Goal: Feedback & Contribution: Submit feedback/report problem

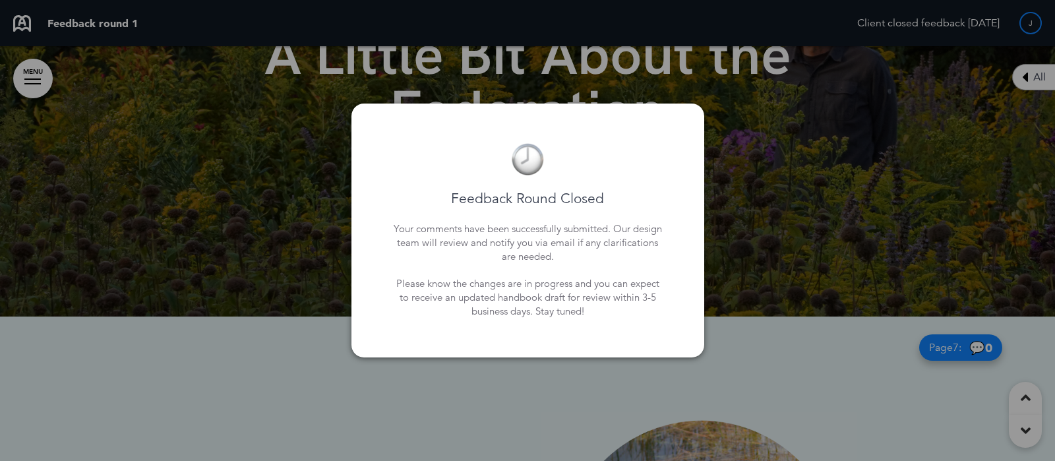
drag, startPoint x: 689, startPoint y: 377, endPoint x: 680, endPoint y: 378, distance: 8.7
click at [689, 377] on div at bounding box center [527, 230] width 1055 height 461
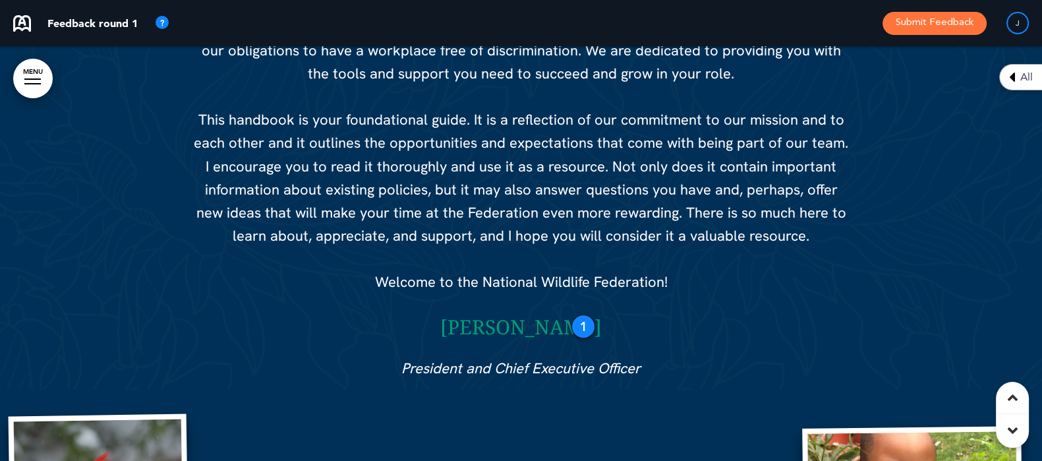
scroll to position [1401, 0]
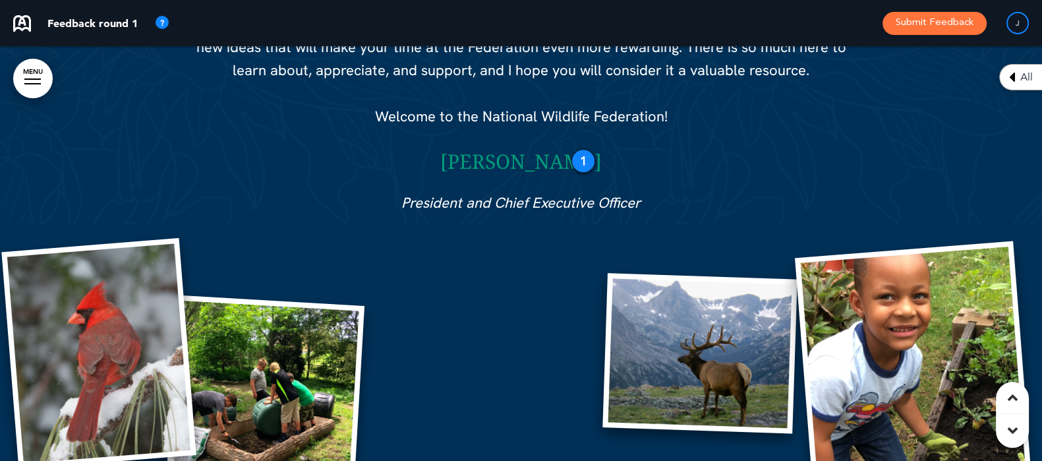
click at [587, 165] on div "1" at bounding box center [584, 161] width 24 height 24
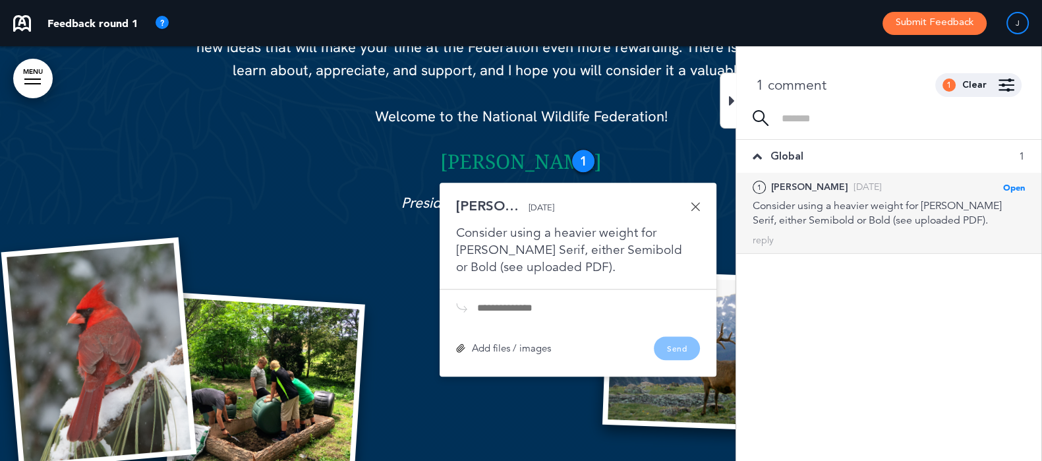
click at [733, 100] on icon at bounding box center [732, 101] width 6 height 16
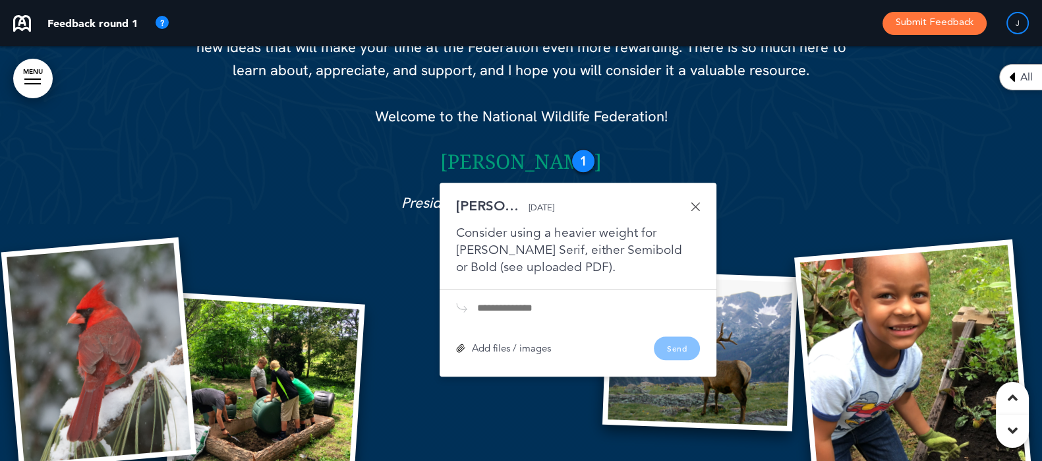
click at [696, 204] on link at bounding box center [695, 206] width 9 height 9
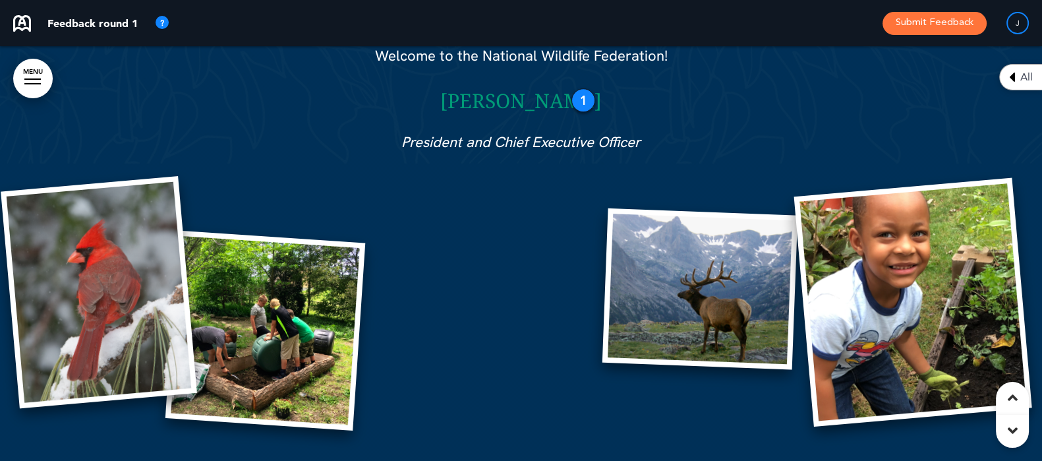
scroll to position [1483, 0]
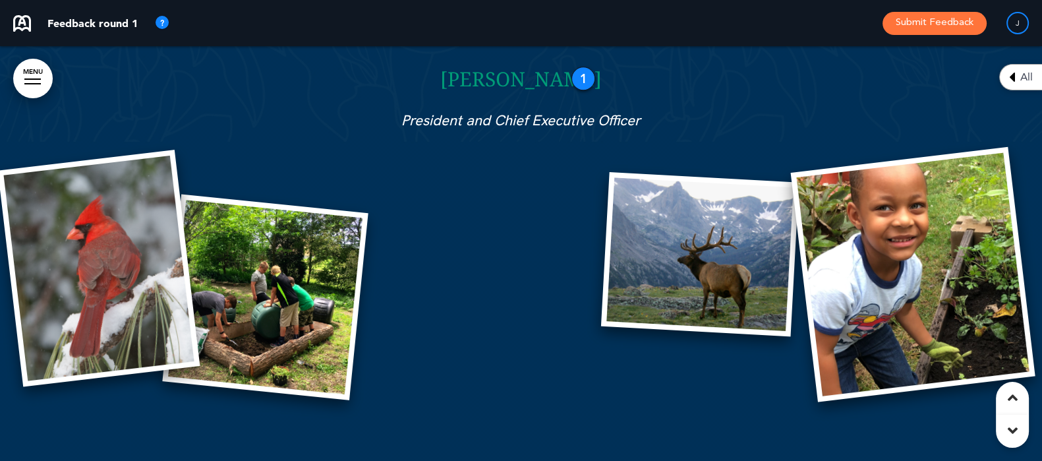
click at [261, 281] on img at bounding box center [265, 297] width 206 height 206
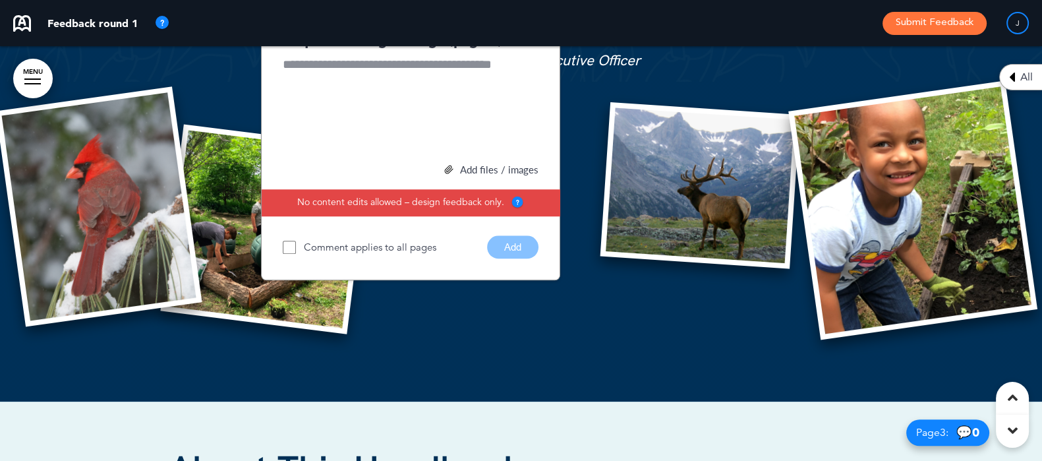
scroll to position [1401, 0]
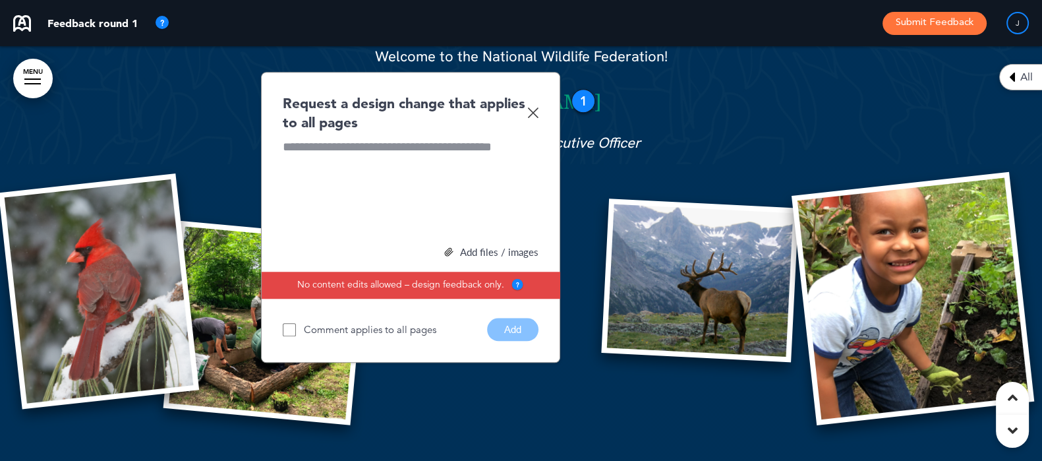
click at [374, 156] on div at bounding box center [411, 187] width 256 height 99
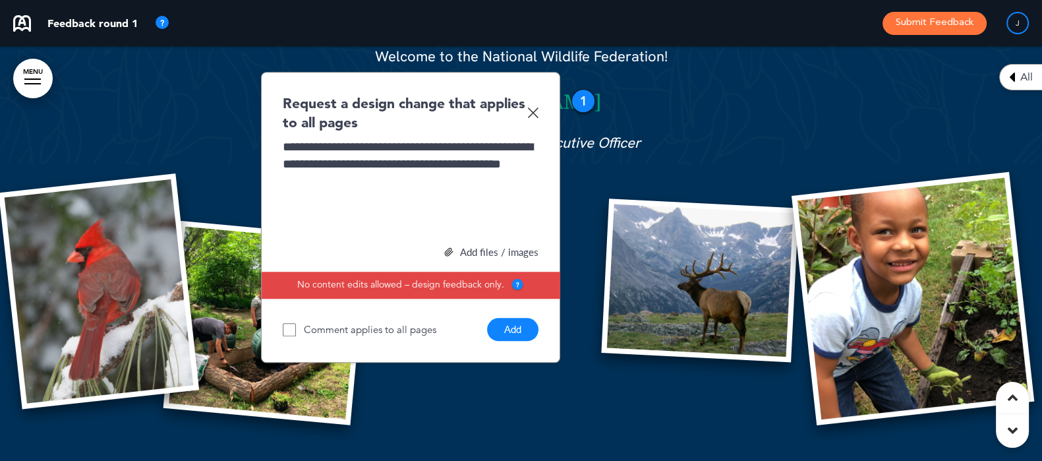
click at [519, 325] on button "Add" at bounding box center [512, 329] width 51 height 23
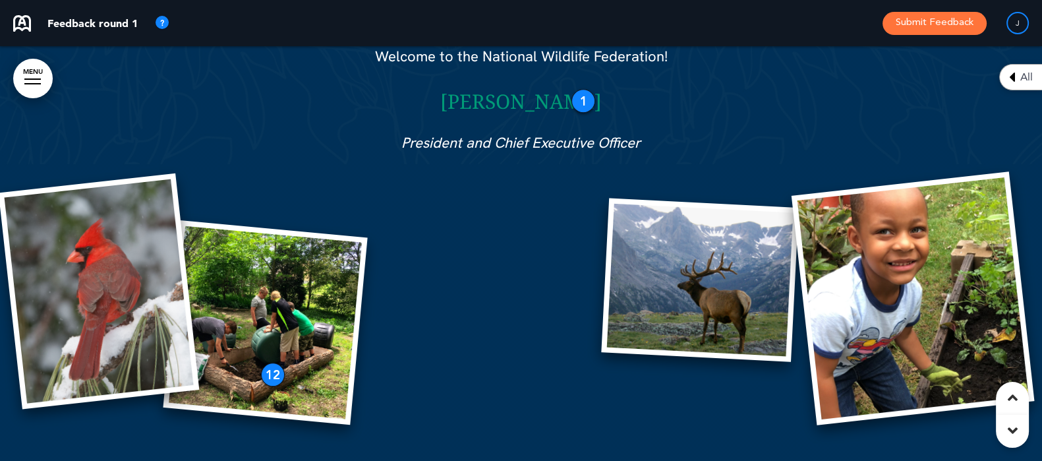
scroll to position [1483, 0]
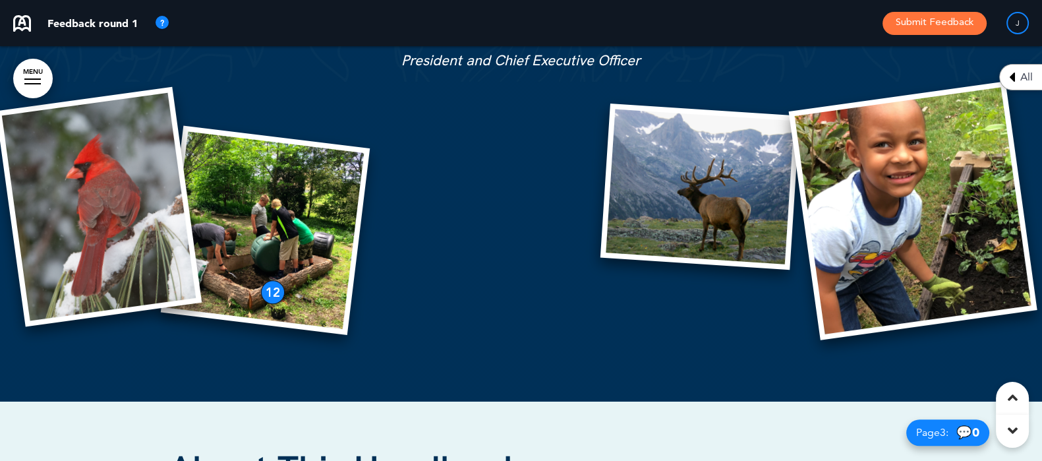
click at [262, 277] on img at bounding box center [265, 229] width 209 height 209
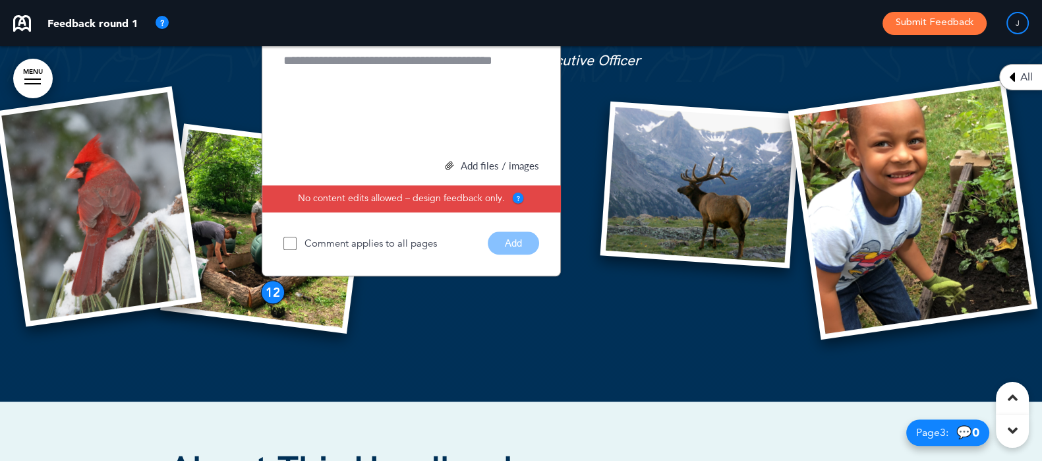
click at [262, 277] on img at bounding box center [265, 228] width 210 height 210
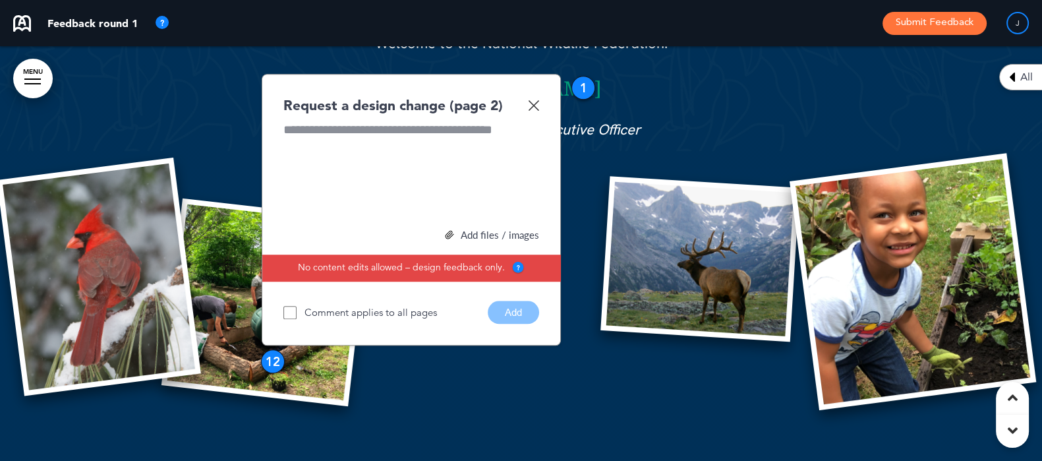
scroll to position [1318, 0]
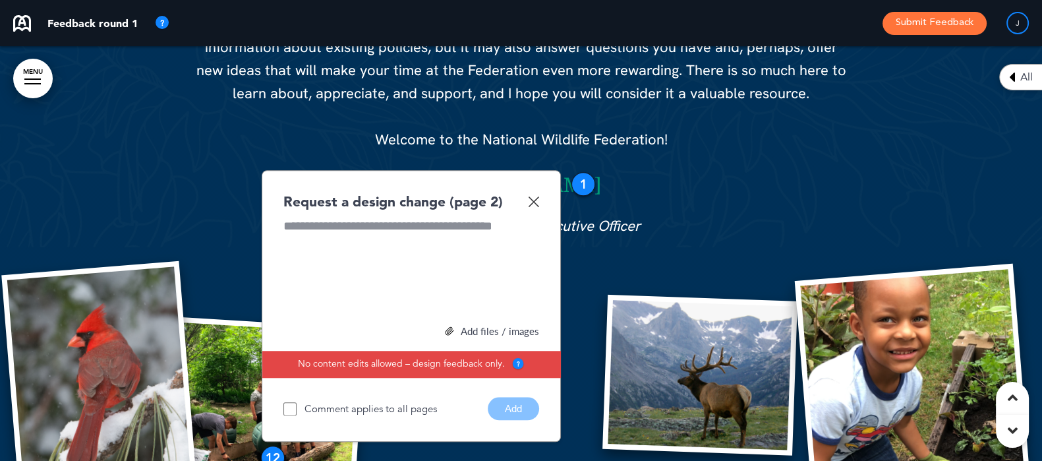
click at [532, 200] on img at bounding box center [533, 201] width 11 height 11
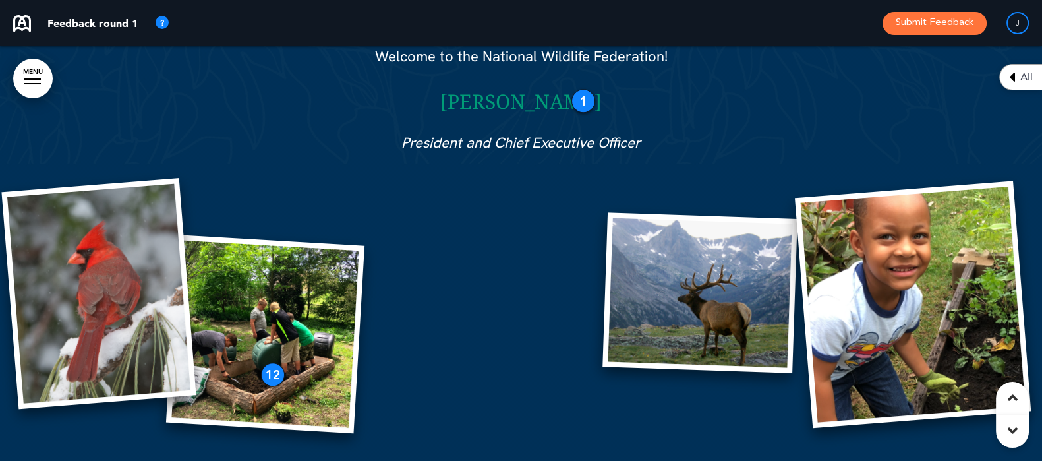
scroll to position [1483, 0]
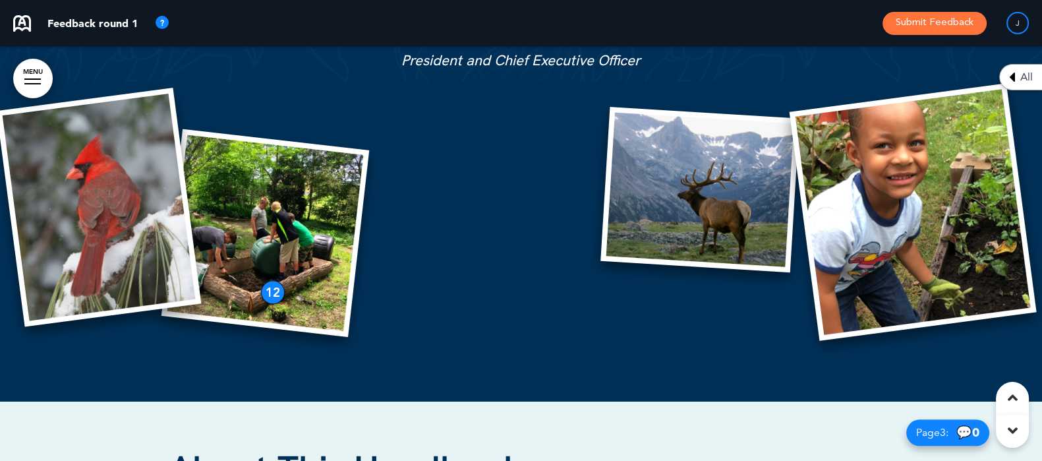
click at [273, 291] on div "12" at bounding box center [273, 292] width 24 height 24
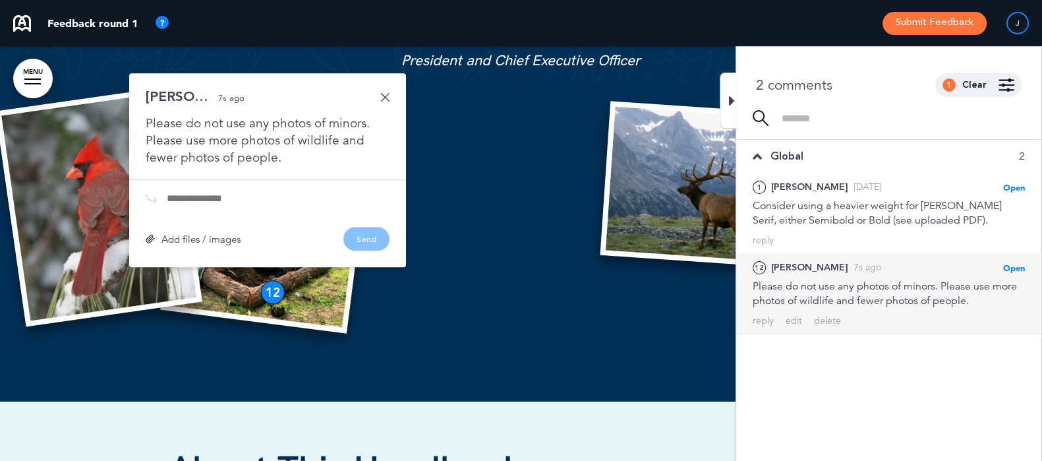
click at [388, 98] on link at bounding box center [384, 96] width 9 height 9
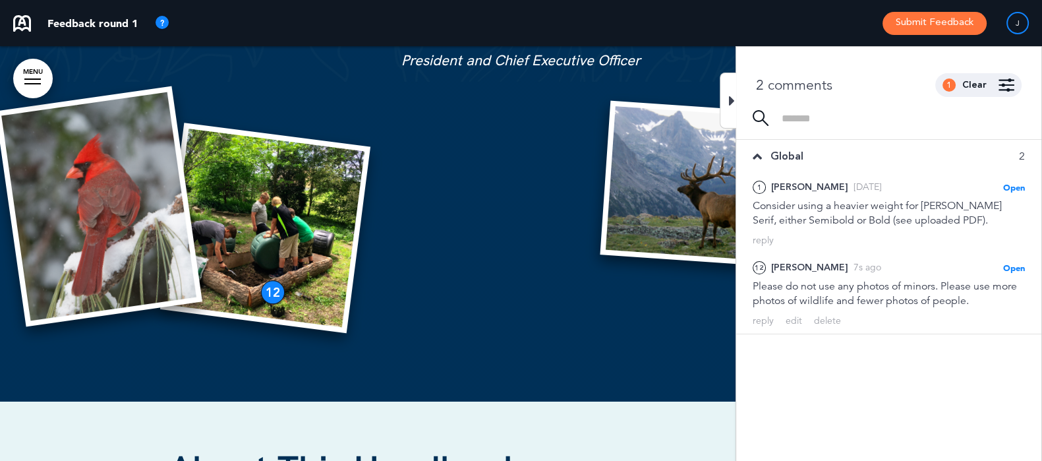
click at [725, 88] on div at bounding box center [728, 101] width 16 height 56
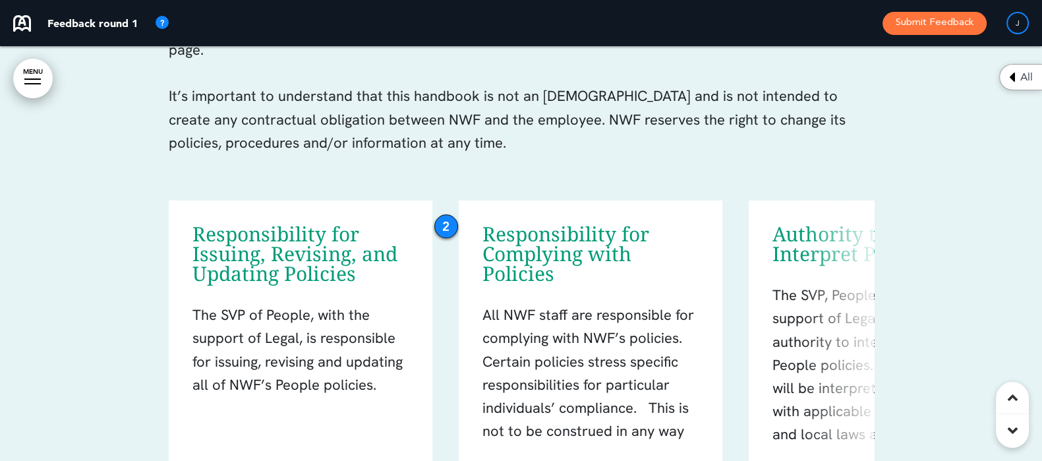
scroll to position [2060, 0]
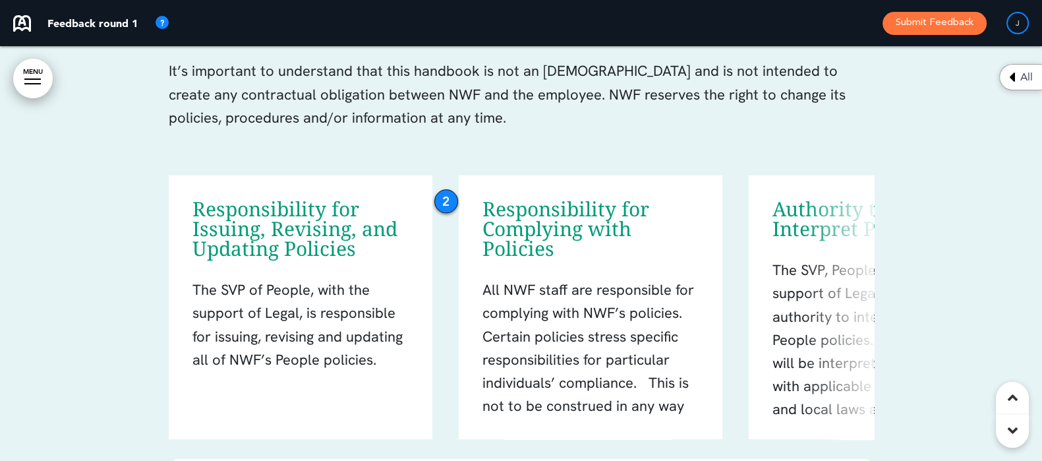
click at [442, 196] on div "2" at bounding box center [446, 201] width 24 height 24
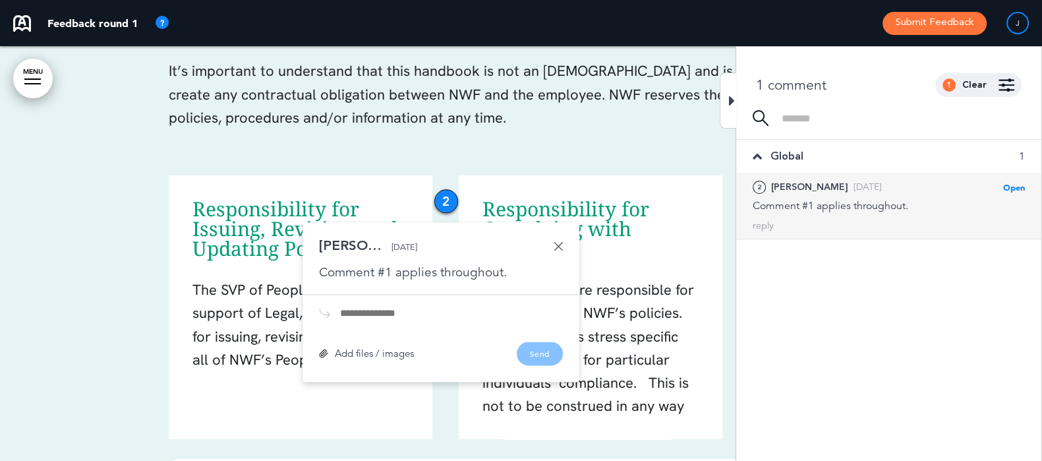
click at [727, 102] on div at bounding box center [728, 101] width 16 height 56
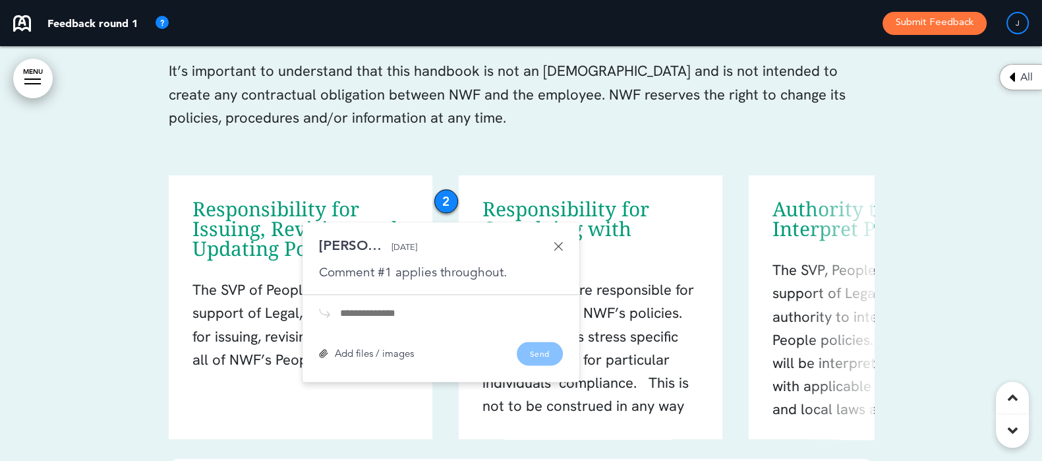
click at [437, 127] on p "It’s important to understand that this handbook is not an [DEMOGRAPHIC_DATA] an…" at bounding box center [521, 105] width 705 height 93
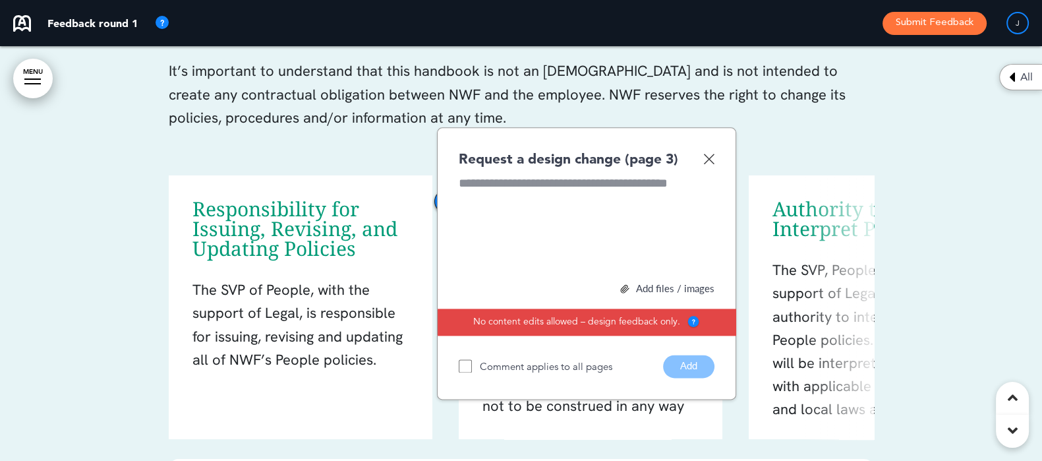
click at [705, 154] on img at bounding box center [708, 158] width 11 height 11
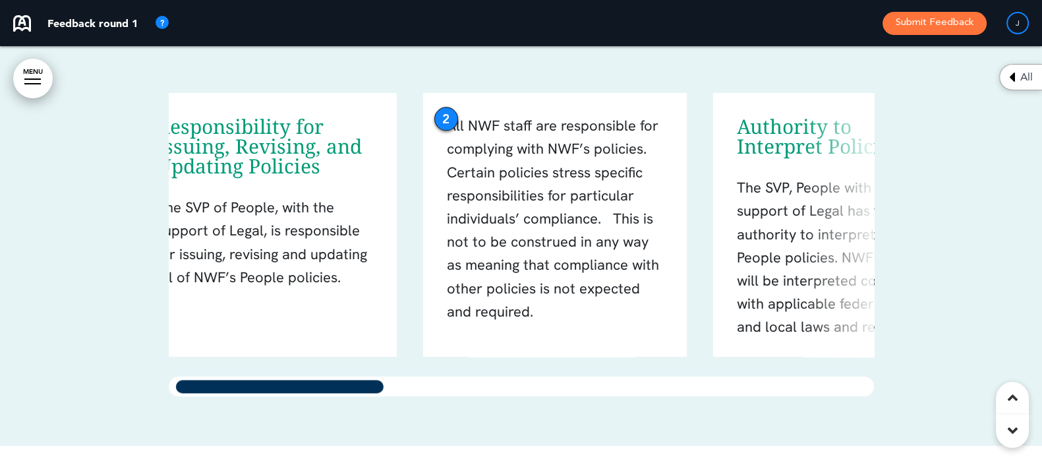
scroll to position [0, 0]
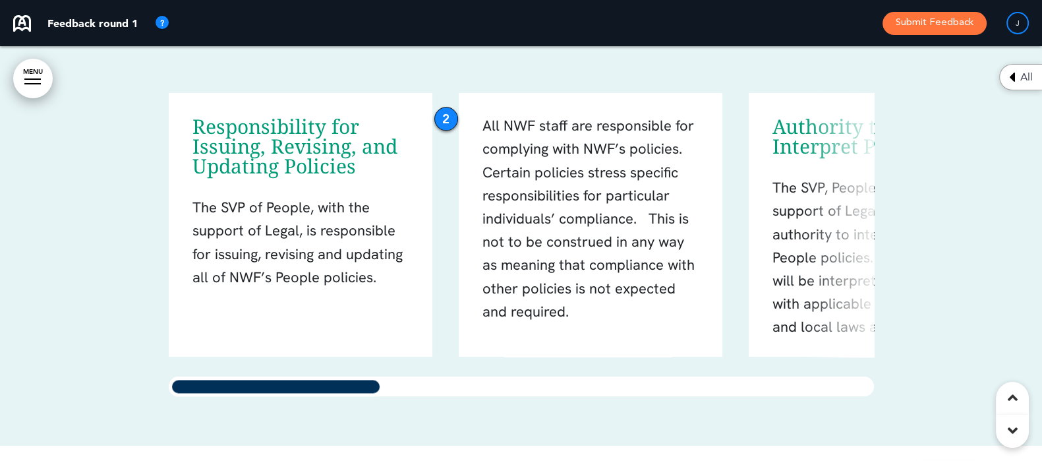
click at [197, 339] on div "Responsibility for Issuing, Revising, and Updating Policies The SVP of People, …" at bounding box center [521, 244] width 705 height 303
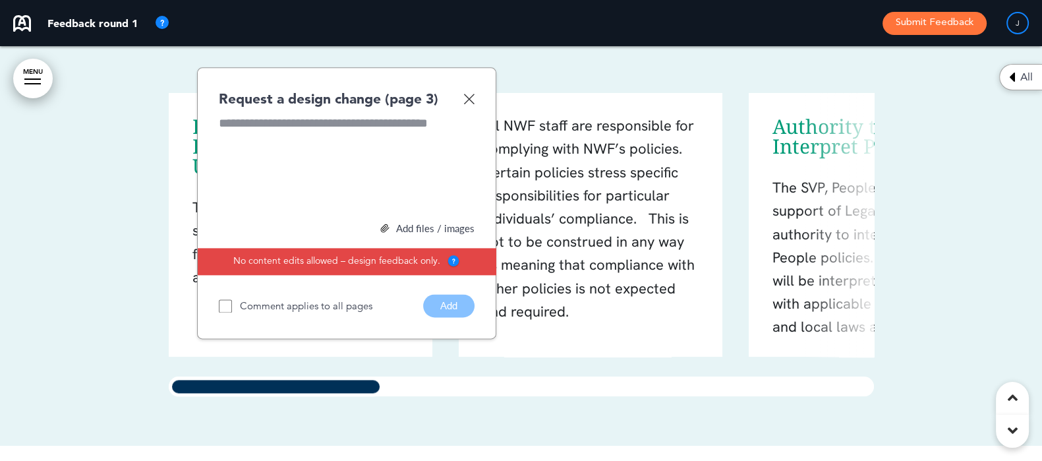
click at [467, 97] on img at bounding box center [468, 98] width 11 height 11
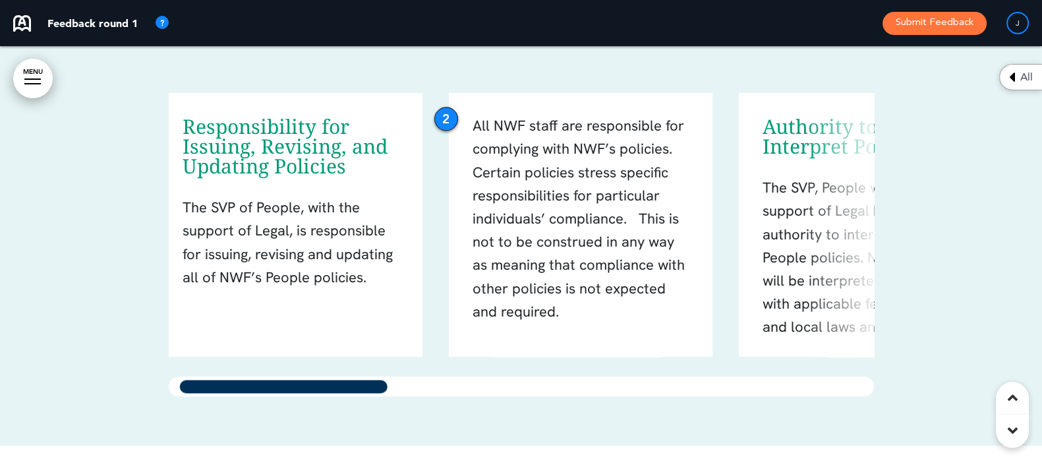
click at [276, 369] on div "Responsibility for Issuing, Revising, and Updating Policies The SVP of People, …" at bounding box center [521, 244] width 705 height 303
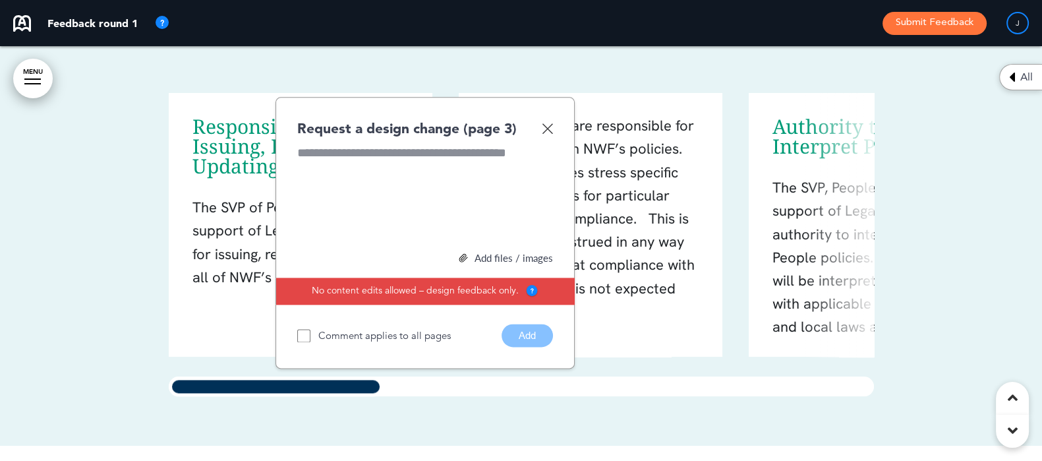
click at [547, 125] on img at bounding box center [547, 128] width 11 height 11
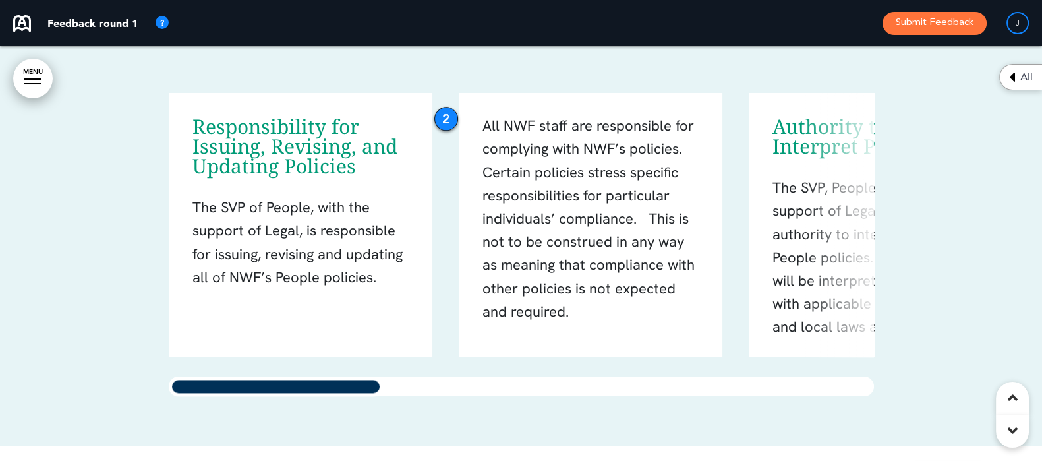
click at [273, 143] on h6 "Responsibility for Issuing, Revising, and Updating Policies" at bounding box center [299, 146] width 213 height 59
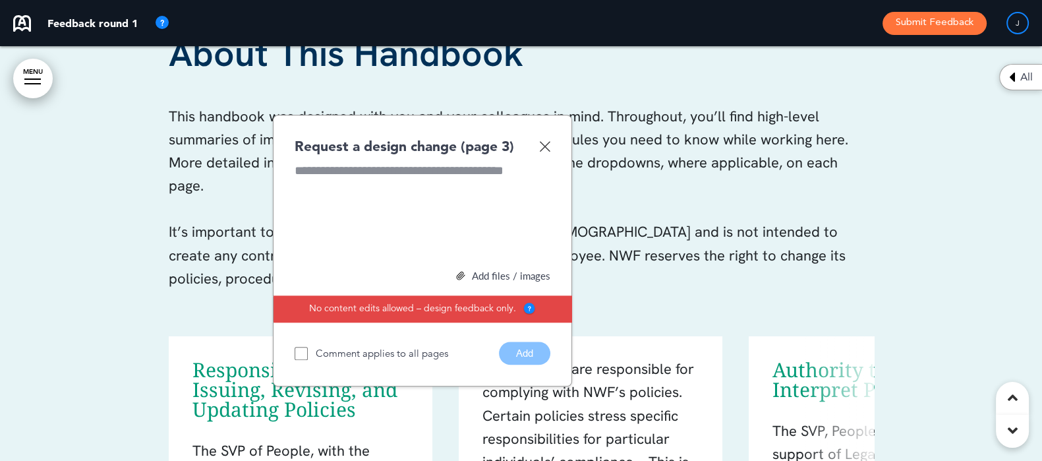
scroll to position [1921, 0]
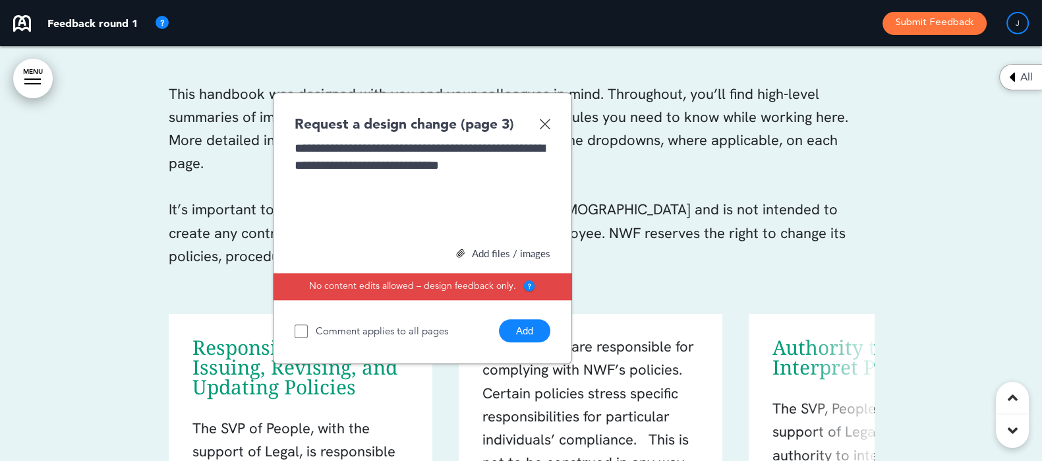
click at [521, 336] on button "Add" at bounding box center [524, 330] width 51 height 23
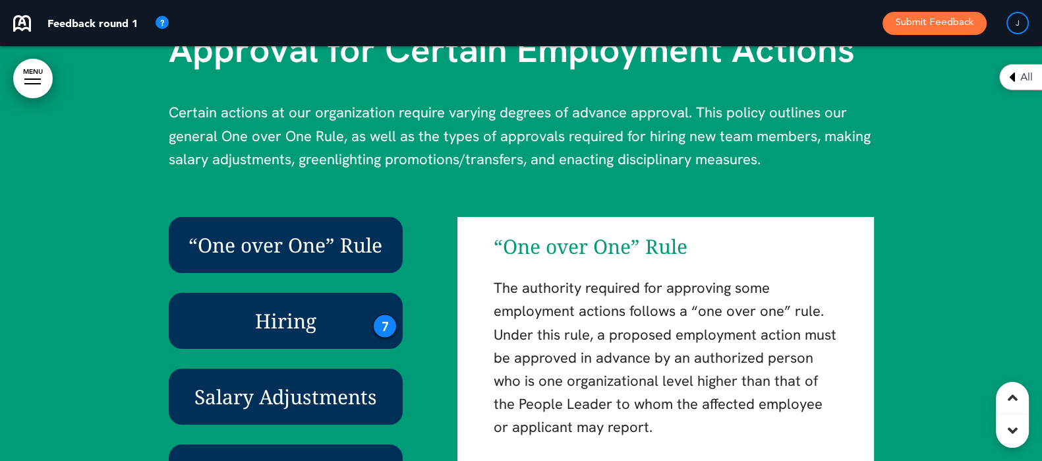
scroll to position [3240, 0]
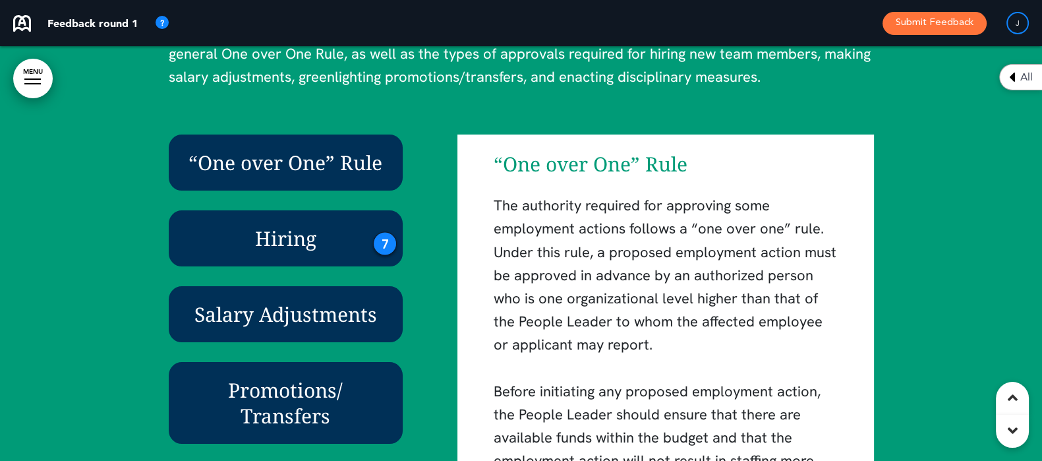
click at [386, 243] on div "7" at bounding box center [385, 244] width 24 height 24
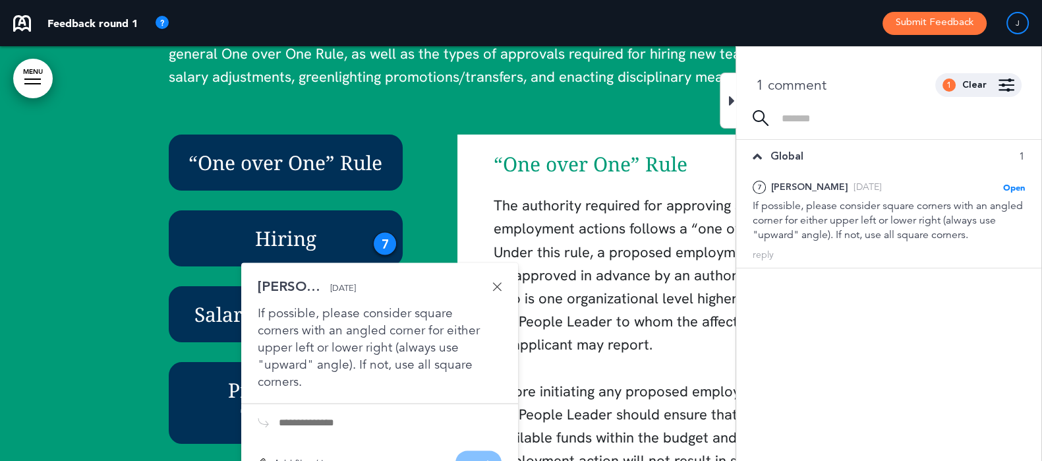
click at [729, 101] on icon at bounding box center [732, 101] width 6 height 16
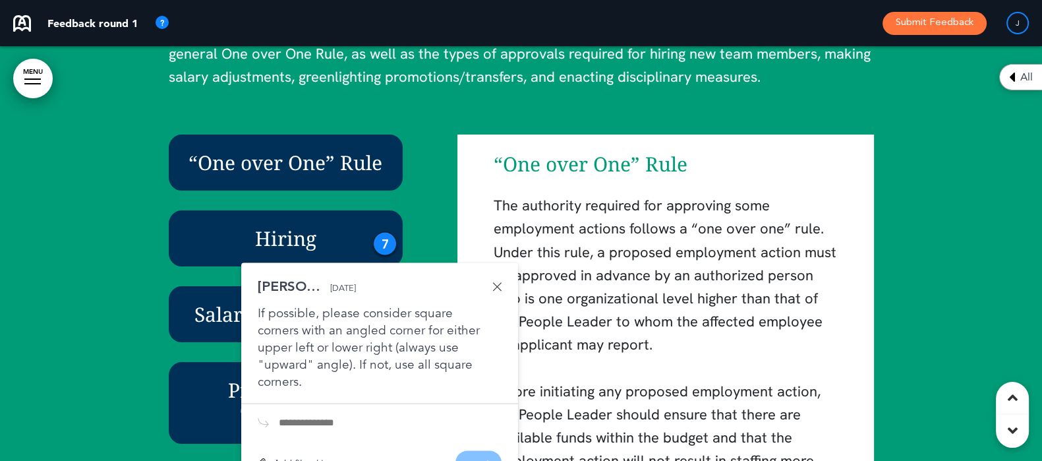
click at [910, 185] on div at bounding box center [521, 306] width 1042 height 813
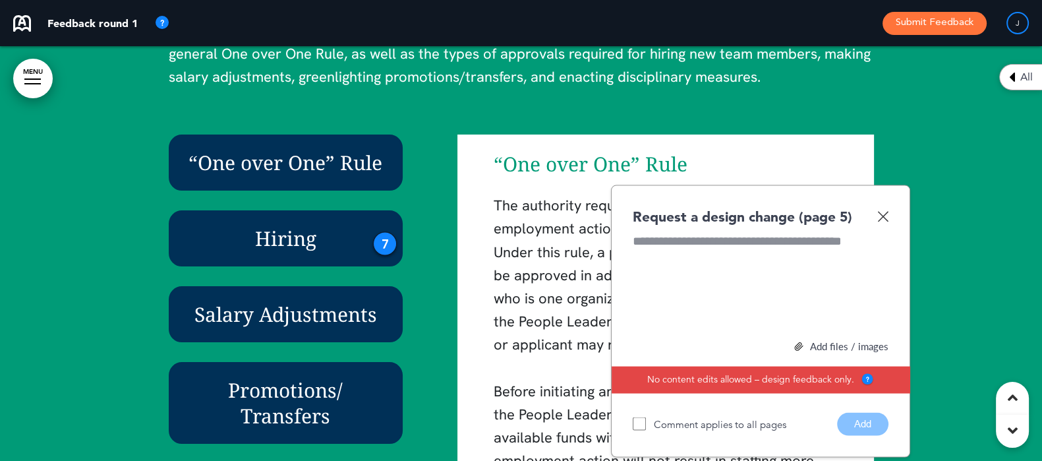
click at [878, 213] on img at bounding box center [882, 216] width 11 height 11
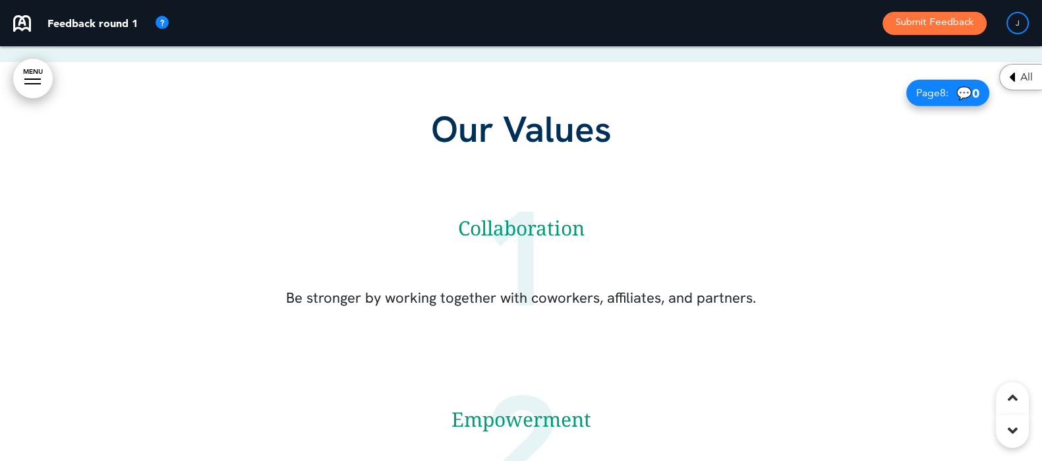
scroll to position [4641, 0]
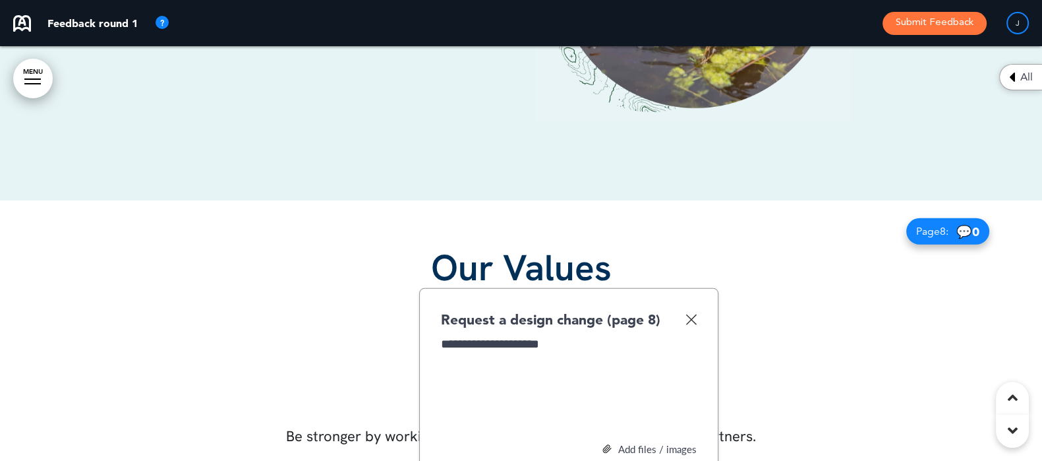
click at [762, 322] on div "1 Collaboration Be stronger by working together with coworkers, affiliates, and…" at bounding box center [521, 411] width 659 height 185
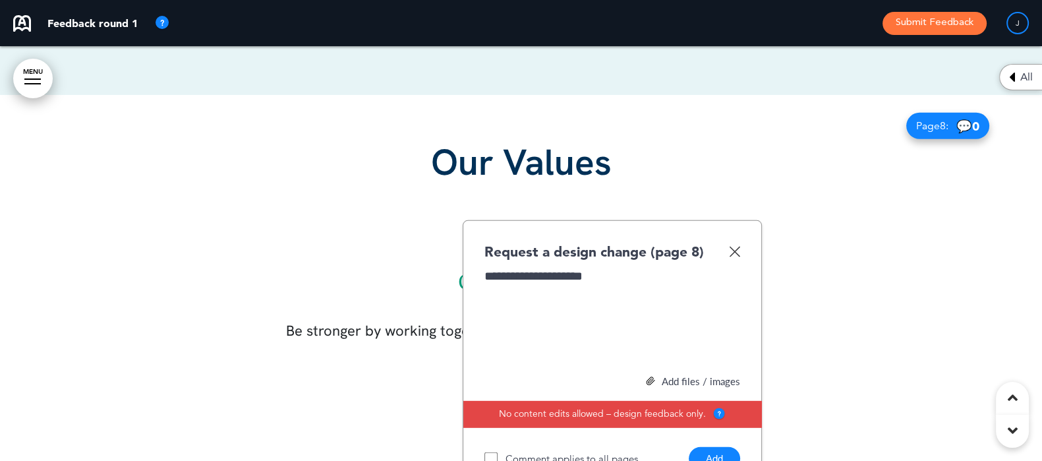
scroll to position [4805, 0]
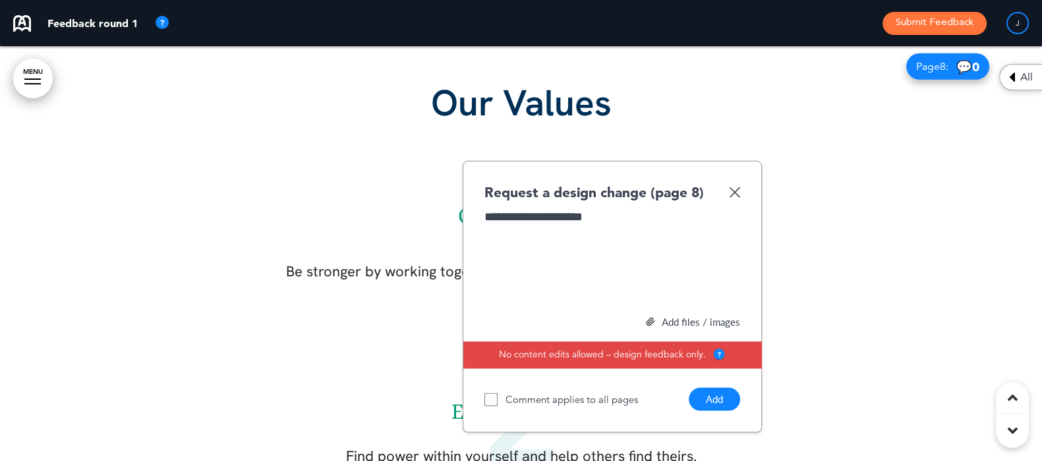
click at [717, 399] on button "Add" at bounding box center [714, 399] width 51 height 23
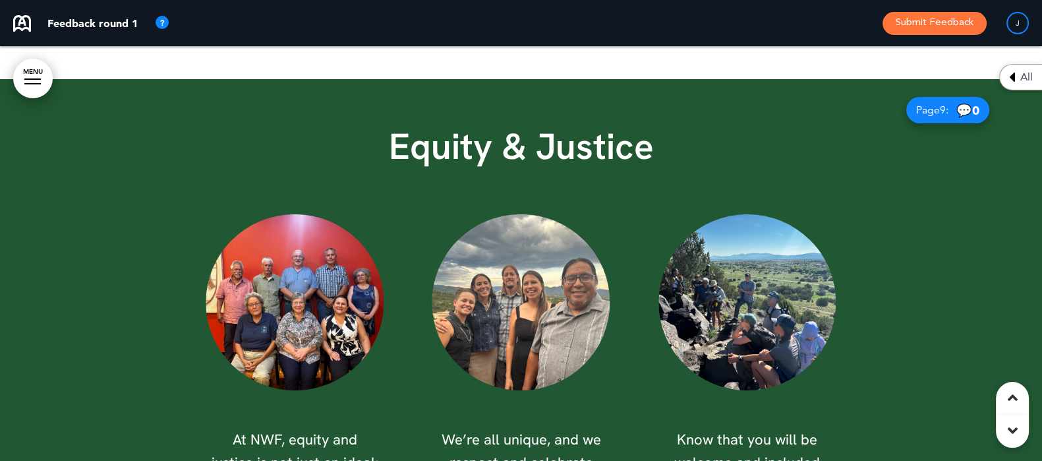
scroll to position [5959, 0]
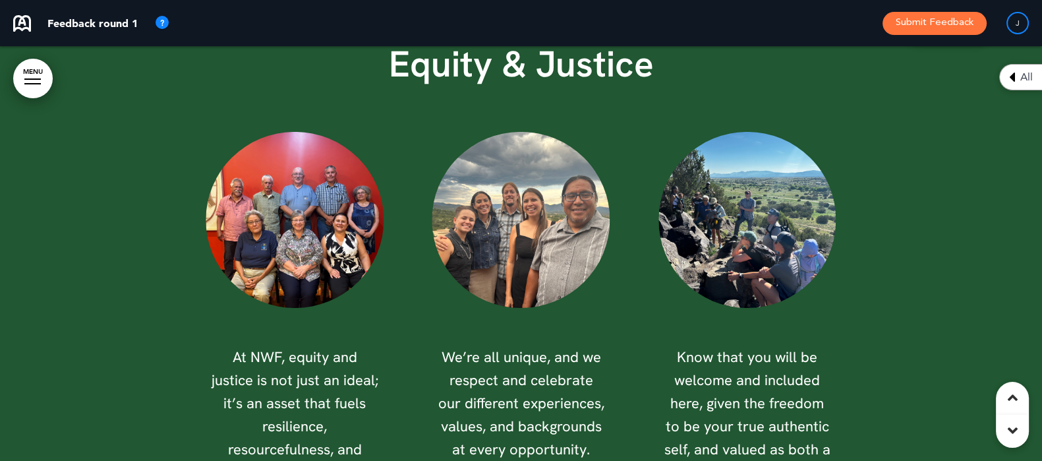
click at [289, 235] on img at bounding box center [294, 219] width 177 height 175
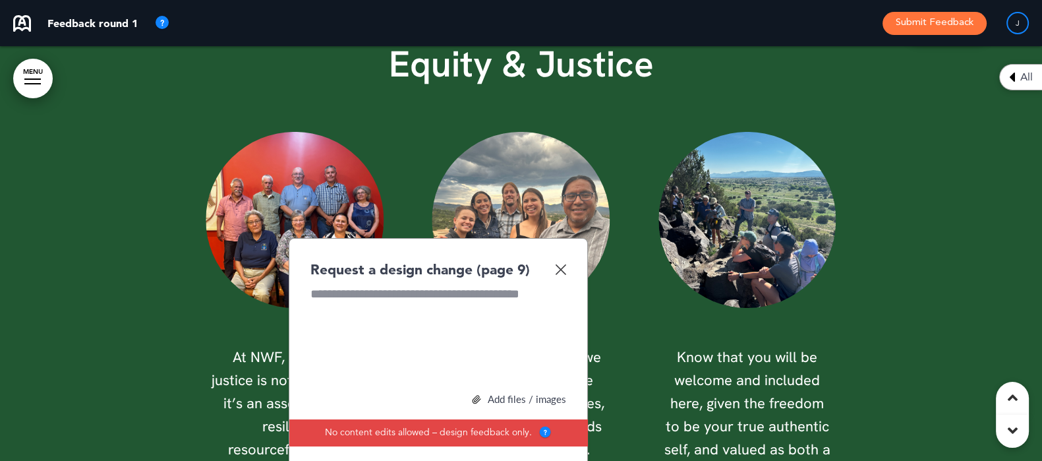
scroll to position [6042, 0]
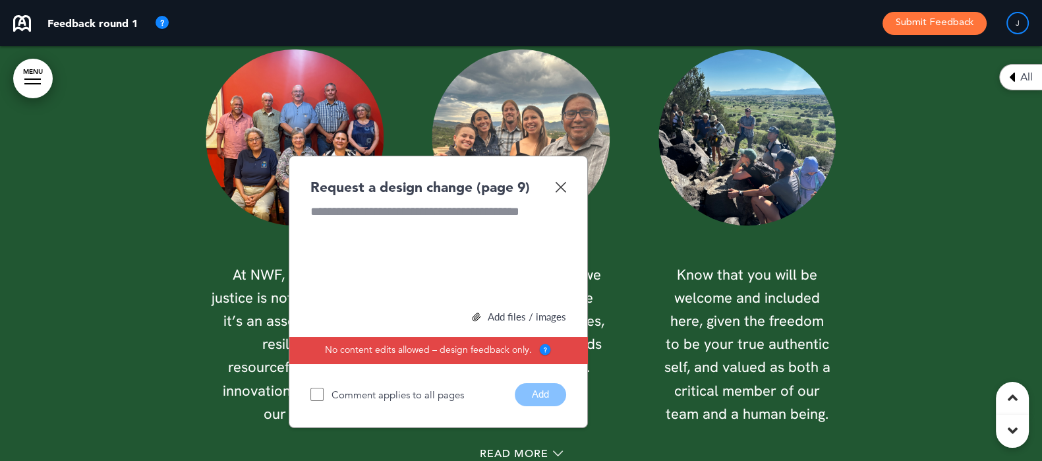
click at [384, 400] on div "Comment applies to all pages Add" at bounding box center [439, 394] width 256 height 23
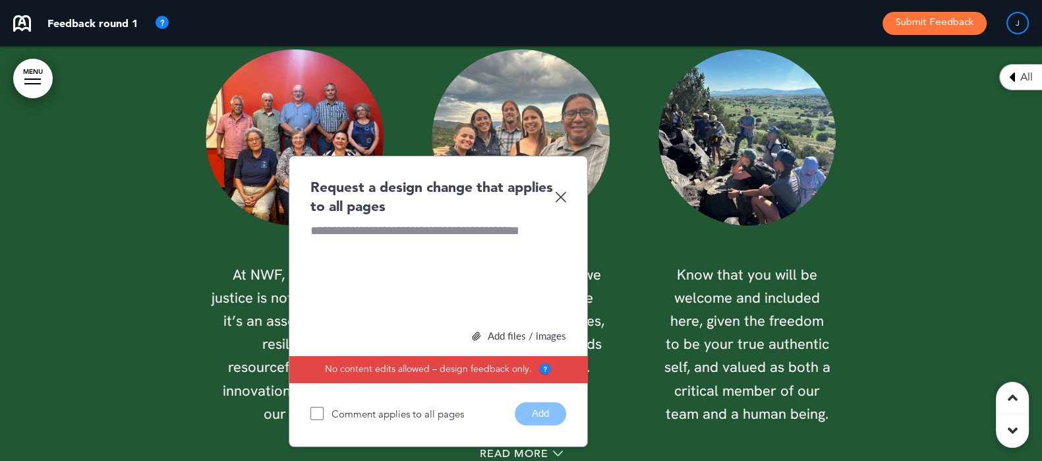
click at [372, 244] on div at bounding box center [439, 271] width 256 height 99
click at [531, 403] on button "Add" at bounding box center [540, 413] width 51 height 23
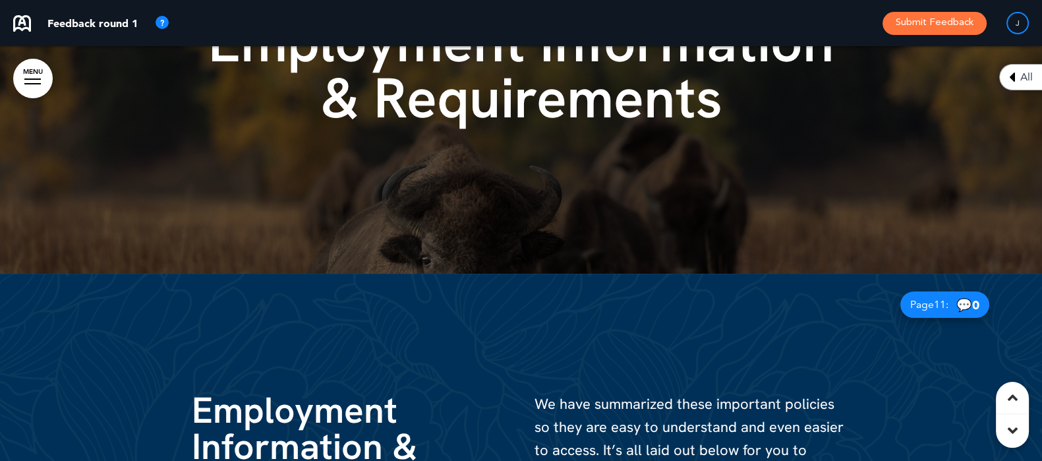
scroll to position [6618, 0]
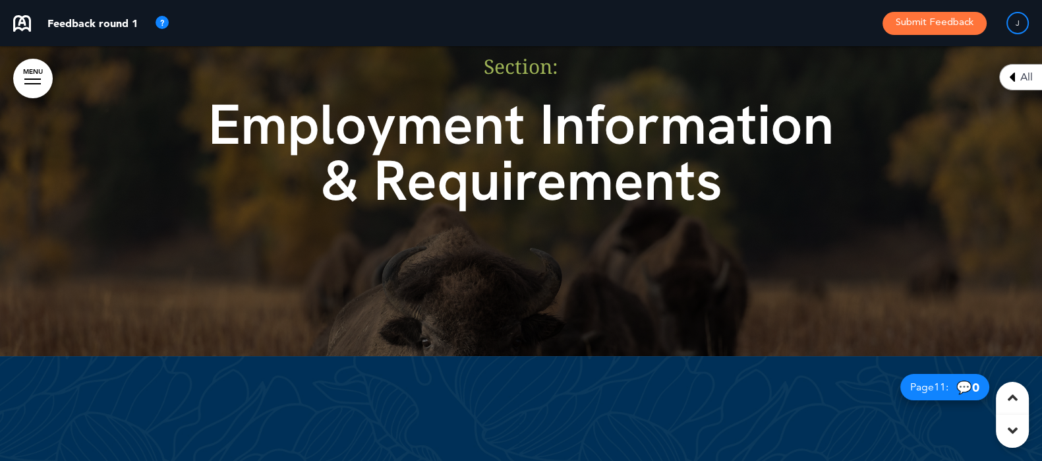
click at [486, 328] on div at bounding box center [521, 148] width 1042 height 415
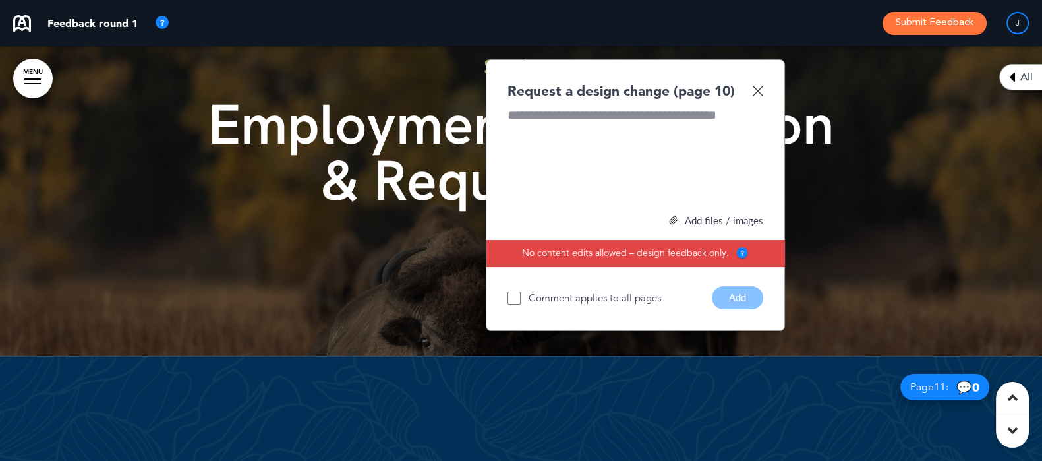
click at [585, 163] on div at bounding box center [636, 156] width 256 height 99
click at [748, 298] on button "Add" at bounding box center [737, 297] width 51 height 23
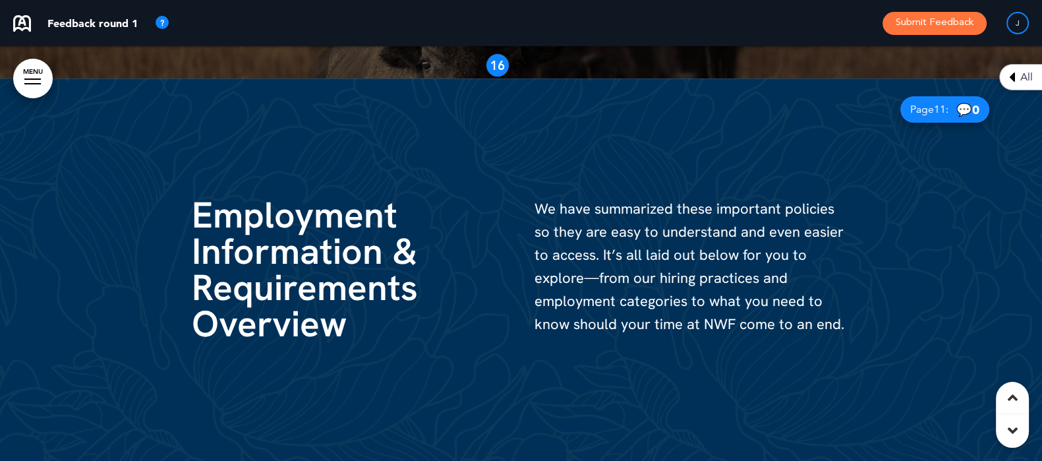
scroll to position [6783, 0]
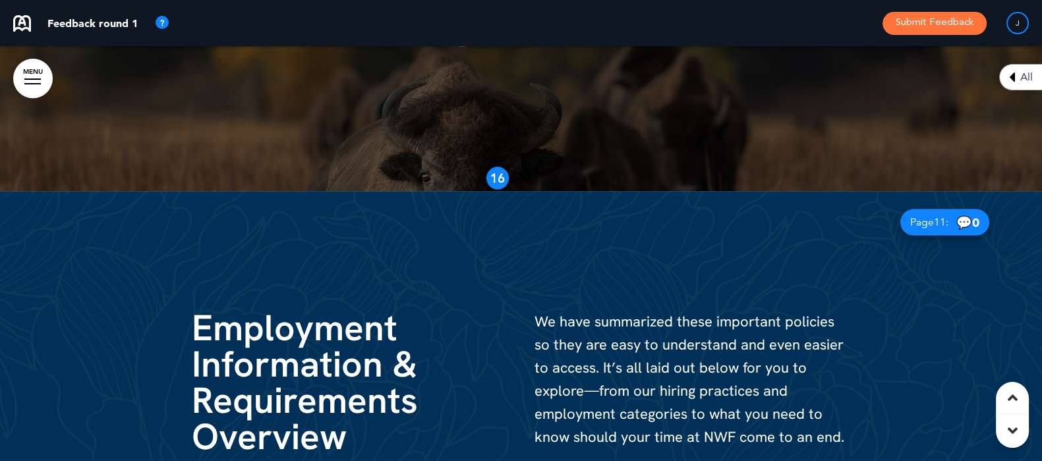
click at [864, 278] on div at bounding box center [521, 398] width 1042 height 415
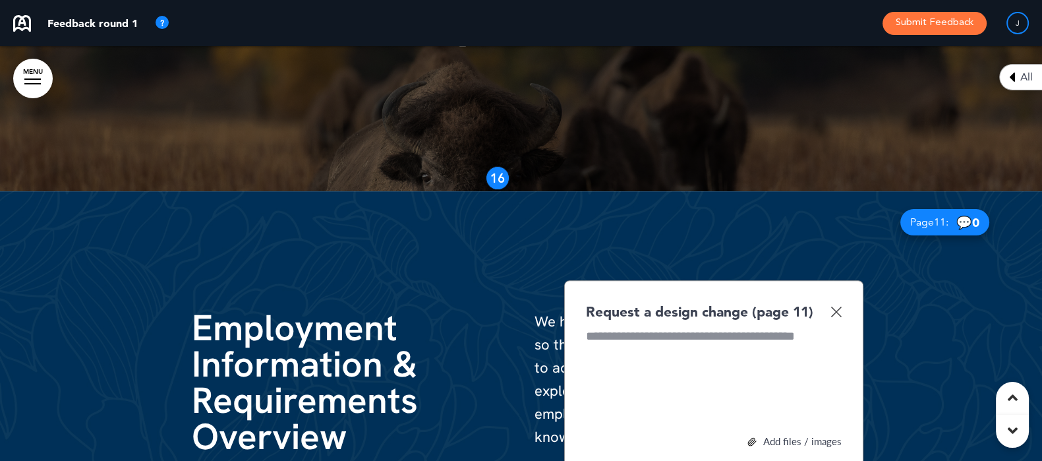
click at [689, 343] on div at bounding box center [714, 377] width 256 height 99
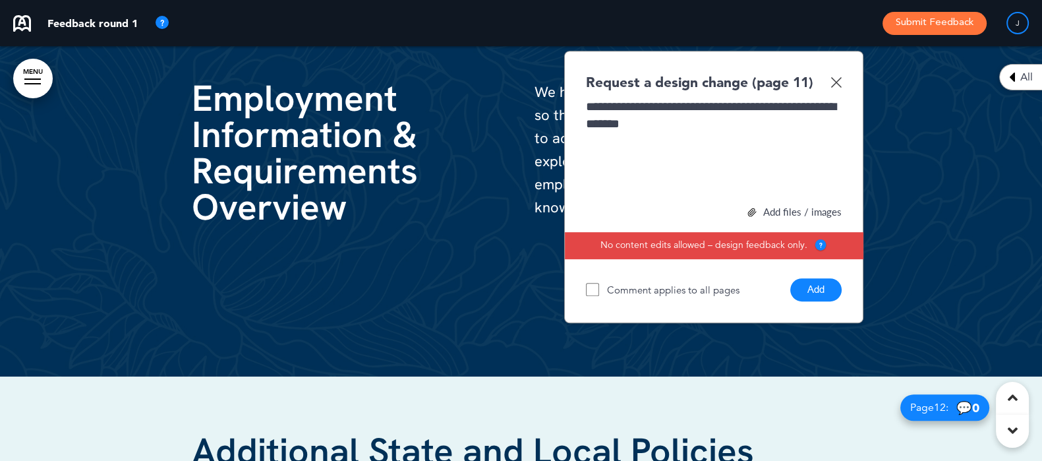
scroll to position [7030, 0]
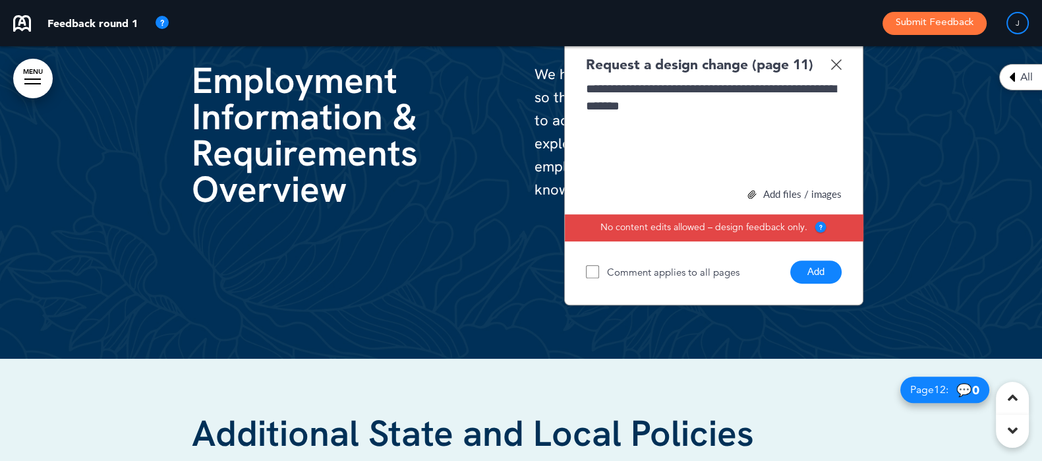
click at [829, 268] on button "Add" at bounding box center [815, 271] width 51 height 23
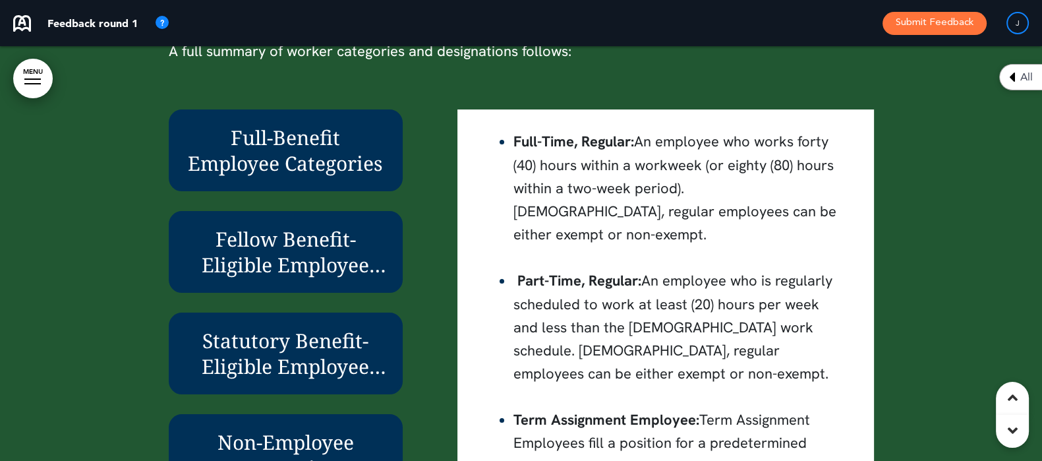
scroll to position [247, 0]
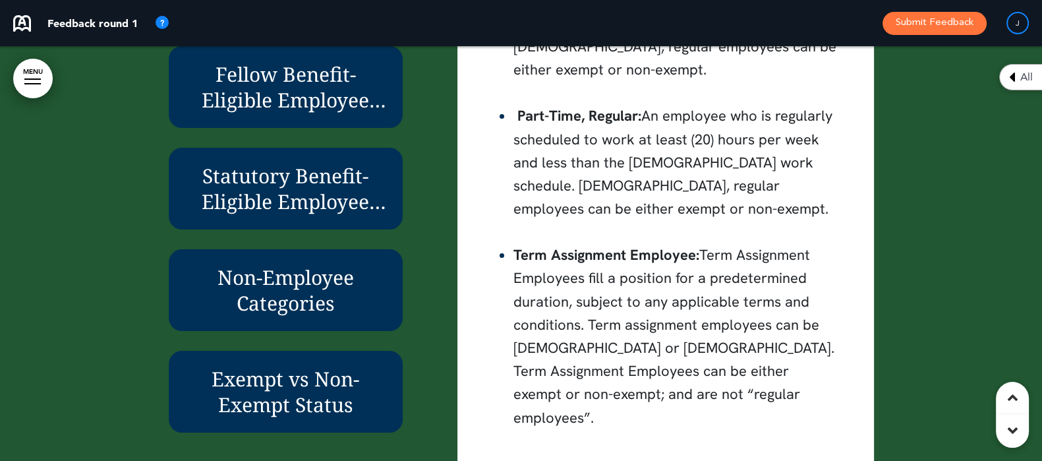
click at [215, 165] on h6 "Statutory Benefit-Eligible Employee Categories" at bounding box center [286, 188] width 204 height 51
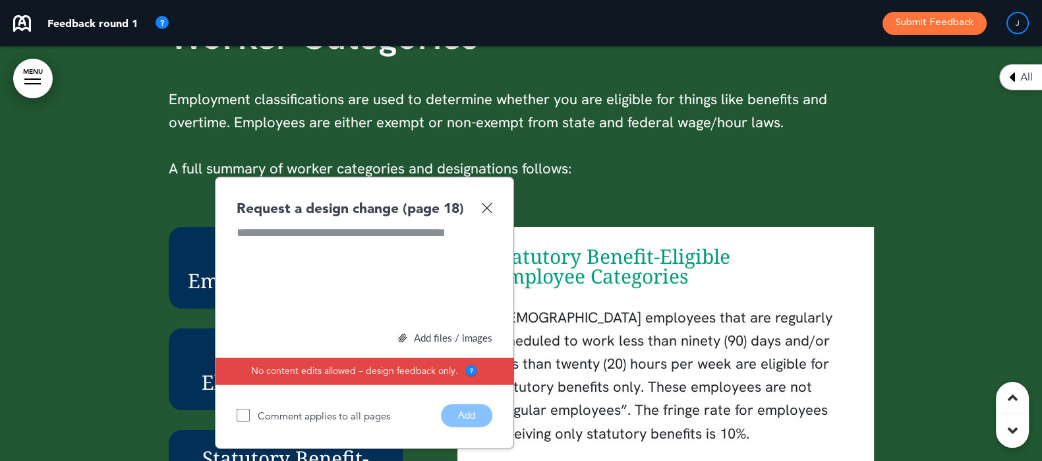
click at [480, 205] on div "Request a design change (page 18)" at bounding box center [365, 207] width 256 height 19
click at [485, 209] on img at bounding box center [486, 207] width 11 height 11
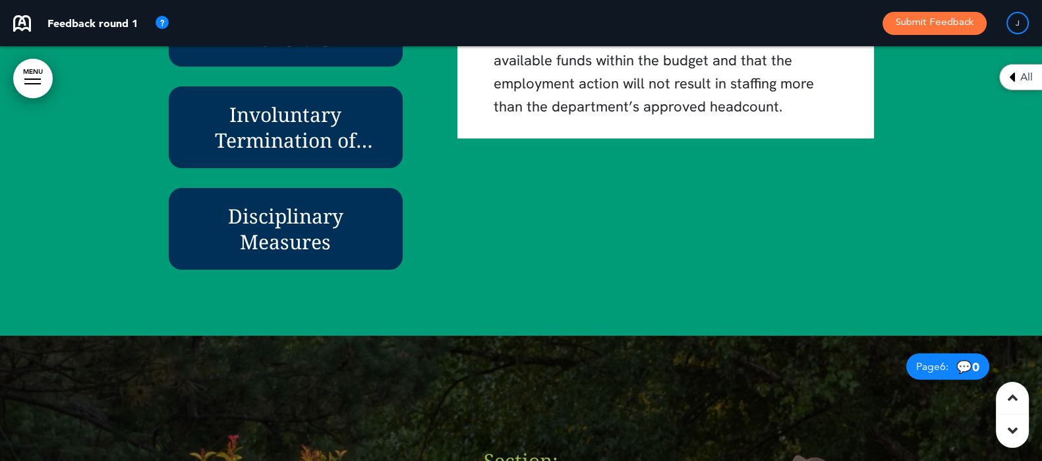
scroll to position [3205, 0]
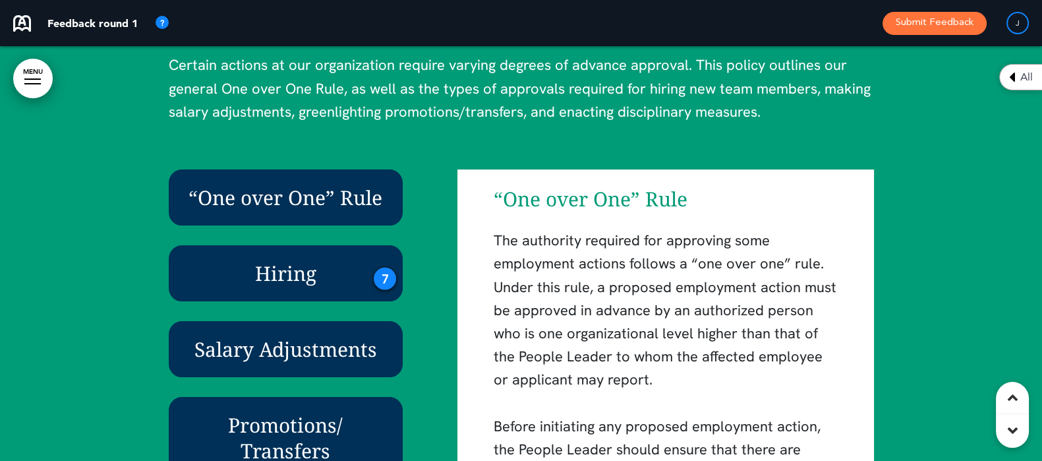
drag, startPoint x: 435, startPoint y: 191, endPoint x: 448, endPoint y: 200, distance: 15.7
click at [435, 192] on div "“One over One” Rule Hiring Salary Adjustments Promotions/ Transfers Involuntary…" at bounding box center [521, 425] width 705 height 512
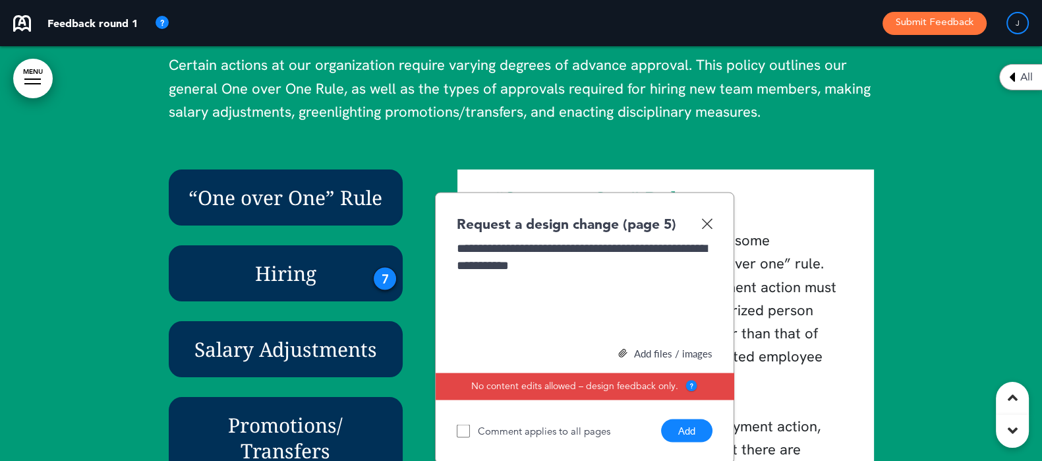
click at [696, 424] on button "Add" at bounding box center [686, 430] width 51 height 23
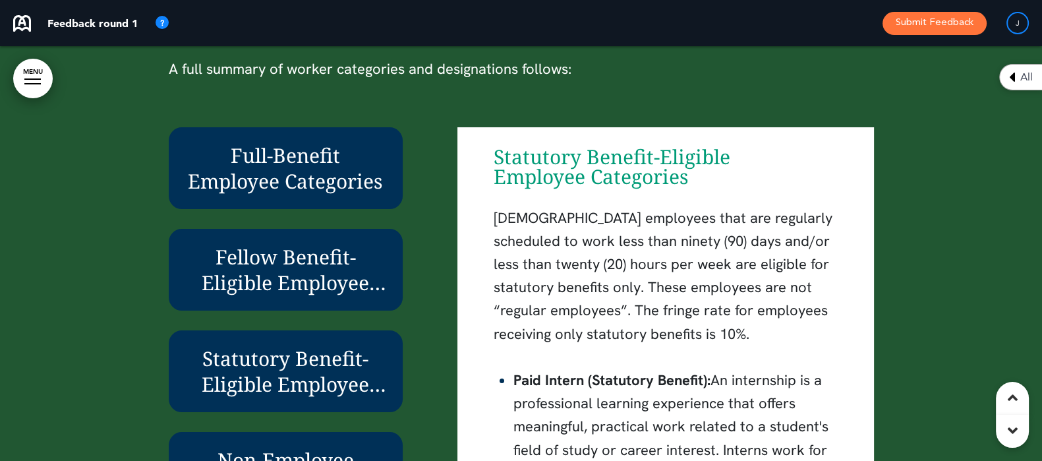
scroll to position [10045, 0]
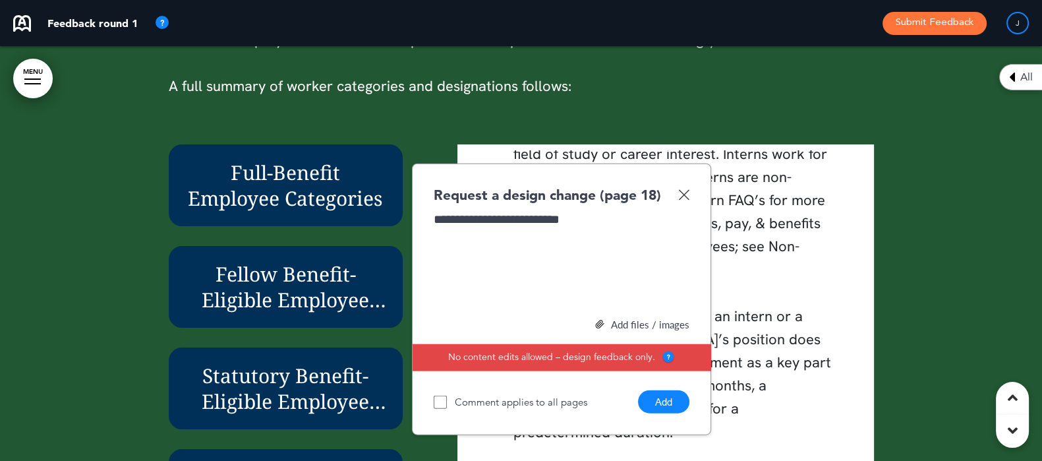
scroll to position [337, 0]
click at [656, 394] on button "Add" at bounding box center [663, 401] width 51 height 23
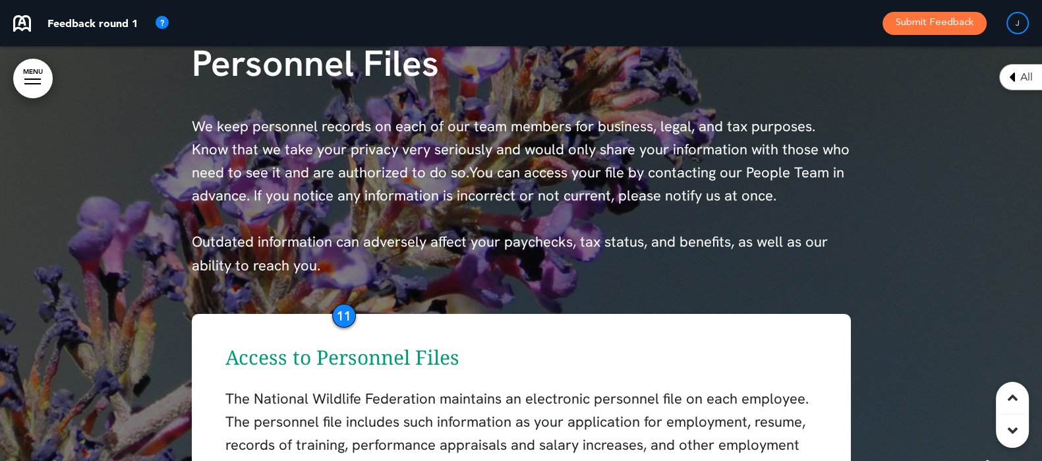
scroll to position [10951, 0]
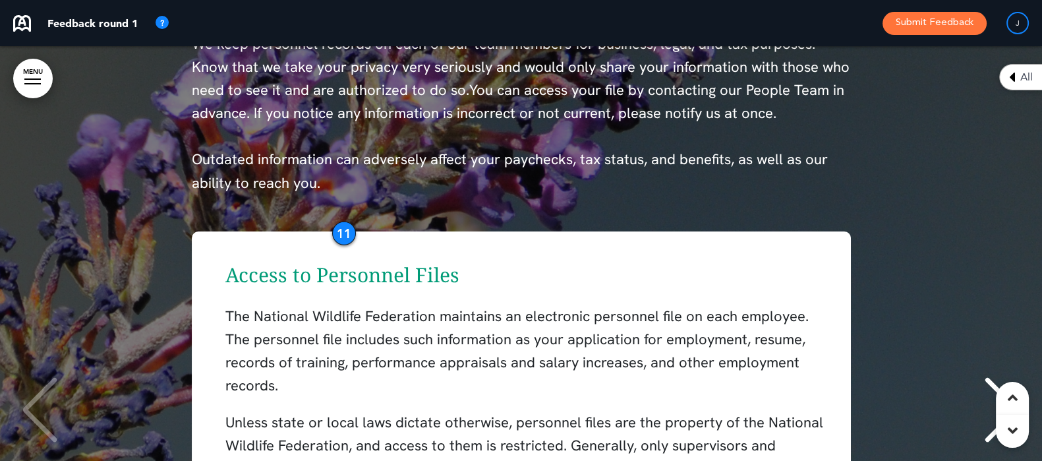
click at [347, 228] on div "11" at bounding box center [344, 234] width 24 height 24
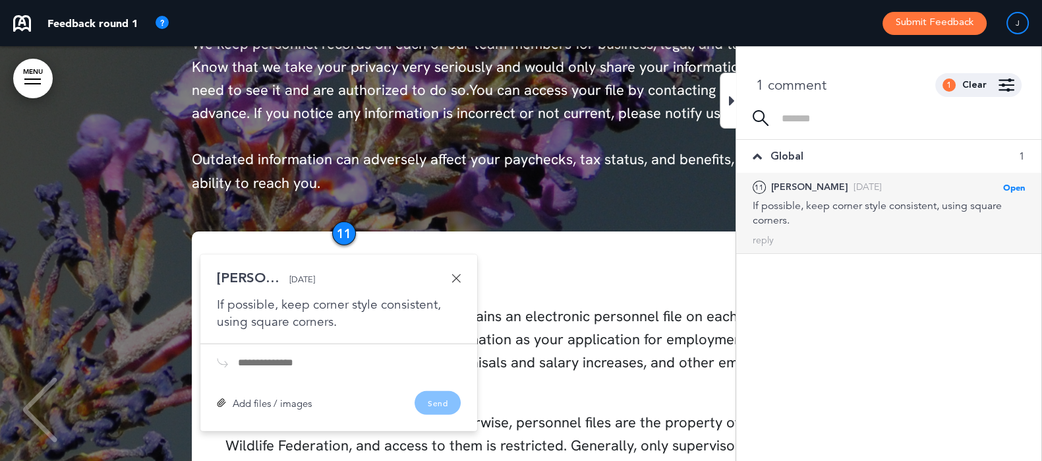
click at [456, 278] on link at bounding box center [456, 278] width 9 height 9
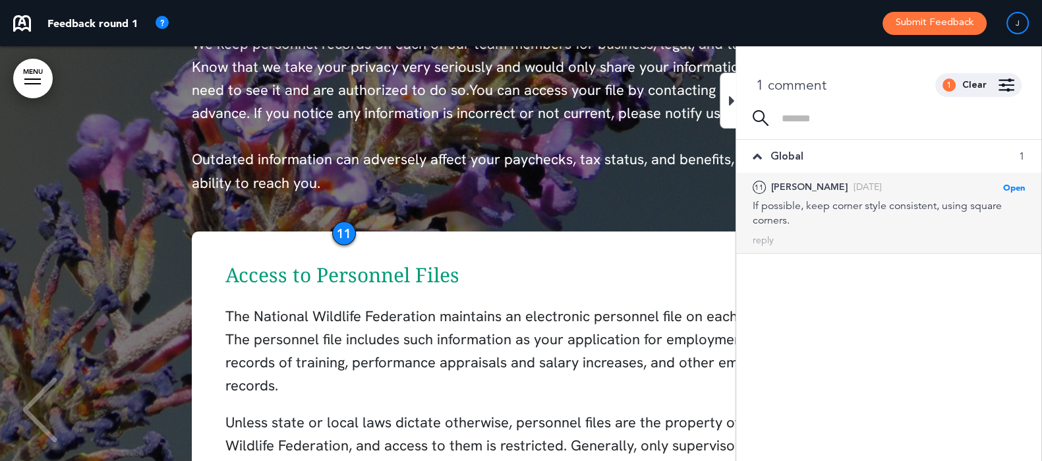
click at [713, 92] on span "You can access your file by contacting our People Team in advance. If you notic…" at bounding box center [518, 101] width 653 height 42
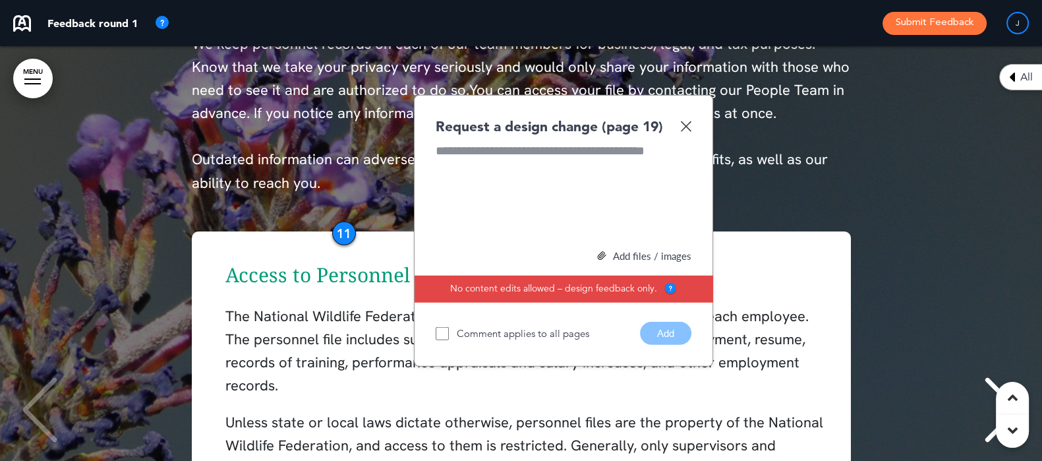
click at [689, 125] on img at bounding box center [685, 126] width 11 height 11
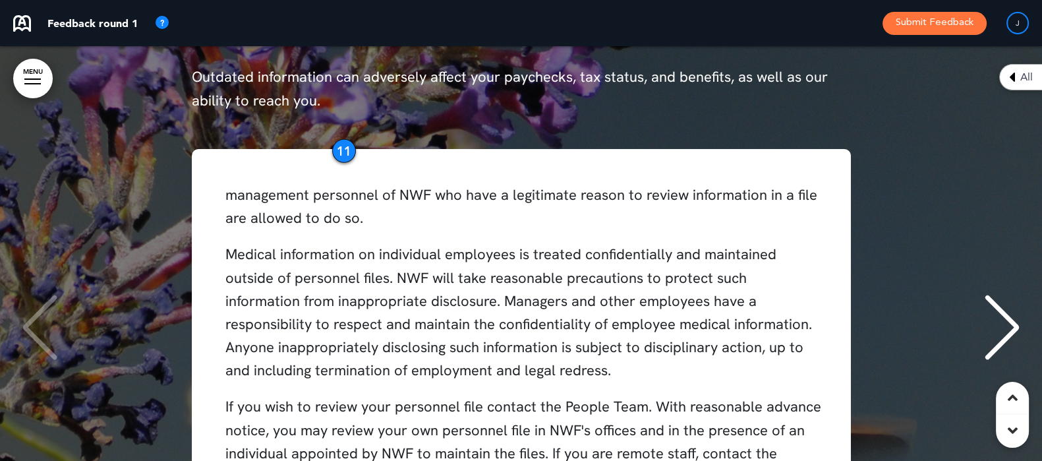
scroll to position [202, 0]
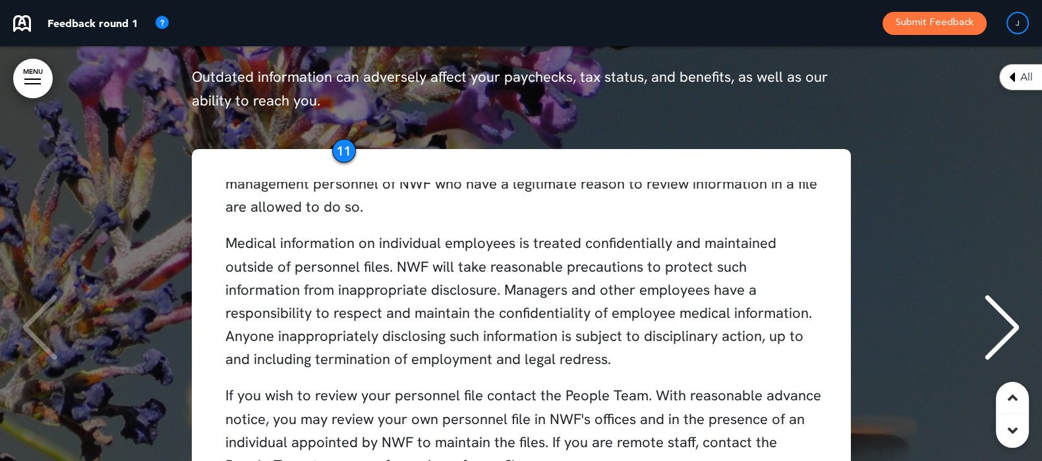
click at [1013, 341] on div "Next slide" at bounding box center [1002, 328] width 40 height 66
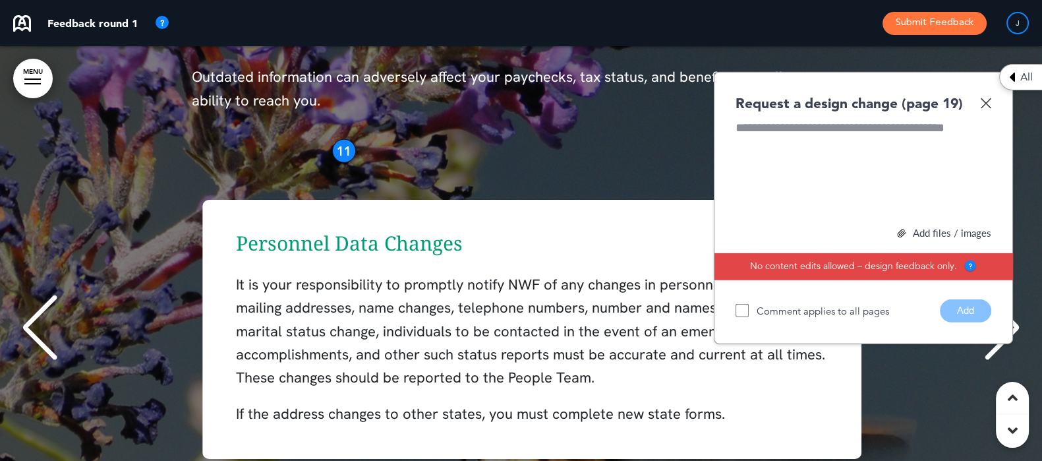
scroll to position [0, 1022]
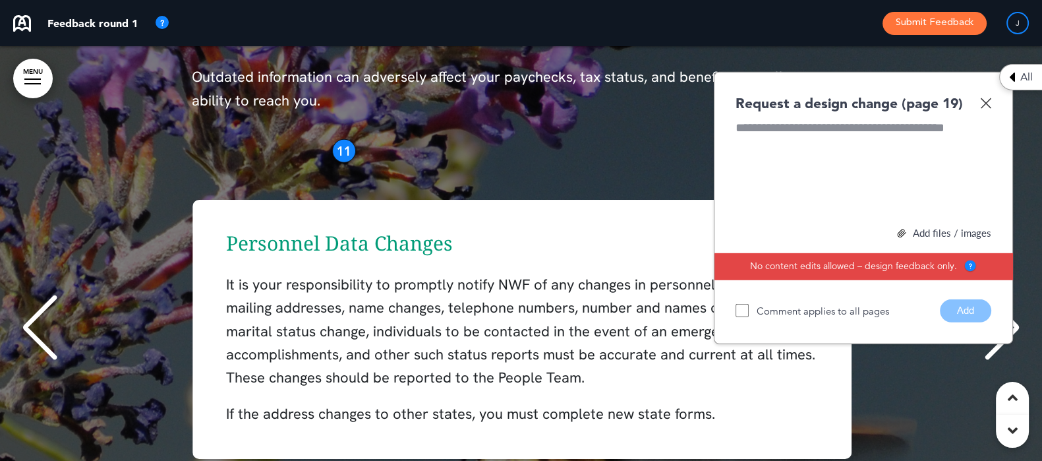
click at [985, 102] on img at bounding box center [985, 103] width 11 height 11
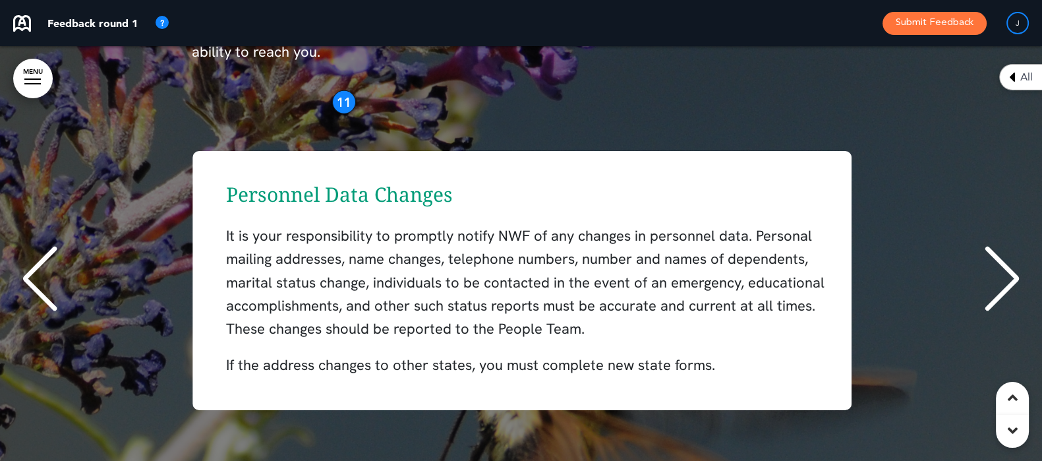
scroll to position [11116, 0]
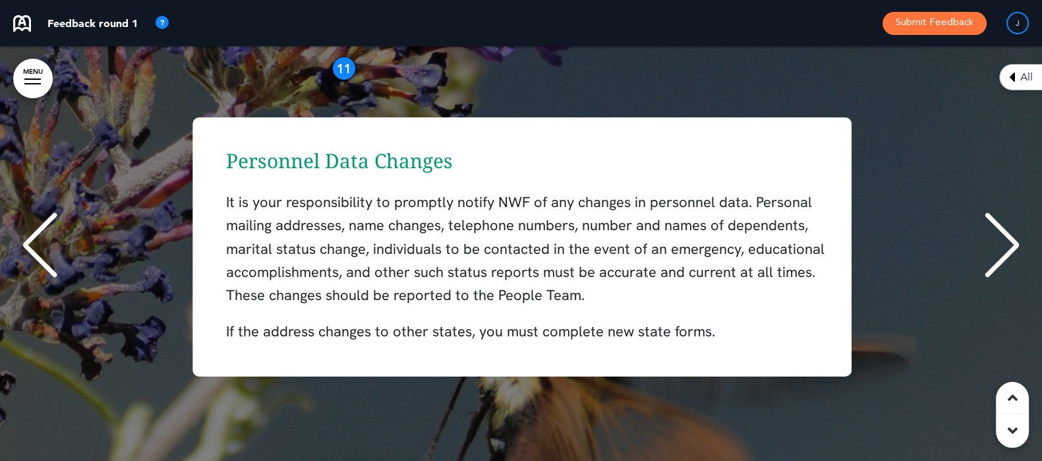
click at [962, 242] on div "Personnel Data Changes It is your responsibility to promptly notify NWF of any …" at bounding box center [522, 246] width 1016 height 259
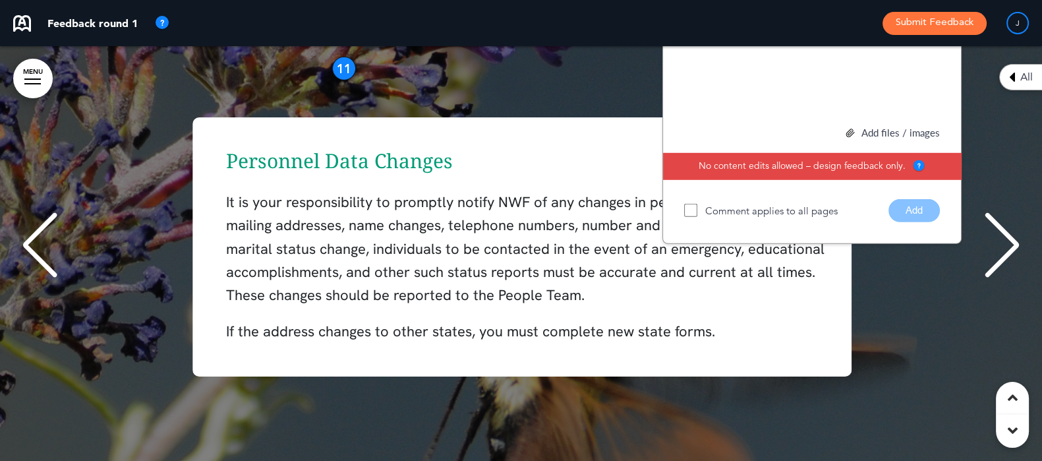
click at [1003, 254] on div "Next slide" at bounding box center [1002, 245] width 40 height 66
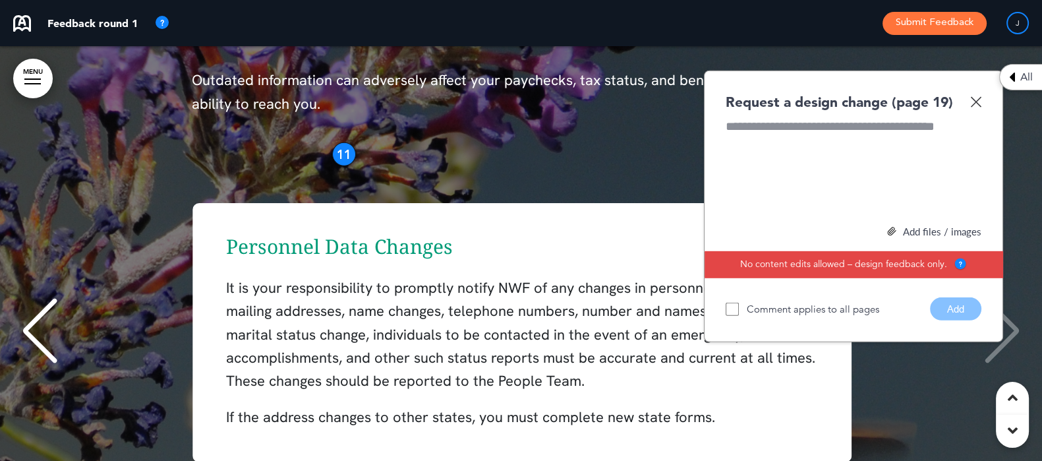
scroll to position [10951, 0]
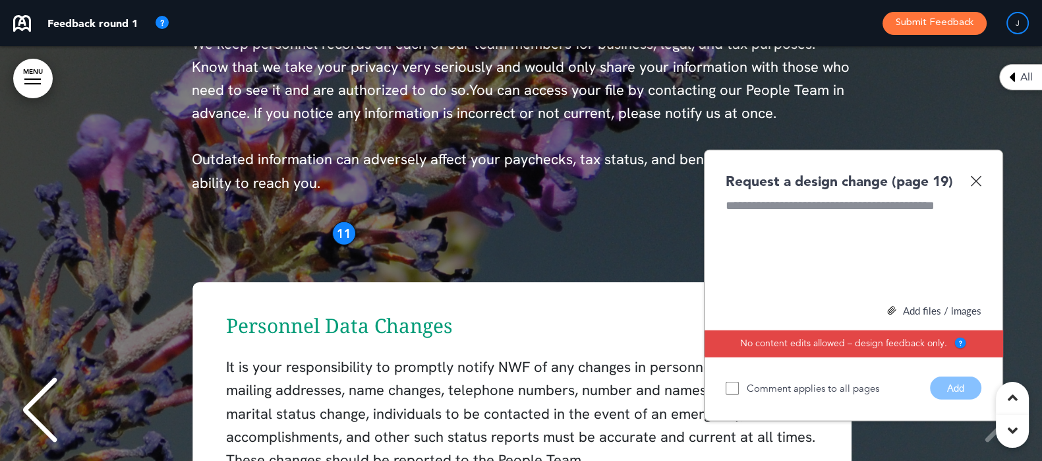
click at [980, 175] on img at bounding box center [975, 180] width 11 height 11
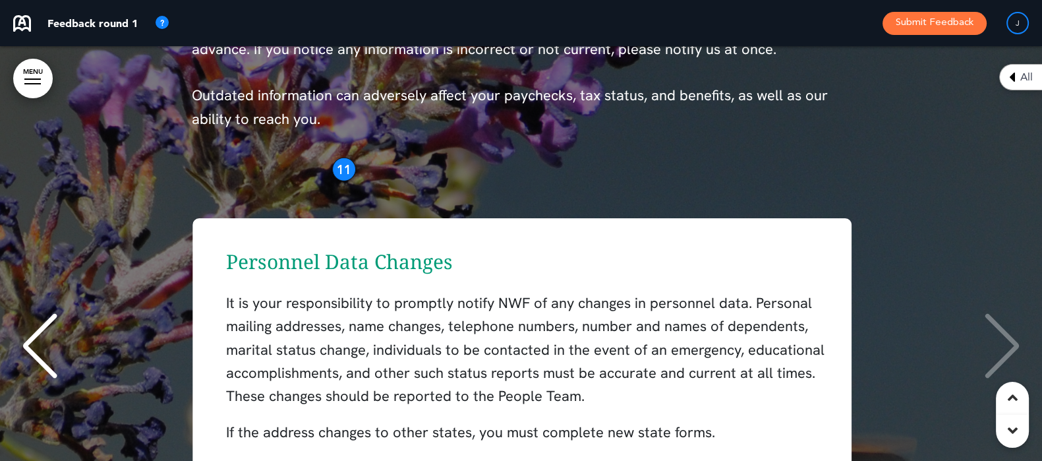
scroll to position [11116, 0]
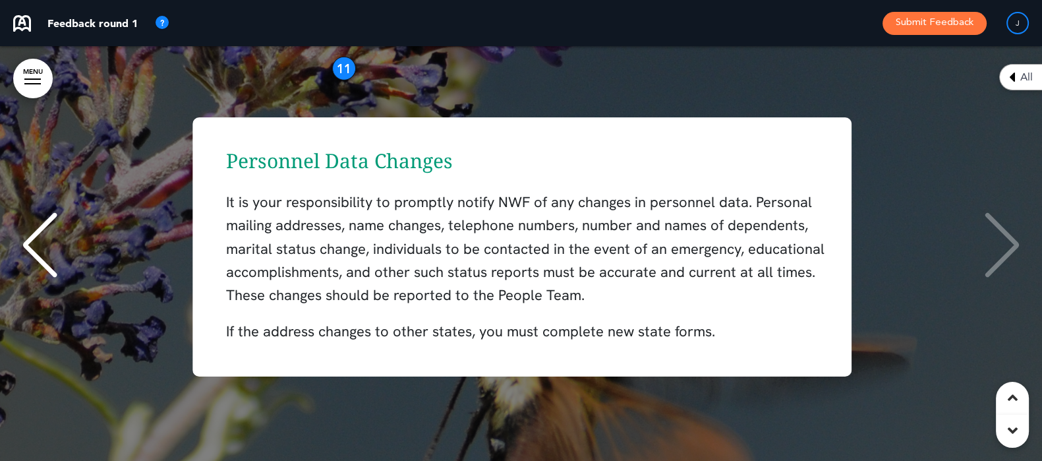
click at [36, 232] on div "Previous slide" at bounding box center [40, 245] width 40 height 66
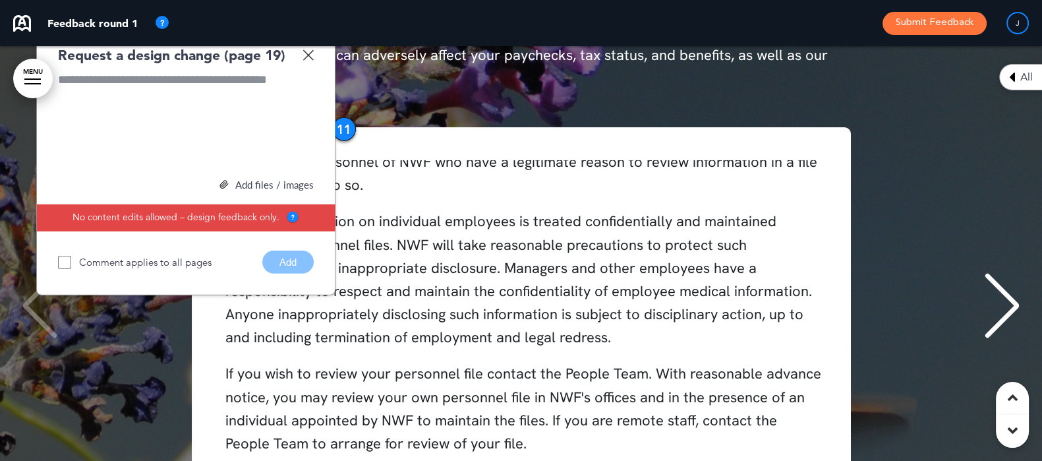
scroll to position [11033, 0]
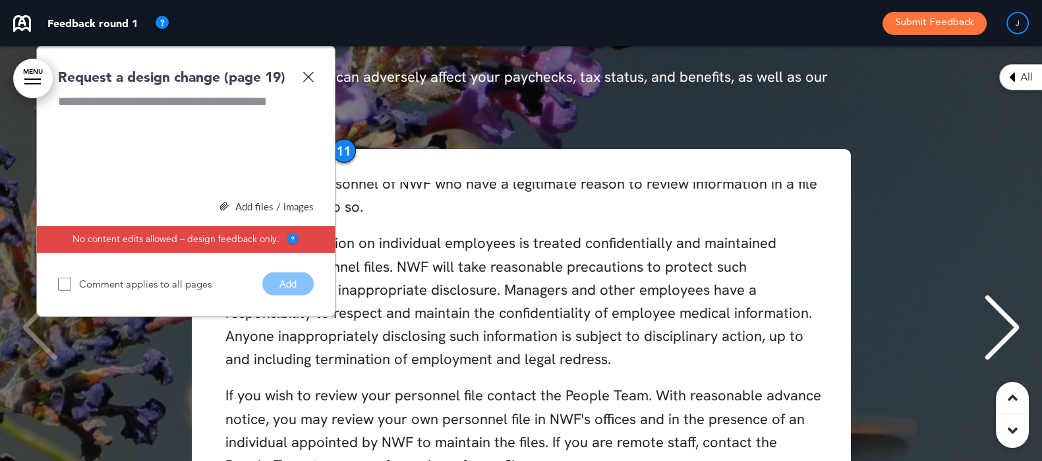
click at [310, 74] on img at bounding box center [308, 76] width 11 height 11
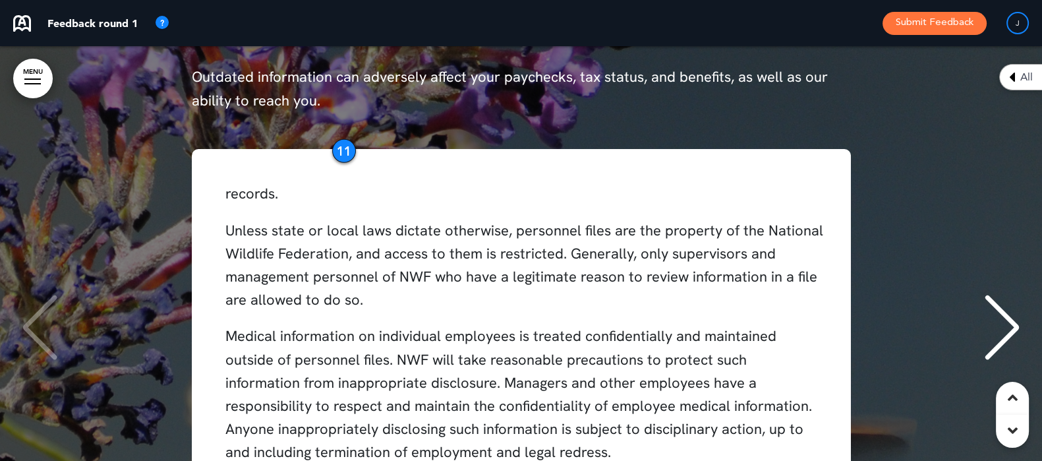
scroll to position [0, 0]
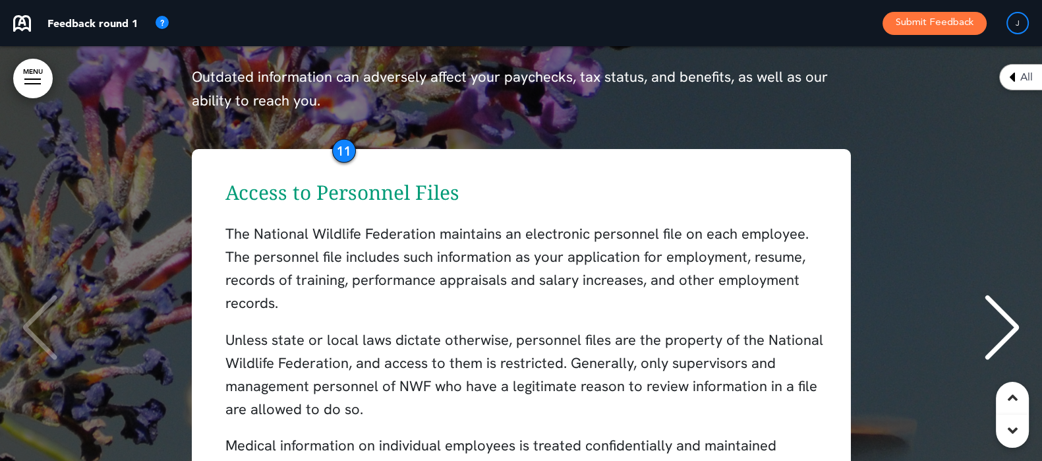
click at [920, 277] on div "Access to Personnel Files The National Wildlife Federation maintains an electro…" at bounding box center [521, 329] width 1016 height 361
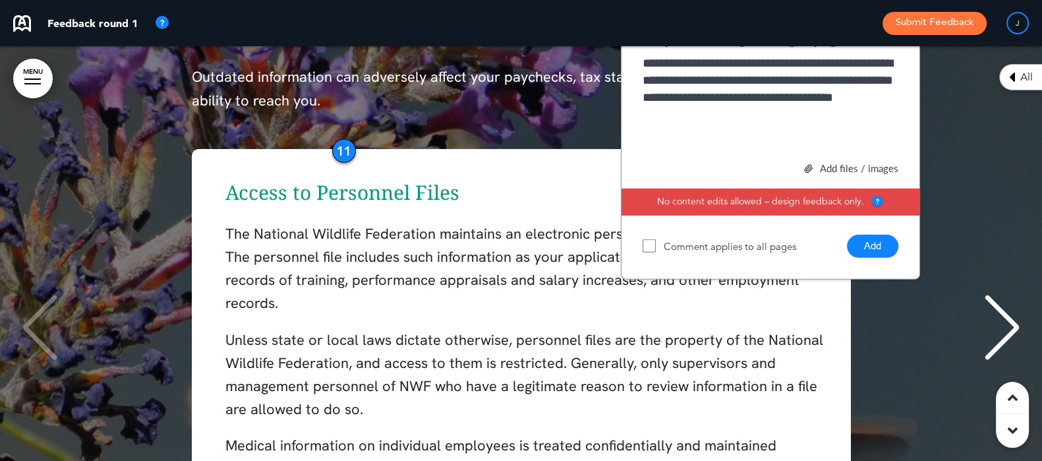
click at [870, 239] on button "Add" at bounding box center [872, 246] width 51 height 23
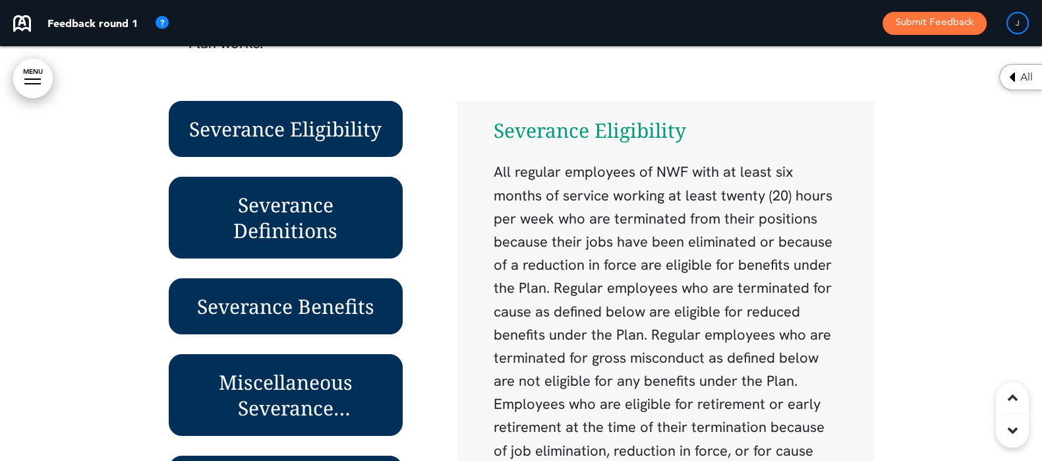
click at [401, 129] on div "Severance Eligibility Severance Definitions Severance Benefits Miscellaneous Se…" at bounding box center [299, 358] width 261 height 514
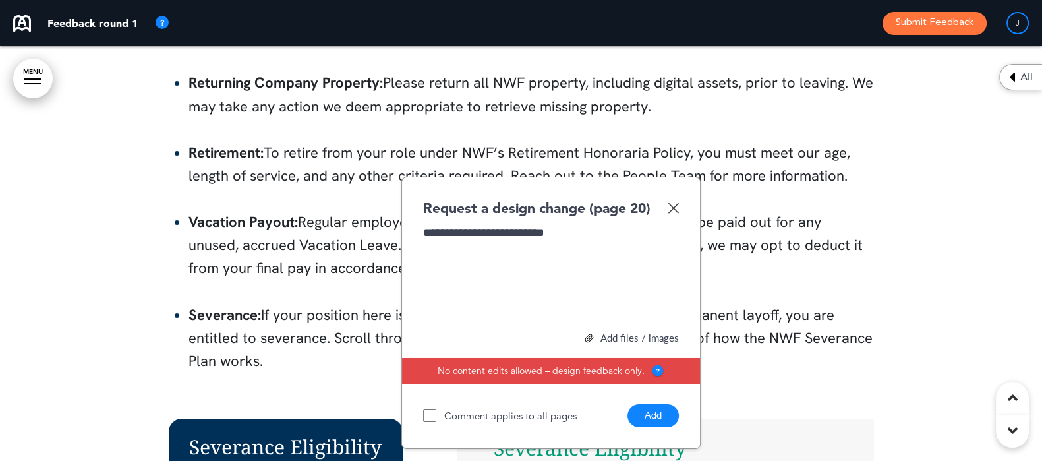
click at [663, 414] on button "Add" at bounding box center [653, 415] width 51 height 23
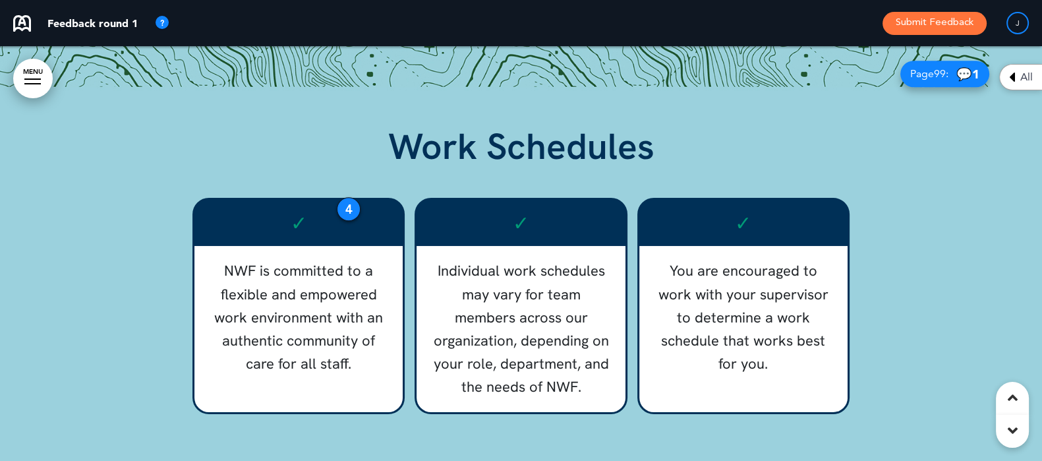
scroll to position [13765, 0]
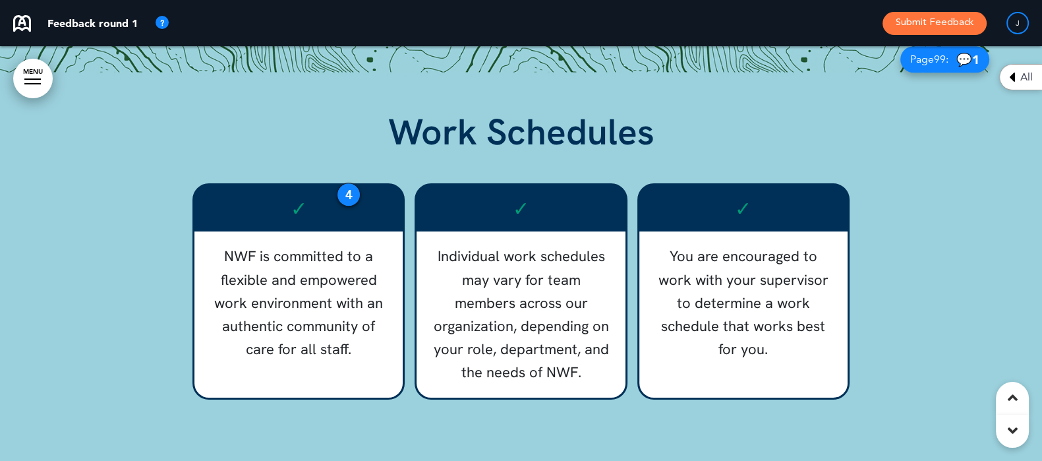
click at [333, 183] on div "✓ NWF is committed to a flexible and empowered work environment with an authent…" at bounding box center [299, 291] width 212 height 216
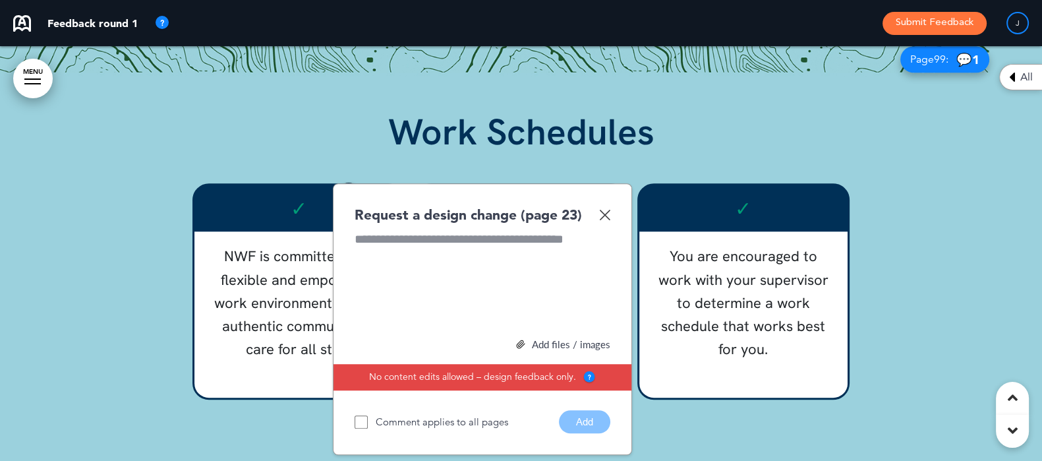
click at [606, 212] on img at bounding box center [604, 214] width 11 height 11
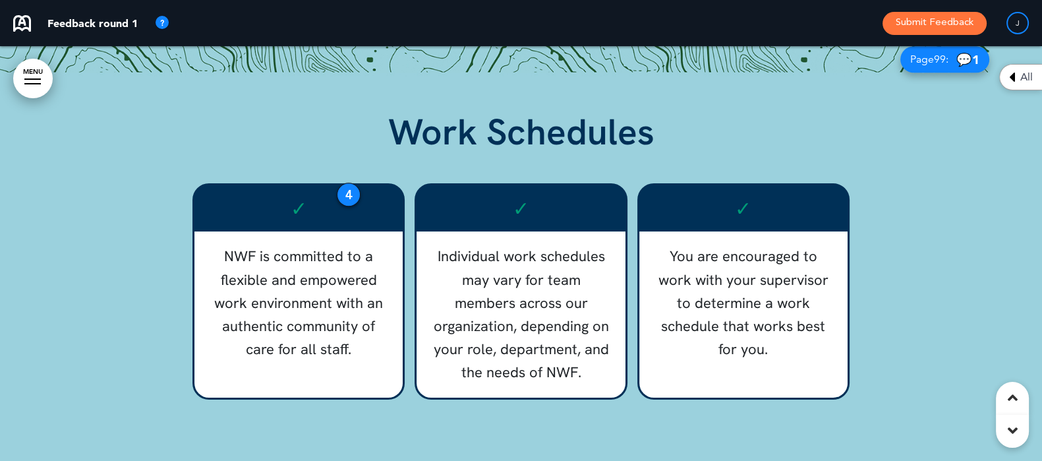
click at [345, 190] on div "4" at bounding box center [349, 195] width 24 height 24
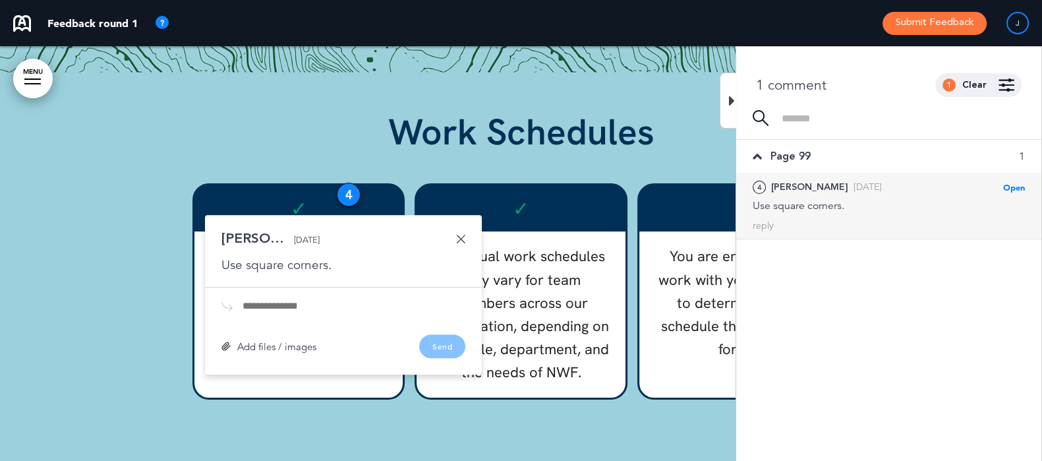
click at [465, 235] on div "[PERSON_NAME] [DATE] Use square corners. Add files / images Send" at bounding box center [343, 295] width 277 height 160
click at [462, 235] on link at bounding box center [460, 238] width 9 height 9
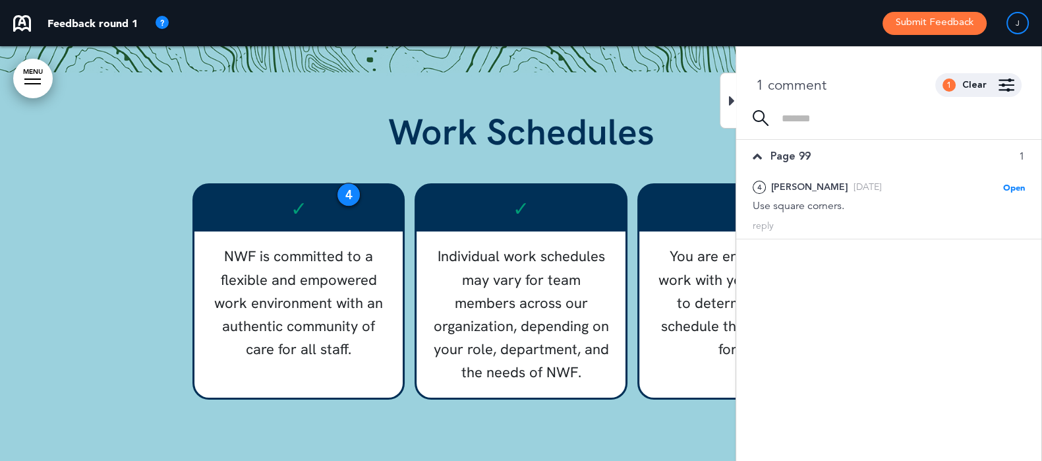
click at [725, 107] on div at bounding box center [728, 101] width 16 height 56
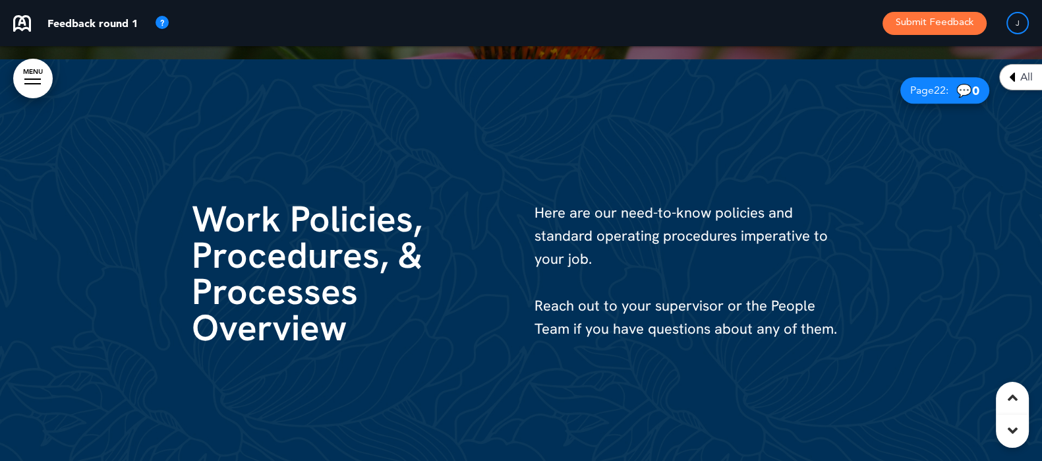
scroll to position [13353, 0]
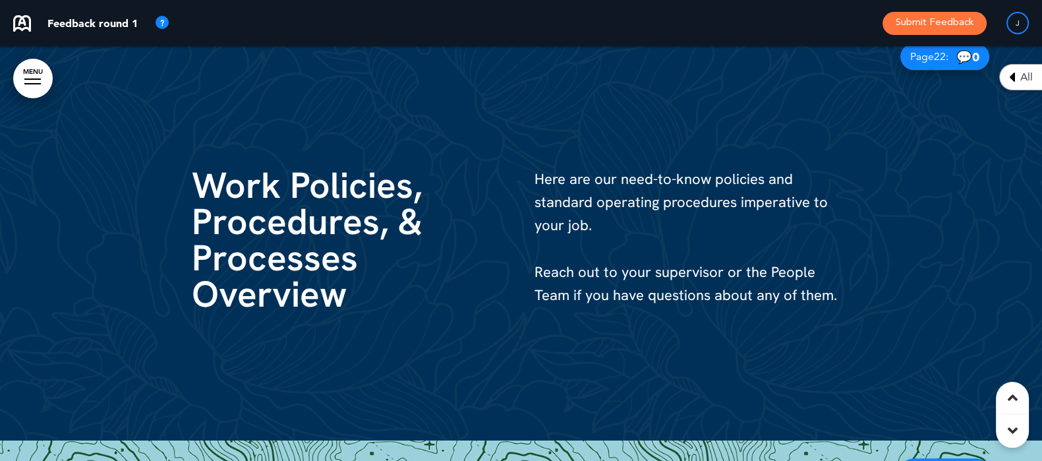
click at [637, 339] on div "Here are our need-to-know policies and standard operating procedures imperative…" at bounding box center [693, 256] width 316 height 178
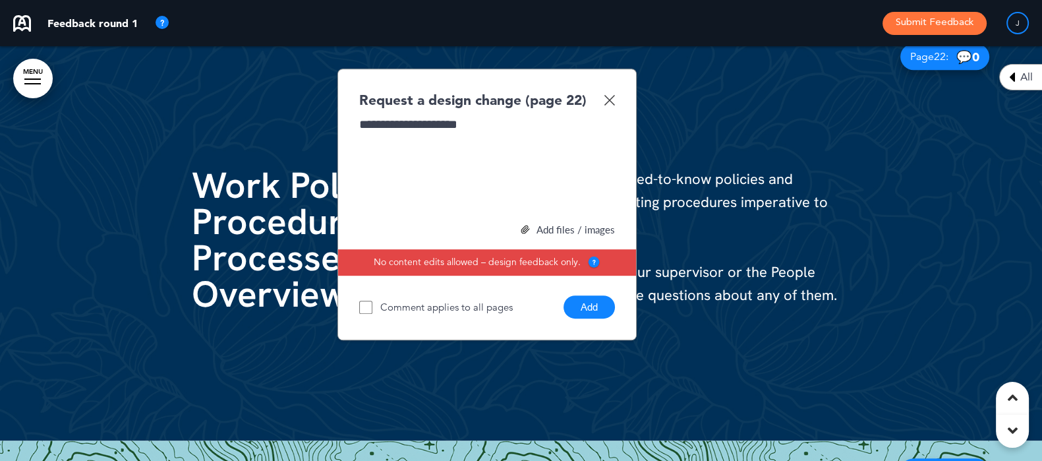
click at [597, 308] on button "Add" at bounding box center [589, 306] width 51 height 23
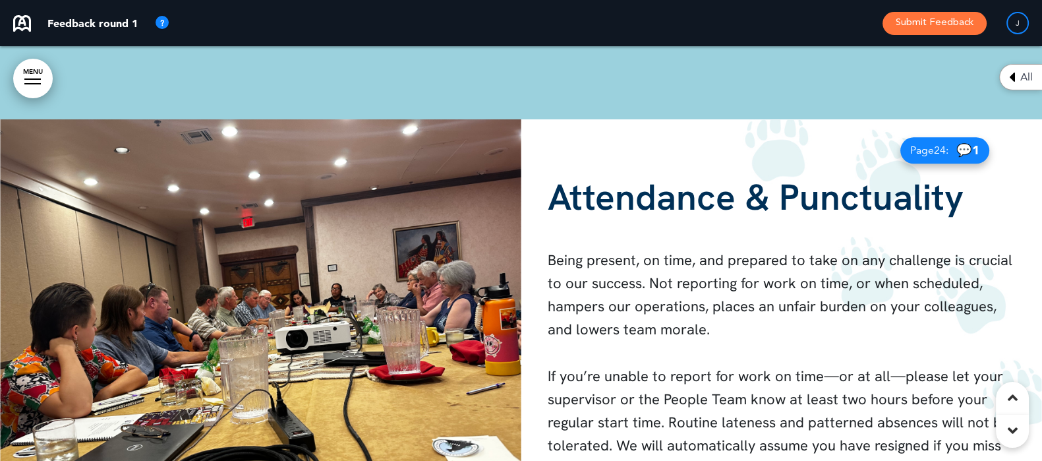
scroll to position [14342, 0]
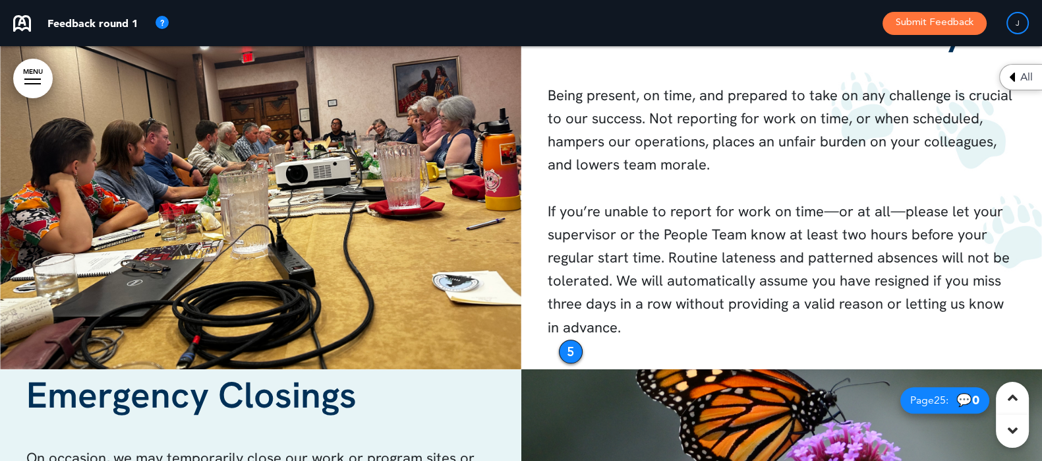
click at [554, 341] on div "Attendance & Punctuality Being present, on time, and prepared to take on any ch…" at bounding box center [781, 161] width 521 height 394
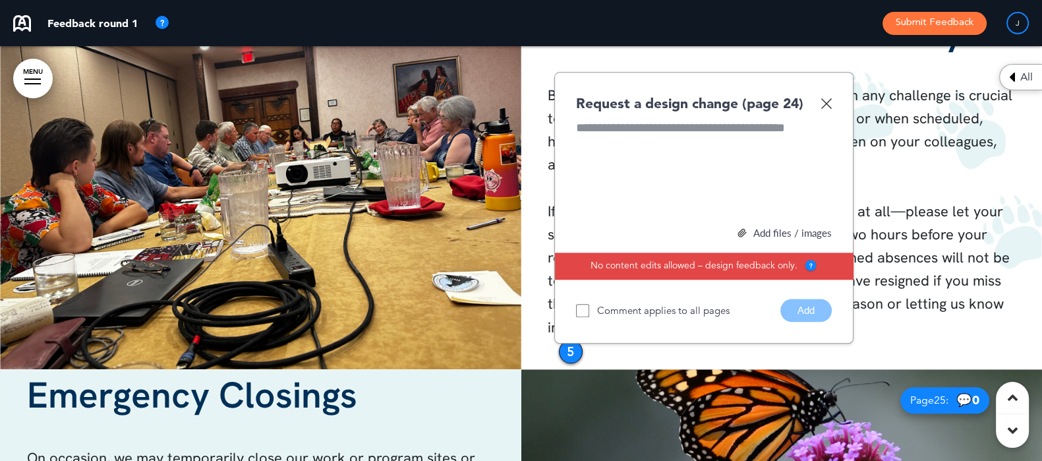
click at [826, 98] on img at bounding box center [826, 103] width 11 height 11
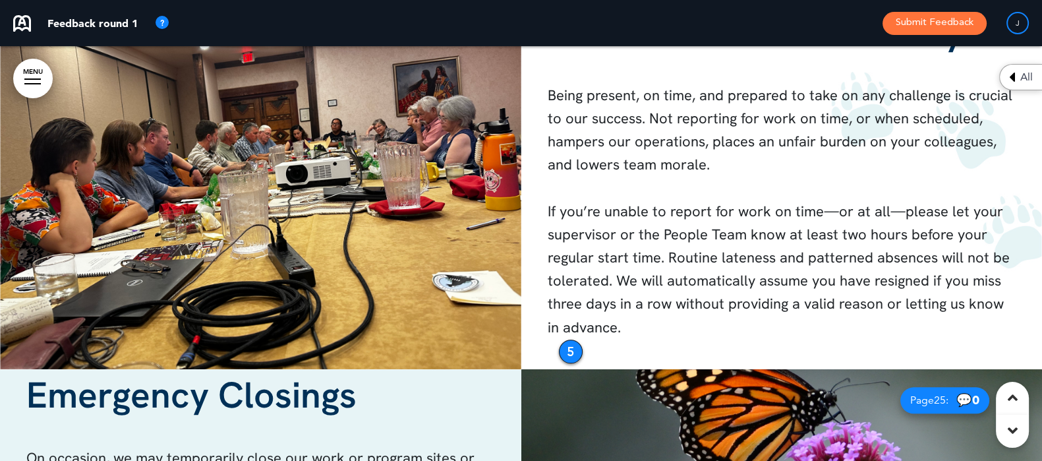
click at [569, 344] on div "5" at bounding box center [571, 352] width 24 height 24
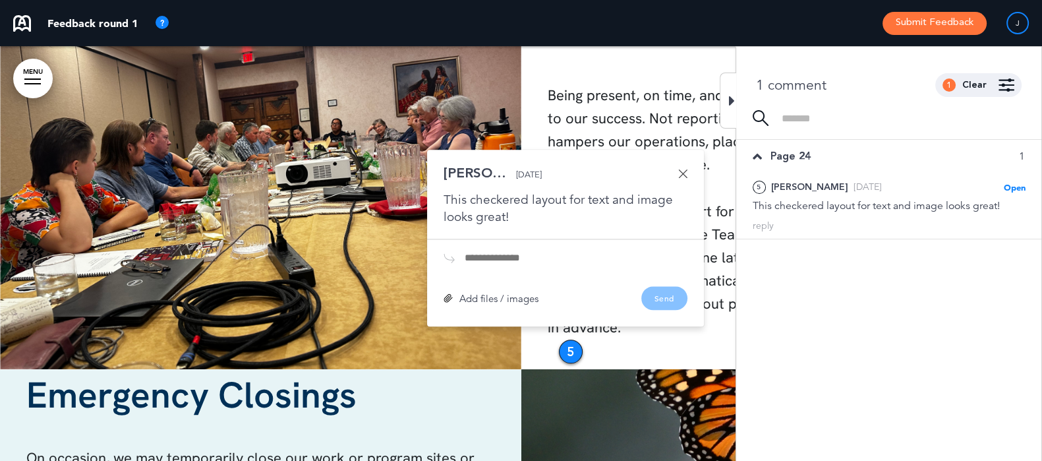
click at [733, 103] on icon at bounding box center [732, 101] width 6 height 16
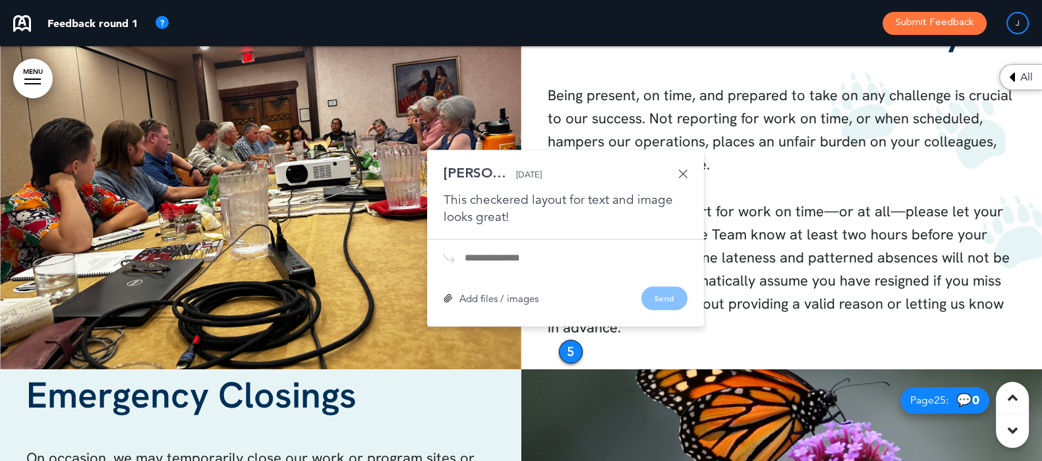
click at [684, 169] on link at bounding box center [682, 173] width 9 height 9
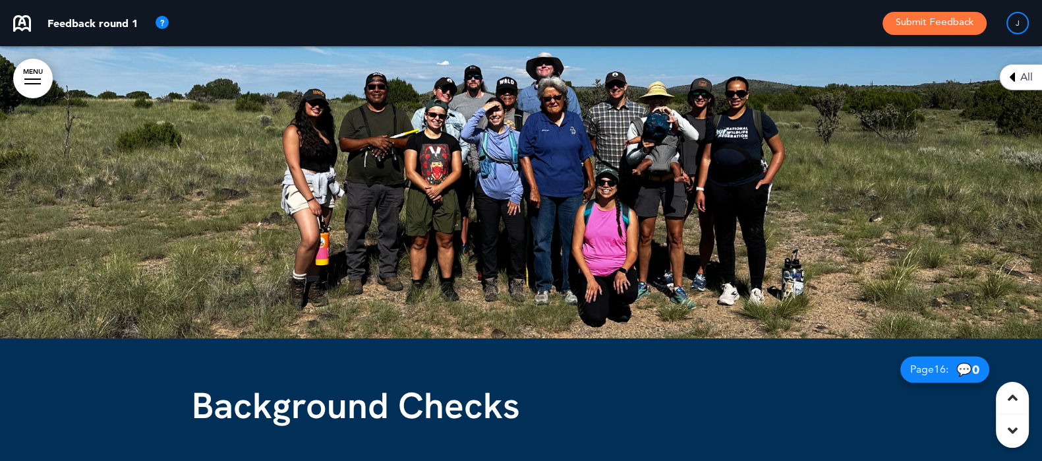
scroll to position [8652, 0]
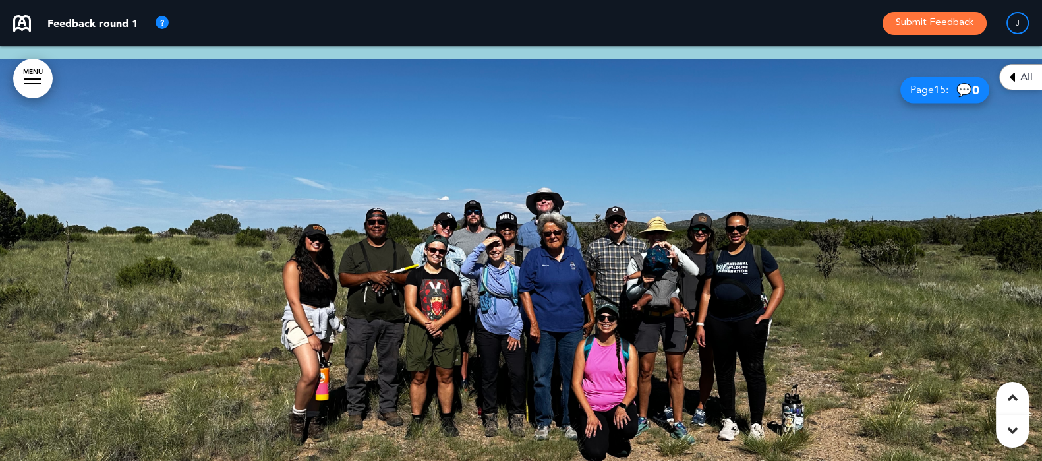
click at [687, 251] on div at bounding box center [521, 266] width 1042 height 415
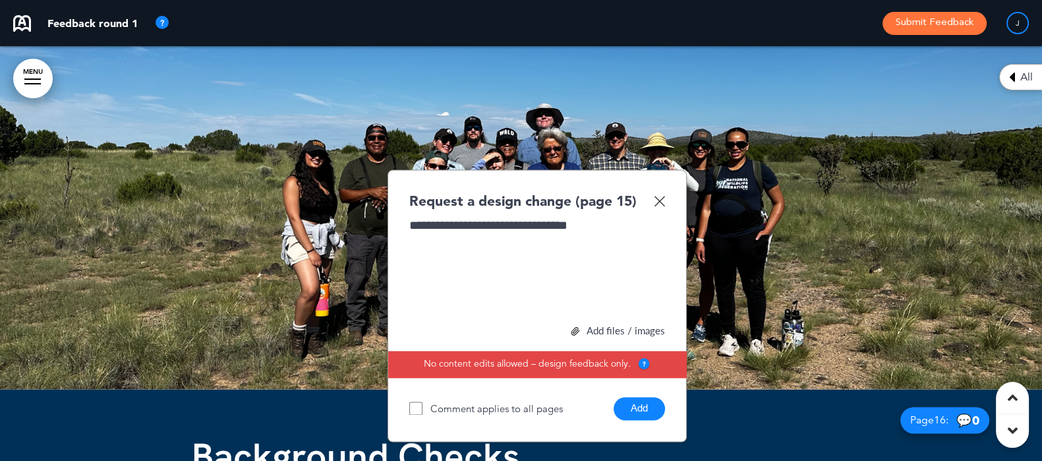
scroll to position [8817, 0]
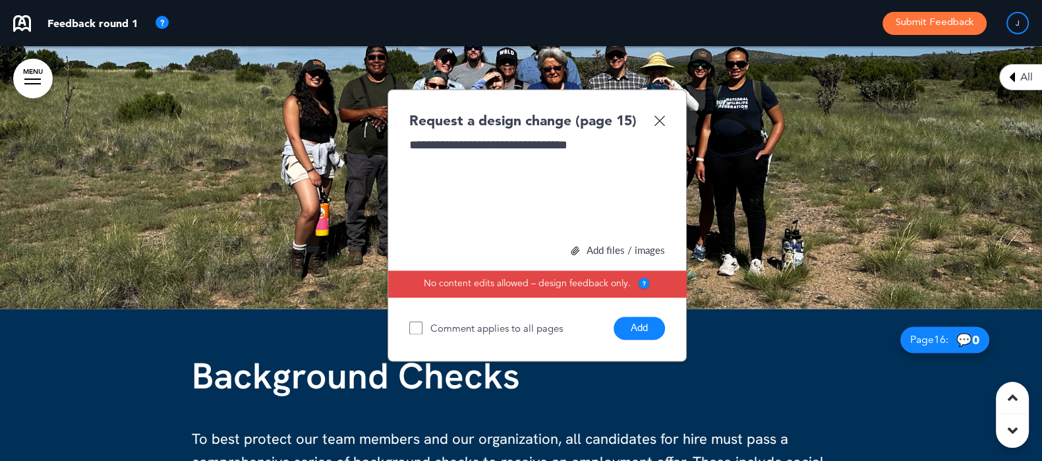
click at [645, 330] on button "Add" at bounding box center [639, 327] width 51 height 23
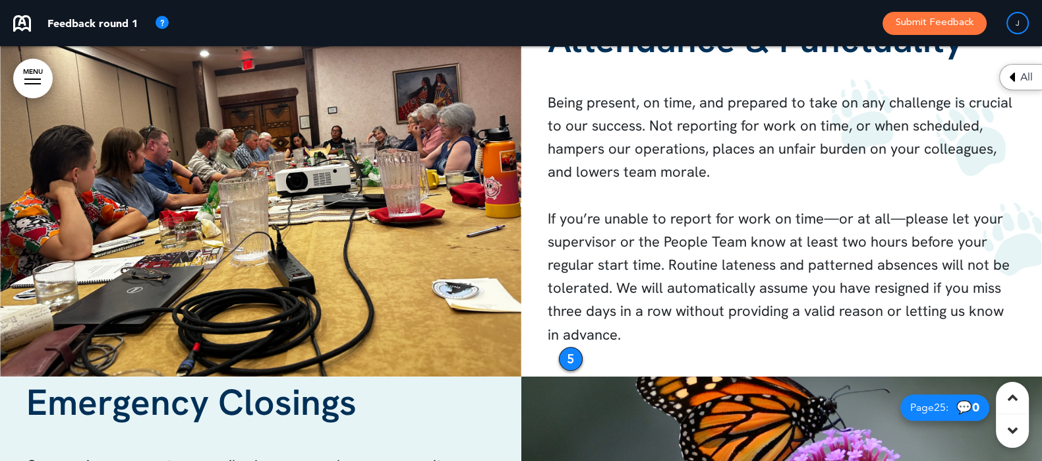
scroll to position [14339, 0]
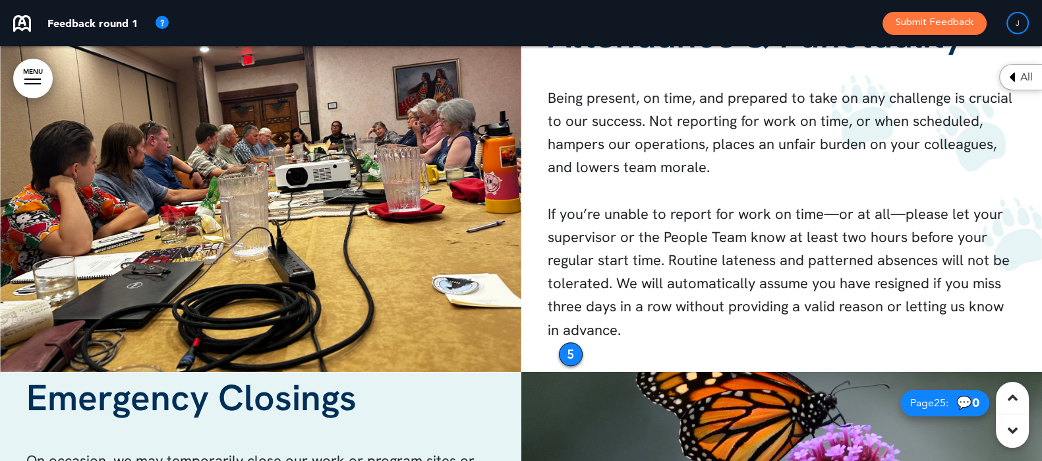
click at [357, 134] on img at bounding box center [260, 164] width 521 height 415
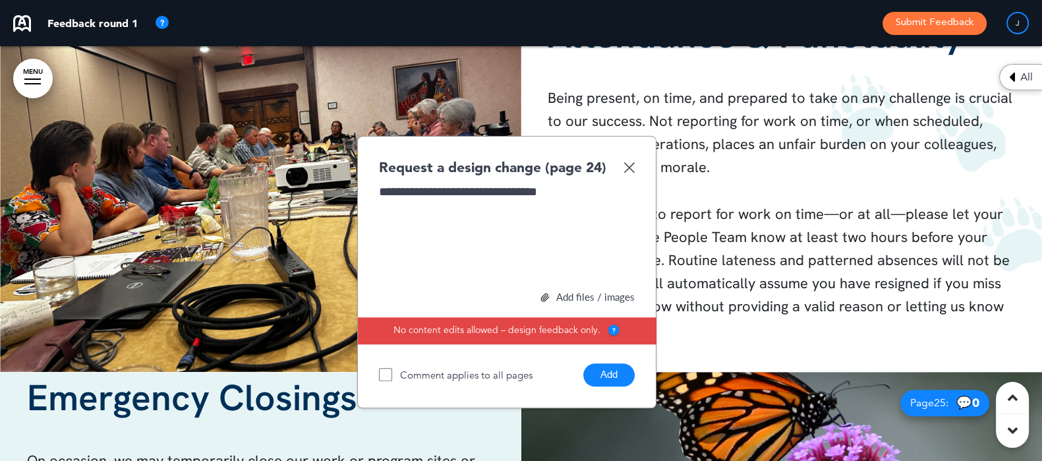
click at [587, 374] on button "Add" at bounding box center [608, 374] width 51 height 23
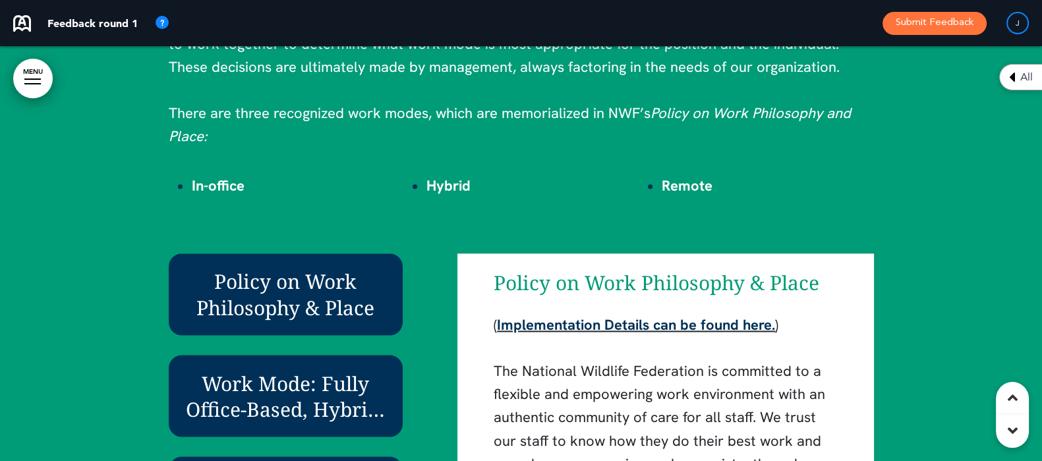
scroll to position [15410, 0]
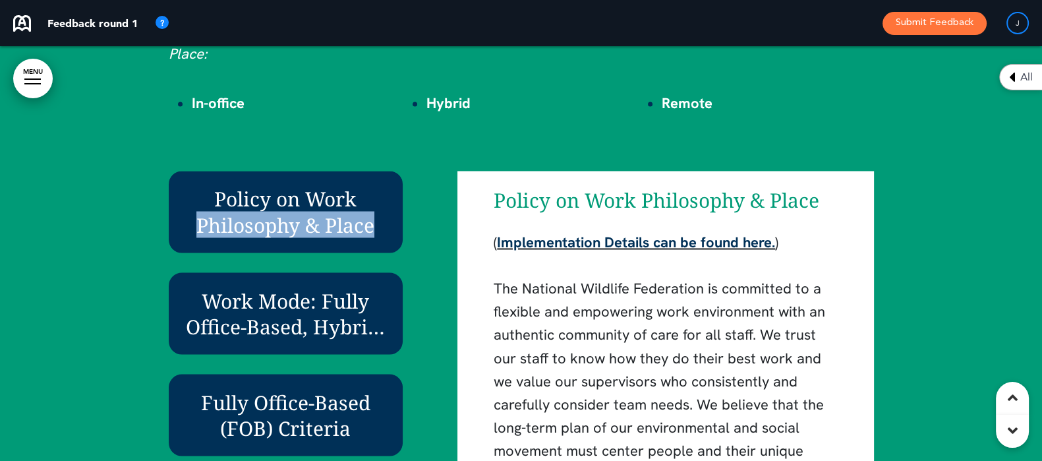
drag, startPoint x: 415, startPoint y: 183, endPoint x: 411, endPoint y: 235, distance: 51.5
click at [411, 235] on div "Policy on Work Philosophy & Place Work Mode: Fully Office-Based, Hybrid, Or Ful…" at bounding box center [299, 428] width 261 height 514
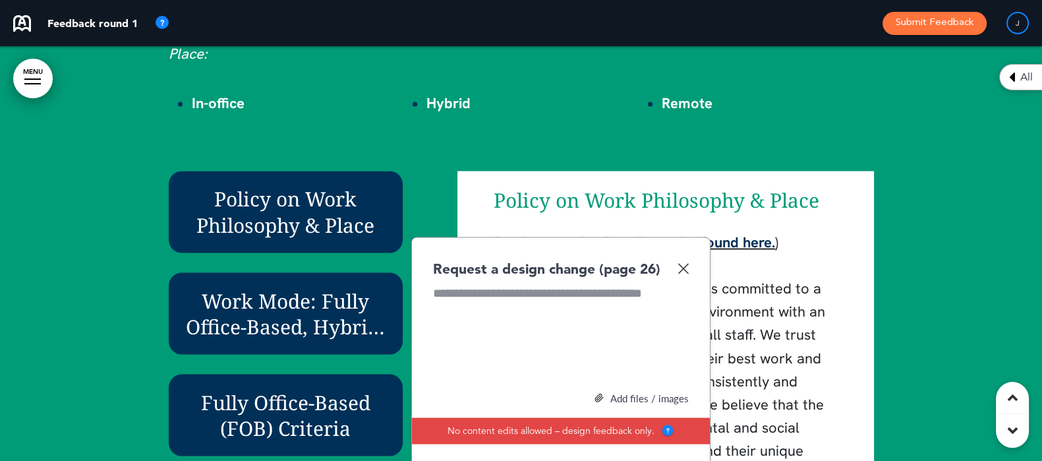
click at [690, 268] on div "Request a design change (page 26) Add files / images Select or drag & drop your…" at bounding box center [560, 373] width 299 height 272
click at [686, 269] on img at bounding box center [683, 267] width 11 height 11
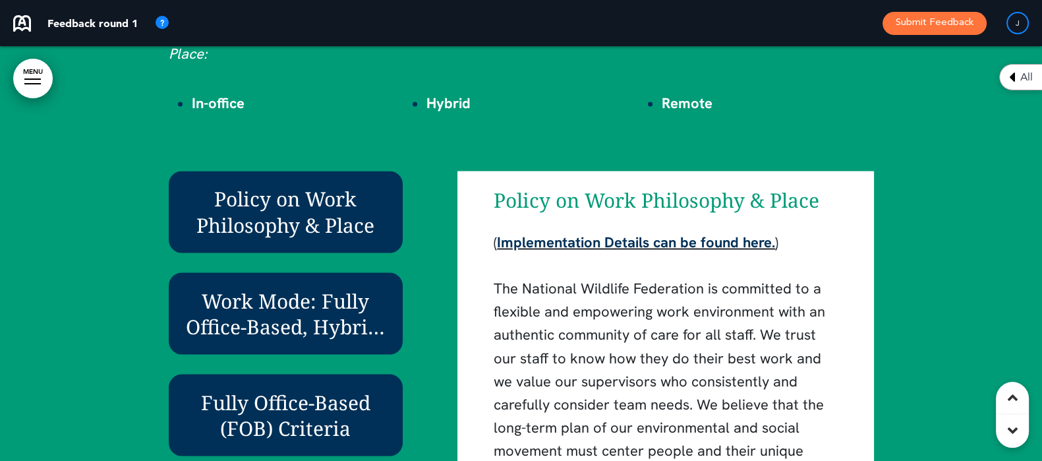
click at [262, 188] on h6 "Policy on Work Philosophy & Place" at bounding box center [286, 211] width 204 height 51
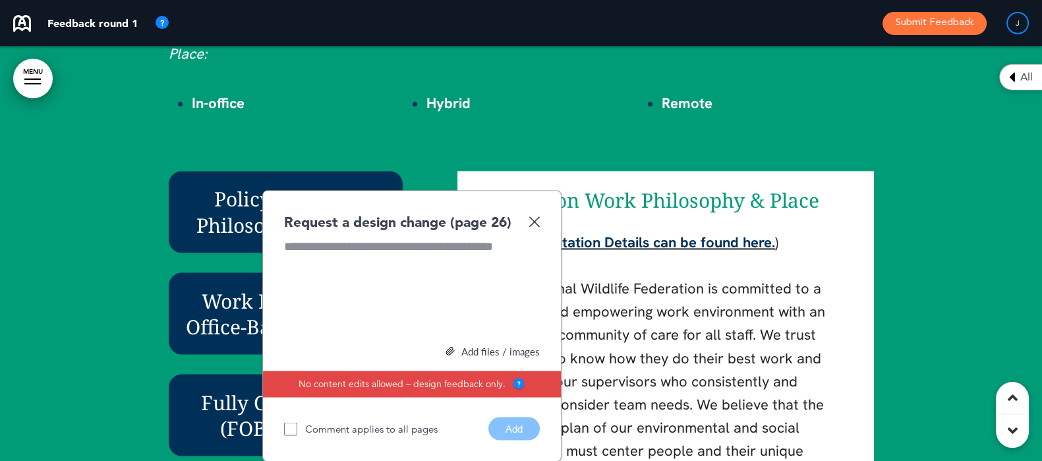
click at [535, 223] on img at bounding box center [534, 221] width 11 height 11
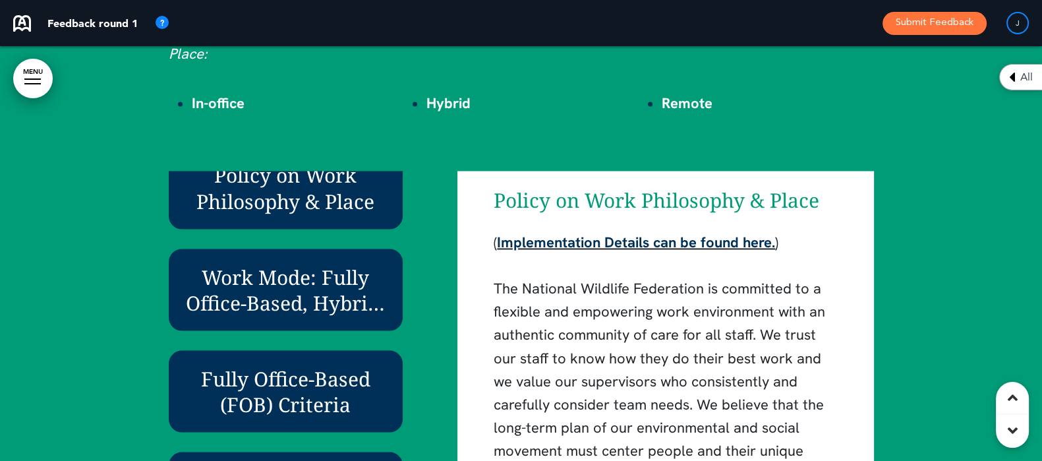
scroll to position [45, 0]
click at [86, 313] on div at bounding box center [521, 239] width 1042 height 1049
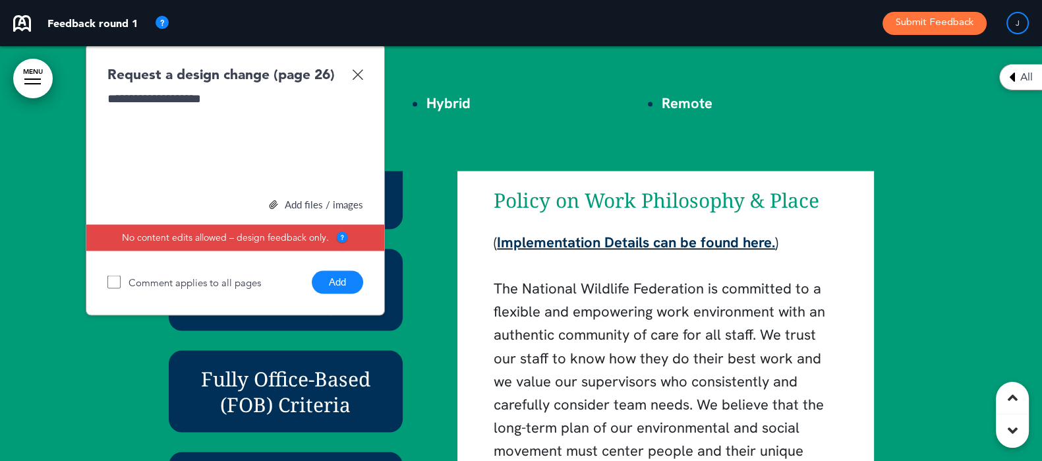
click at [350, 284] on button "Add" at bounding box center [337, 281] width 51 height 23
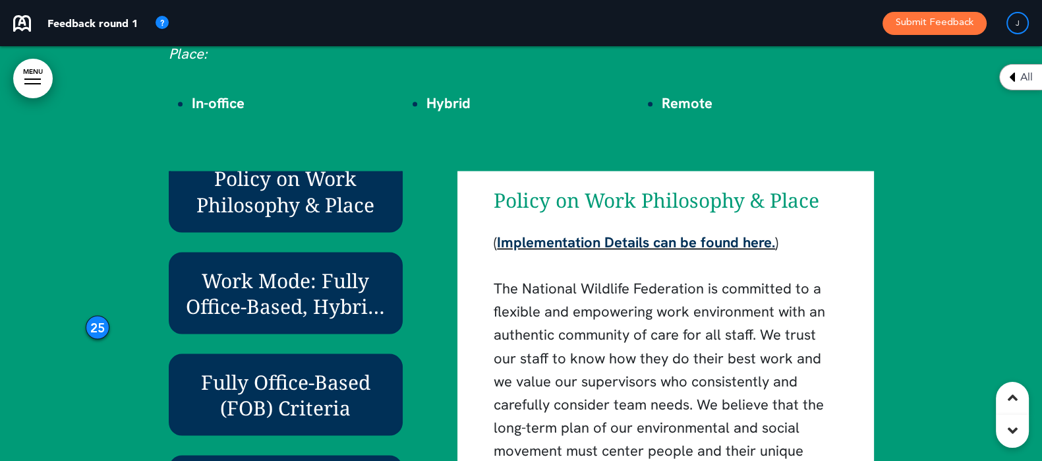
scroll to position [0, 0]
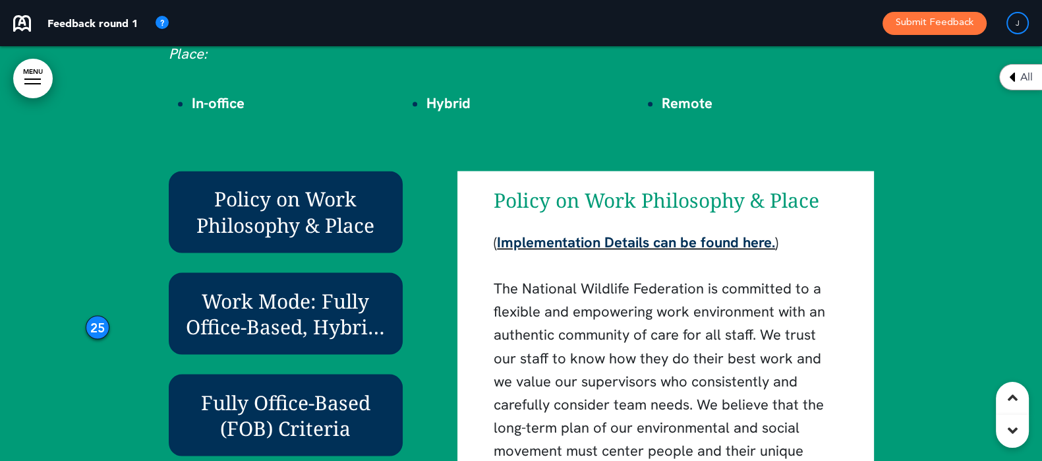
click at [206, 94] on span "In-office" at bounding box center [218, 103] width 53 height 19
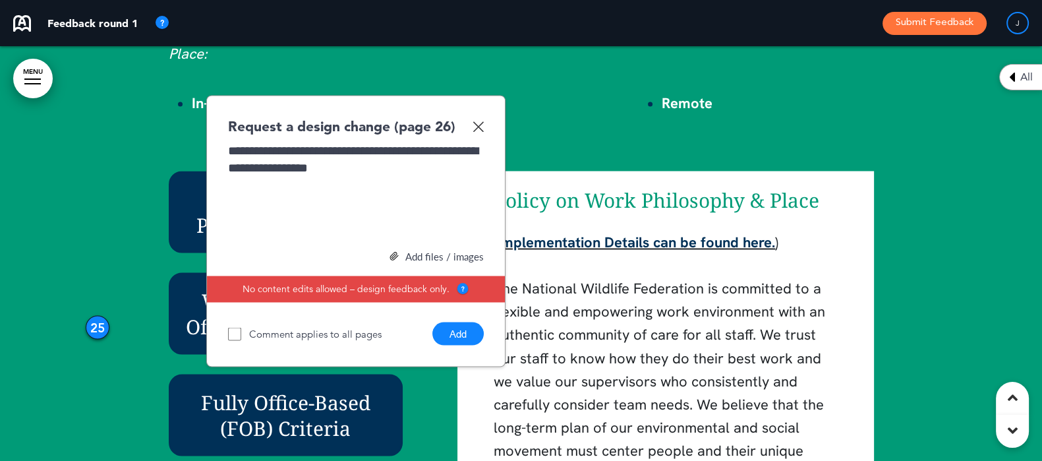
click at [475, 334] on button "Add" at bounding box center [457, 333] width 51 height 23
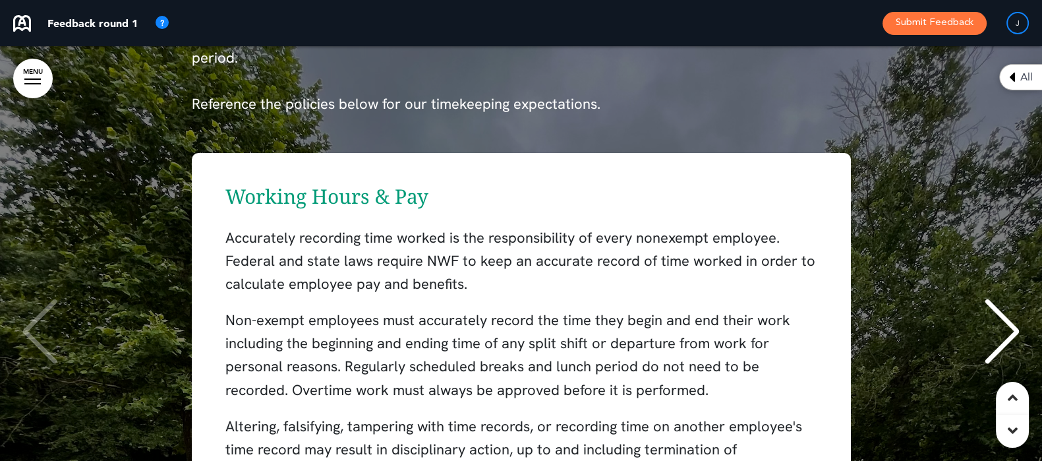
scroll to position [16399, 0]
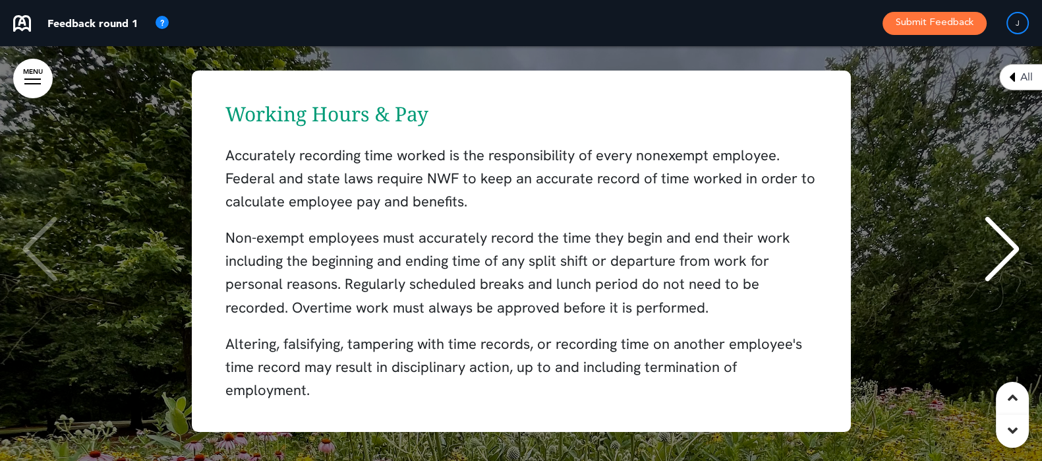
click at [1015, 216] on div "Next slide" at bounding box center [1002, 249] width 40 height 66
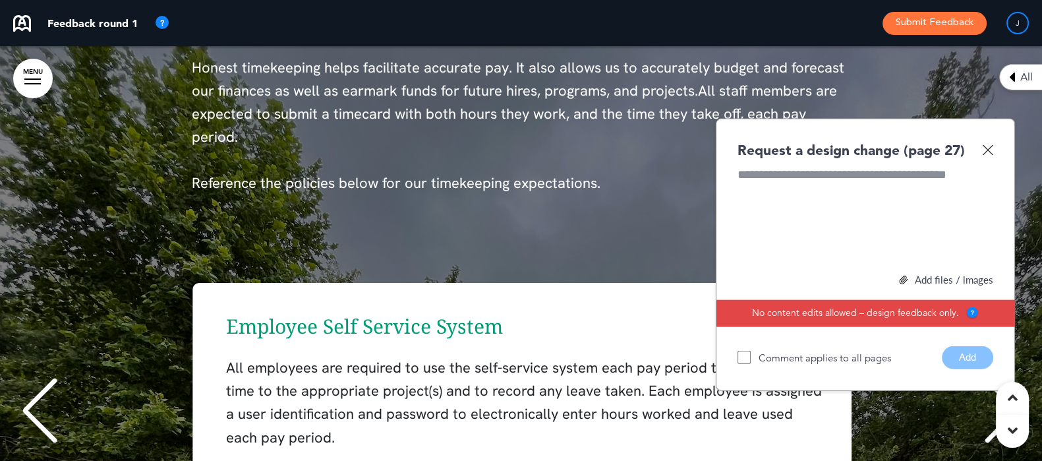
scroll to position [16223, 0]
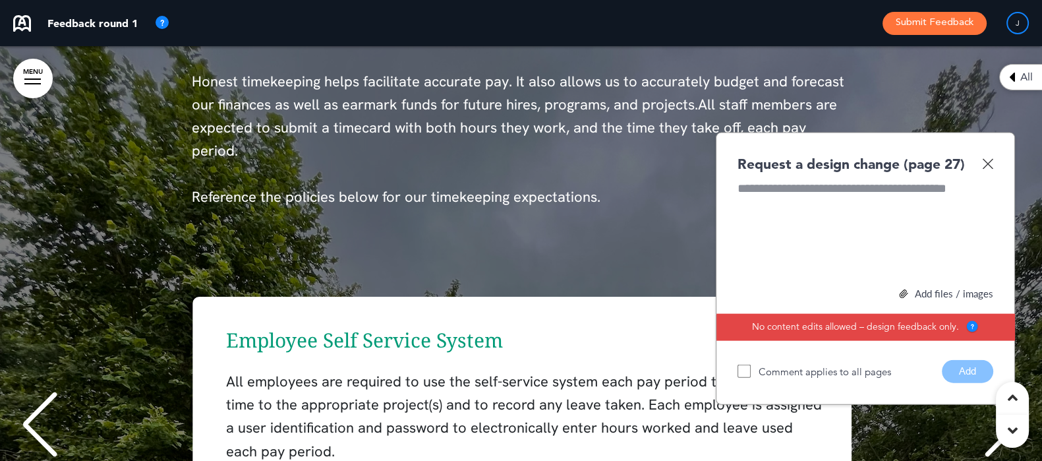
click at [987, 158] on img at bounding box center [987, 163] width 11 height 11
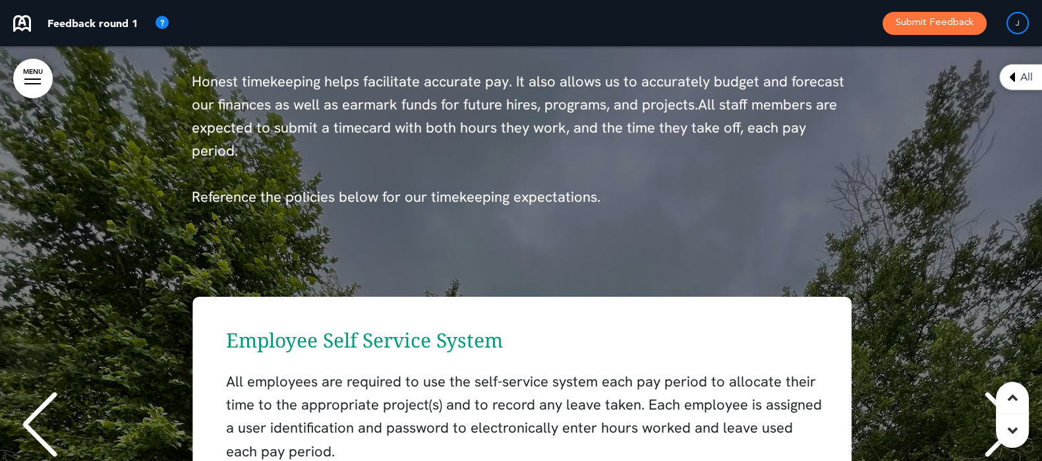
scroll to position [16306, 0]
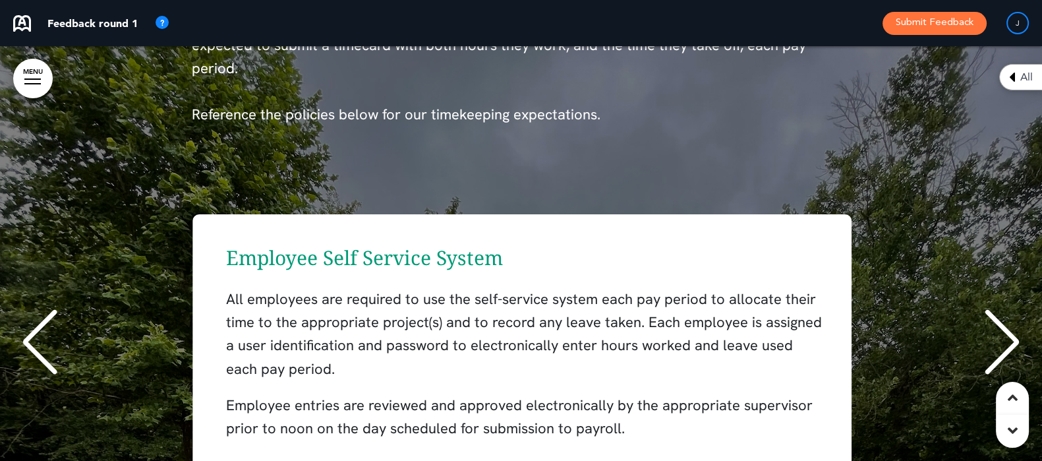
click at [1003, 309] on div "Next slide" at bounding box center [1002, 342] width 40 height 66
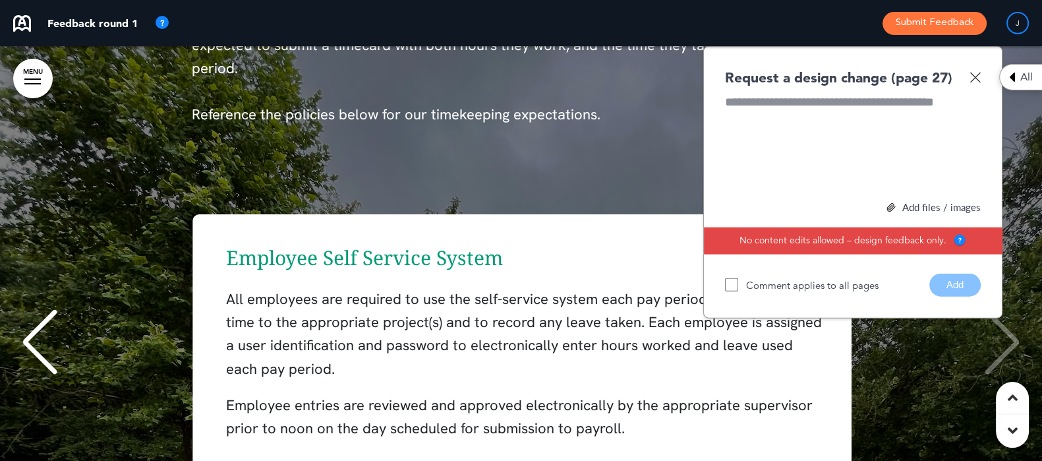
click at [980, 69] on div "Request a design change (page 27)" at bounding box center [853, 77] width 256 height 19
click at [974, 72] on img at bounding box center [975, 77] width 11 height 11
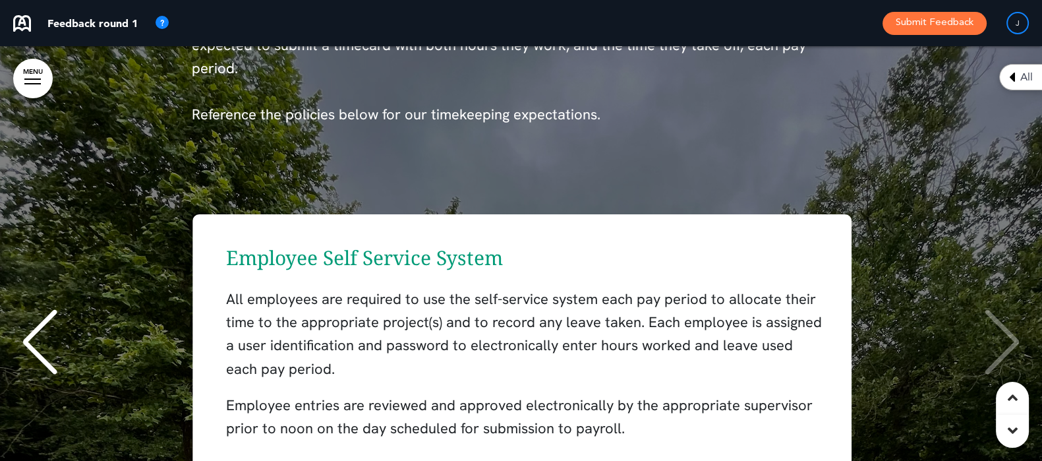
click at [835, 150] on div "Working Hours & Pay Accurately recording time worked is the responsibility of e…" at bounding box center [521, 344] width 1016 height 388
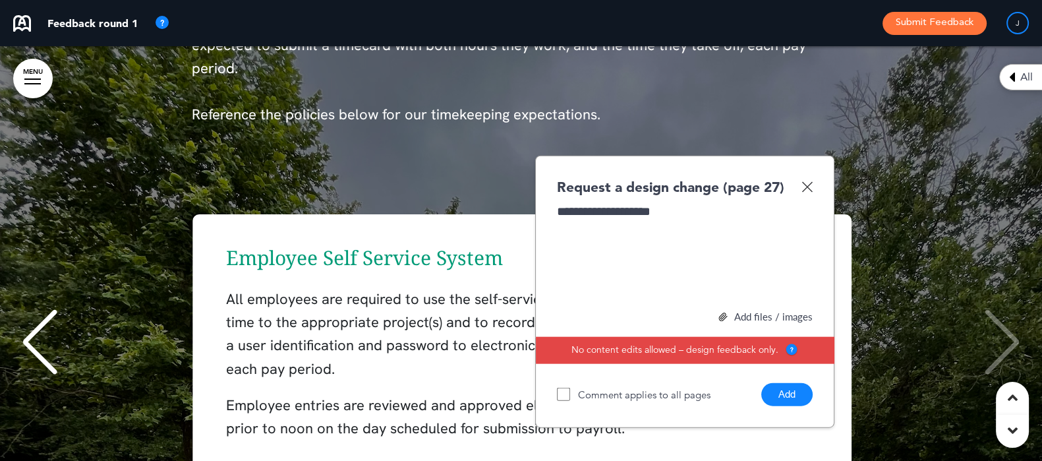
click at [788, 388] on button "Add" at bounding box center [786, 394] width 51 height 23
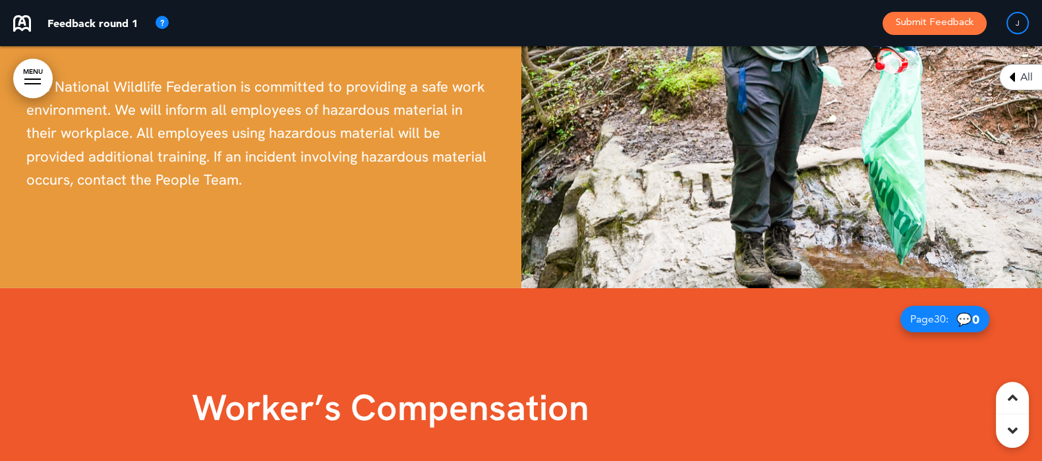
scroll to position [17624, 0]
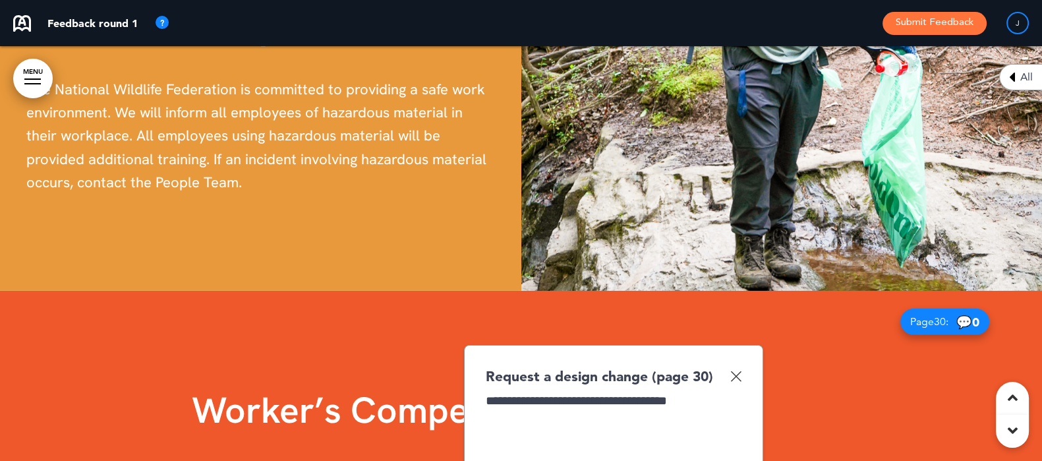
scroll to position [17789, 0]
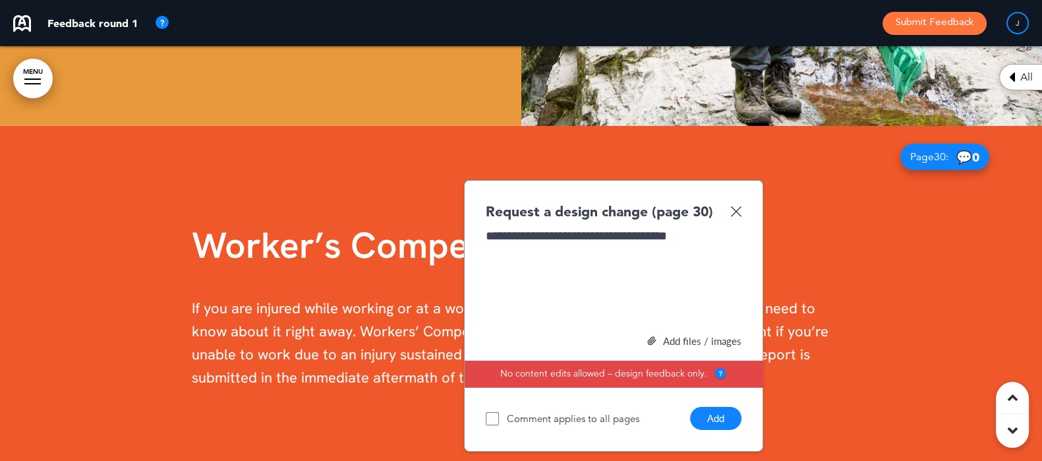
click at [712, 407] on button "Add" at bounding box center [715, 418] width 51 height 23
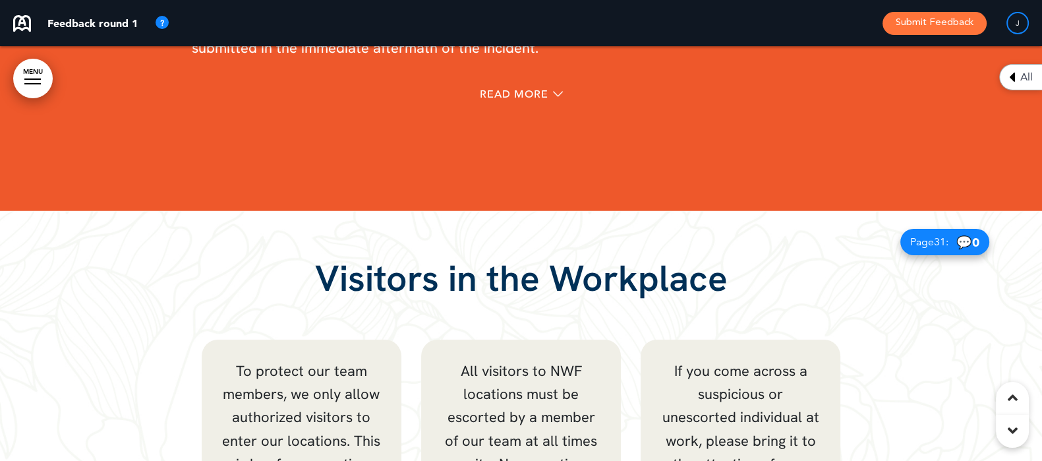
scroll to position [18283, 0]
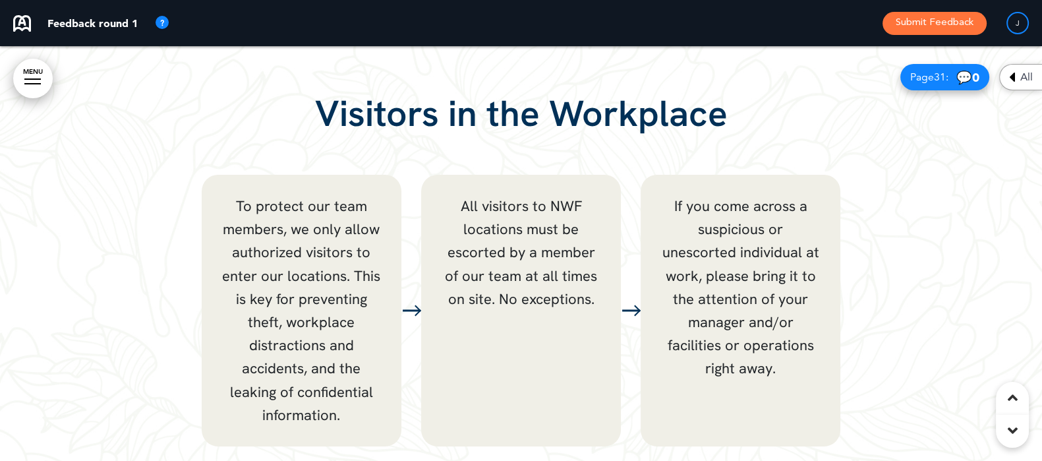
click at [402, 274] on div "To protect our team members, we only allow authorized visitors to enter our loc…" at bounding box center [521, 310] width 659 height 291
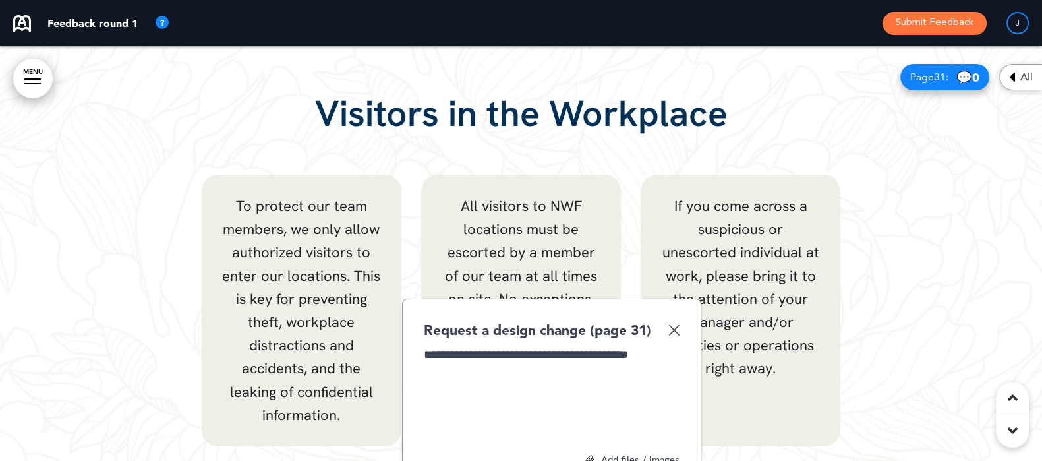
scroll to position [18366, 0]
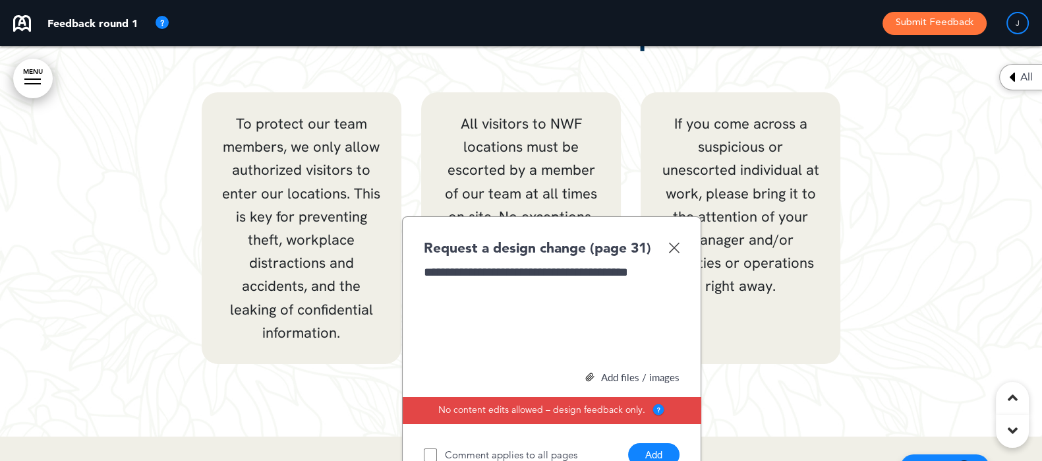
click at [665, 443] on button "Add" at bounding box center [653, 454] width 51 height 23
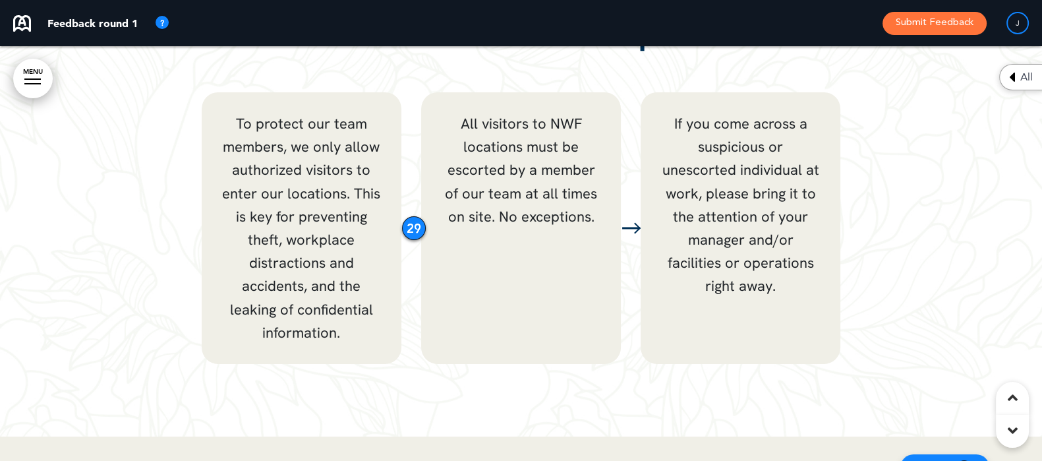
click at [400, 190] on div "To protect our team members, we only allow authorized visitors to enter our loc…" at bounding box center [302, 228] width 200 height 272
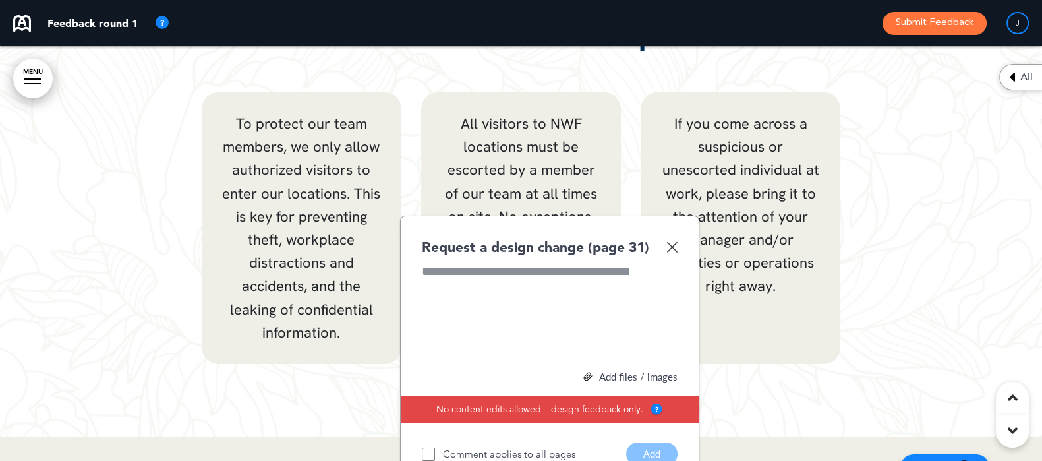
click at [677, 241] on img at bounding box center [672, 246] width 11 height 11
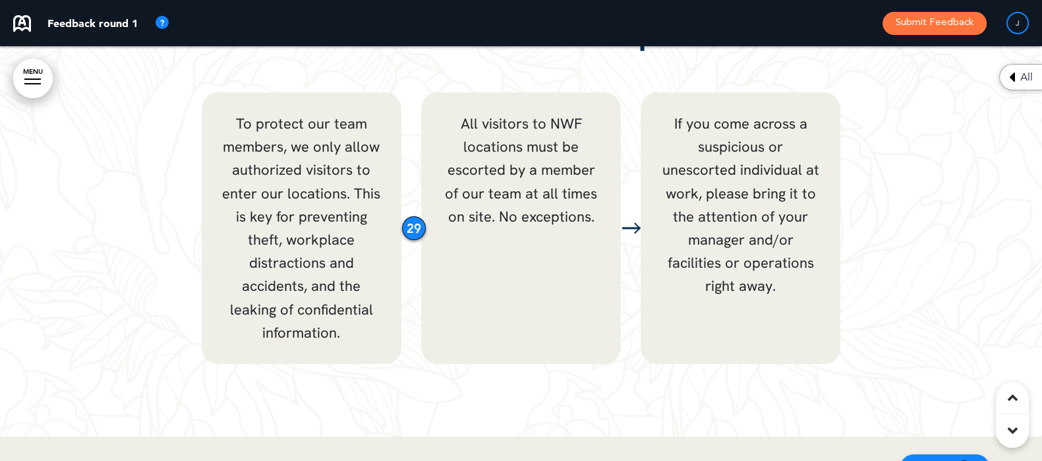
click at [406, 216] on div "29" at bounding box center [414, 228] width 24 height 24
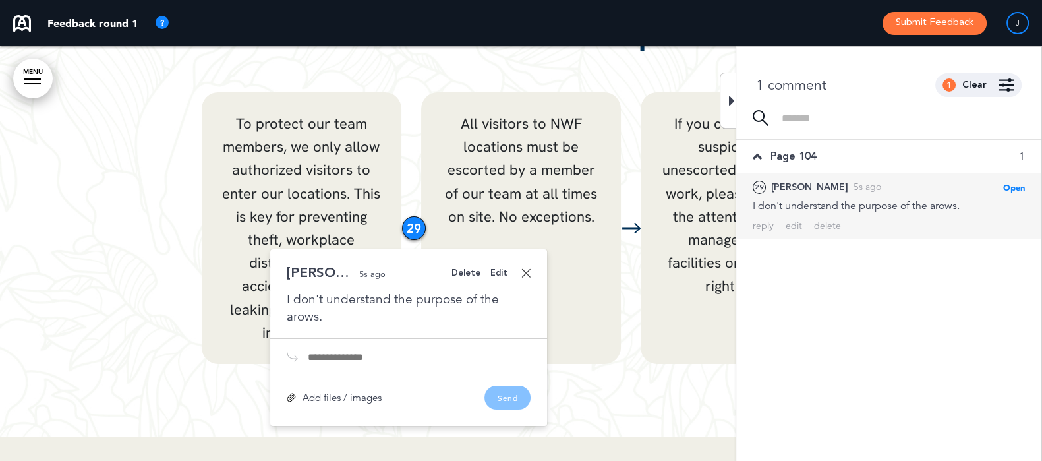
click at [372, 292] on div "I don't understand the purpose of the arows." at bounding box center [409, 308] width 244 height 34
click at [297, 294] on div "I don't understand the purpose of the arows." at bounding box center [409, 308] width 244 height 34
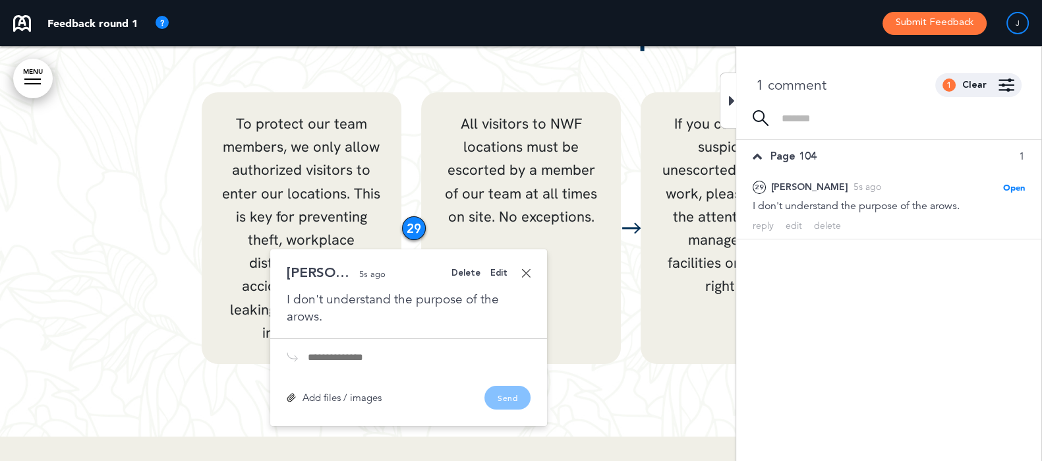
click at [501, 269] on div "Edit" at bounding box center [498, 273] width 17 height 9
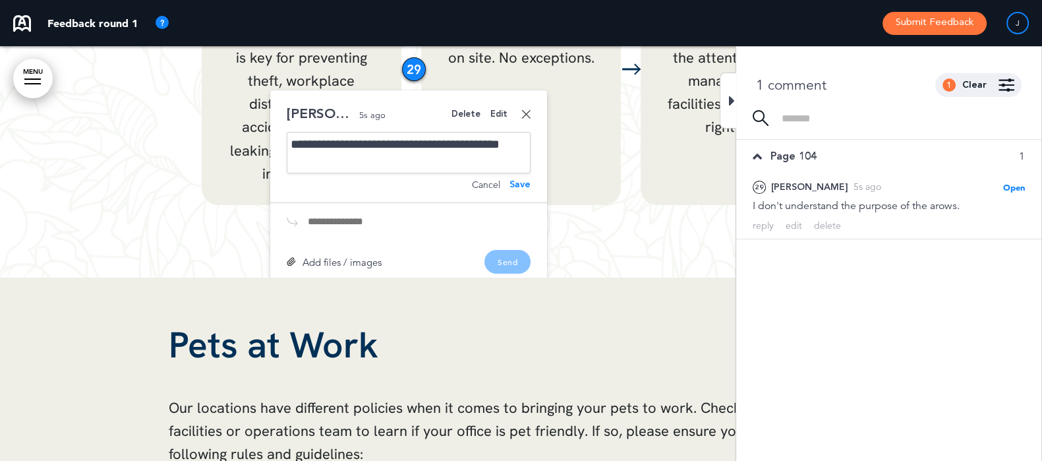
scroll to position [18531, 0]
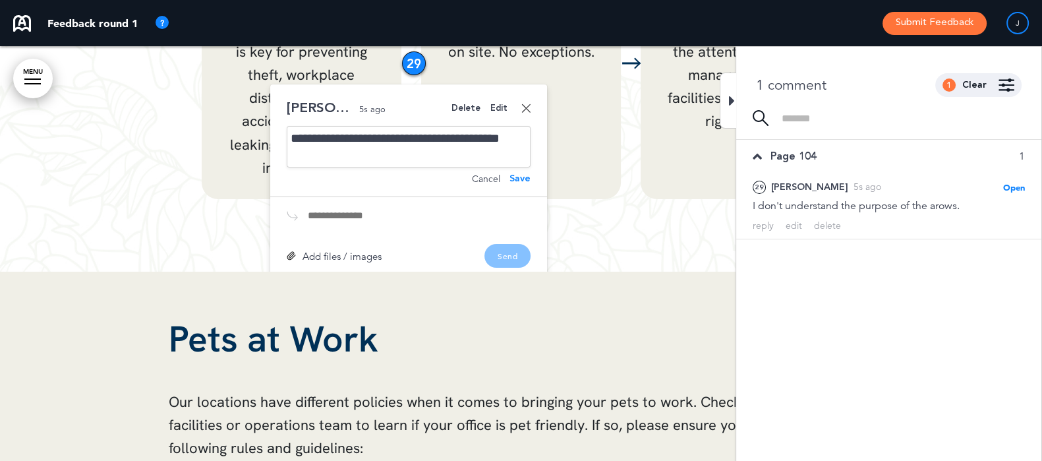
click at [516, 160] on div "**********" at bounding box center [408, 184] width 277 height 200
click at [520, 174] on div "Save" at bounding box center [520, 178] width 21 height 9
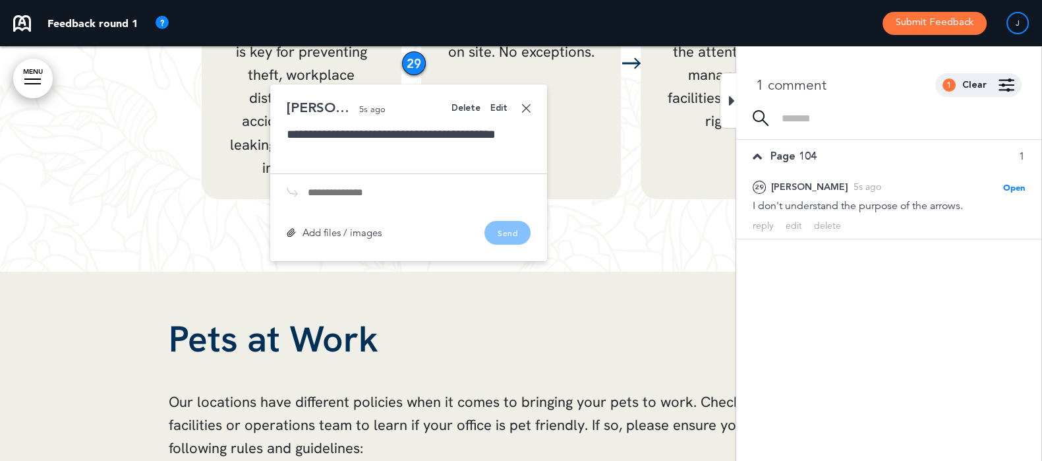
drag, startPoint x: 732, startPoint y: 97, endPoint x: 709, endPoint y: 105, distance: 24.6
click at [732, 97] on icon at bounding box center [732, 101] width 6 height 16
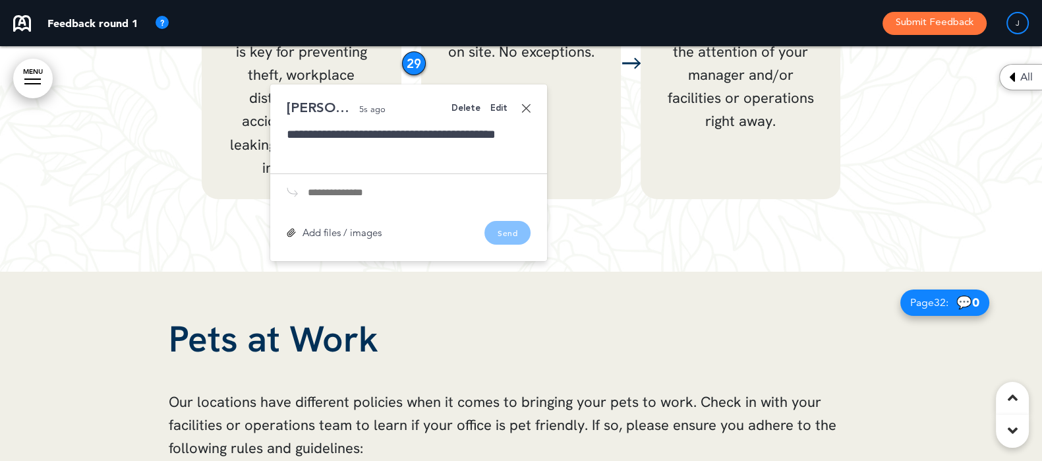
click at [529, 104] on link at bounding box center [525, 108] width 9 height 9
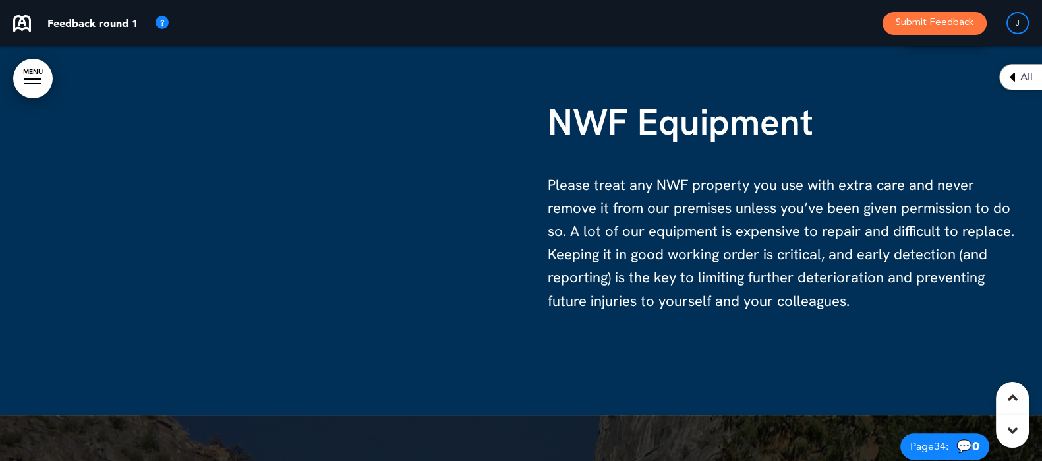
scroll to position [19355, 0]
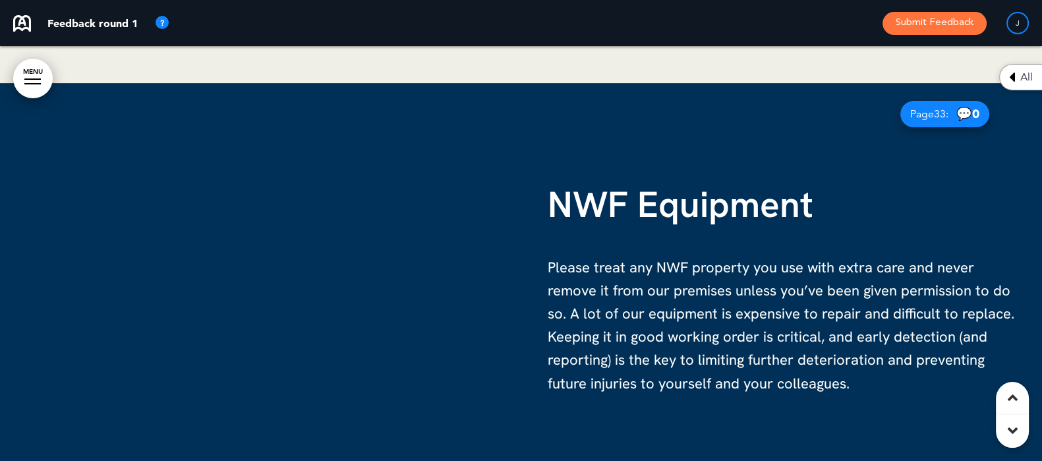
click at [218, 258] on div at bounding box center [260, 290] width 521 height 415
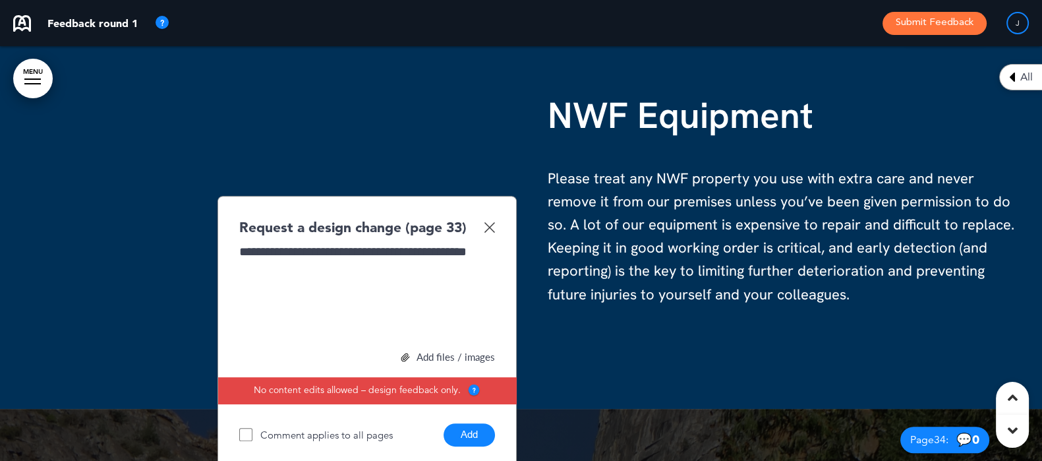
scroll to position [19520, 0]
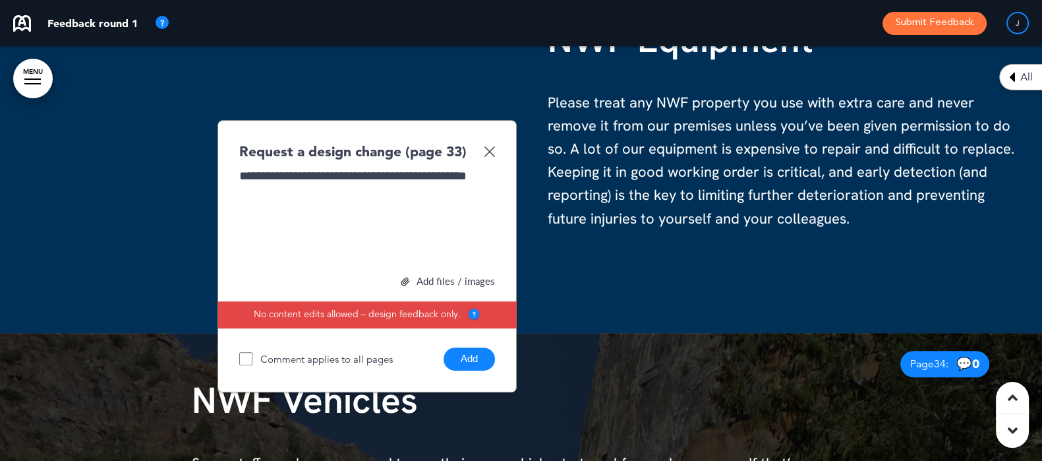
click at [462, 347] on button "Add" at bounding box center [469, 358] width 51 height 23
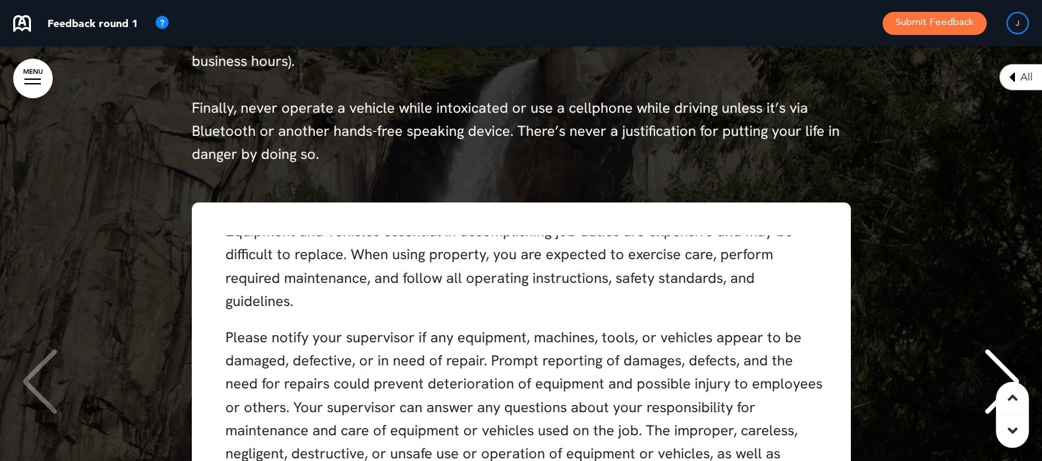
scroll to position [82, 0]
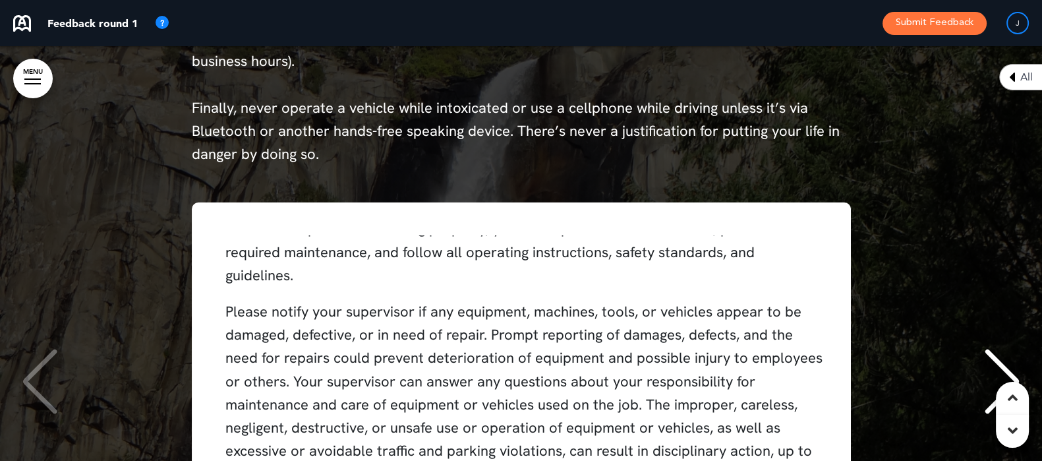
click at [946, 275] on div "NWF Vehicles Policy Equipment and vehicles essential in accomplishing job dutie…" at bounding box center [521, 382] width 1016 height 361
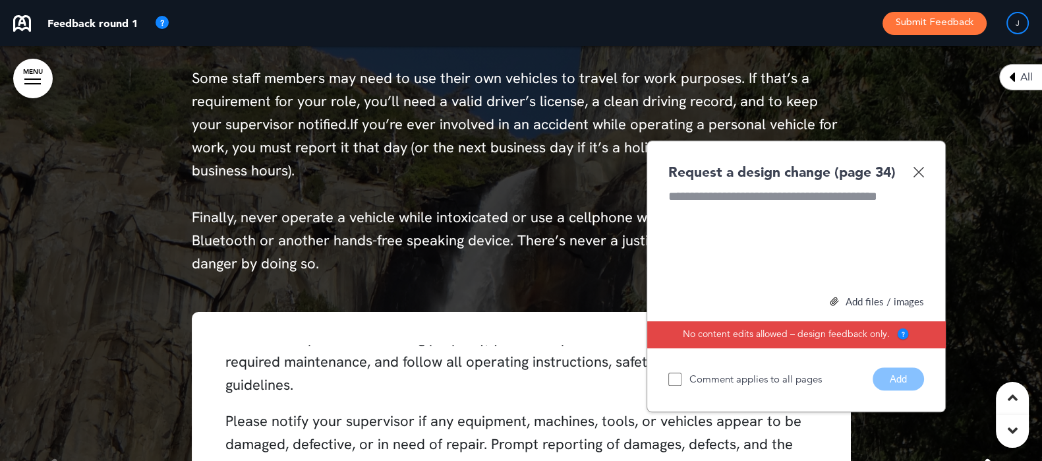
scroll to position [19849, 0]
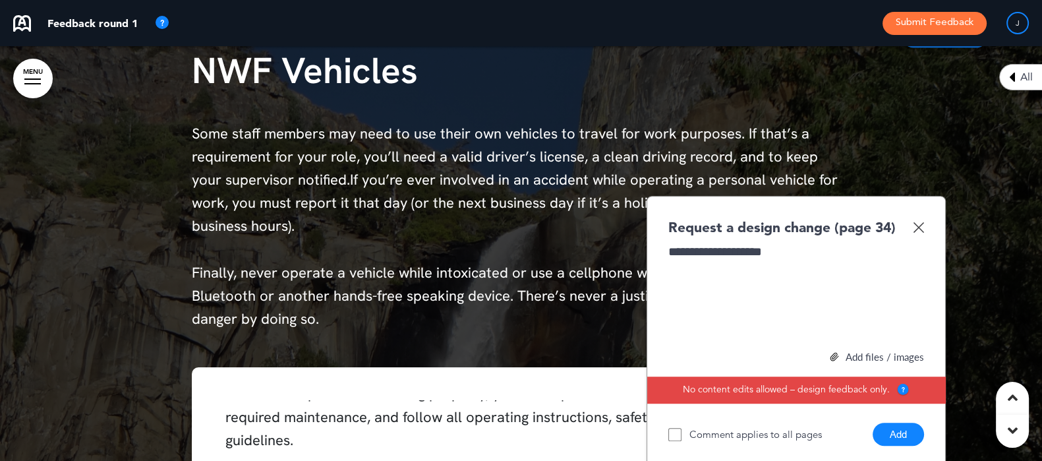
click at [906, 423] on button "Add" at bounding box center [898, 434] width 51 height 23
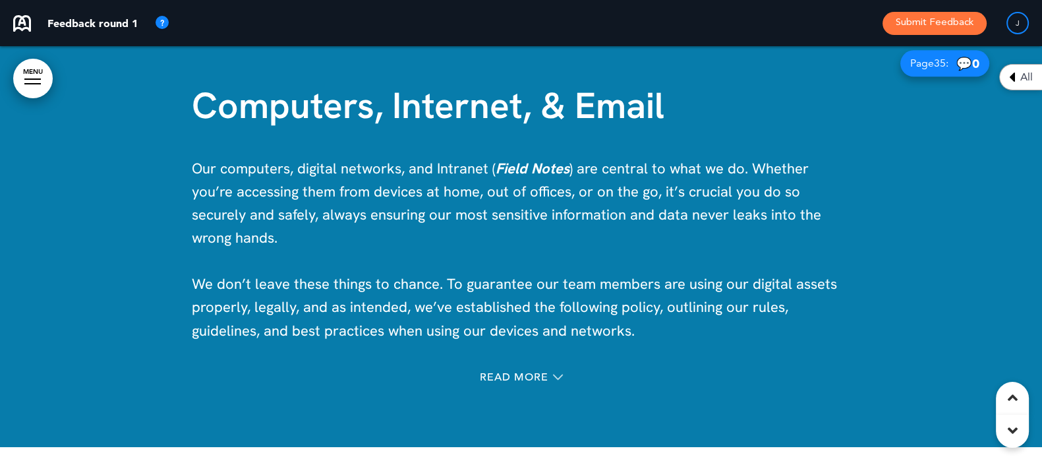
scroll to position [20756, 0]
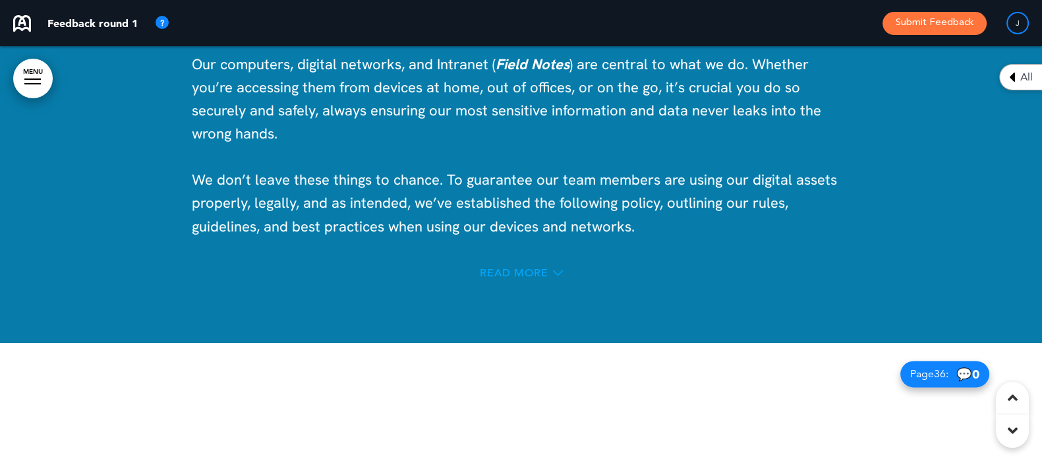
click at [518, 268] on span "Read More" at bounding box center [514, 273] width 69 height 11
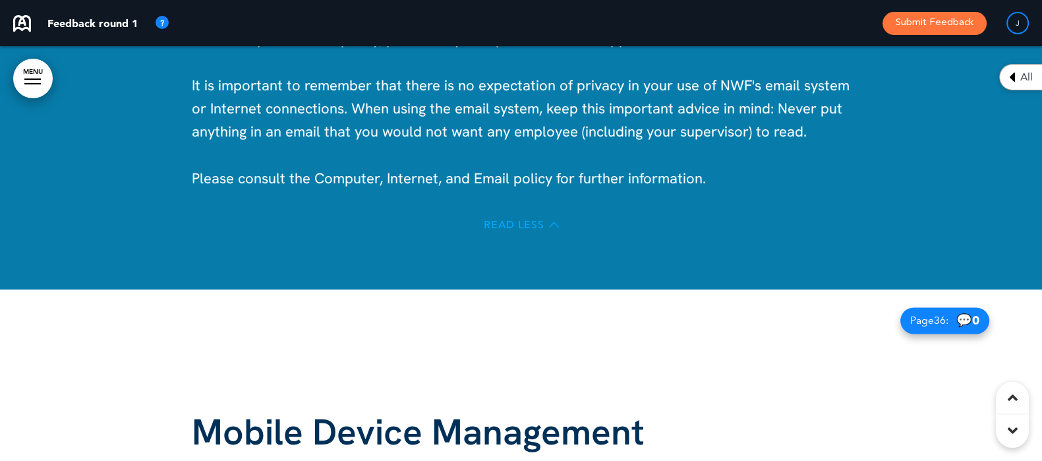
scroll to position [21068, 0]
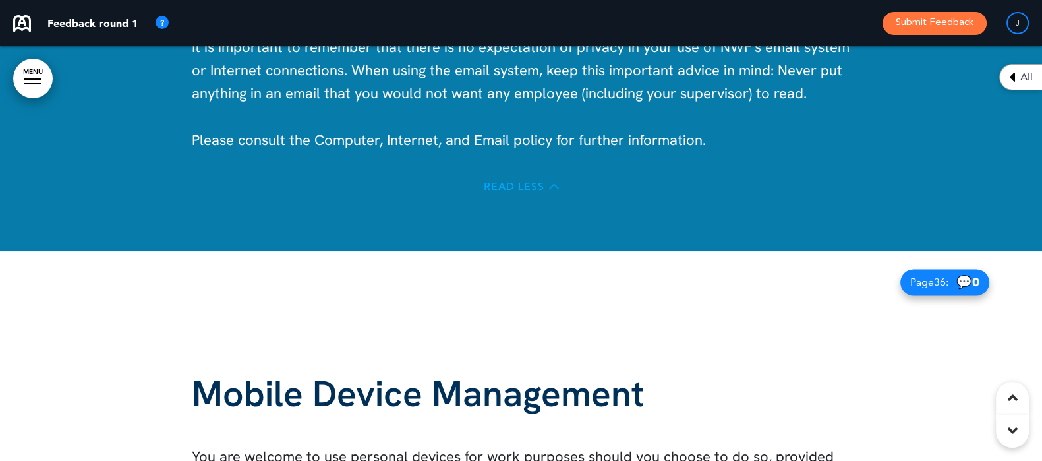
click at [508, 181] on span "Read Less" at bounding box center [514, 186] width 61 height 11
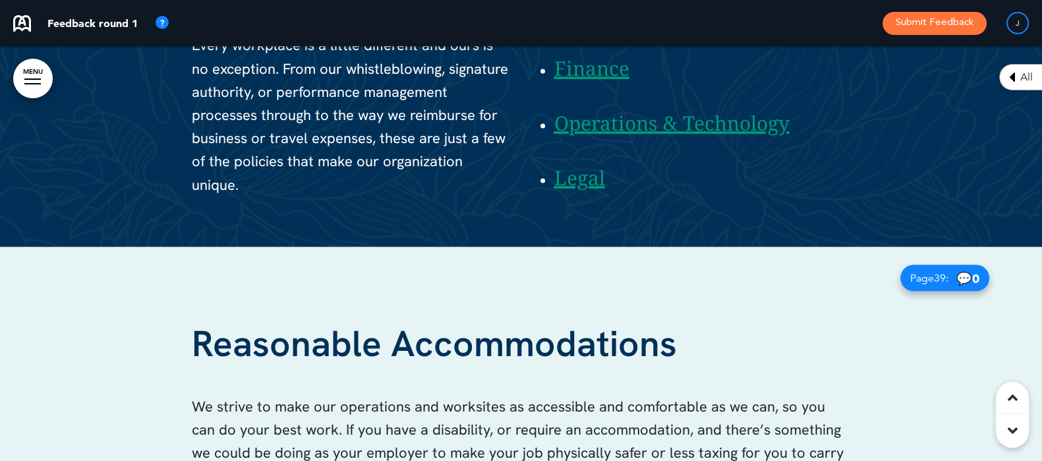
scroll to position [22176, 0]
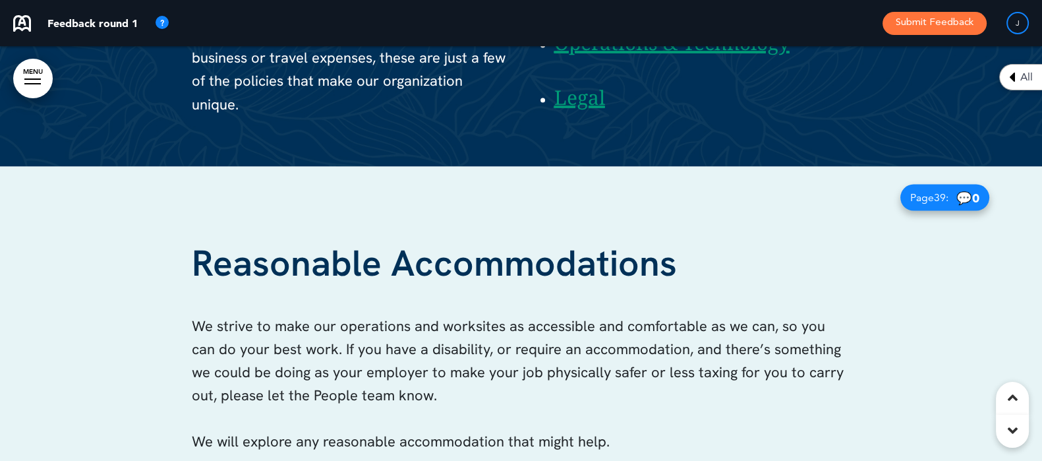
click at [817, 245] on h1 "Reasonable Accommodations" at bounding box center [521, 263] width 659 height 36
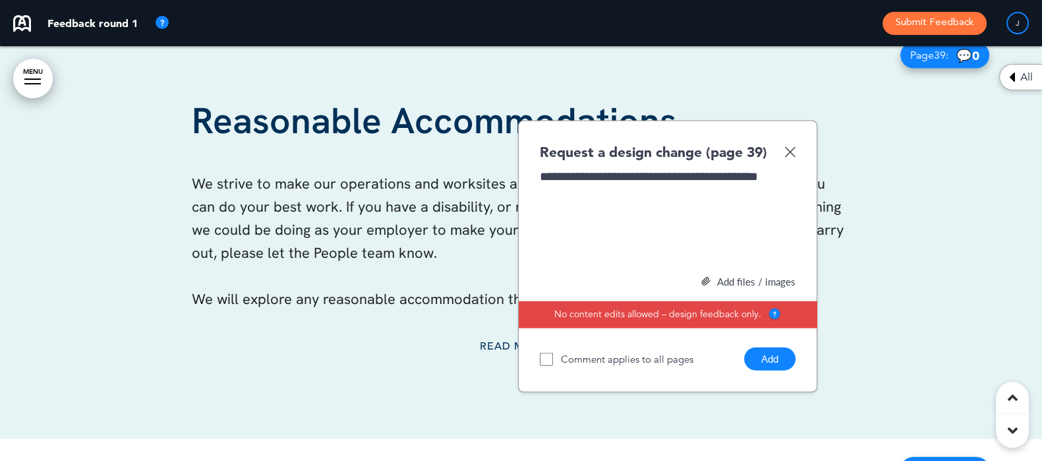
scroll to position [22341, 0]
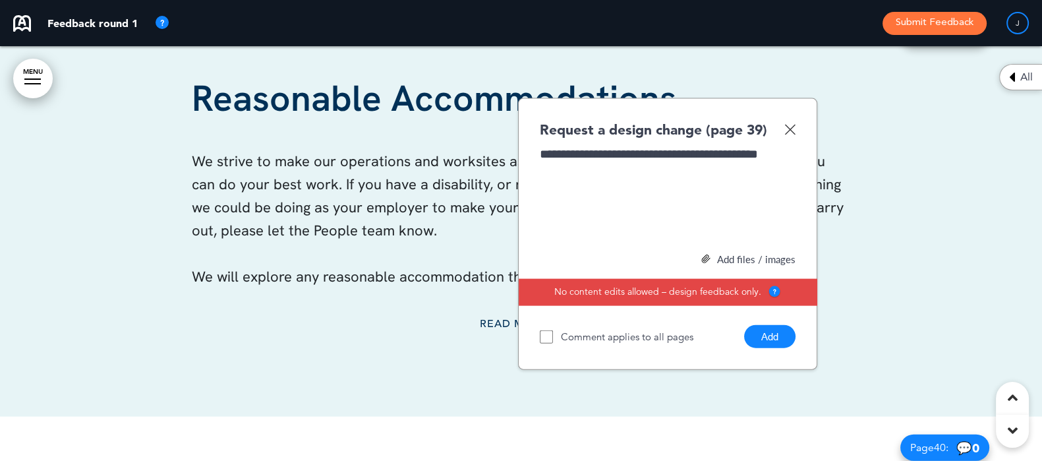
click at [777, 325] on button "Add" at bounding box center [769, 336] width 51 height 23
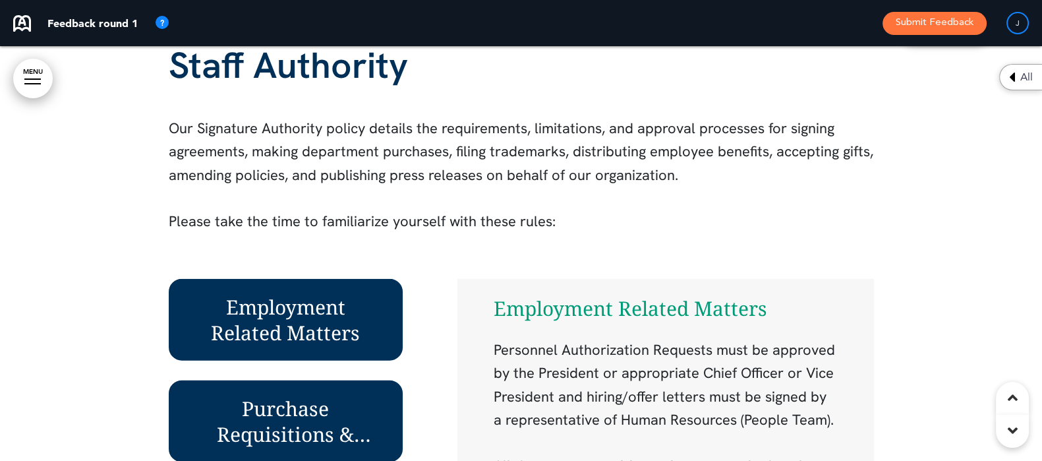
scroll to position [22835, 0]
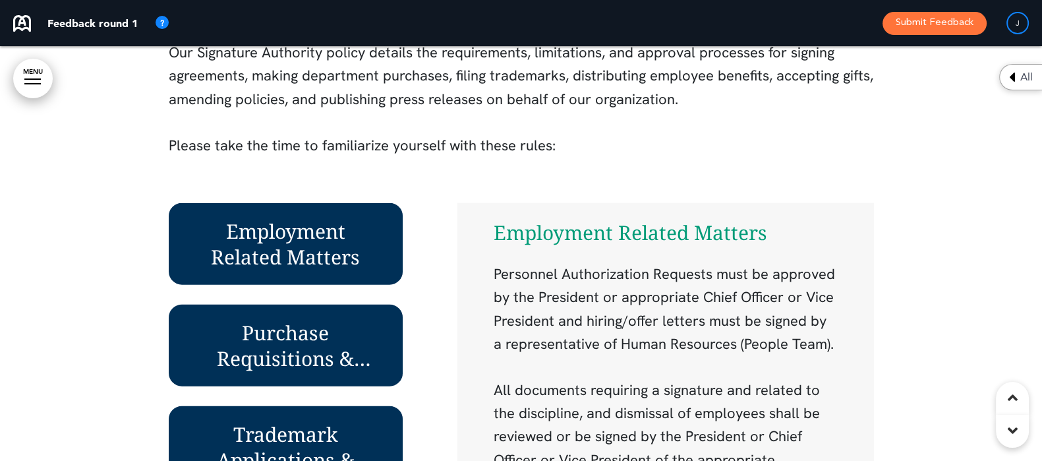
click at [78, 194] on div at bounding box center [521, 352] width 1042 height 861
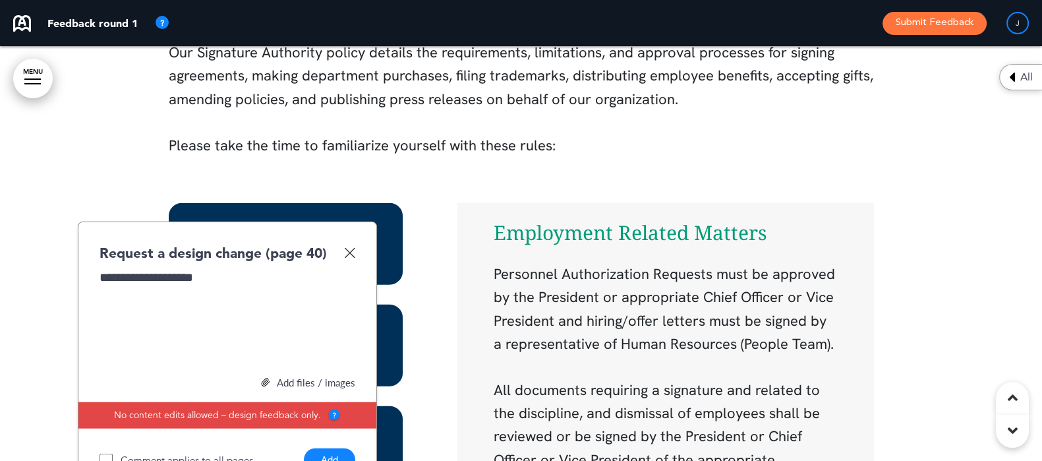
click at [332, 448] on button "Add" at bounding box center [329, 459] width 51 height 23
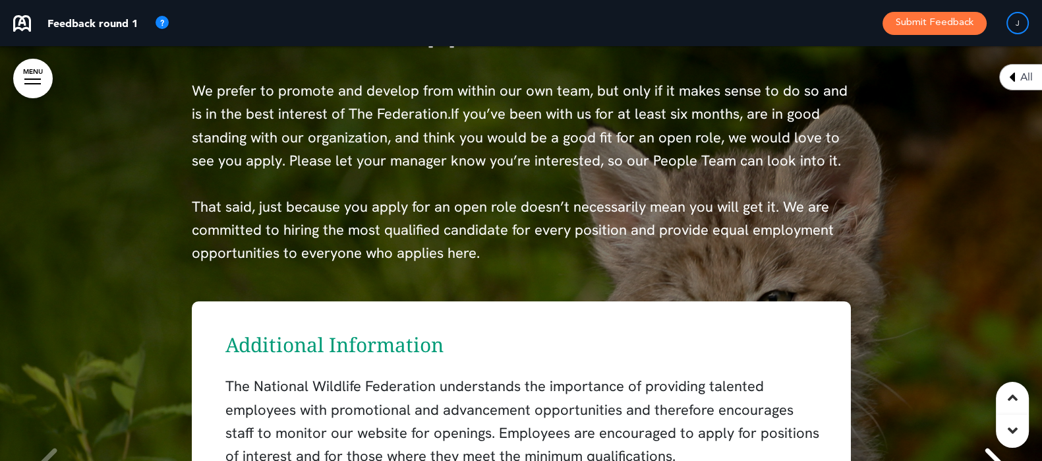
scroll to position [24154, 0]
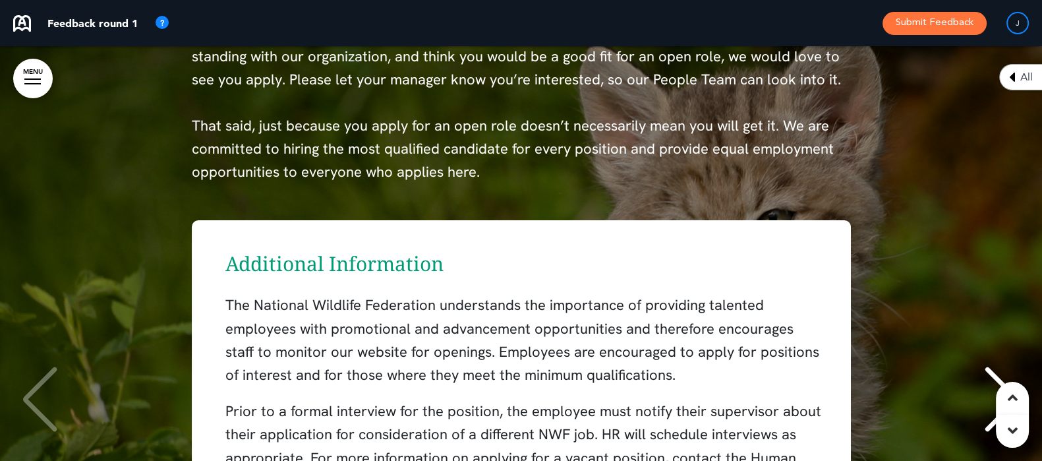
click at [914, 390] on div "Additional Information The National Wildlife Federation understands the importa…" at bounding box center [521, 400] width 1016 height 361
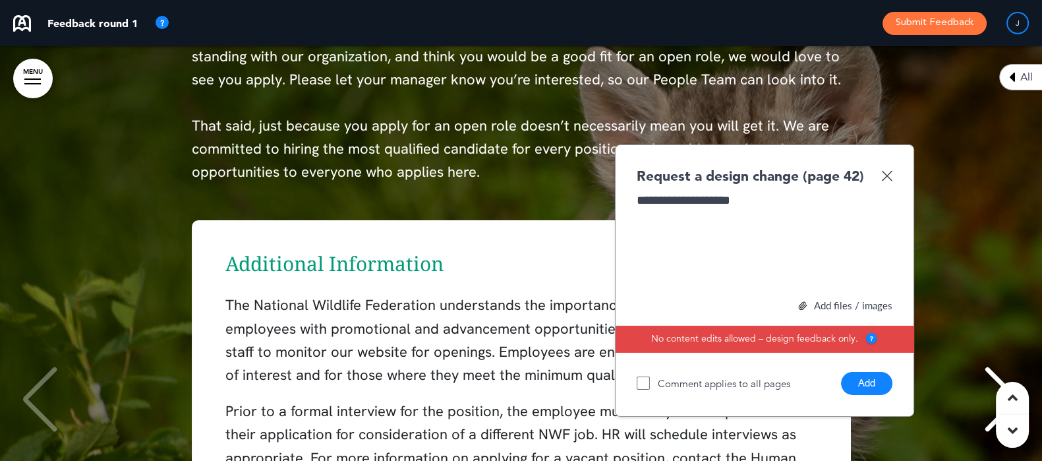
click at [868, 365] on div "Comment applies to all pages Add" at bounding box center [765, 380] width 256 height 30
click at [876, 372] on button "Add" at bounding box center [866, 383] width 51 height 23
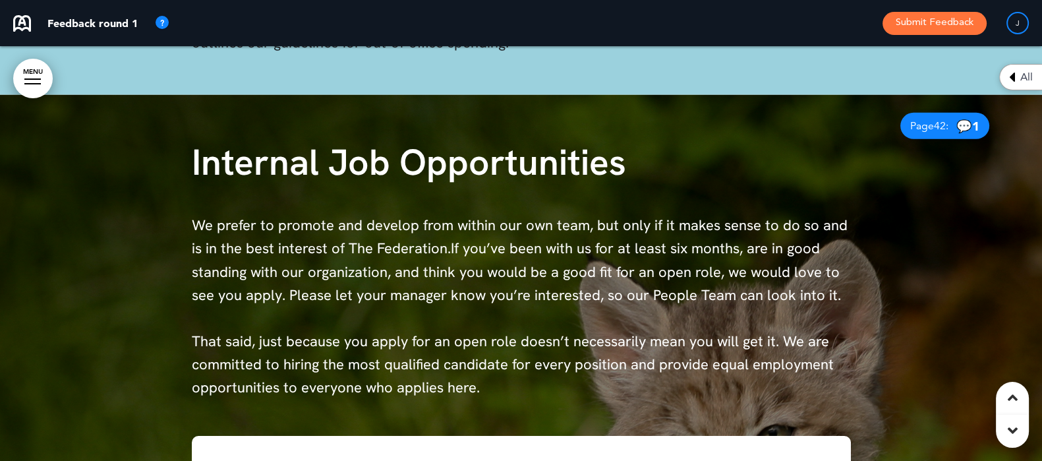
scroll to position [23906, 0]
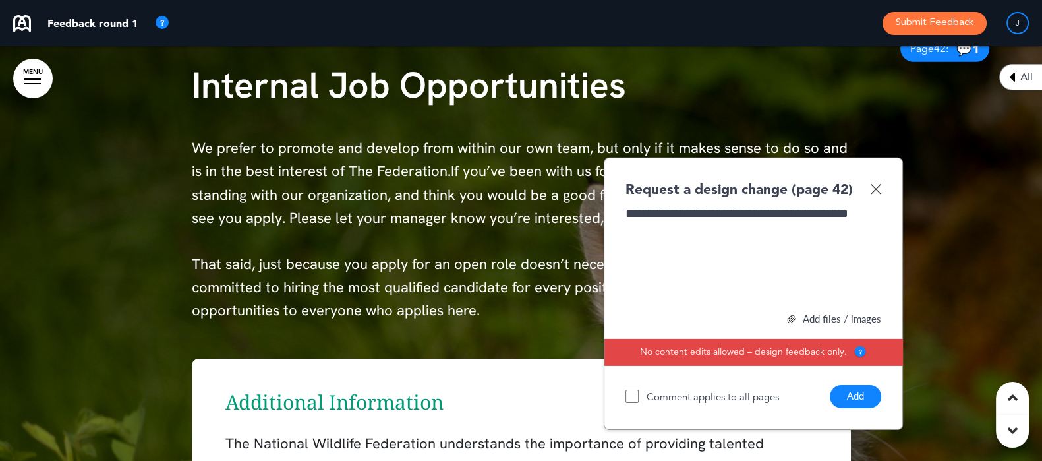
scroll to position [24071, 0]
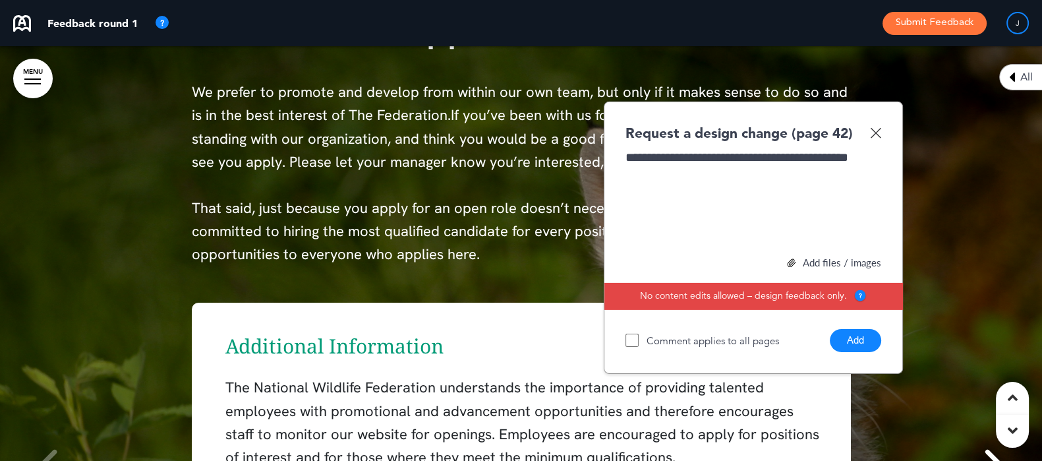
drag, startPoint x: 855, startPoint y: 303, endPoint x: 701, endPoint y: 305, distance: 154.3
click at [854, 329] on button "Add" at bounding box center [855, 340] width 51 height 23
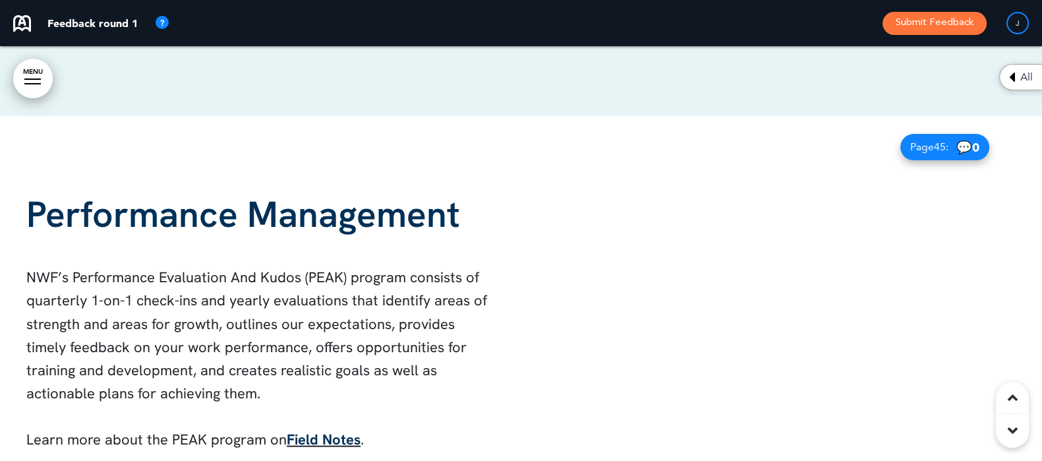
scroll to position [25637, 0]
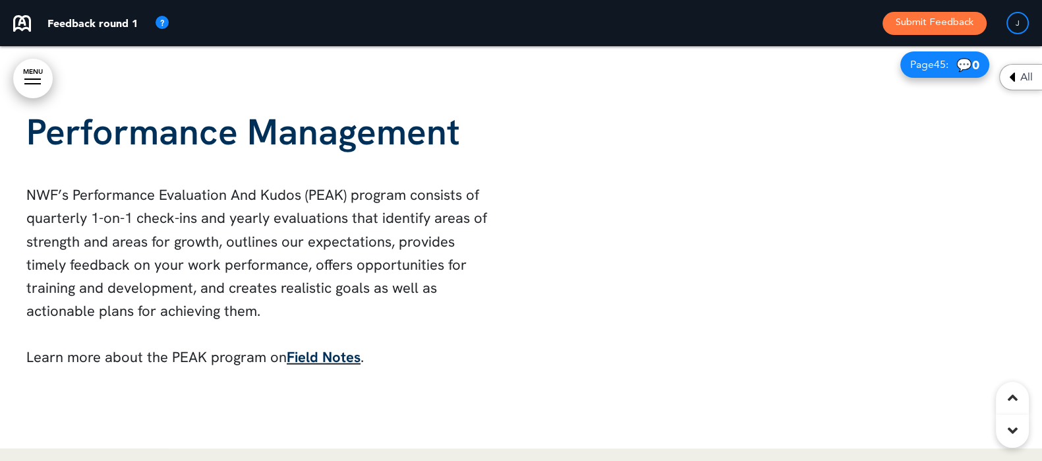
click at [704, 242] on div at bounding box center [781, 241] width 521 height 415
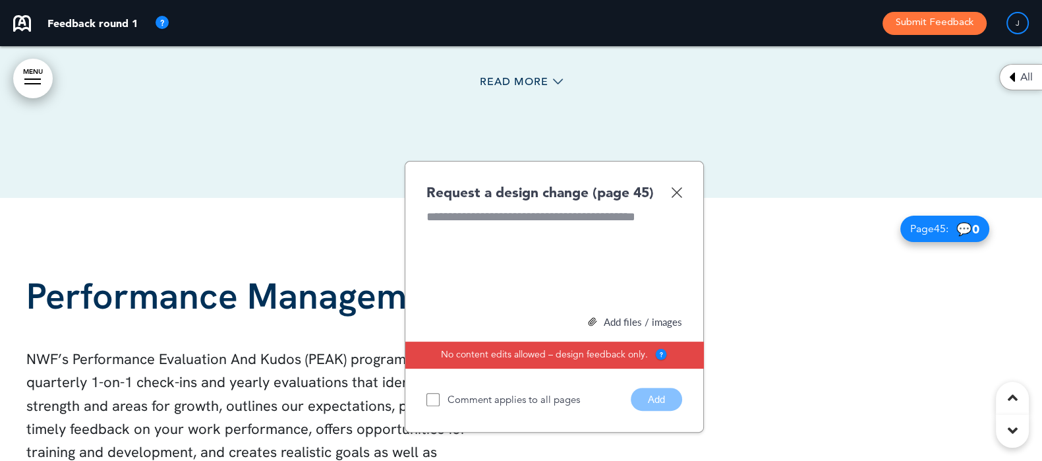
scroll to position [25472, 0]
click at [565, 222] on div at bounding box center [555, 258] width 256 height 99
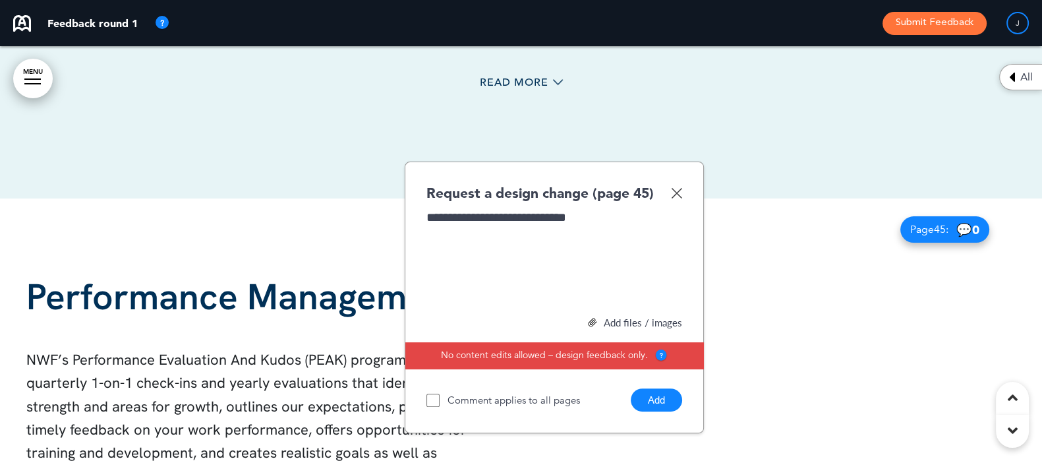
click at [669, 388] on button "Add" at bounding box center [656, 399] width 51 height 23
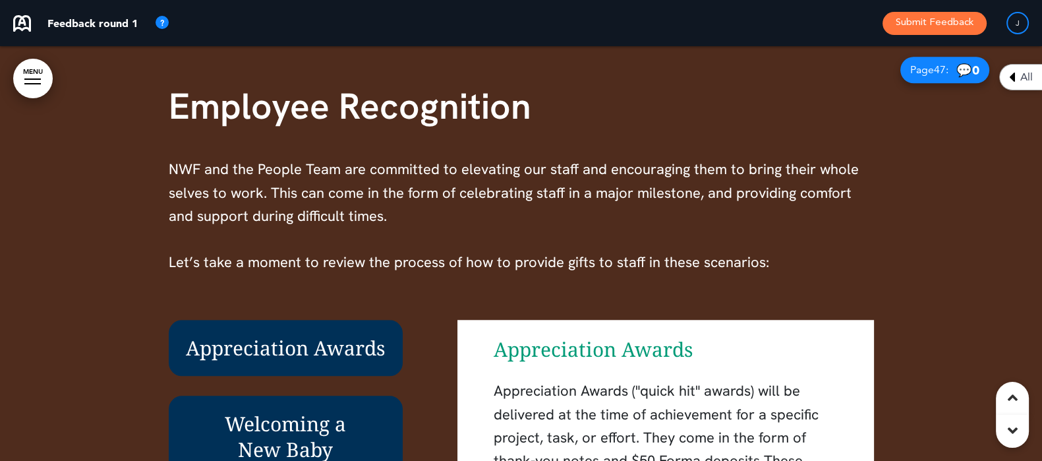
scroll to position [26626, 0]
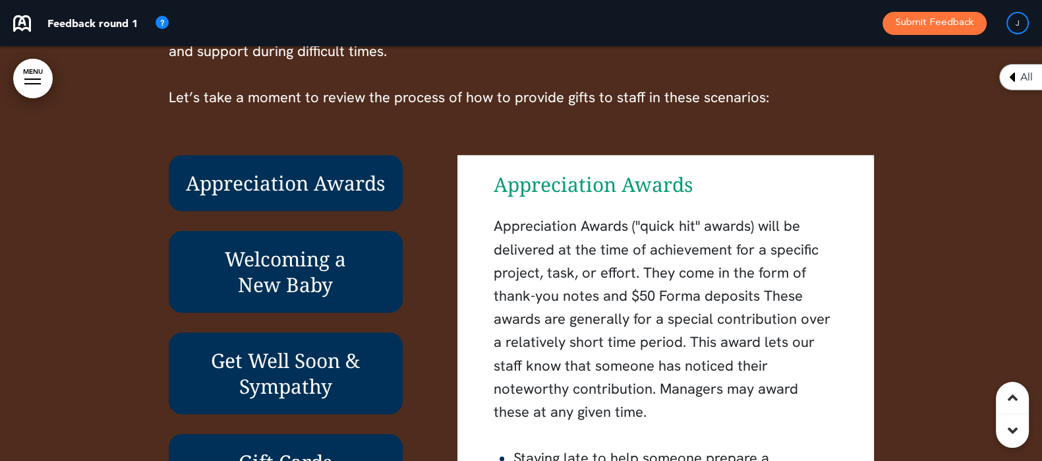
click at [403, 205] on div "Appreciation Awards Welcoming a New Baby Get Well Soon & Sympathy Gift Cards" at bounding box center [299, 322] width 261 height 335
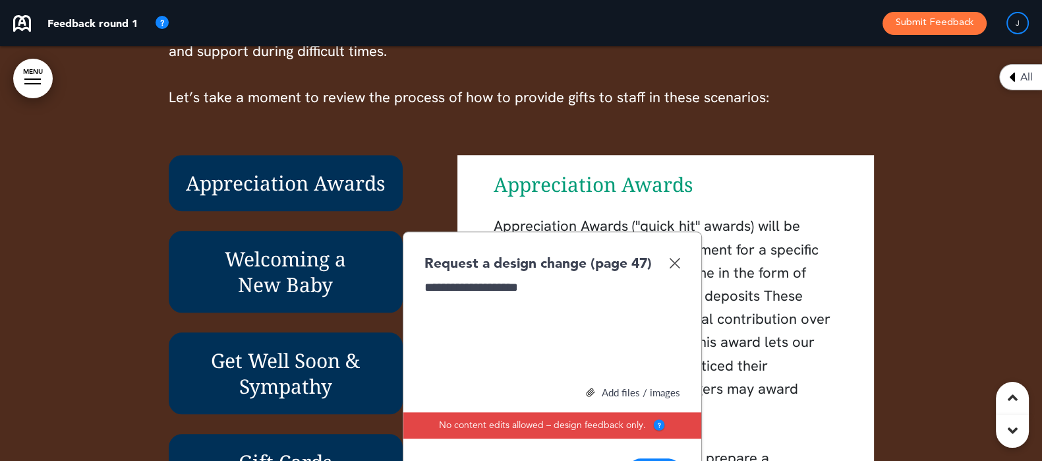
click at [657, 458] on button "Add" at bounding box center [654, 469] width 51 height 23
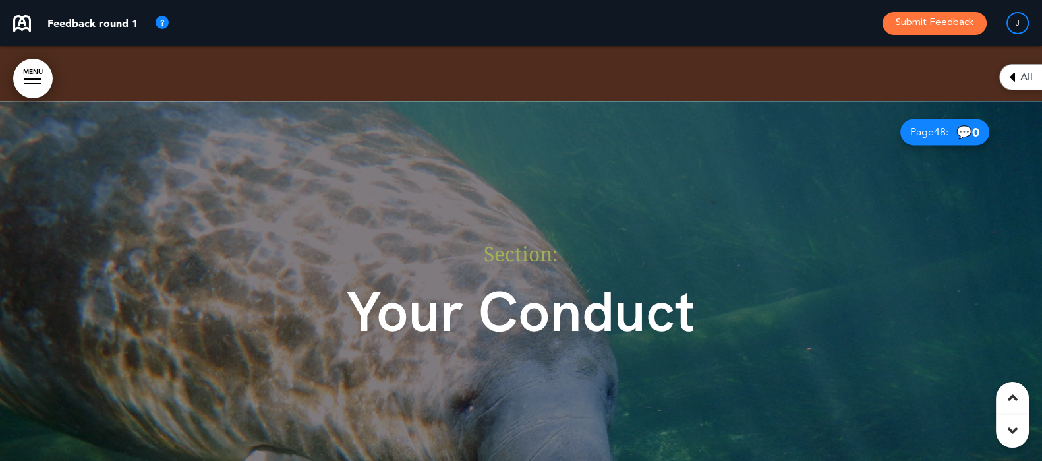
scroll to position [27367, 0]
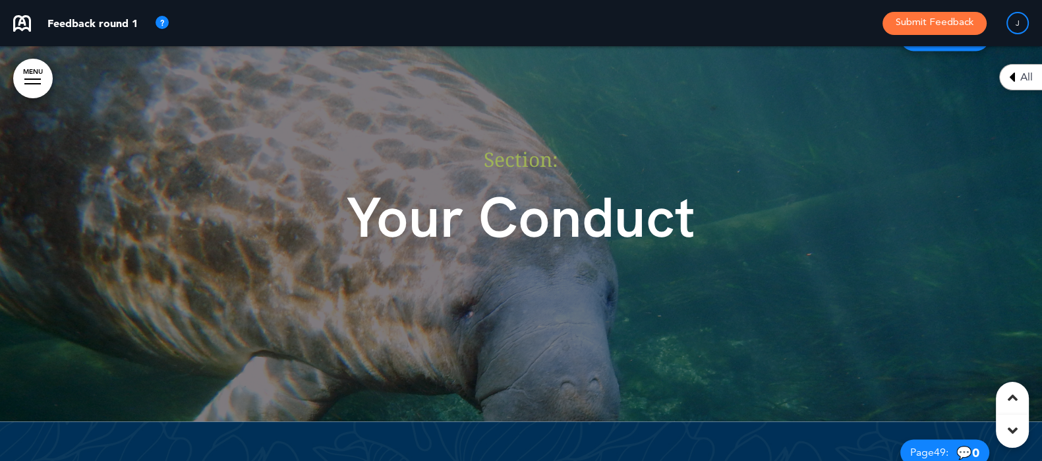
click at [234, 267] on div "Section: Your Conduct" at bounding box center [521, 213] width 659 height 227
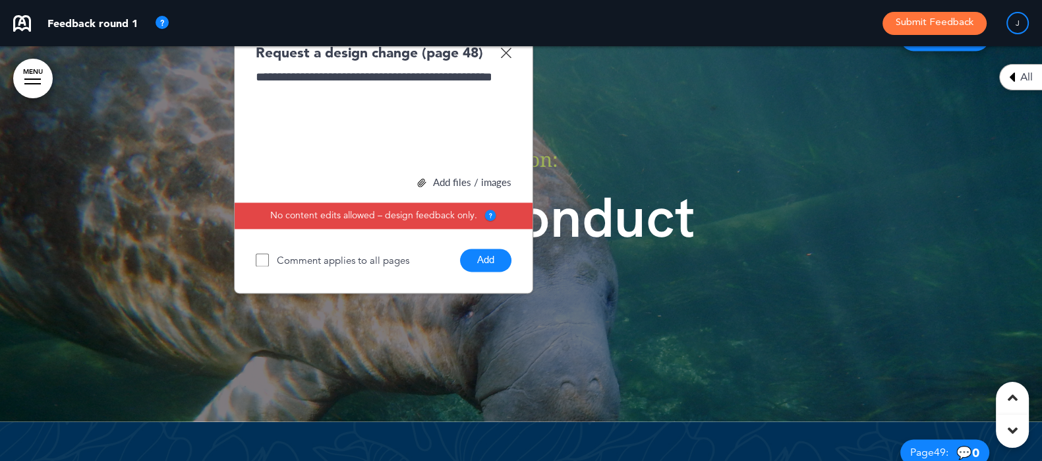
click at [476, 213] on div "**********" at bounding box center [383, 157] width 299 height 272
click at [475, 249] on button "Add" at bounding box center [485, 260] width 51 height 23
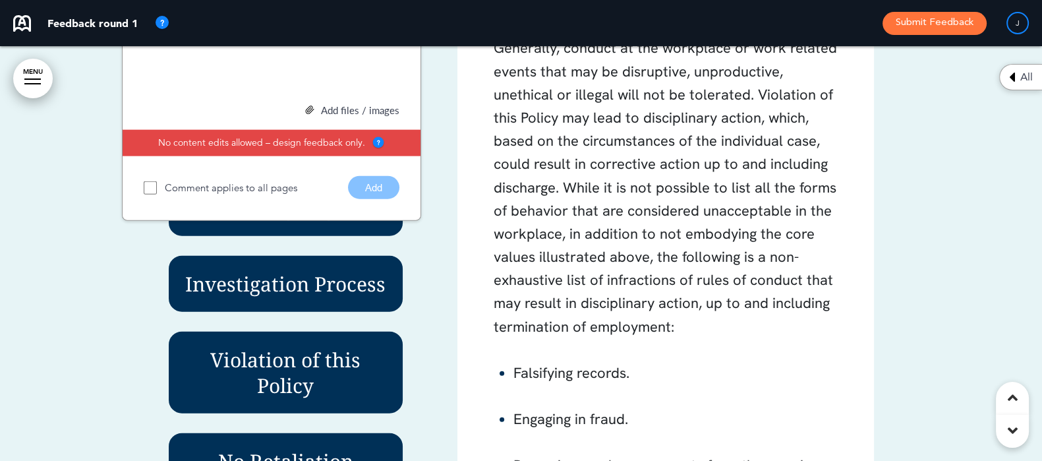
scroll to position [28681, 0]
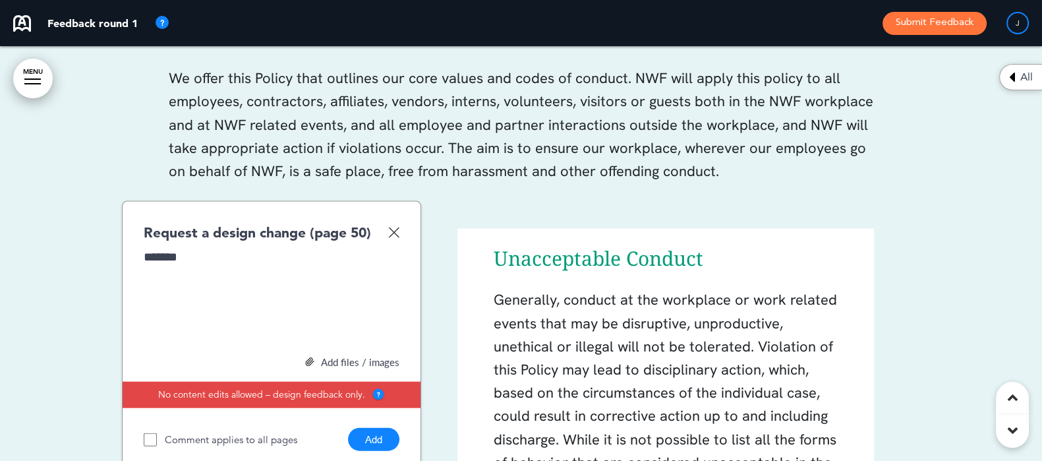
click at [372, 421] on div "Comment applies to all pages Add" at bounding box center [272, 436] width 256 height 30
click at [368, 428] on button "Add" at bounding box center [373, 439] width 51 height 23
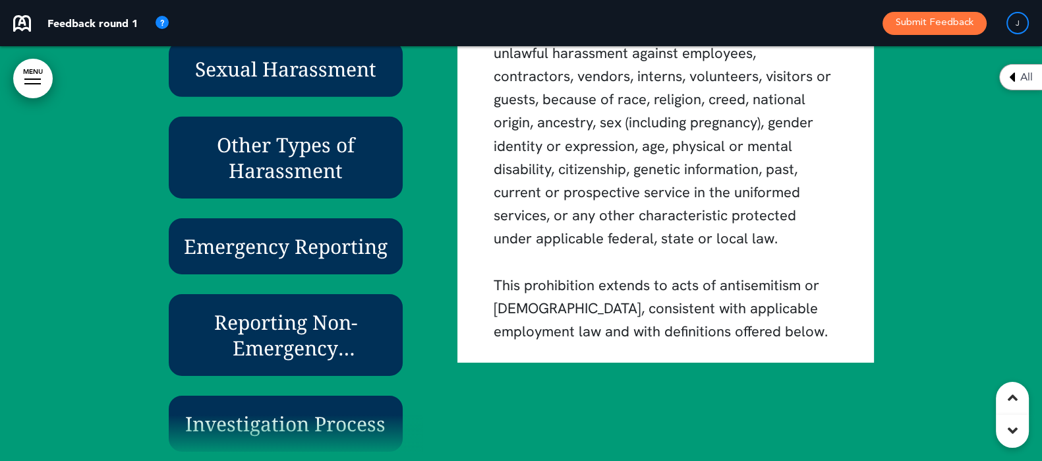
scroll to position [30330, 0]
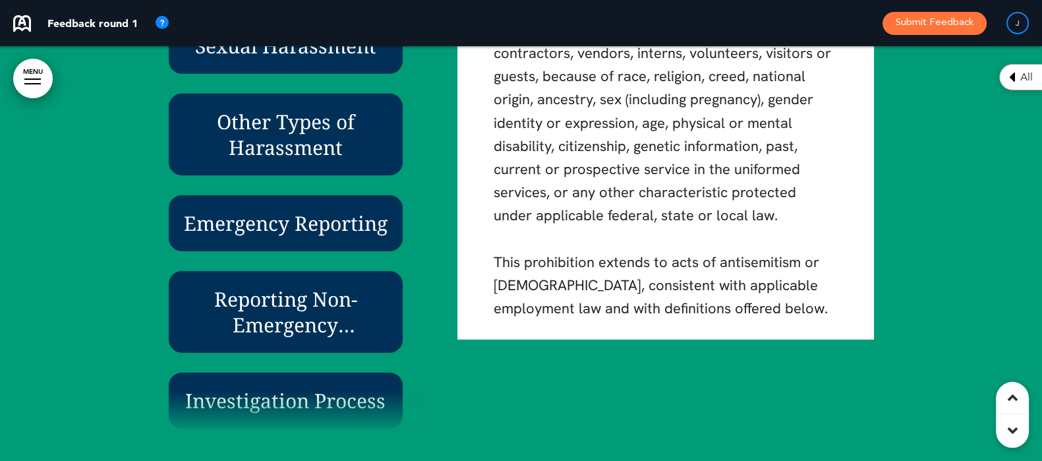
click at [90, 228] on div at bounding box center [521, 42] width 1042 height 907
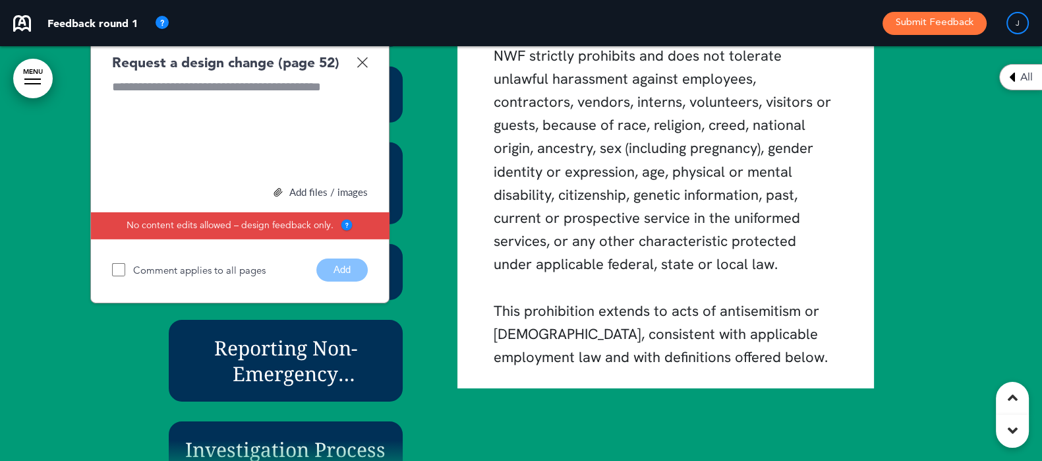
scroll to position [30247, 0]
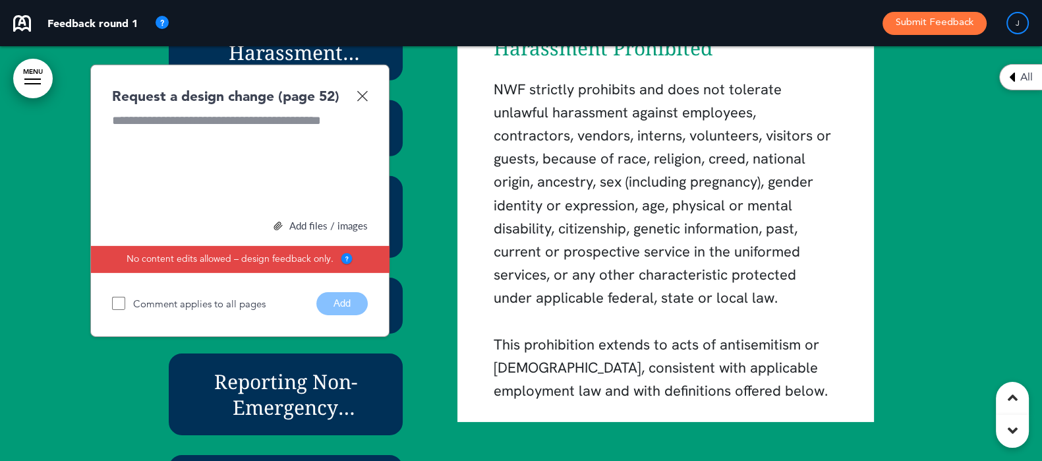
click at [168, 140] on div at bounding box center [240, 161] width 256 height 99
click at [348, 292] on button "Add" at bounding box center [341, 303] width 51 height 23
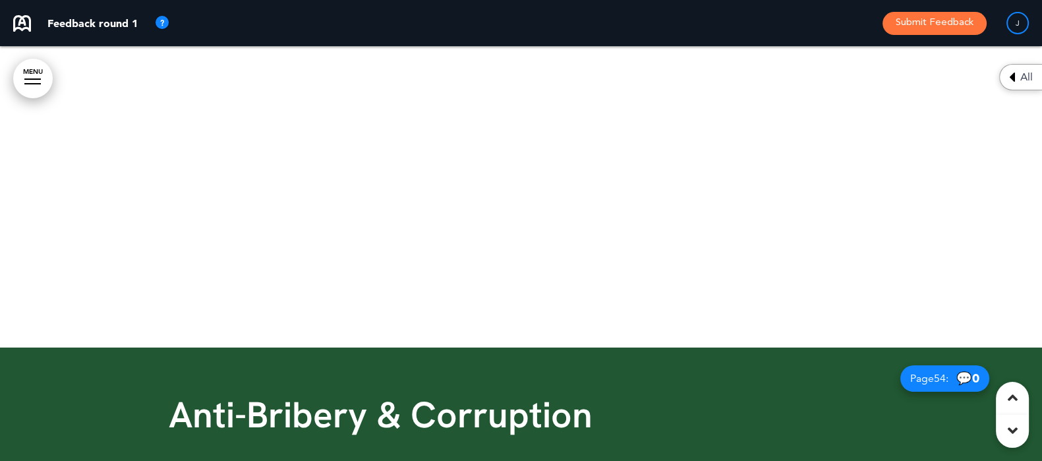
scroll to position [30742, 0]
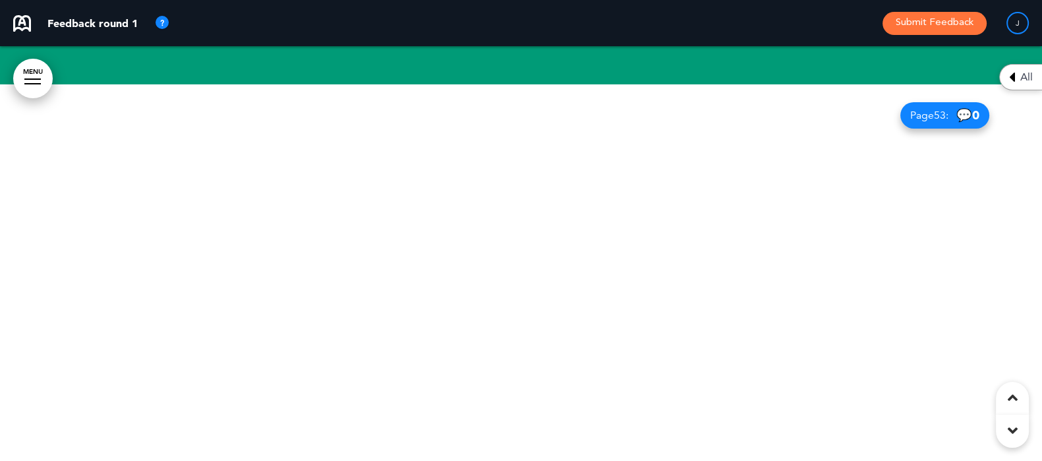
click at [458, 279] on div at bounding box center [521, 291] width 1042 height 415
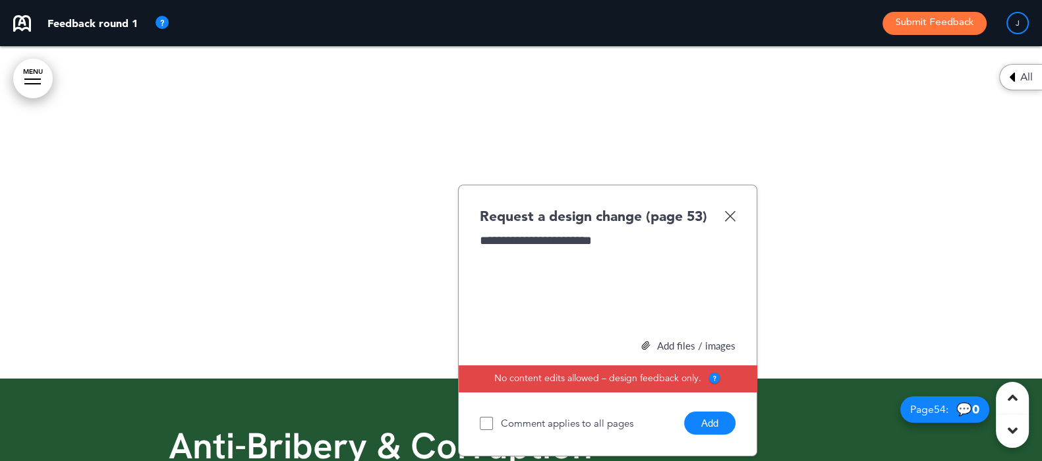
scroll to position [30906, 0]
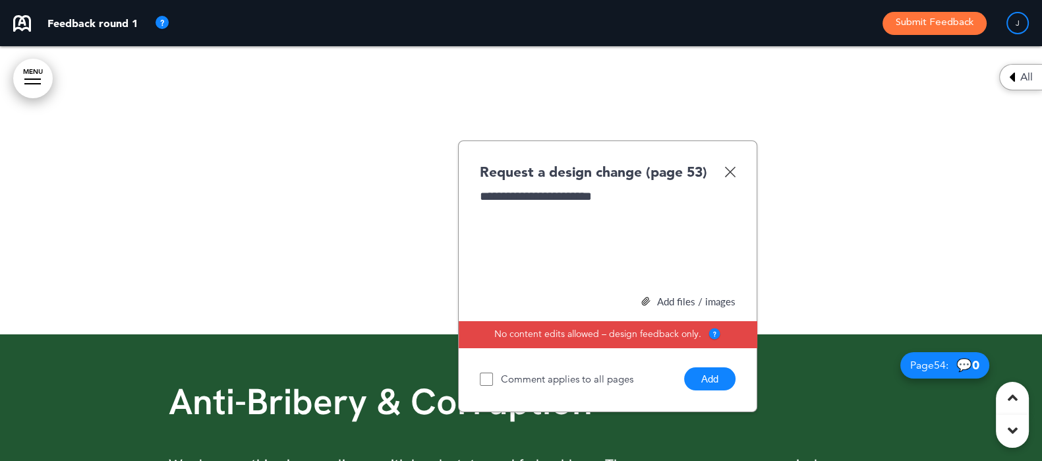
click at [712, 367] on button "Add" at bounding box center [709, 378] width 51 height 23
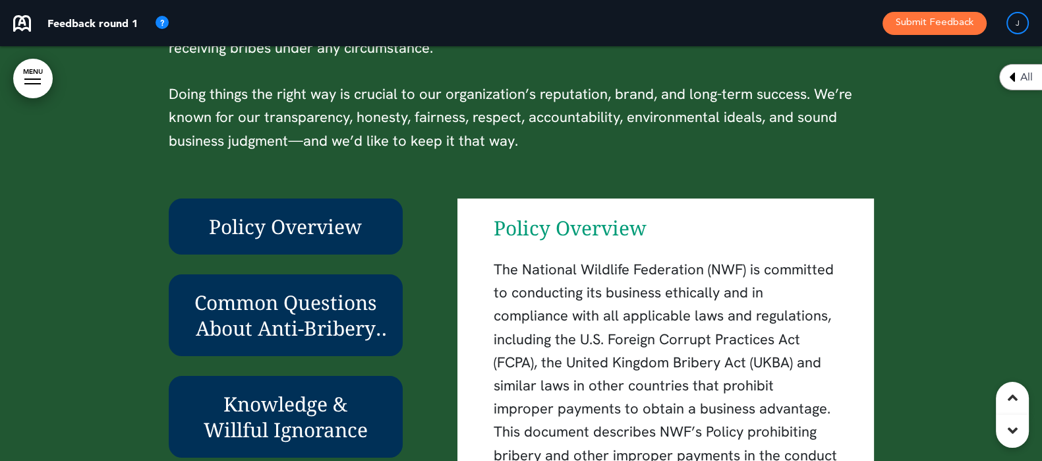
scroll to position [31401, 0]
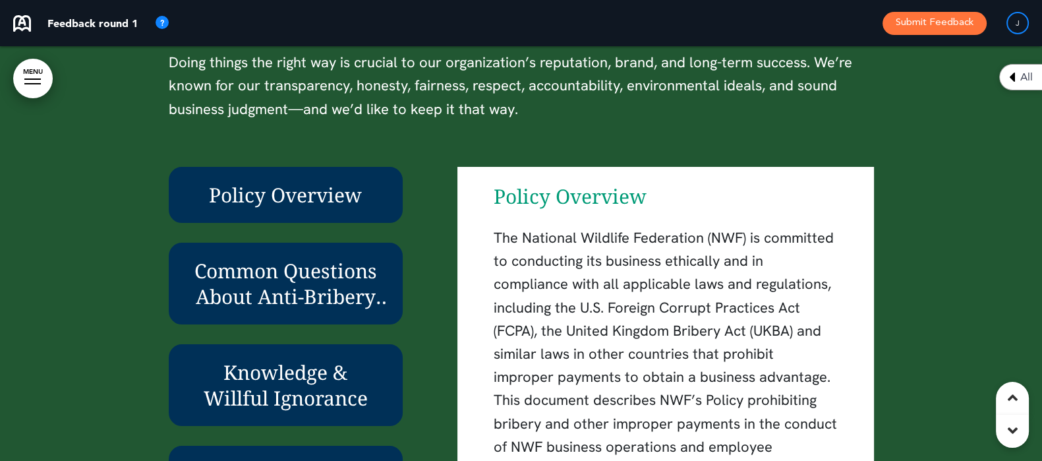
click at [84, 206] on div at bounding box center [521, 300] width 1042 height 920
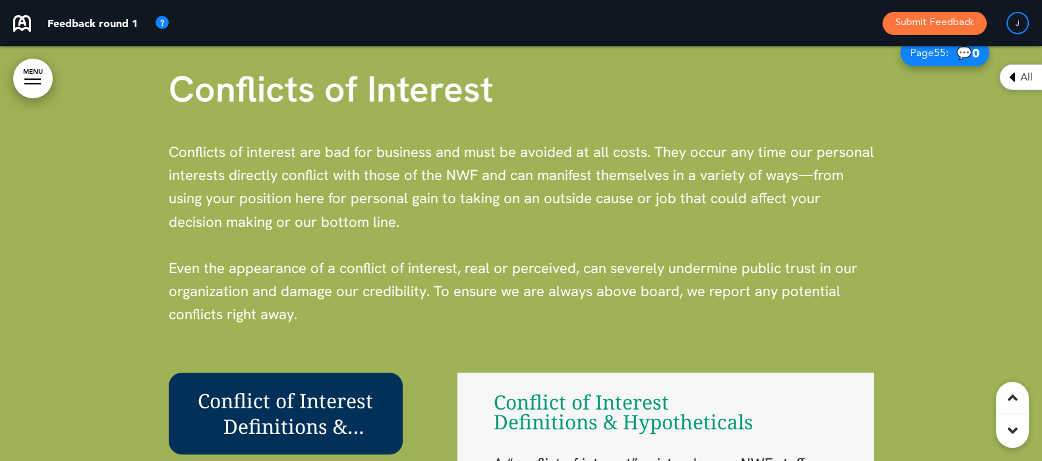
scroll to position [32225, 0]
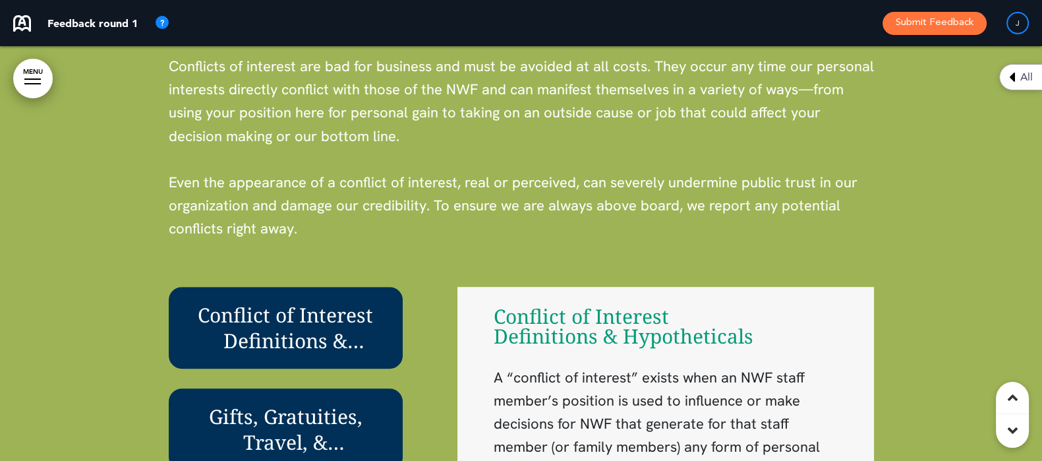
click at [102, 216] on div at bounding box center [521, 408] width 1042 height 944
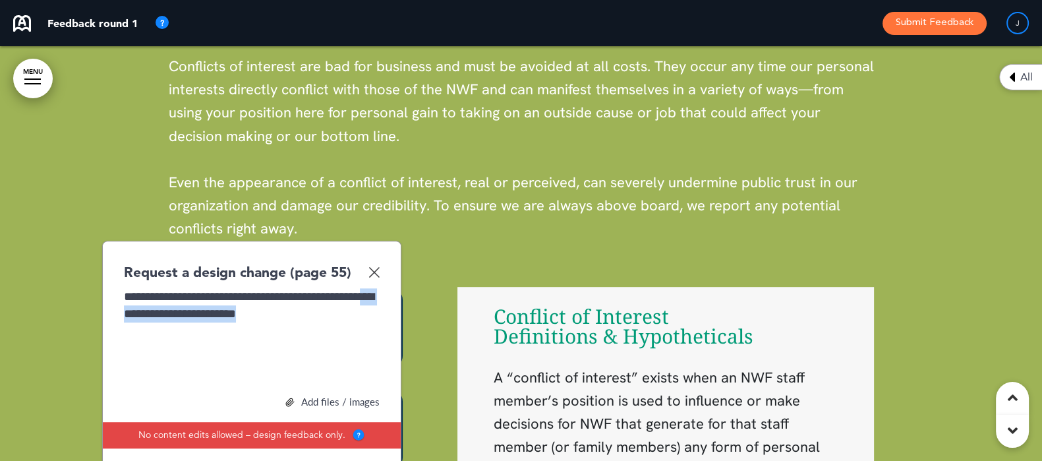
drag, startPoint x: 289, startPoint y: 287, endPoint x: 162, endPoint y: 291, distance: 126.6
click at [162, 291] on div "**********" at bounding box center [252, 337] width 256 height 99
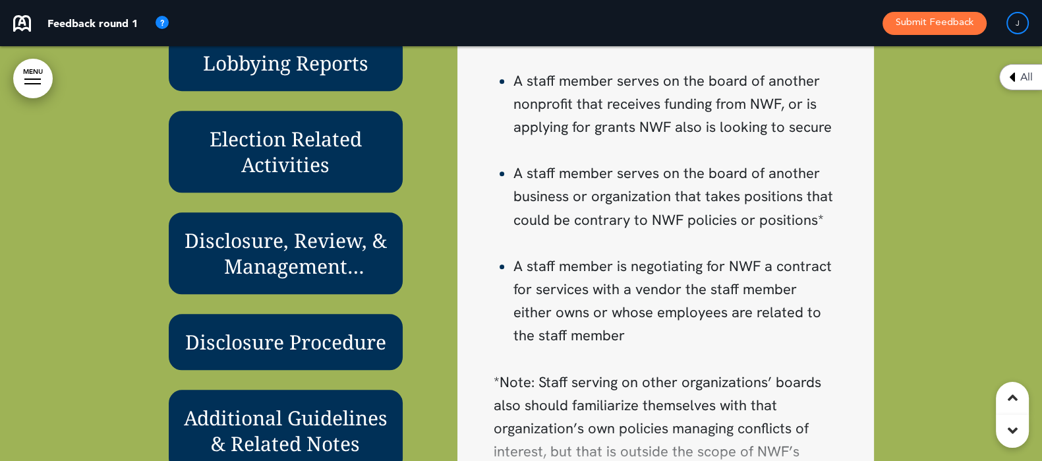
scroll to position [406, 0]
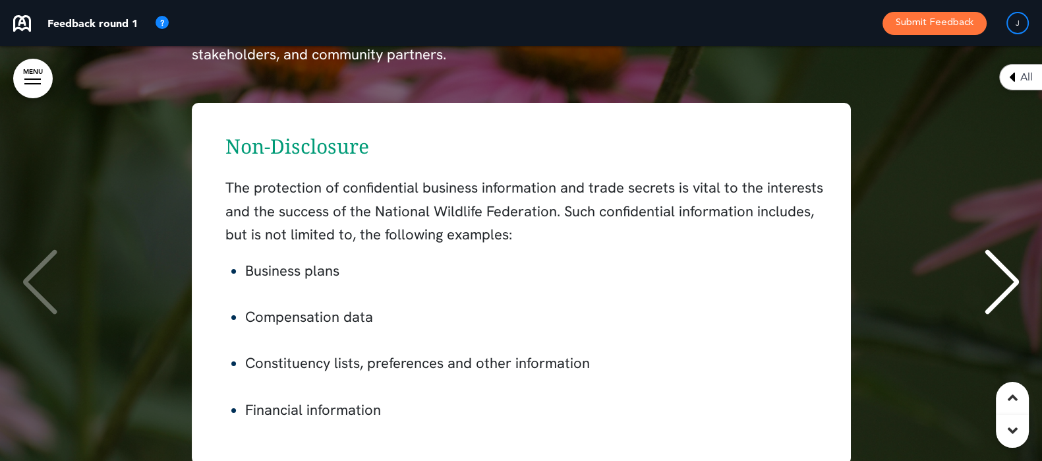
click at [930, 232] on div "Non-Disclosure The protection of confidential business information and trade se…" at bounding box center [521, 283] width 1016 height 361
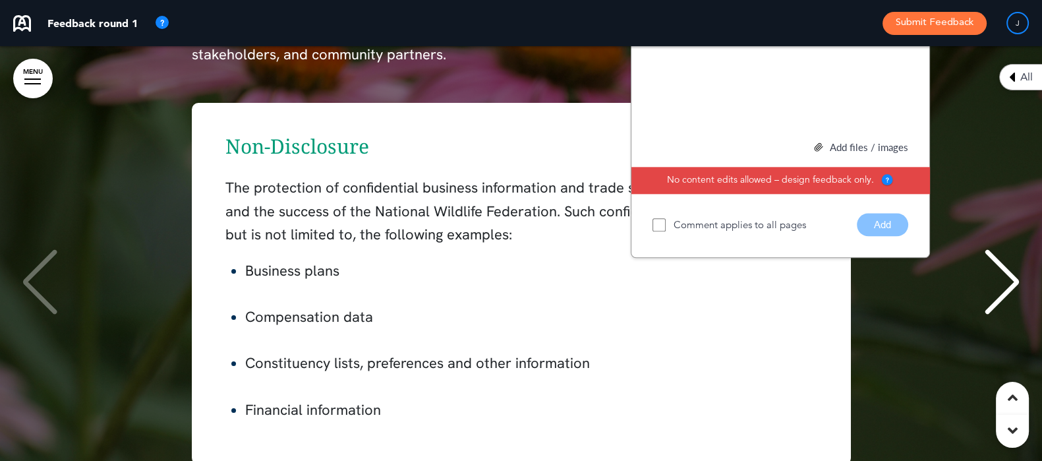
scroll to position [33214, 0]
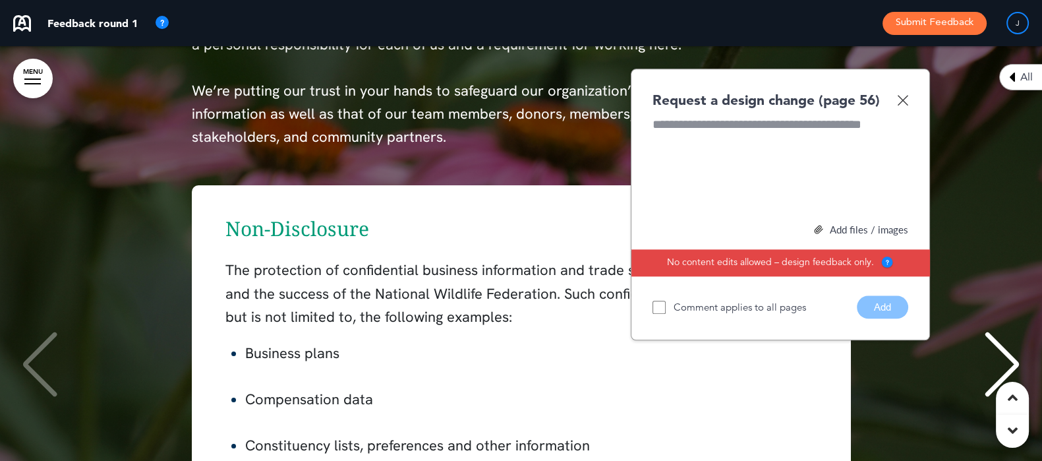
click at [741, 162] on div at bounding box center [781, 165] width 256 height 99
click at [887, 295] on button "Add" at bounding box center [882, 306] width 51 height 23
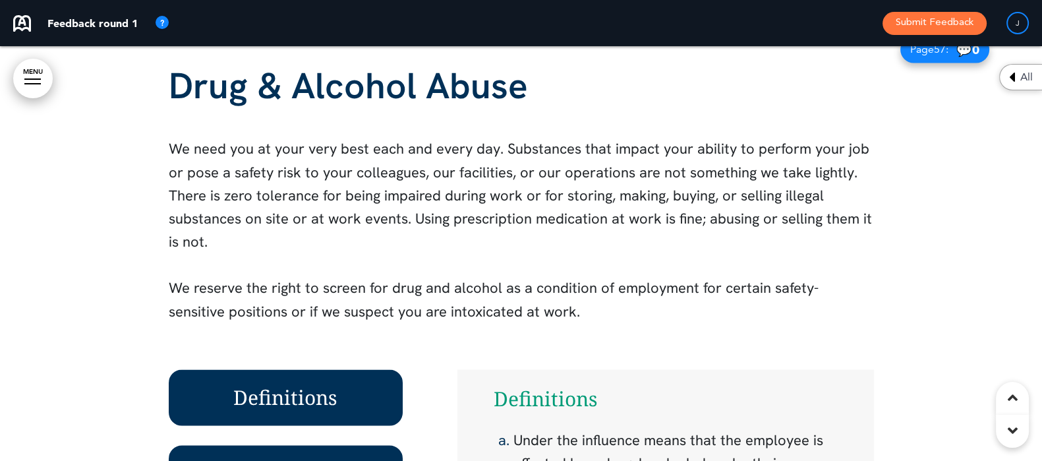
scroll to position [33873, 0]
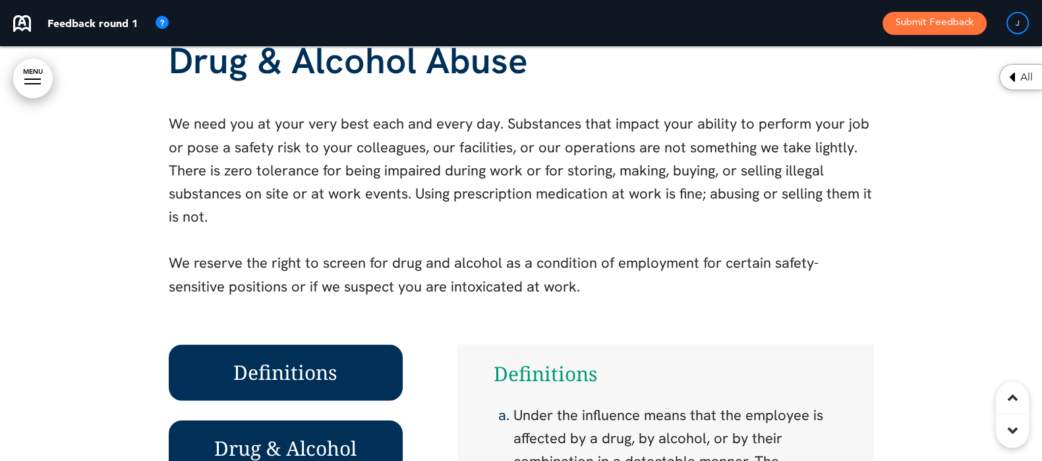
click at [123, 270] on div at bounding box center [521, 465] width 1042 height 944
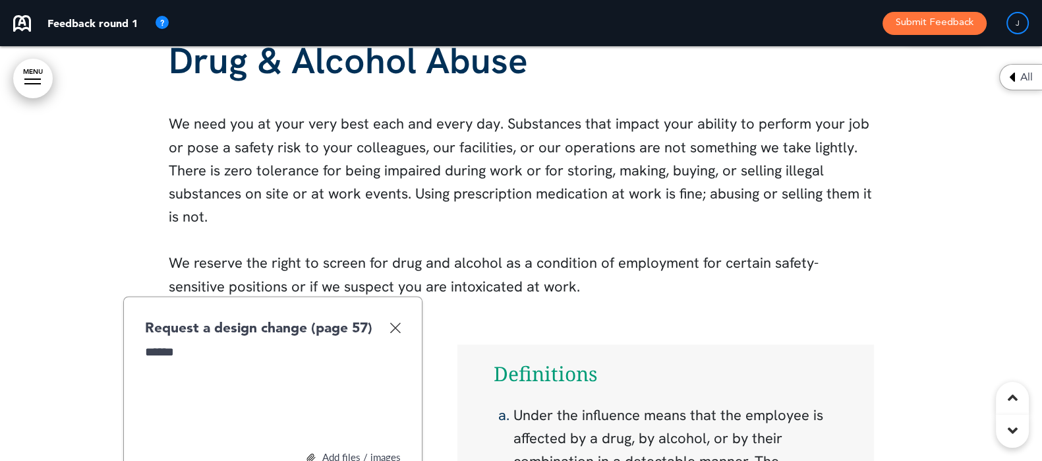
scroll to position [33955, 0]
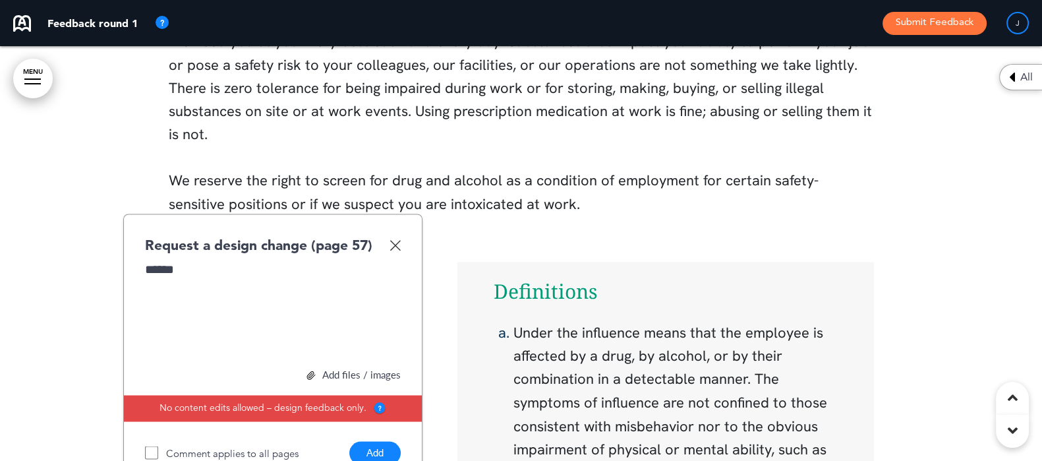
click at [372, 441] on button "Add" at bounding box center [374, 452] width 51 height 23
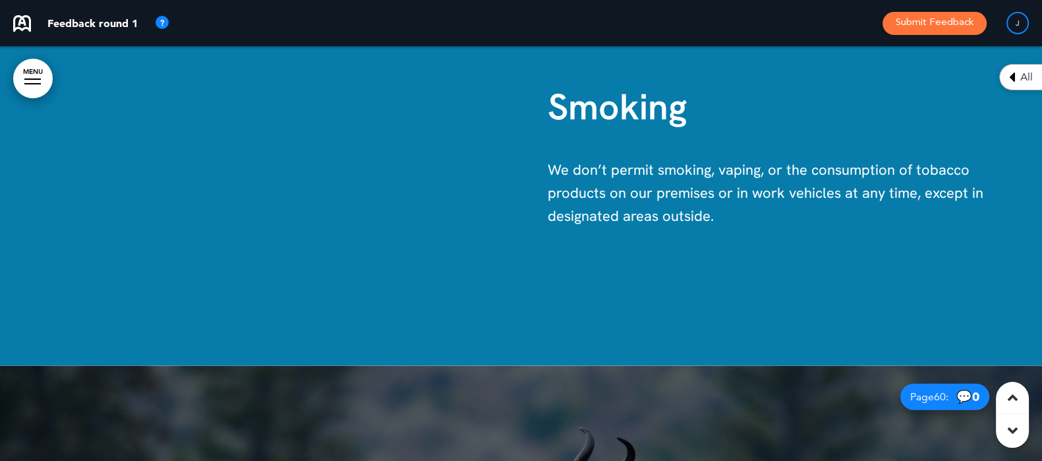
scroll to position [35192, 0]
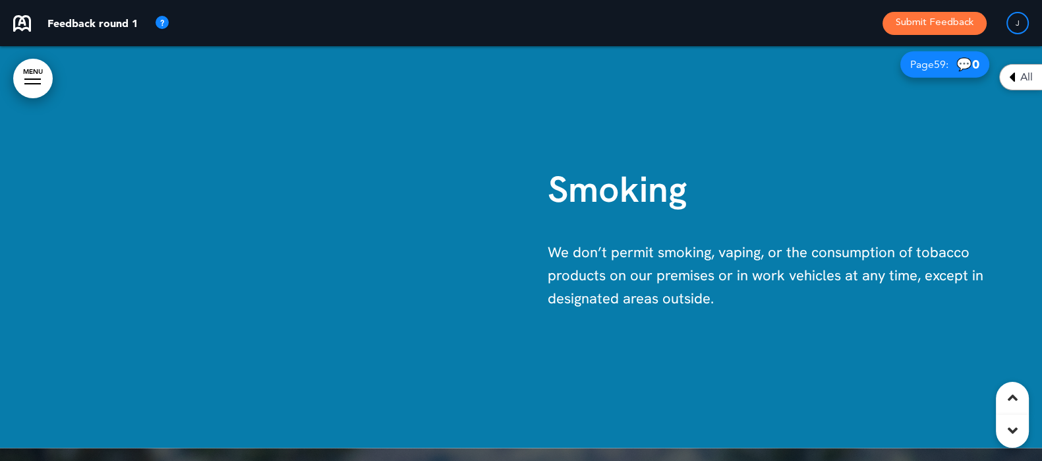
click at [181, 219] on div at bounding box center [260, 241] width 521 height 415
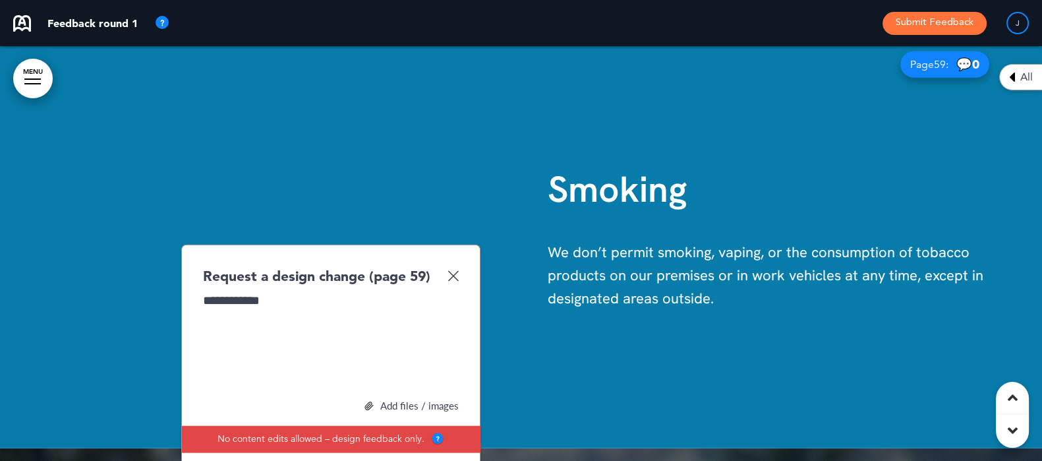
scroll to position [35274, 0]
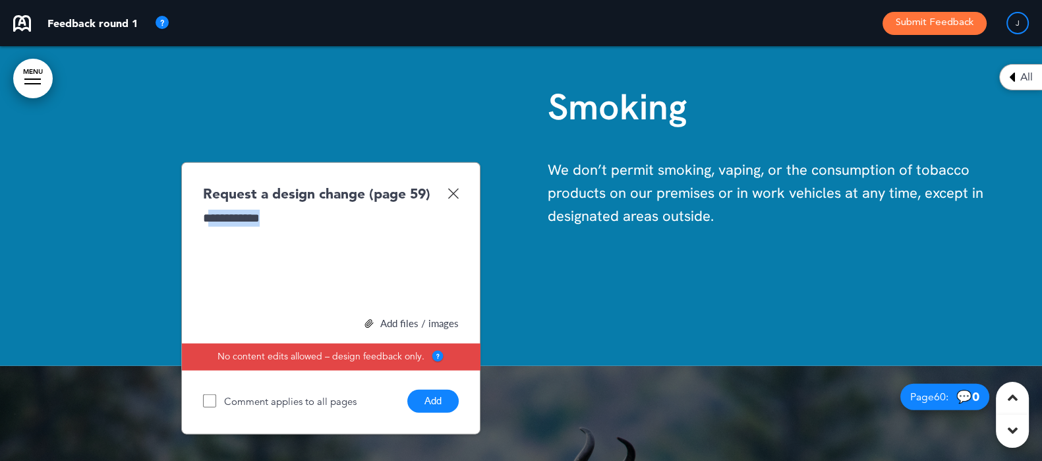
drag, startPoint x: 208, startPoint y: 193, endPoint x: 171, endPoint y: 190, distance: 37.0
click at [171, 190] on div "**********" at bounding box center [521, 158] width 1042 height 415
click at [297, 229] on div "**********" at bounding box center [331, 259] width 256 height 99
click at [322, 210] on div "**********" at bounding box center [331, 259] width 256 height 99
drag, startPoint x: 307, startPoint y: 198, endPoint x: 185, endPoint y: 186, distance: 122.6
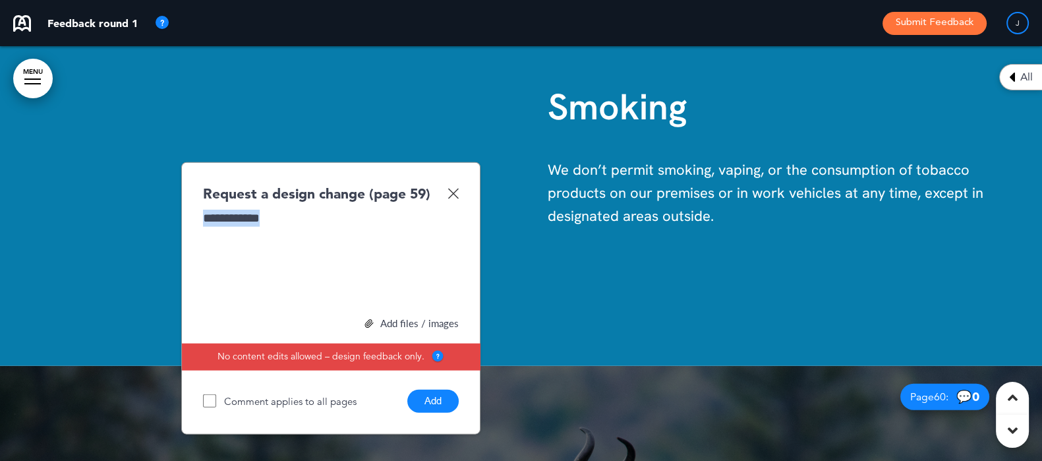
click at [185, 186] on div "**********" at bounding box center [330, 298] width 299 height 272
click at [438, 390] on button "Add" at bounding box center [432, 401] width 51 height 23
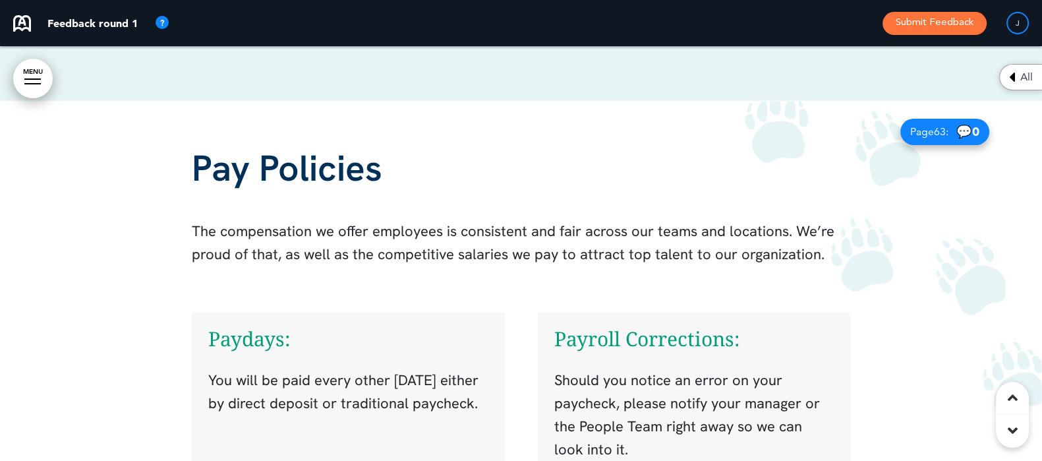
scroll to position [36757, 0]
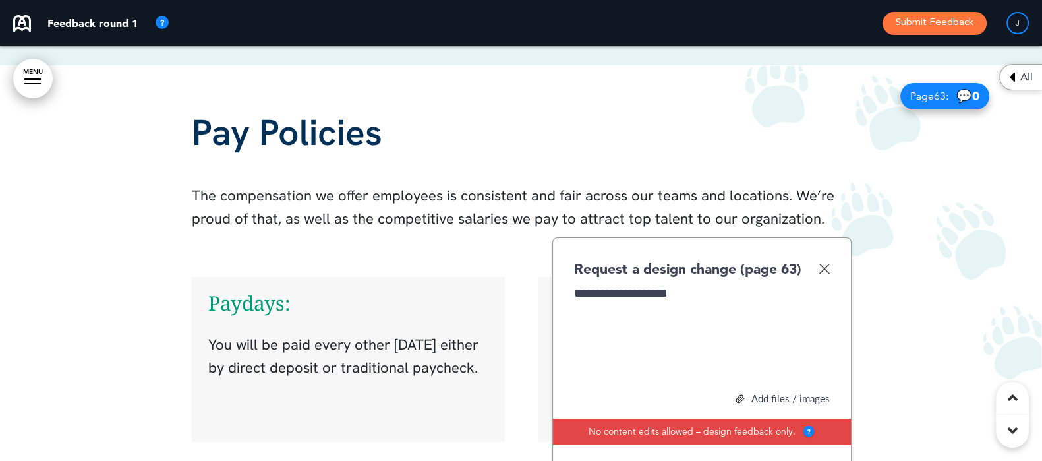
scroll to position [36840, 0]
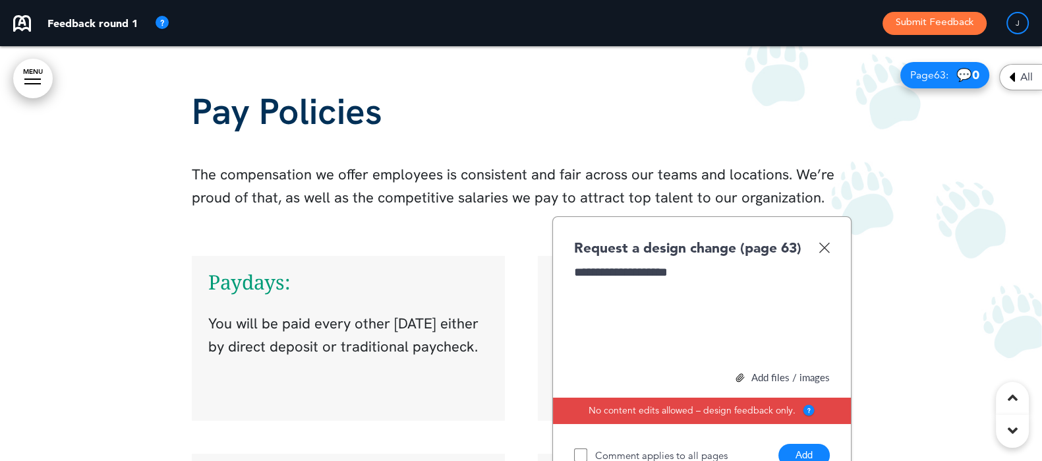
click at [798, 444] on button "Add" at bounding box center [804, 455] width 51 height 23
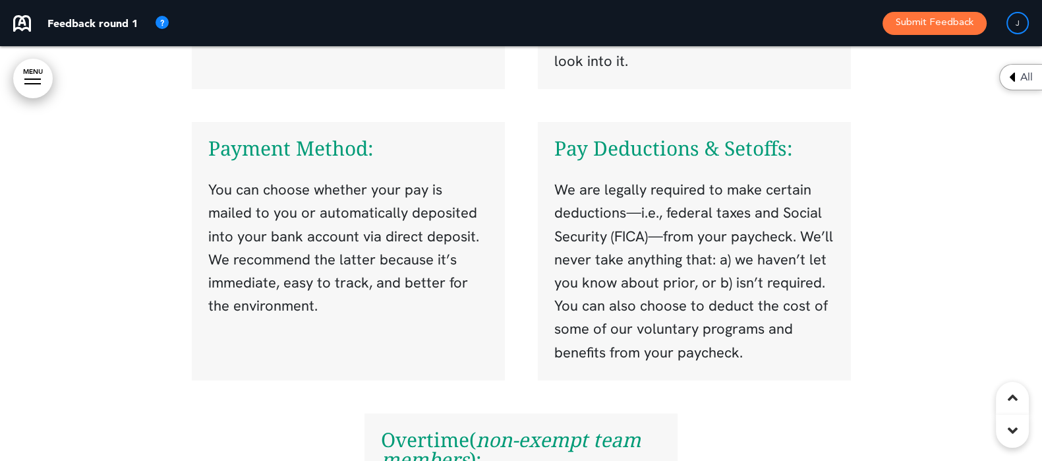
scroll to position [37169, 0]
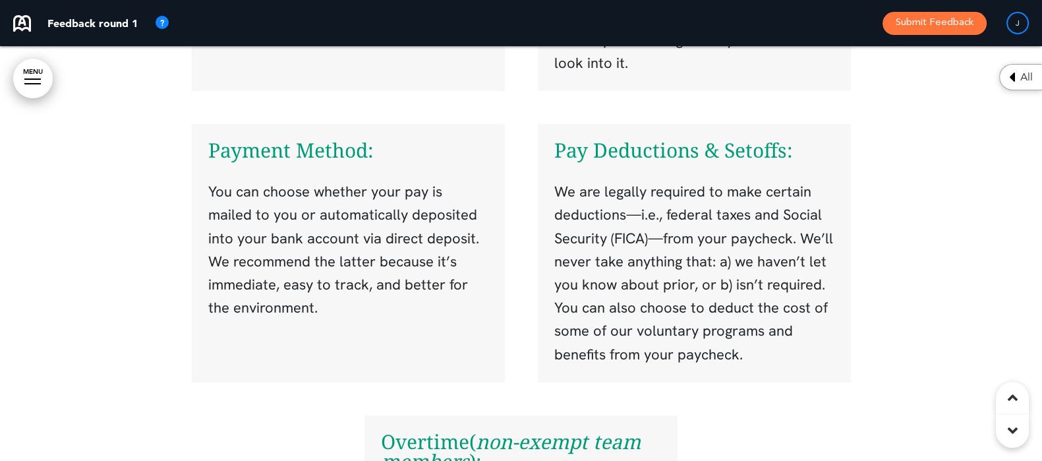
click at [166, 217] on div at bounding box center [521, 259] width 1042 height 1088
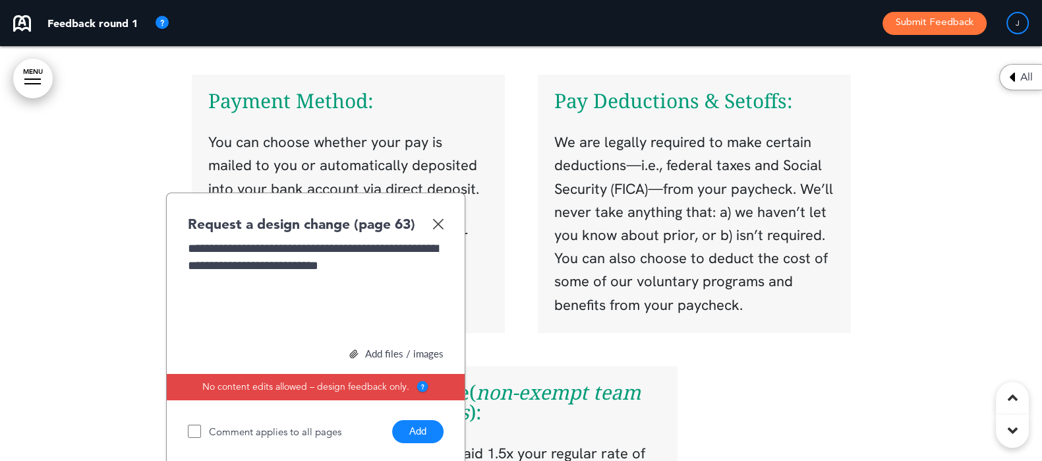
scroll to position [37252, 0]
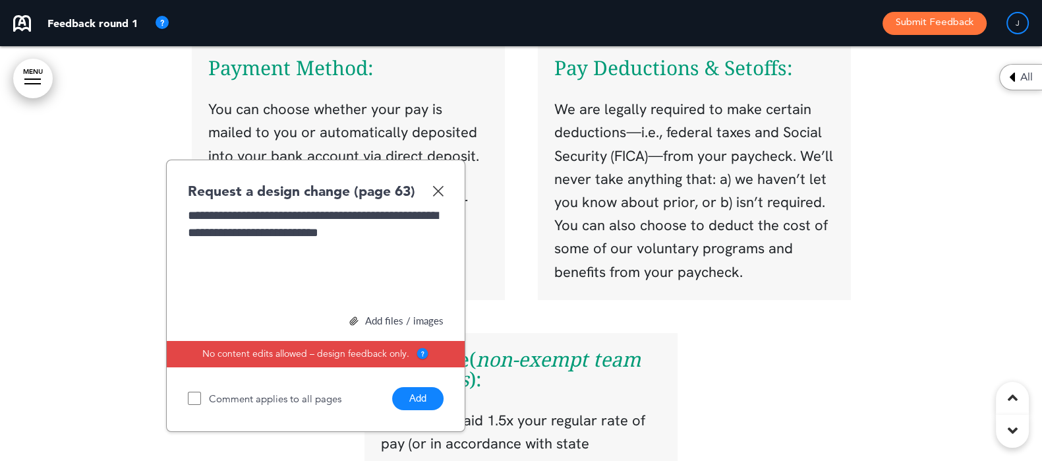
drag, startPoint x: 429, startPoint y: 372, endPoint x: 388, endPoint y: 355, distance: 43.7
click at [427, 387] on button "Add" at bounding box center [417, 398] width 51 height 23
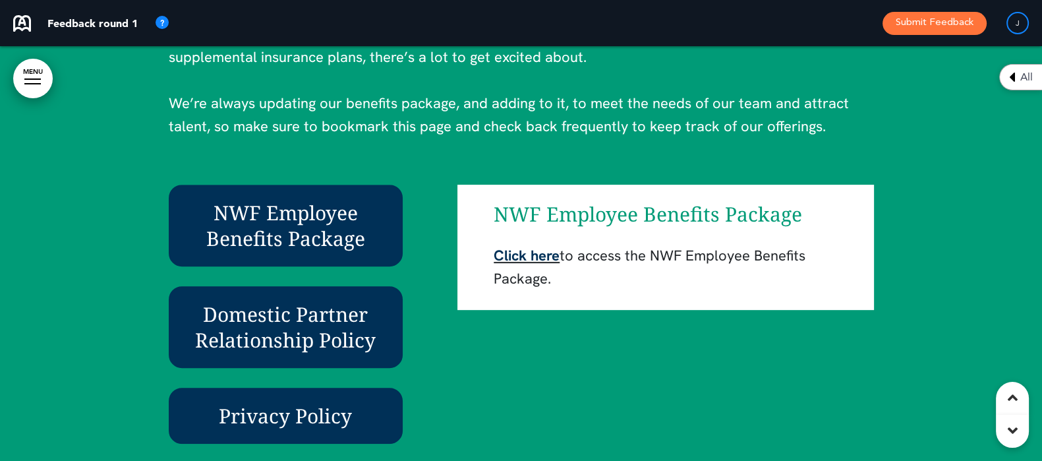
scroll to position [38241, 0]
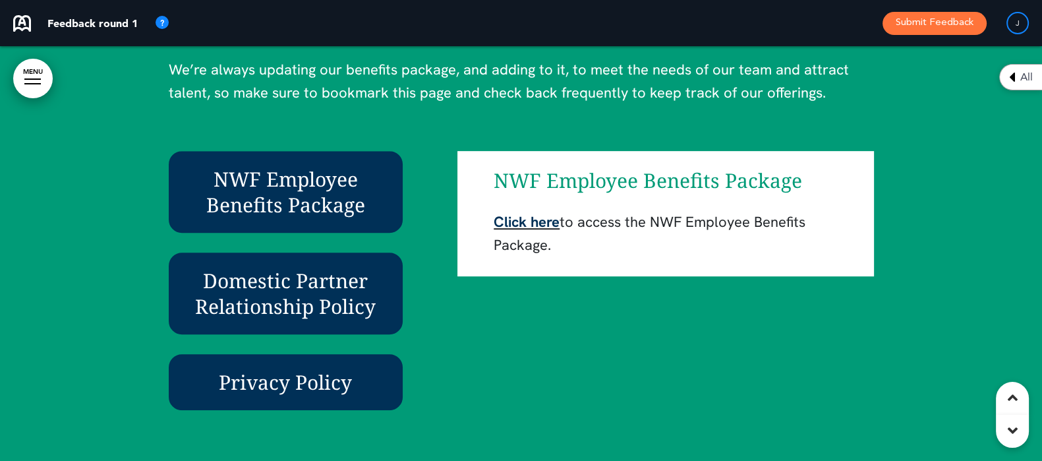
click at [405, 238] on div "NWF Employee Benefits Package Domestic Partner Relationship Policy Privacy Poli…" at bounding box center [299, 280] width 261 height 259
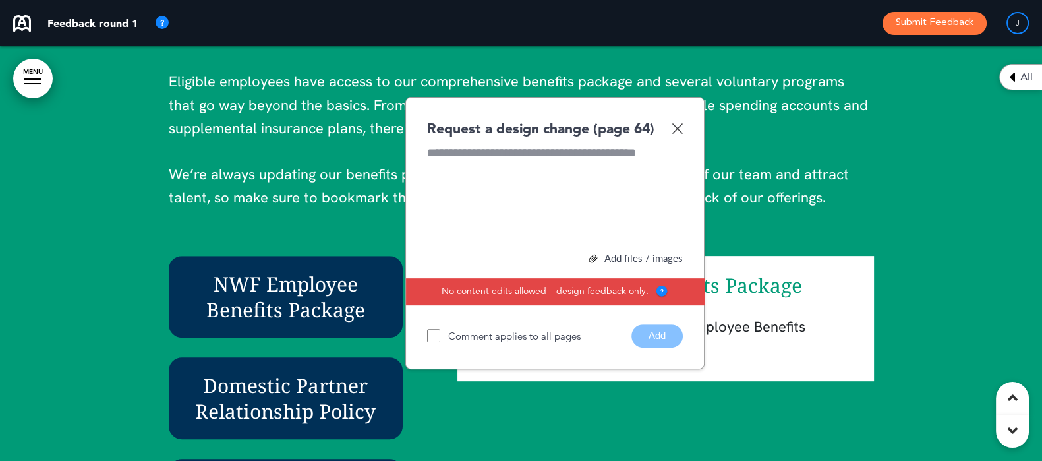
scroll to position [38076, 0]
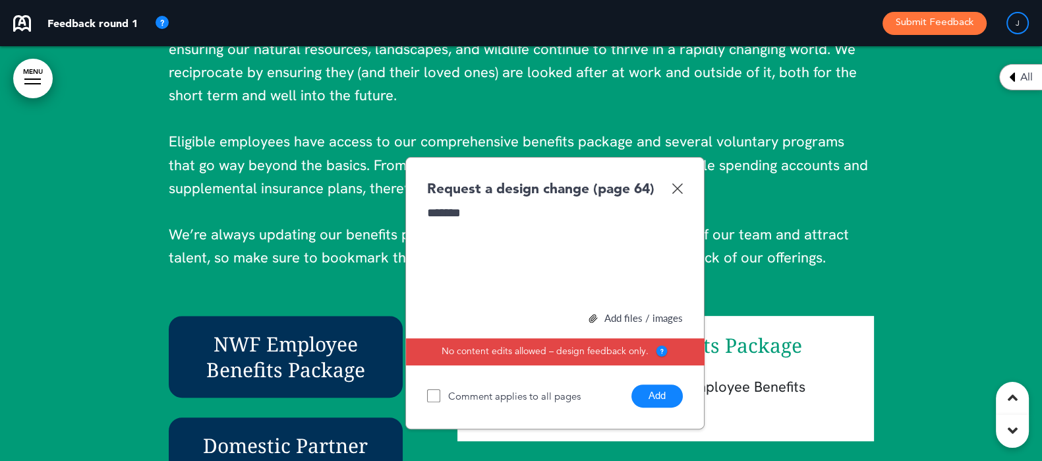
click at [653, 384] on button "Add" at bounding box center [657, 395] width 51 height 23
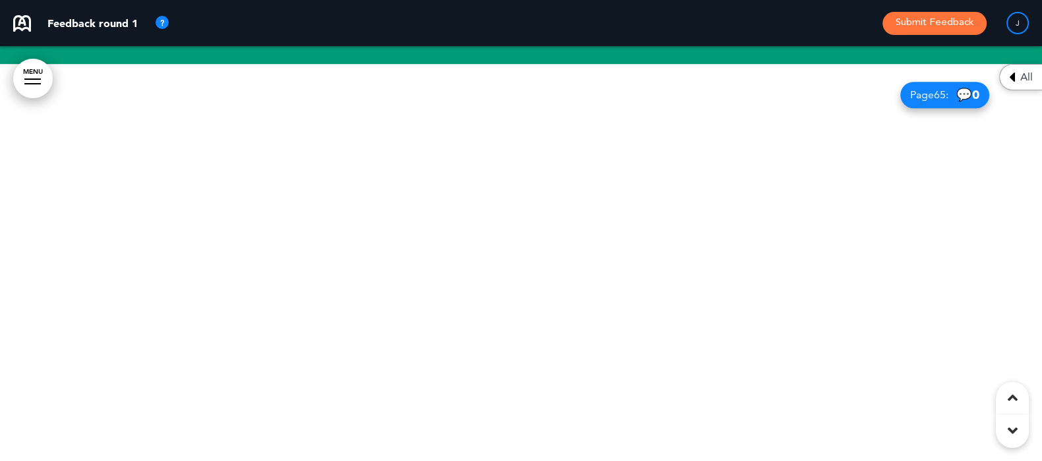
scroll to position [38570, 0]
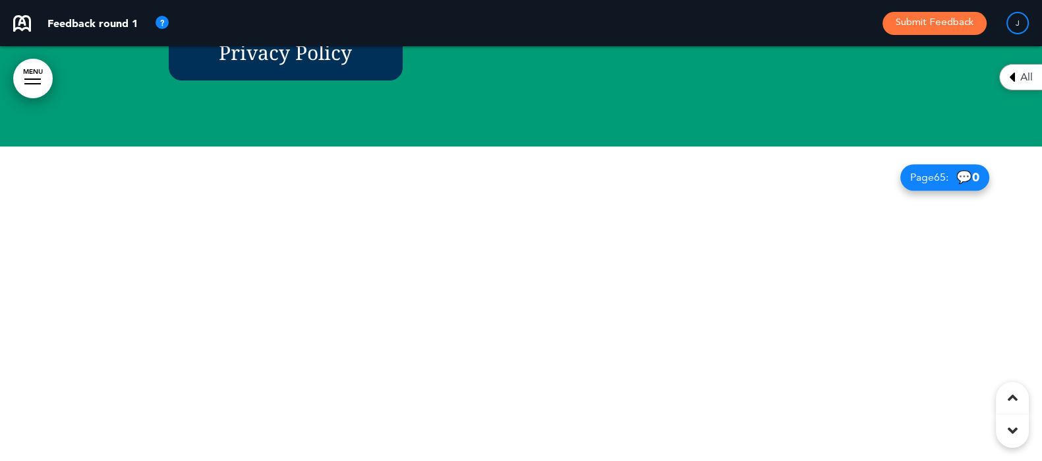
click at [334, 312] on div at bounding box center [521, 353] width 1042 height 415
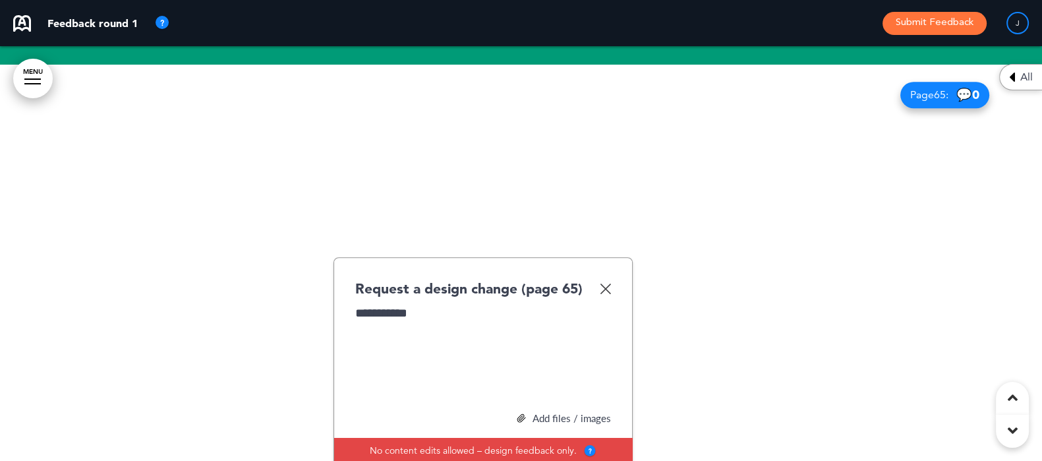
scroll to position [38735, 0]
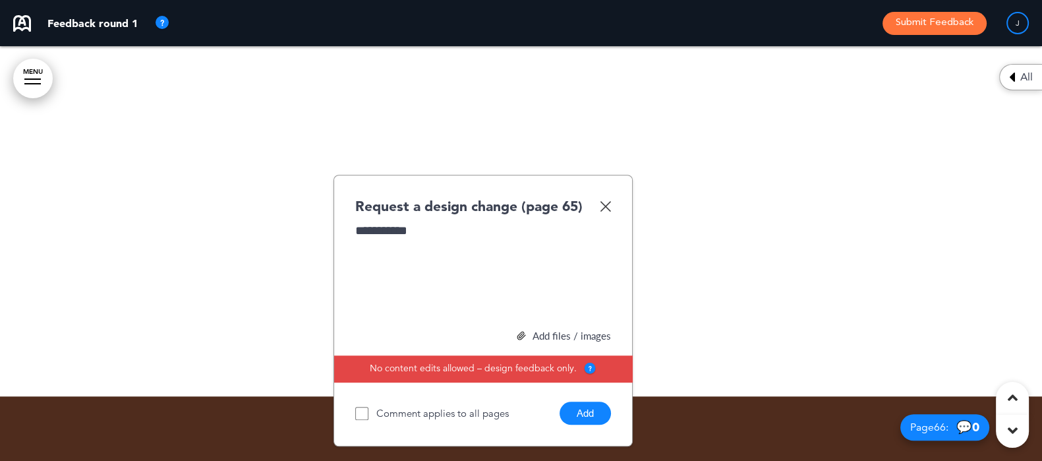
click at [597, 401] on button "Add" at bounding box center [585, 412] width 51 height 23
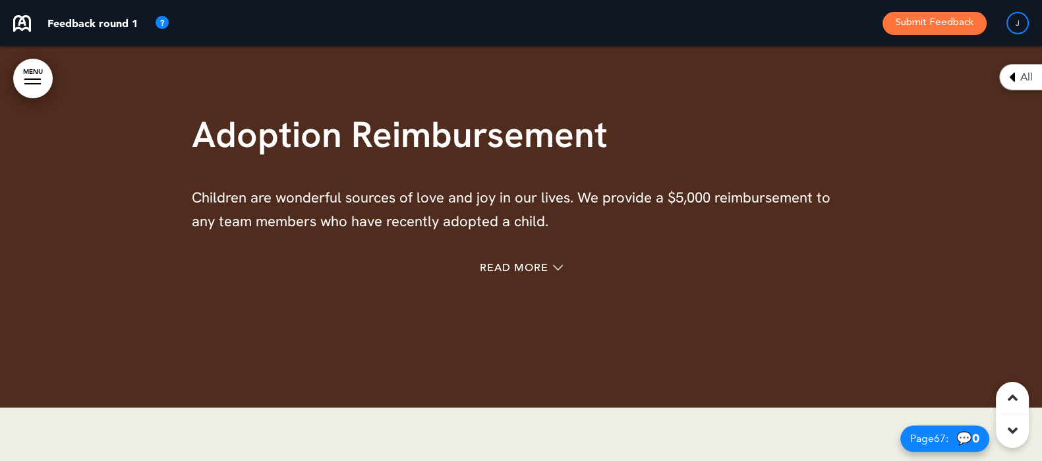
scroll to position [39065, 0]
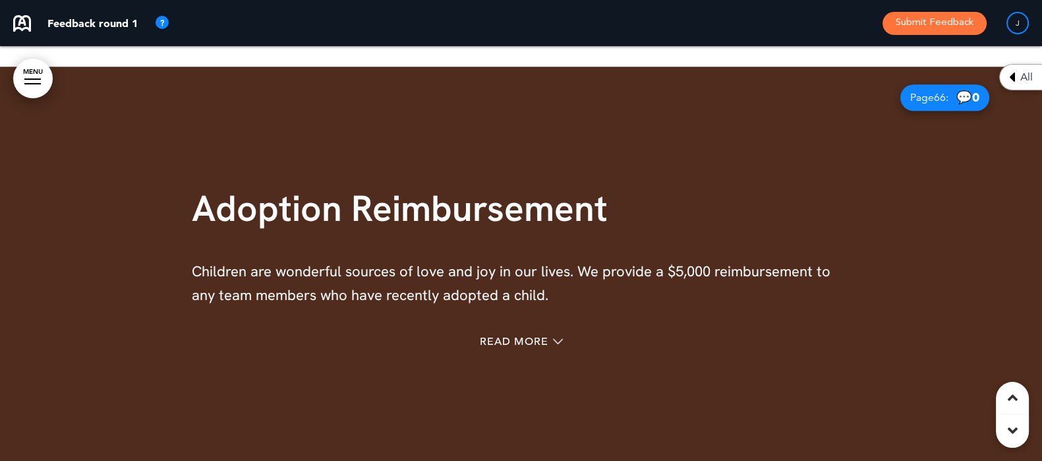
click at [730, 148] on div "Adoption Reimbursement Children are wonderful sources of love and joy in our li…" at bounding box center [521, 273] width 659 height 264
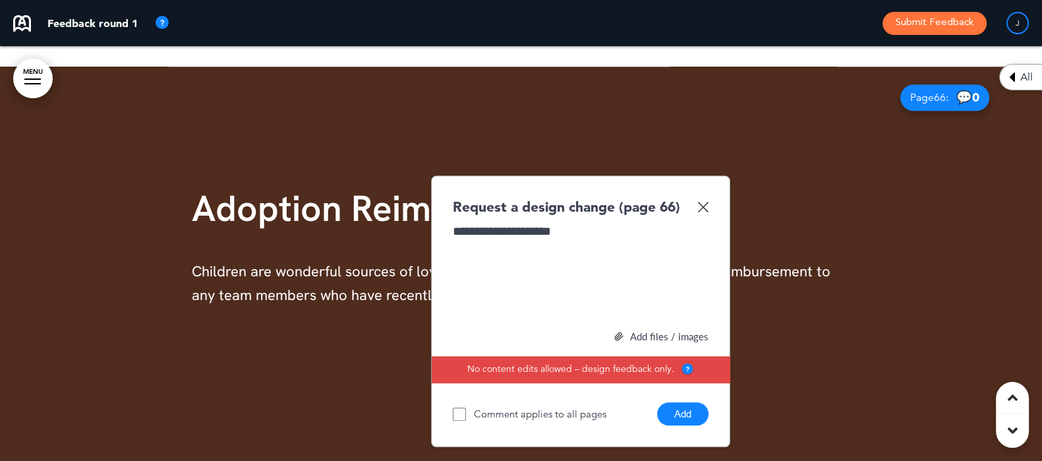
drag, startPoint x: 666, startPoint y: 376, endPoint x: 655, endPoint y: 373, distance: 11.7
click at [665, 402] on button "Add" at bounding box center [682, 413] width 51 height 23
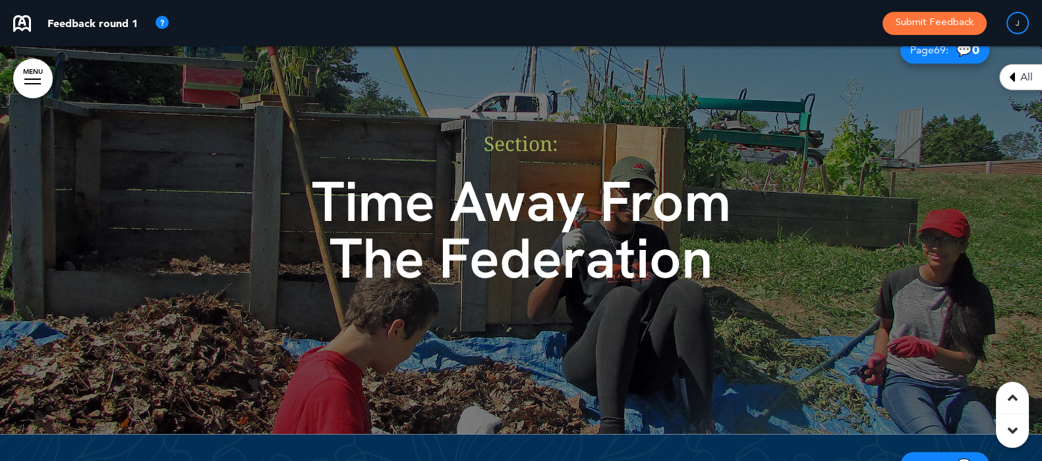
scroll to position [40383, 0]
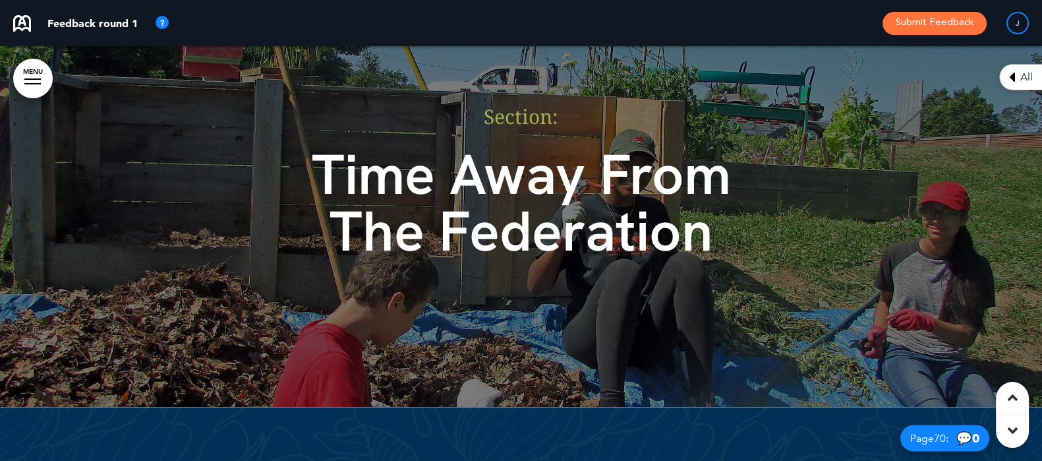
click at [782, 258] on div "Section: Time Away From The Federation" at bounding box center [521, 198] width 659 height 283
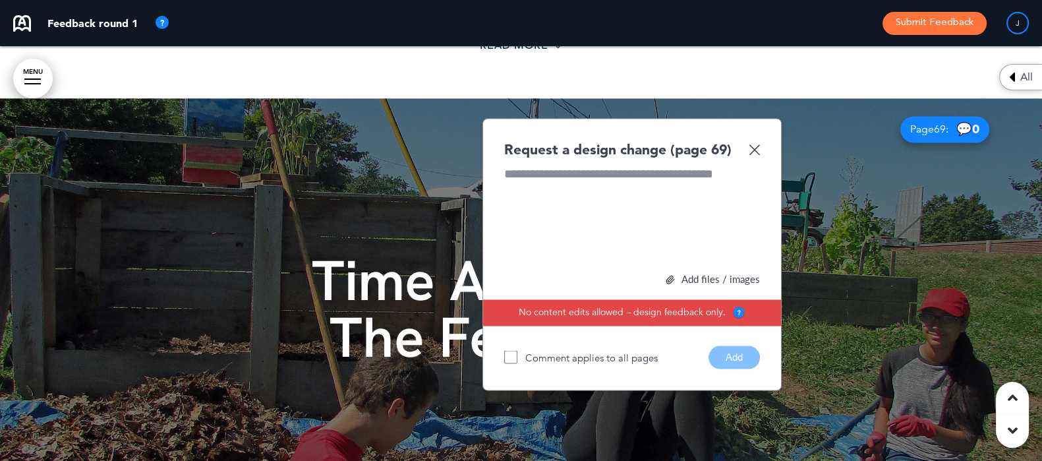
scroll to position [40219, 0]
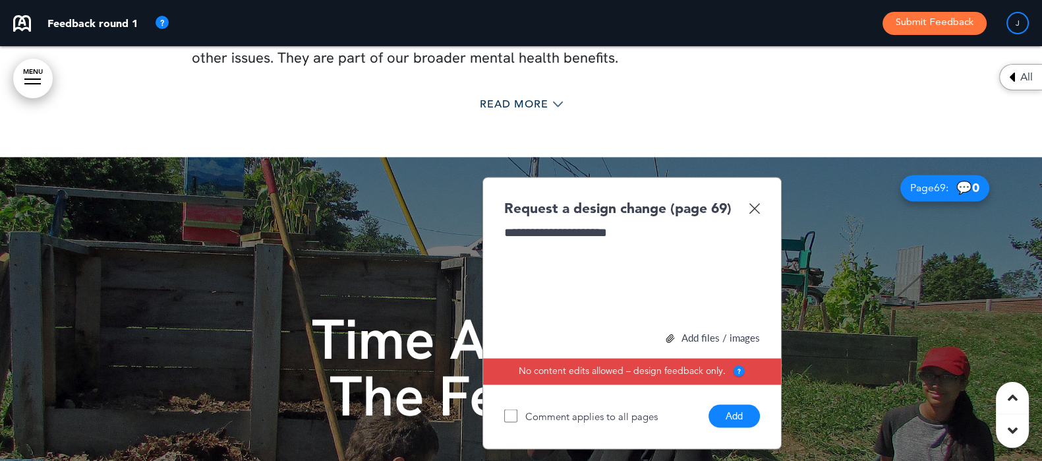
drag, startPoint x: 743, startPoint y: 396, endPoint x: 668, endPoint y: 351, distance: 86.6
click at [745, 404] on button "Add" at bounding box center [734, 415] width 51 height 23
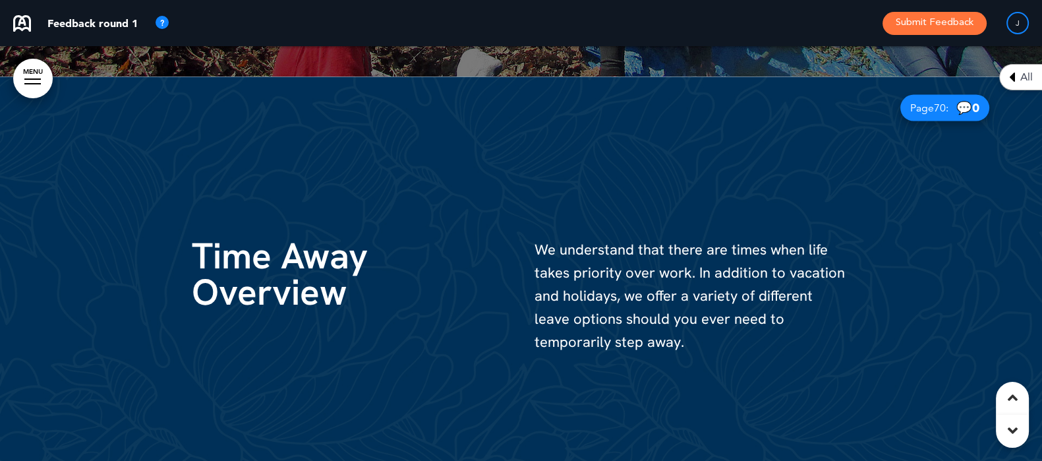
scroll to position [40631, 0]
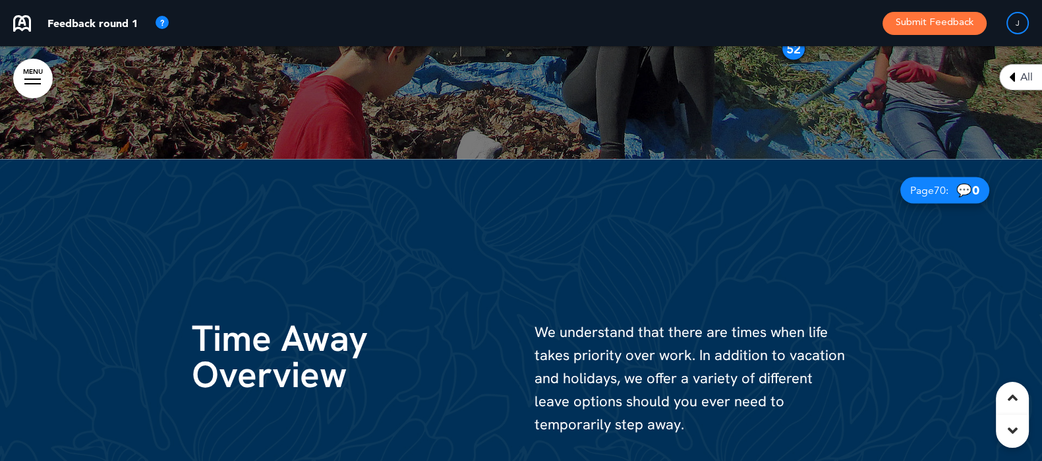
click at [446, 320] on h1 "Time Away Overview" at bounding box center [350, 356] width 316 height 73
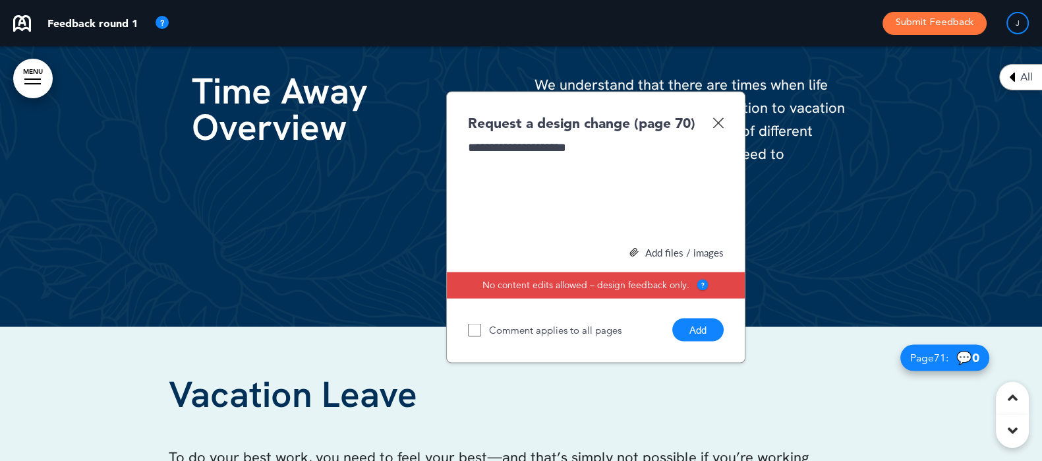
click at [698, 318] on button "Add" at bounding box center [697, 329] width 51 height 23
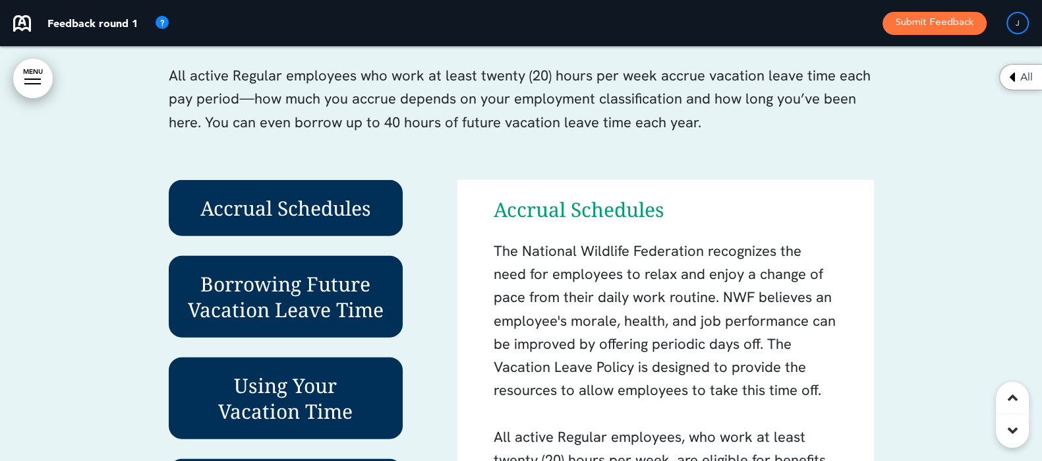
scroll to position [41455, 0]
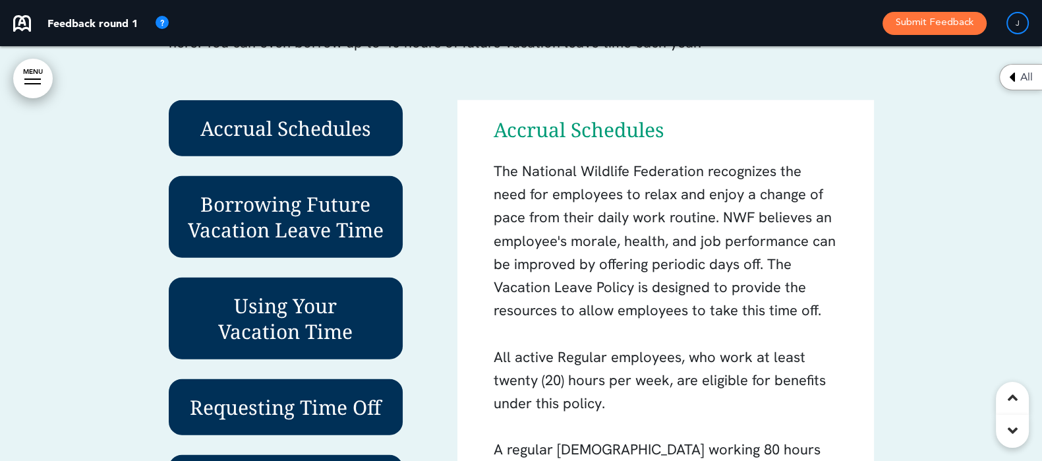
click at [92, 210] on div at bounding box center [521, 222] width 1042 height 944
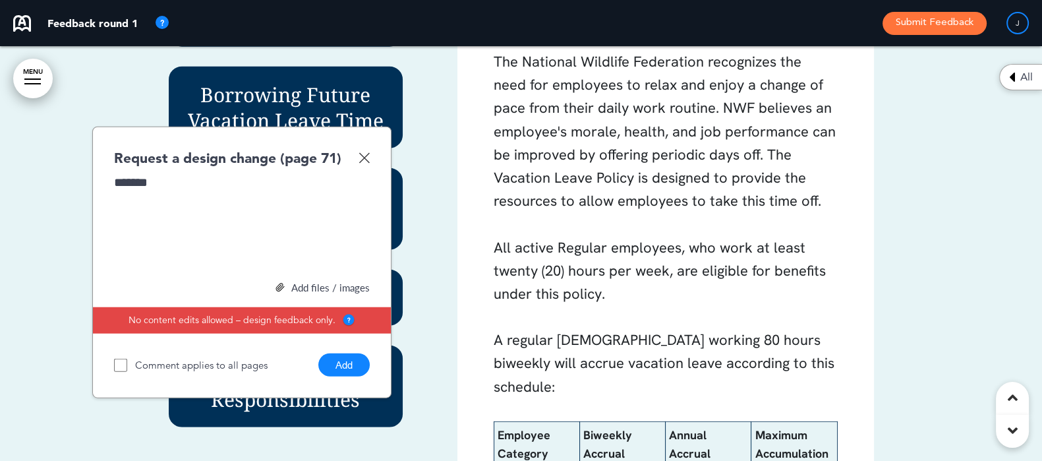
scroll to position [41619, 0]
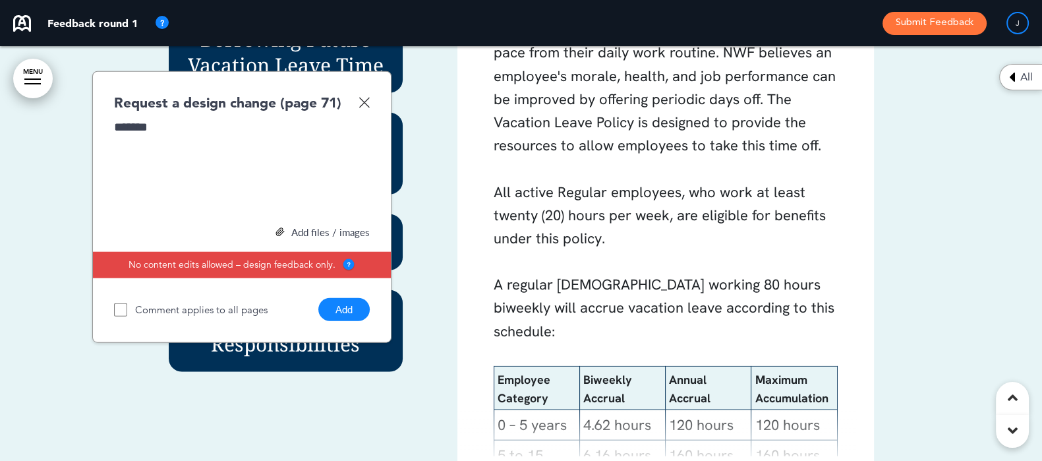
drag, startPoint x: 339, startPoint y: 280, endPoint x: 303, endPoint y: 289, distance: 36.8
click at [340, 298] on button "Add" at bounding box center [343, 309] width 51 height 23
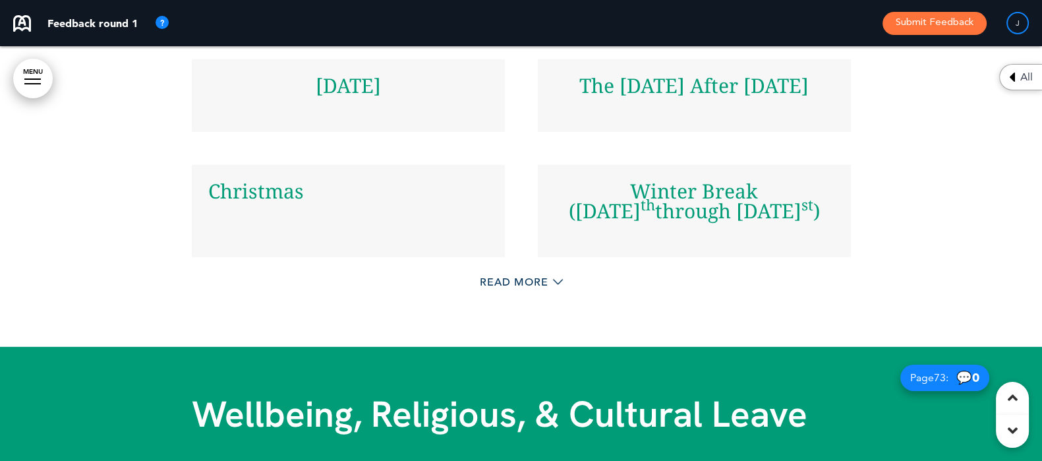
scroll to position [42856, 0]
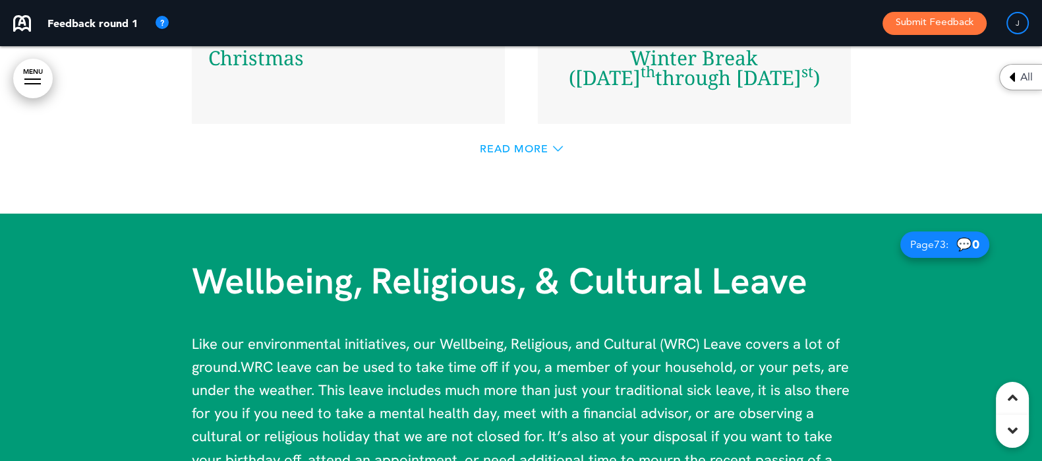
click at [498, 144] on span "Read More" at bounding box center [514, 149] width 69 height 11
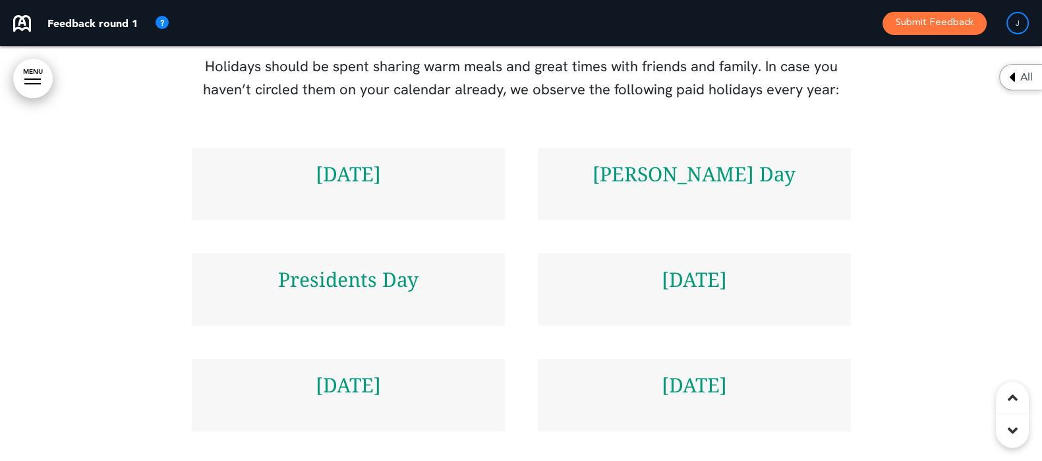
scroll to position [42032, 0]
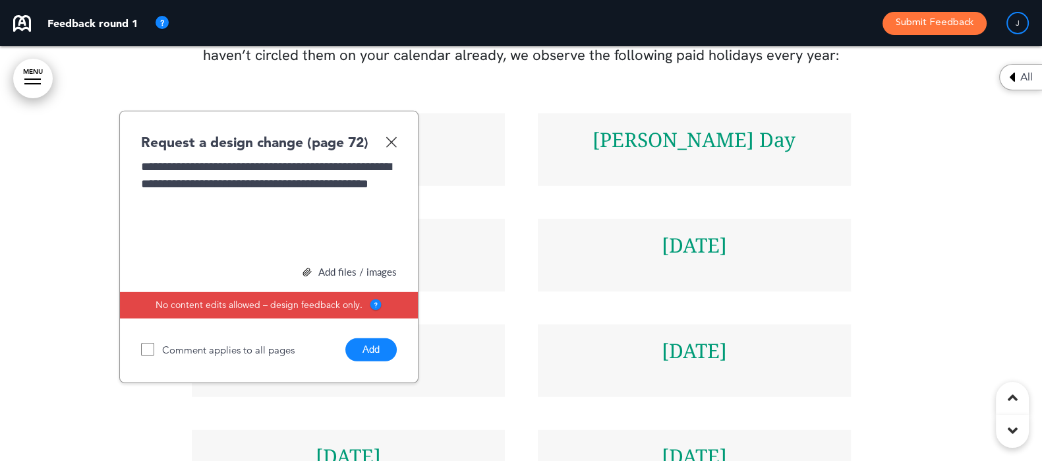
scroll to position [42114, 0]
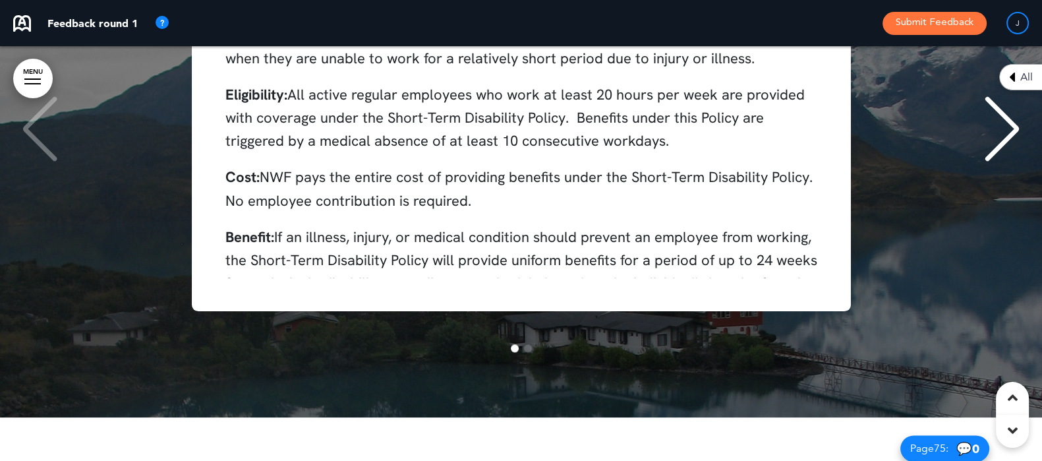
scroll to position [45822, 0]
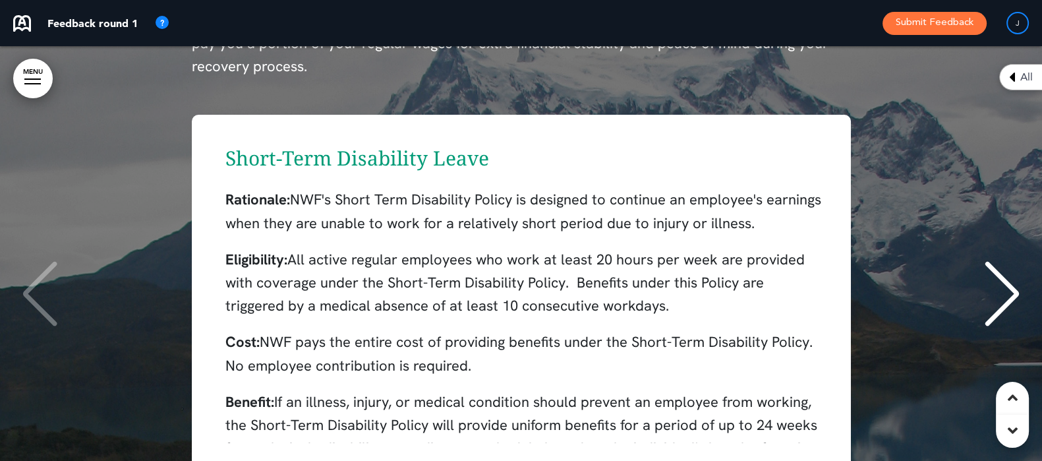
click at [910, 197] on div "Short-Term Disability Leave Rationale: NWF's Short Term Disability Policy is de…" at bounding box center [521, 295] width 1016 height 361
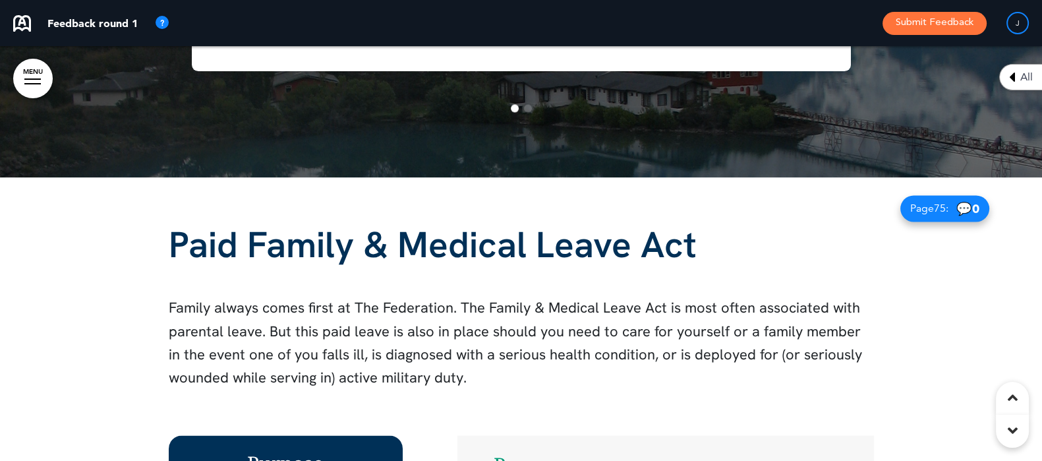
scroll to position [46317, 0]
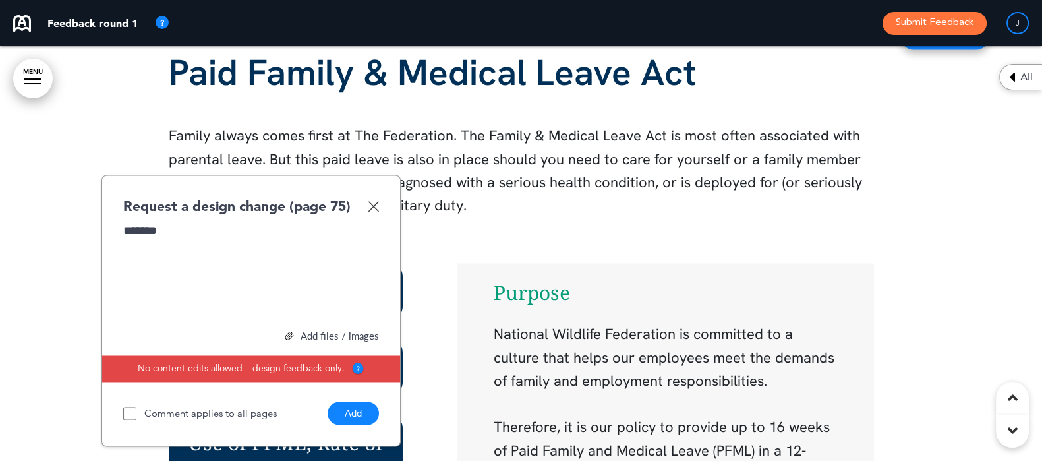
click at [347, 401] on button "Add" at bounding box center [353, 412] width 51 height 23
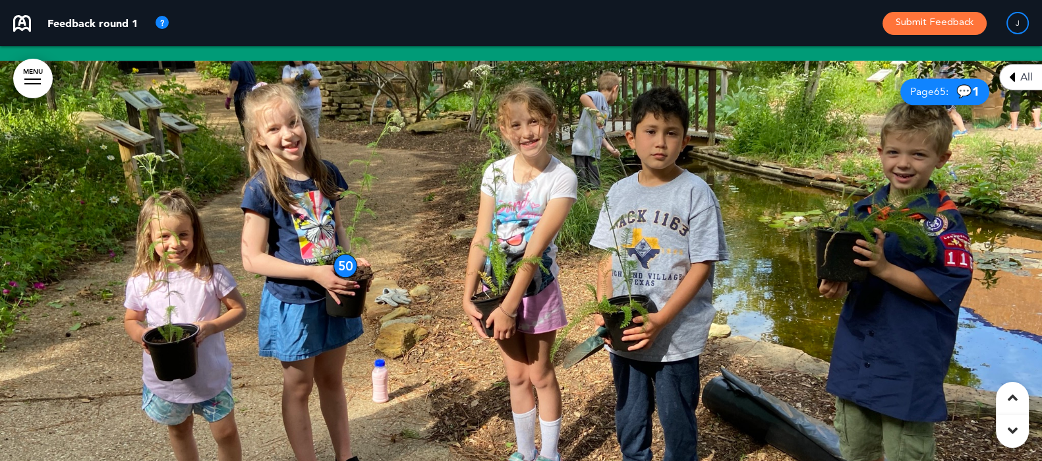
scroll to position [38653, 0]
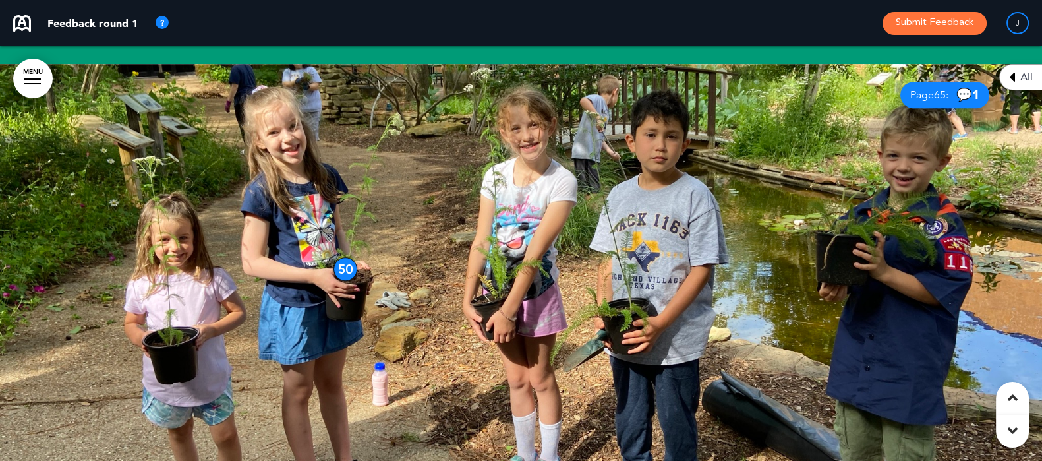
click at [339, 257] on div "50" at bounding box center [346, 269] width 24 height 24
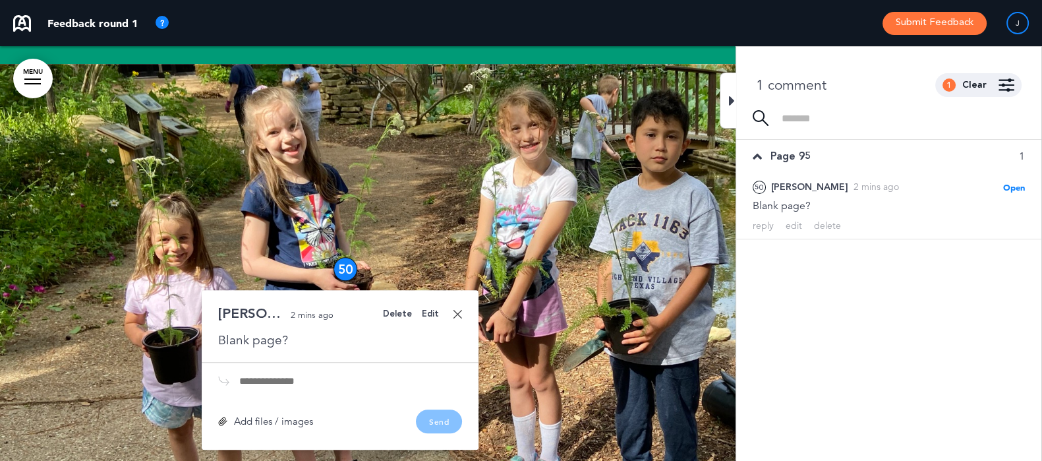
click at [403, 310] on div "Delete" at bounding box center [397, 314] width 29 height 9
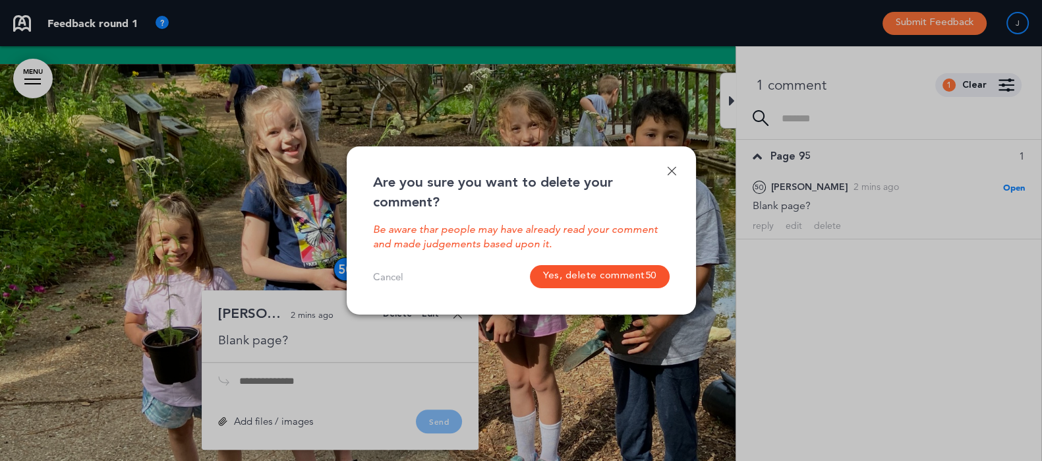
scroll to position [0, 1034]
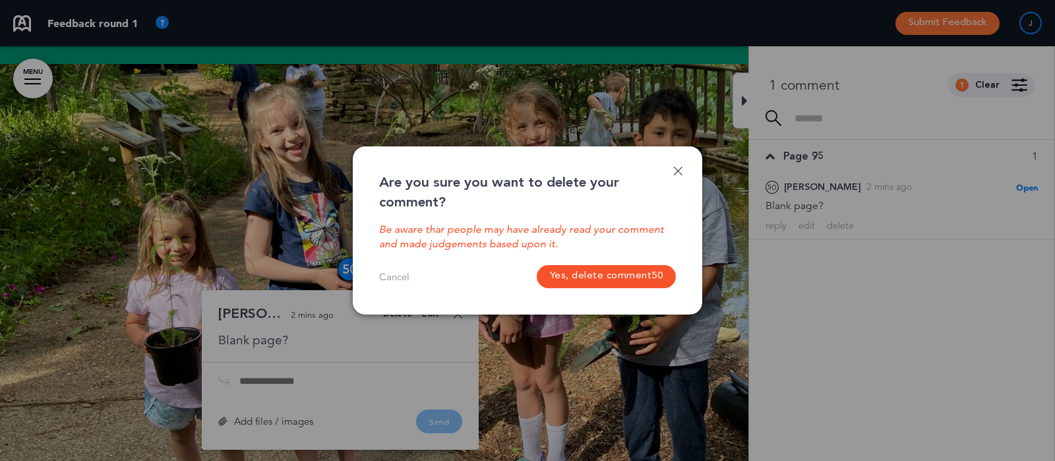
click at [602, 276] on button "Yes, delete comment 50" at bounding box center [607, 276] width 140 height 23
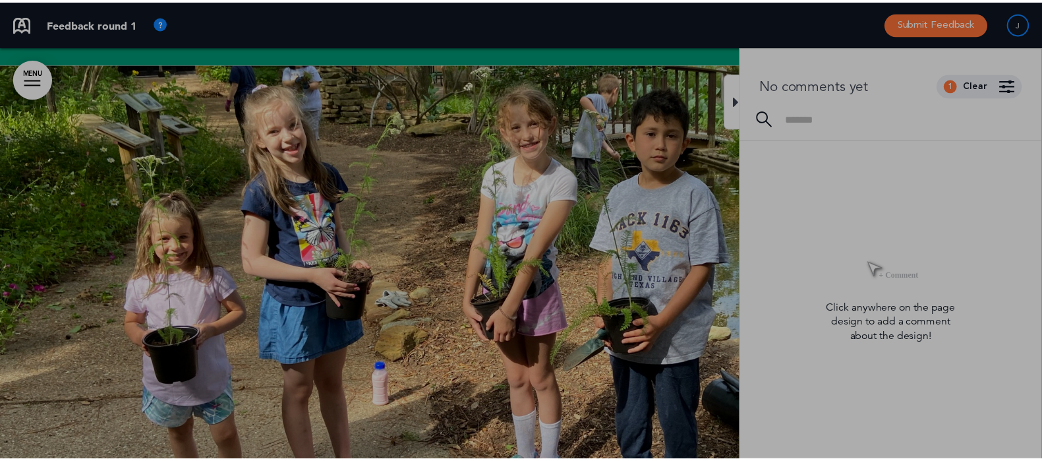
scroll to position [0, 1022]
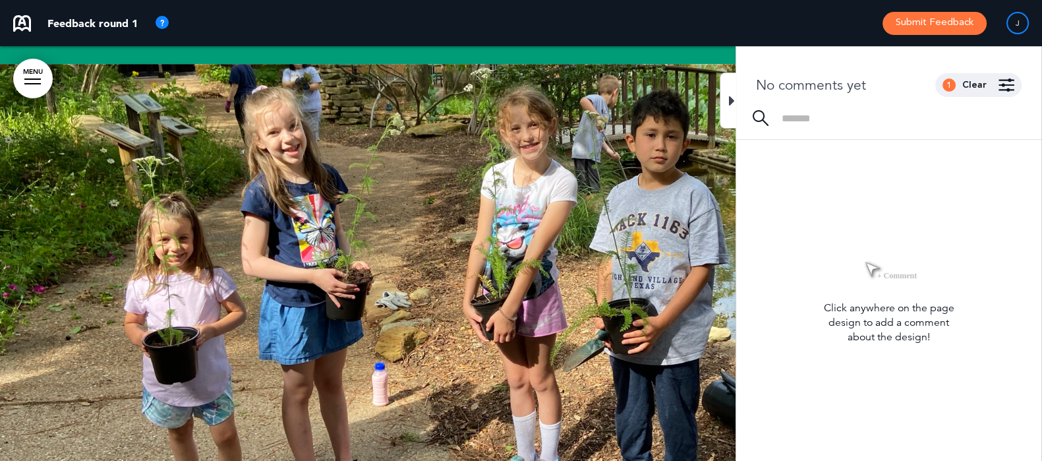
click at [476, 169] on div at bounding box center [521, 271] width 1042 height 415
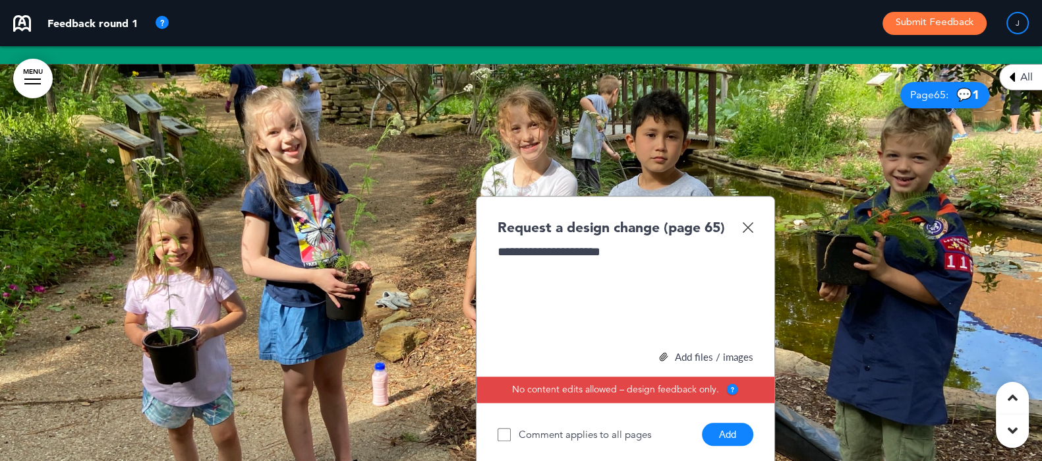
click at [718, 423] on button "Add" at bounding box center [727, 434] width 51 height 23
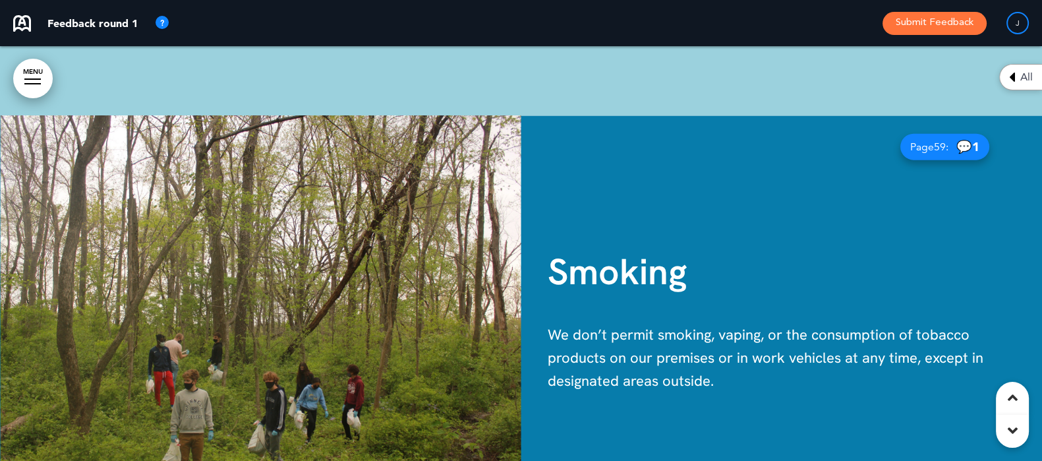
scroll to position [35192, 0]
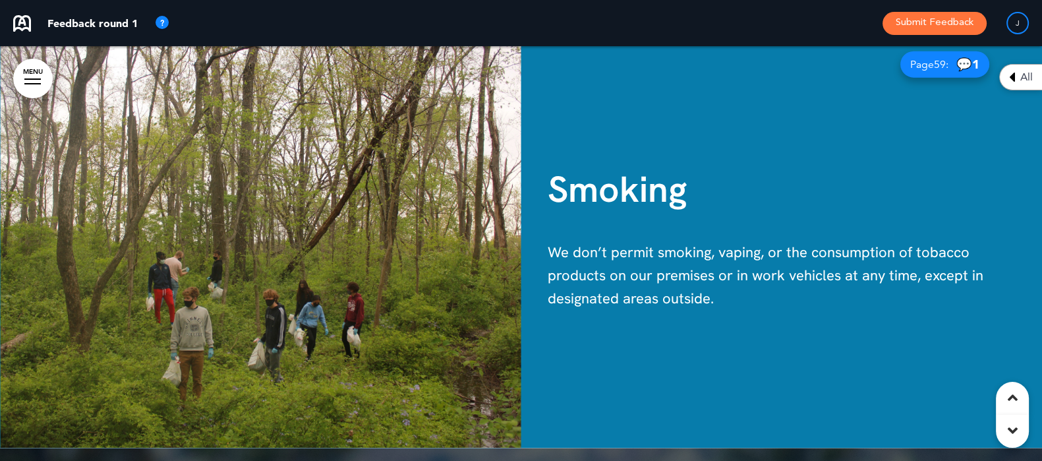
click at [291, 266] on img at bounding box center [260, 241] width 521 height 415
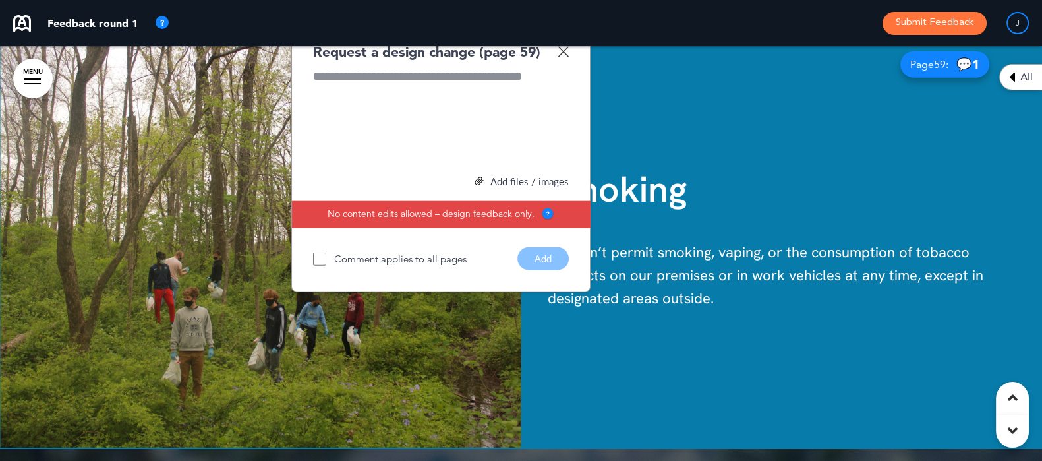
scroll to position [35109, 0]
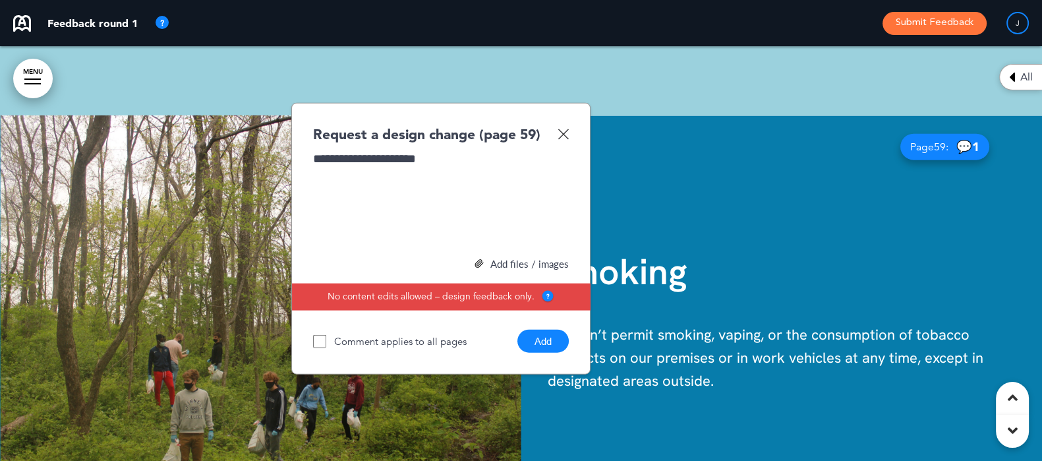
drag, startPoint x: 545, startPoint y: 306, endPoint x: 545, endPoint y: 315, distance: 9.3
click at [545, 330] on button "Add" at bounding box center [543, 341] width 51 height 23
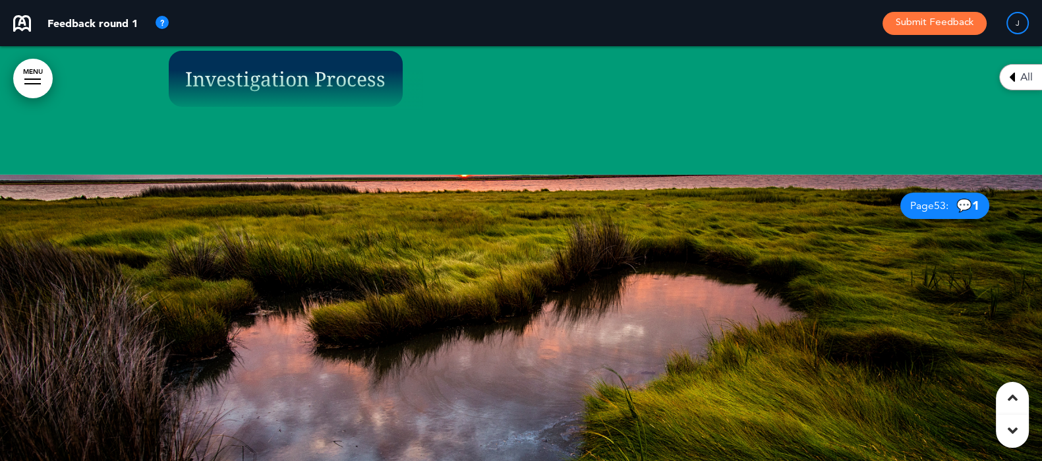
scroll to position [30742, 0]
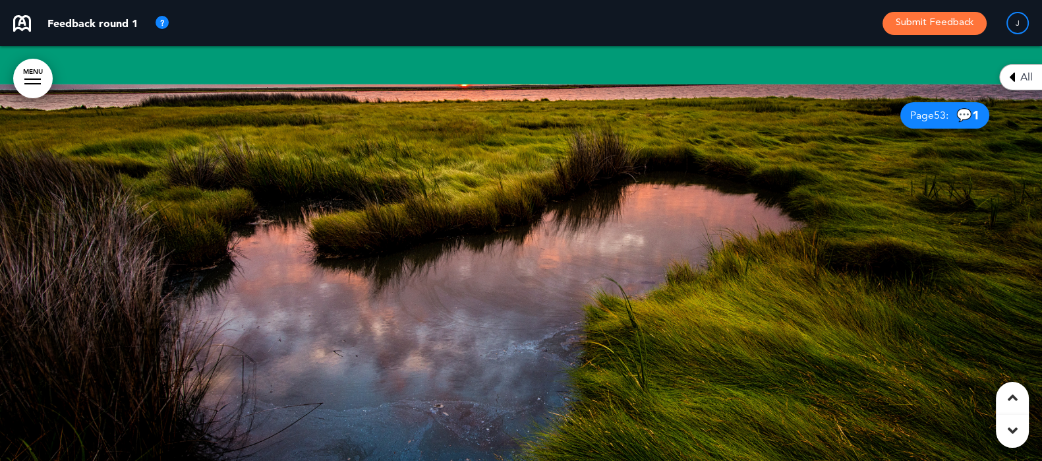
click at [455, 328] on div at bounding box center [521, 291] width 1042 height 415
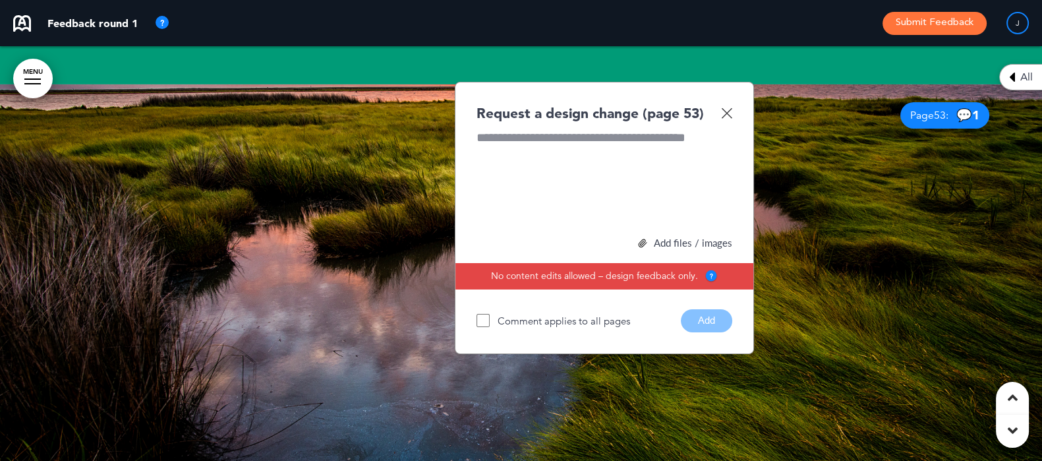
click at [725, 107] on img at bounding box center [726, 112] width 11 height 11
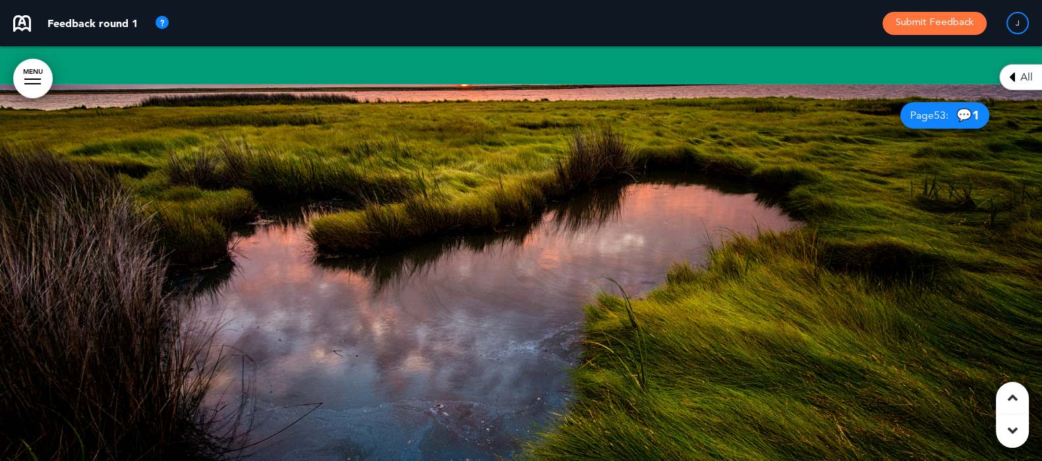
click at [957, 109] on span "💬 1" at bounding box center [968, 115] width 23 height 13
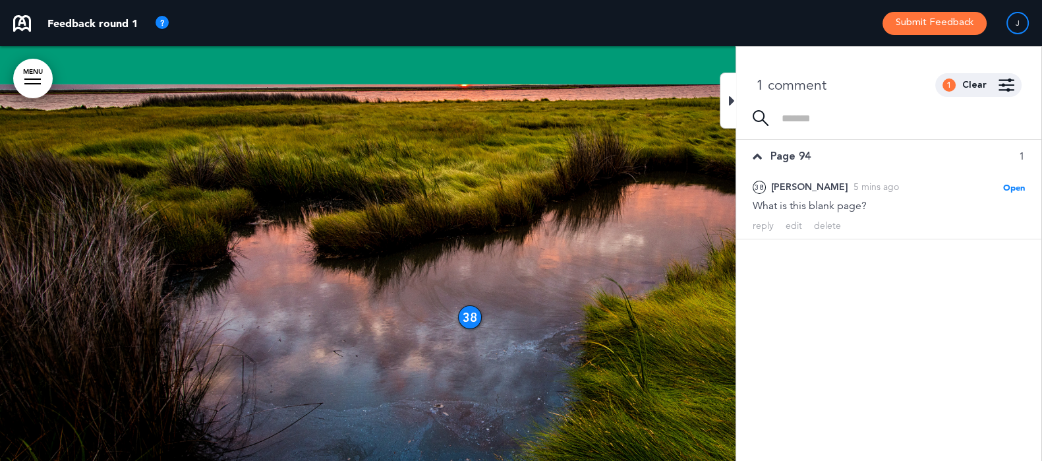
click at [456, 280] on div at bounding box center [521, 291] width 1042 height 415
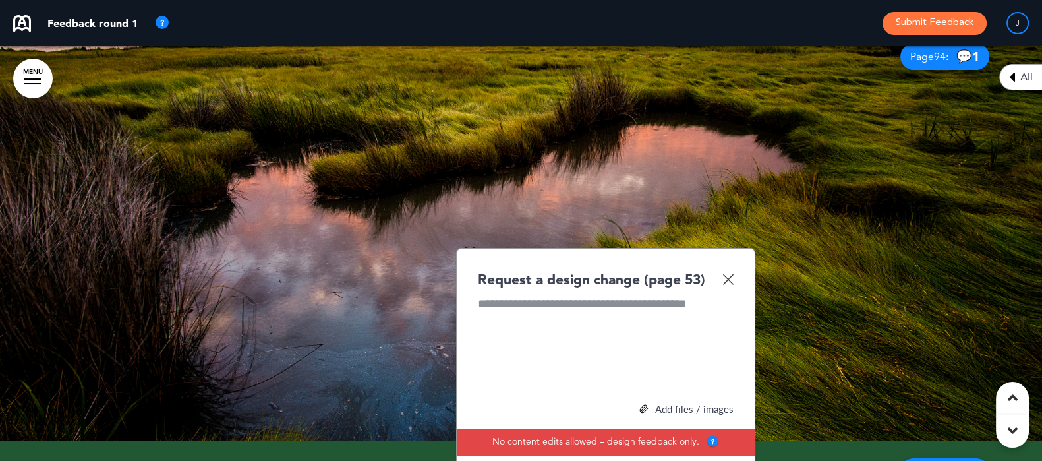
scroll to position [30824, 0]
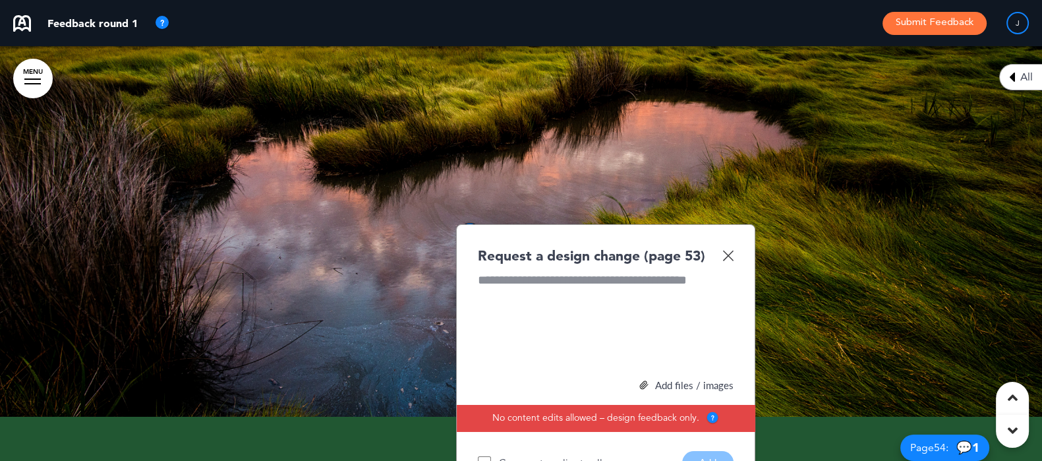
click at [730, 246] on div "Request a design change (page 53)" at bounding box center [606, 255] width 256 height 19
click at [727, 250] on img at bounding box center [728, 255] width 11 height 11
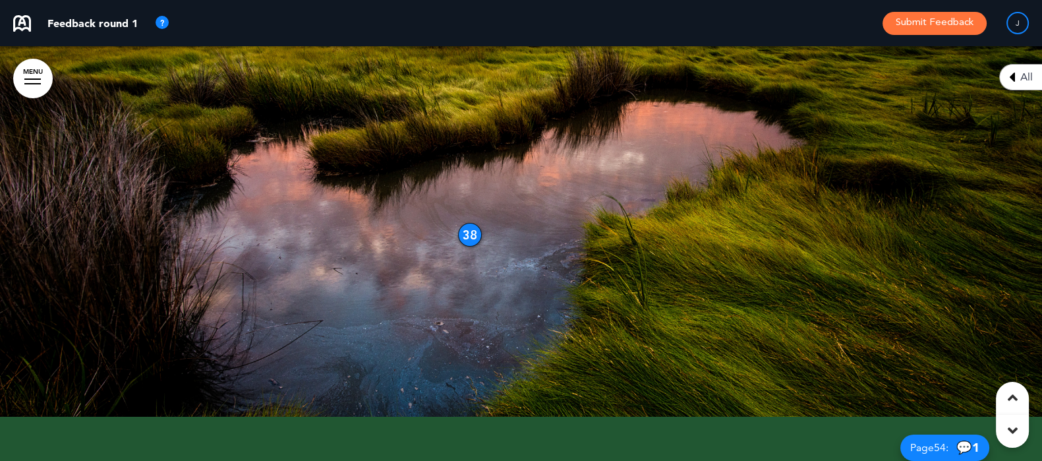
click at [467, 223] on div "38" at bounding box center [470, 235] width 24 height 24
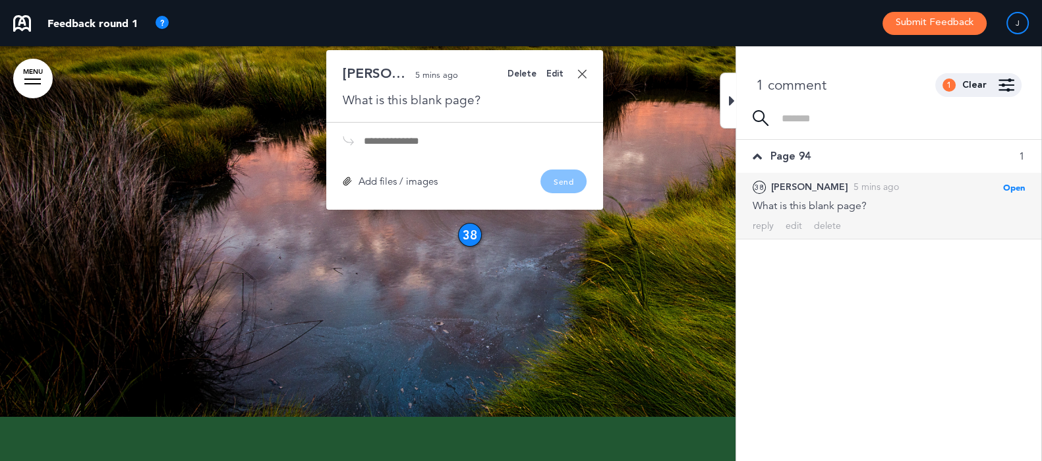
scroll to position [30742, 0]
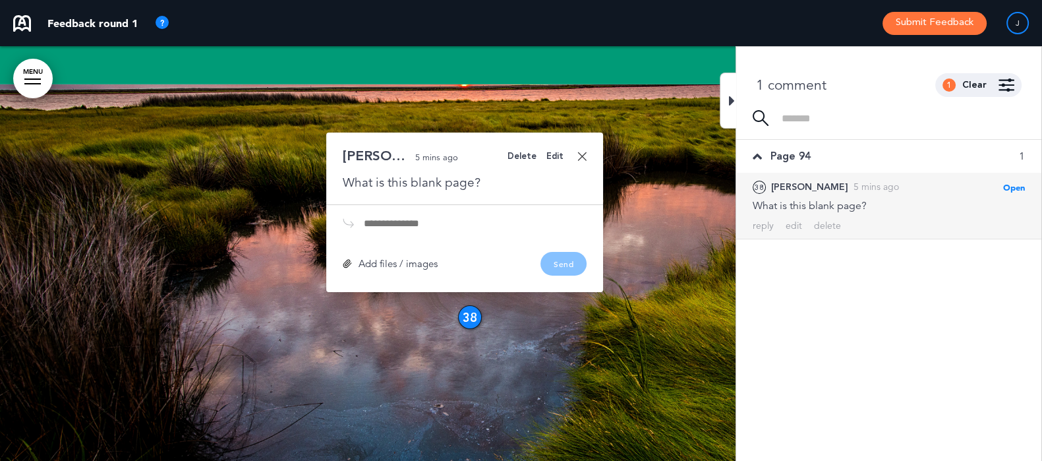
click at [534, 152] on div "Delete" at bounding box center [522, 156] width 29 height 9
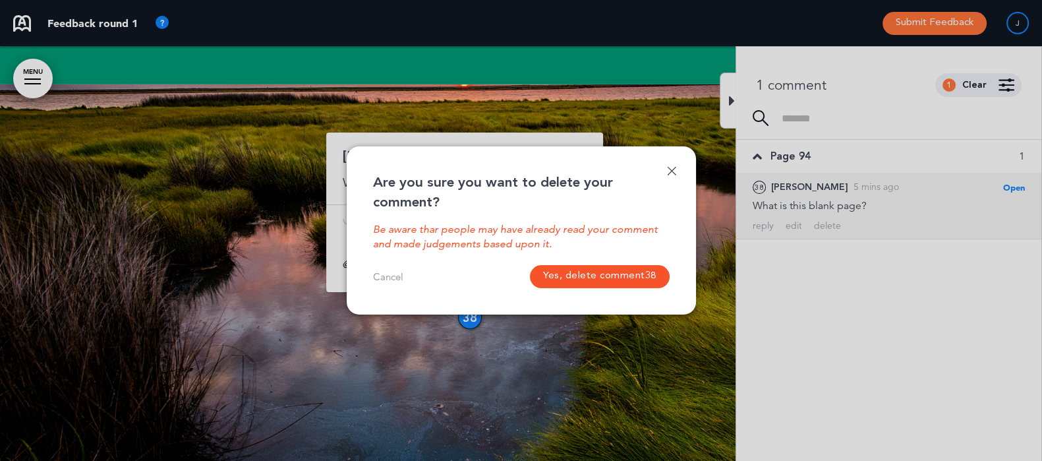
scroll to position [0, 1034]
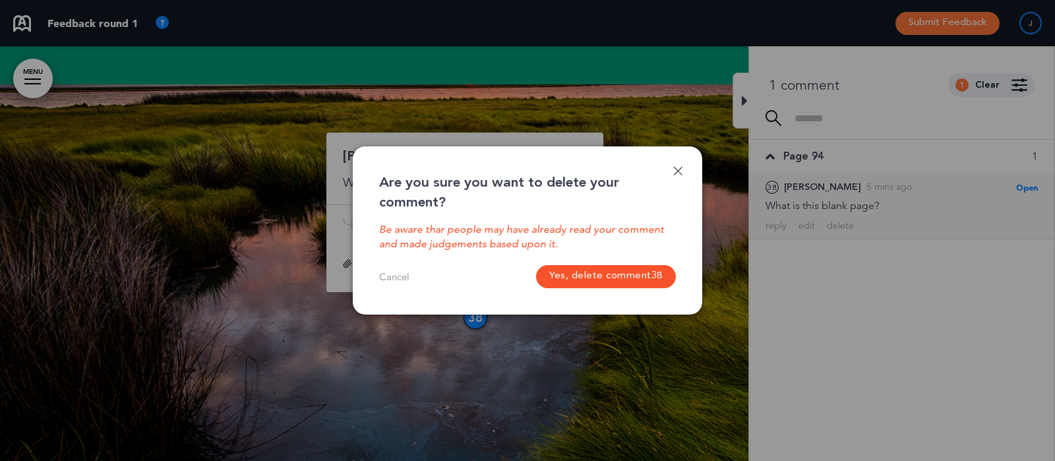
click at [598, 275] on button "Yes, delete comment 38" at bounding box center [607, 276] width 140 height 23
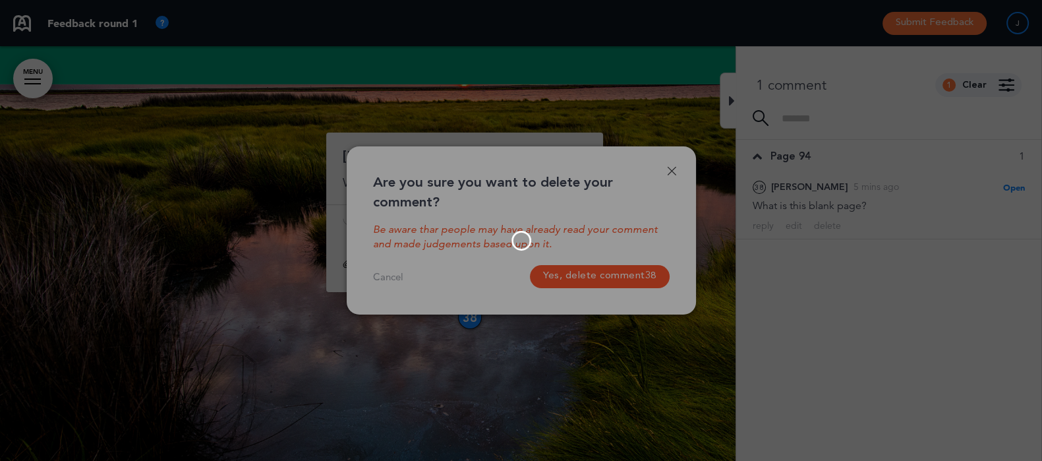
scroll to position [0, 1022]
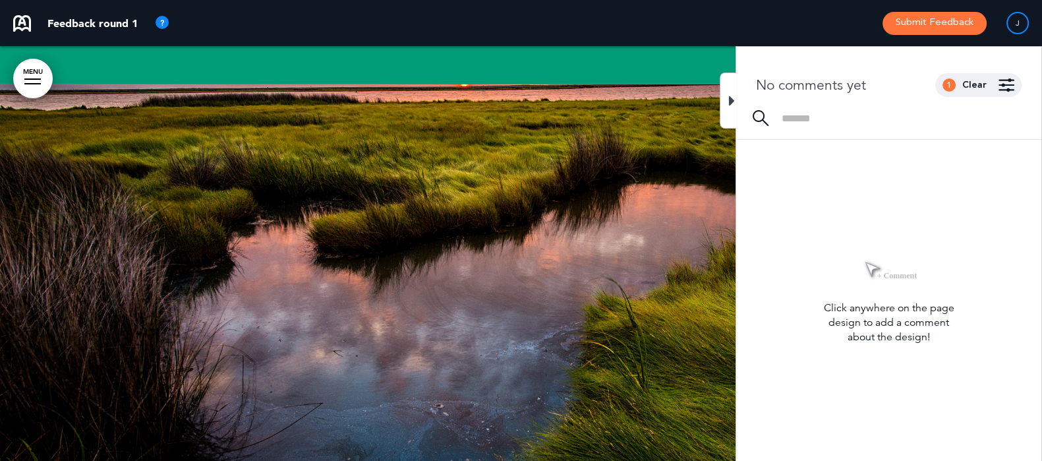
click at [724, 94] on div at bounding box center [728, 101] width 16 height 56
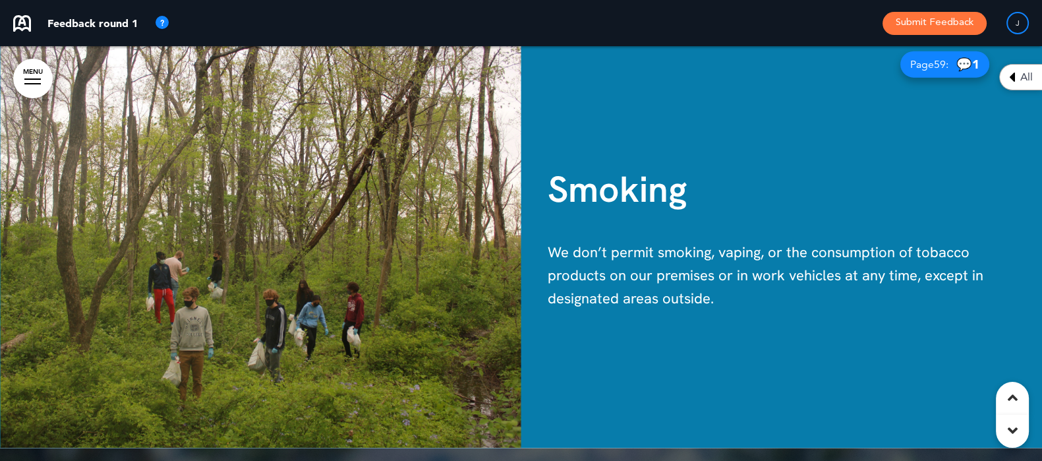
scroll to position [35109, 0]
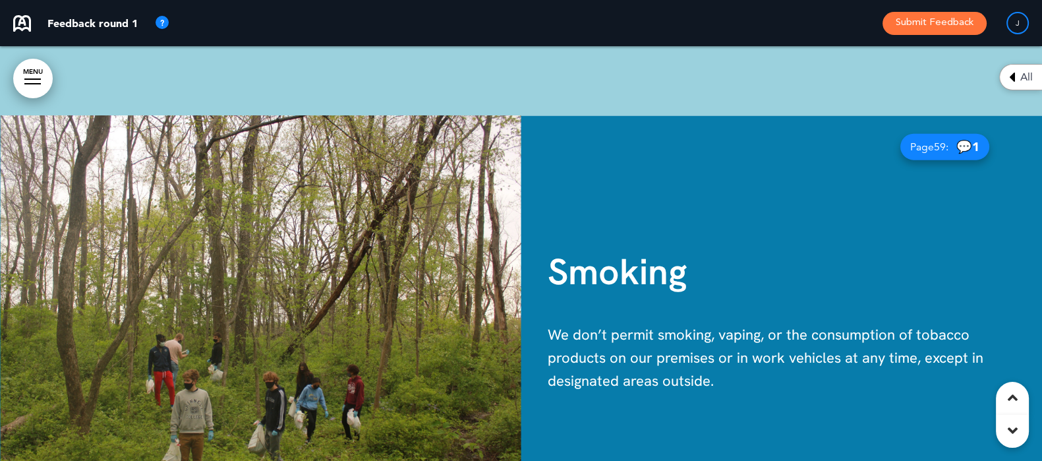
click at [957, 140] on span "💬 1" at bounding box center [968, 146] width 23 height 13
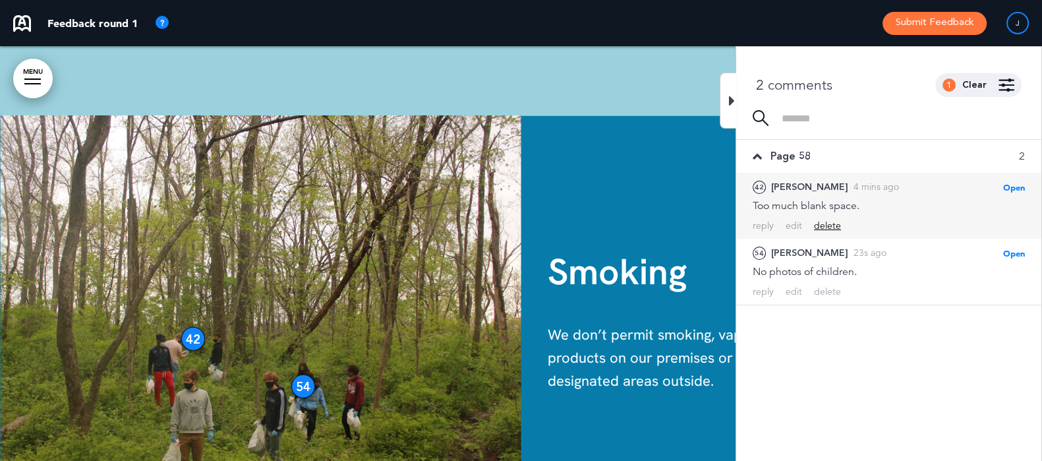
click at [831, 231] on div "delete" at bounding box center [827, 226] width 27 height 13
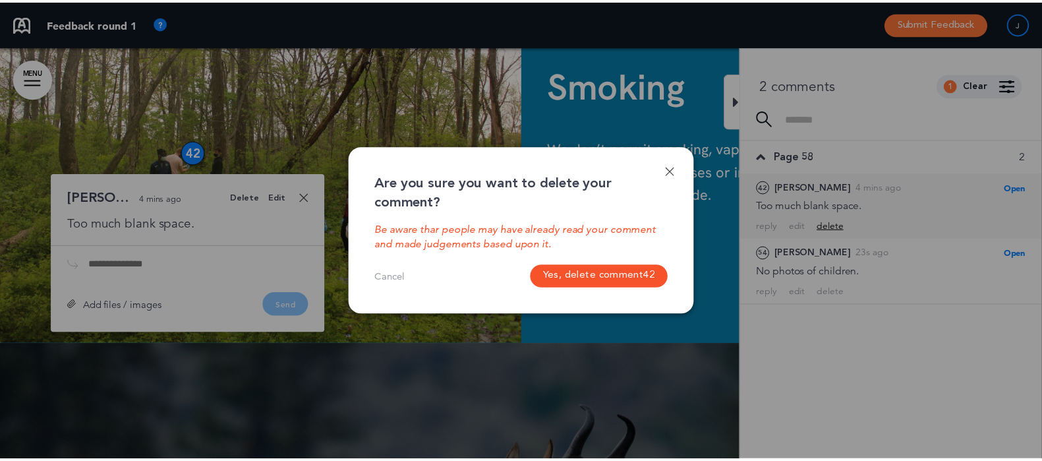
scroll to position [35299, 0]
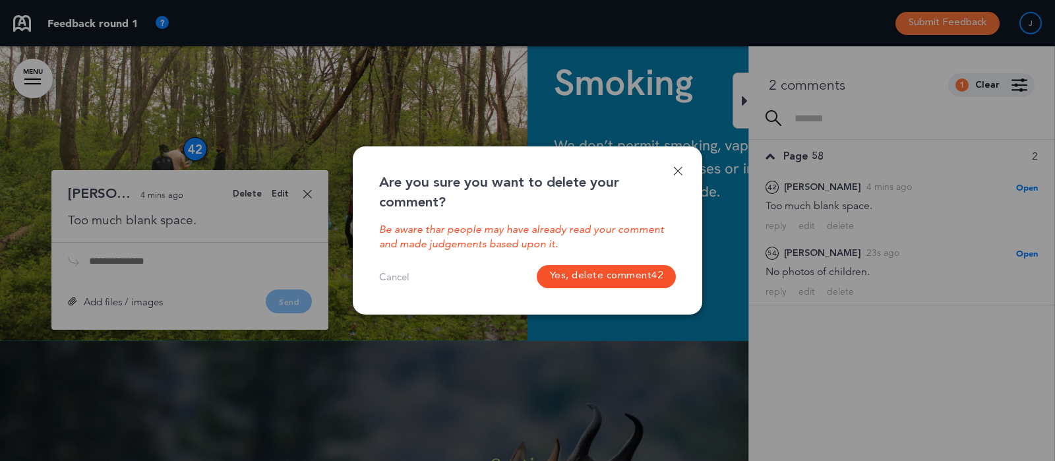
click at [638, 280] on button "Yes, delete comment 42" at bounding box center [607, 276] width 140 height 23
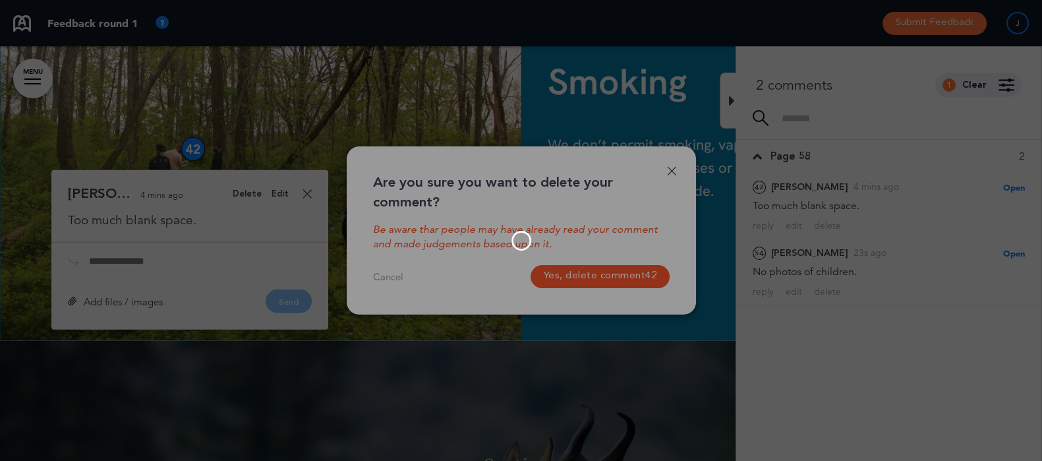
scroll to position [0, 1022]
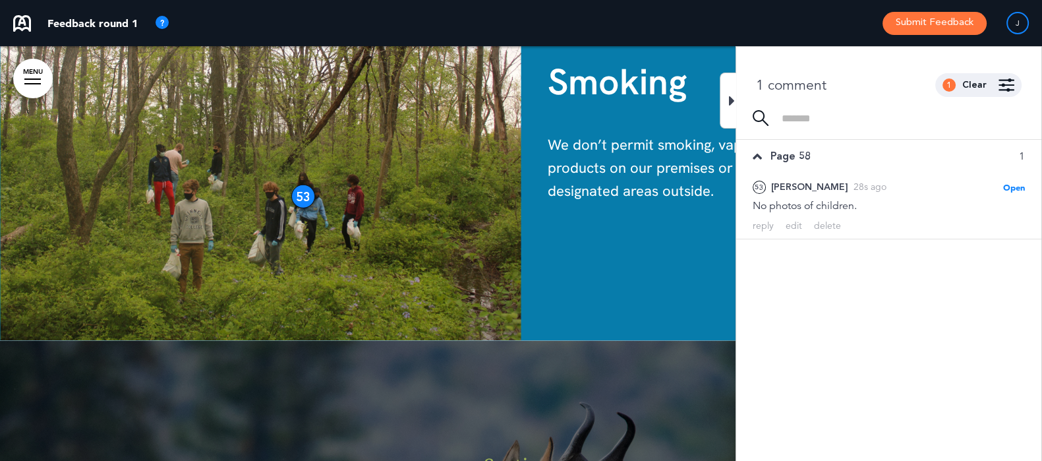
click at [727, 107] on div at bounding box center [728, 101] width 16 height 56
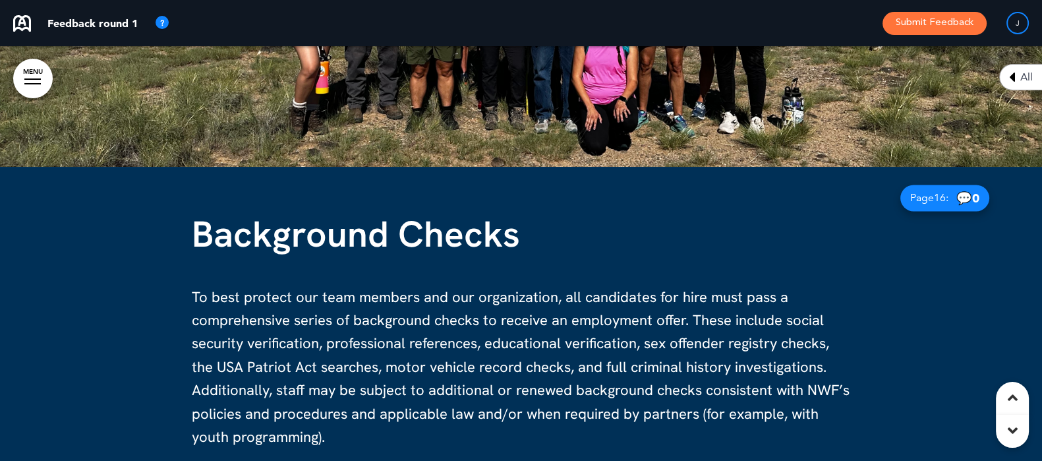
scroll to position [8629, 0]
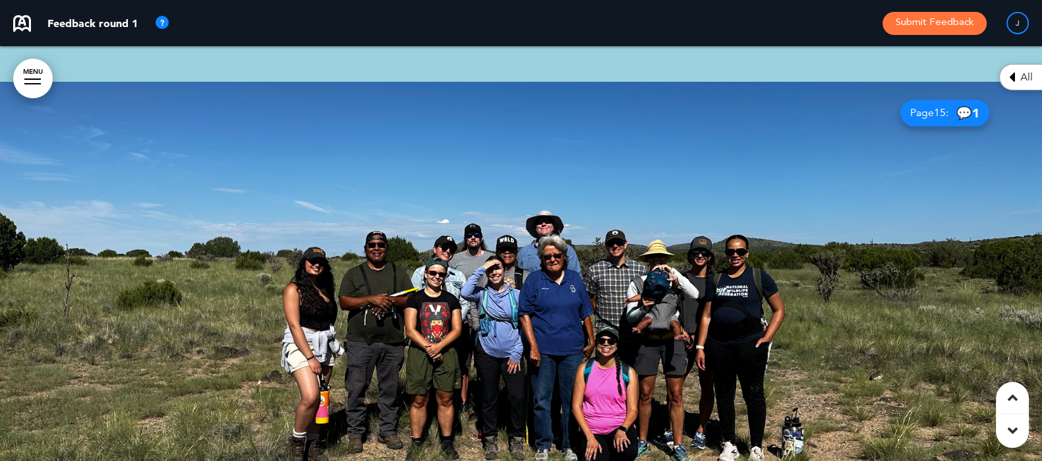
click at [957, 109] on span "💬 1" at bounding box center [968, 113] width 23 height 13
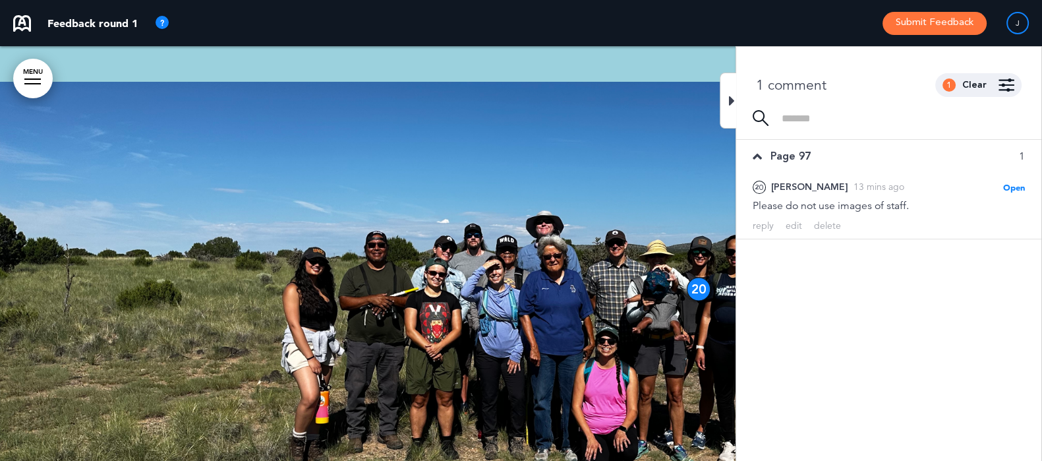
scroll to position [8959, 0]
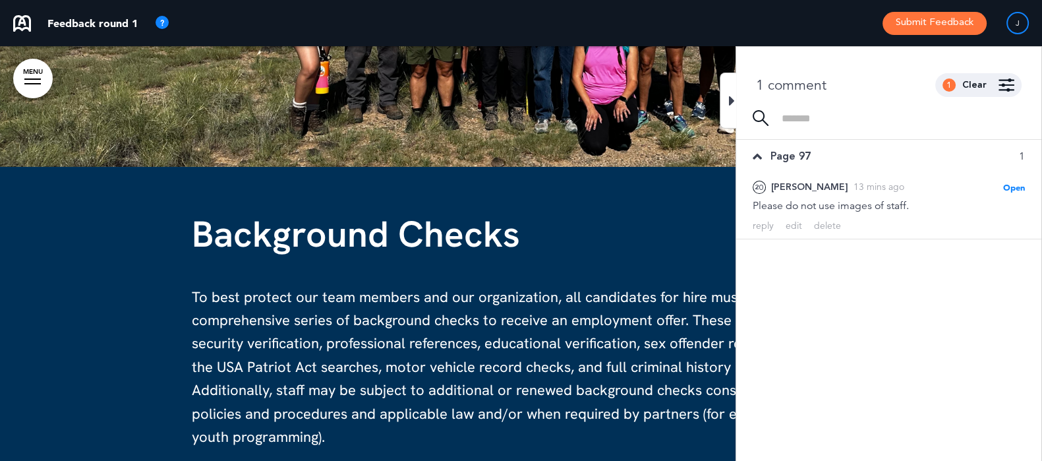
click at [729, 101] on icon at bounding box center [732, 101] width 6 height 16
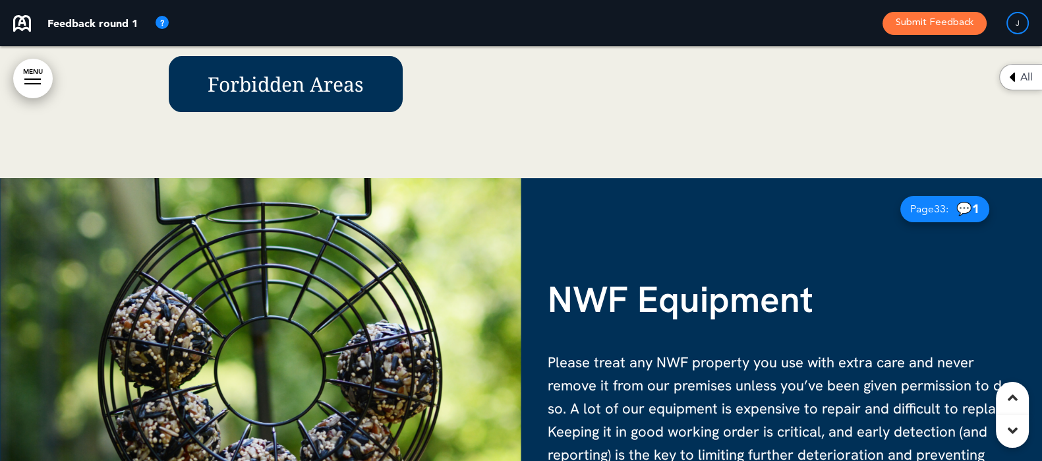
scroll to position [19342, 0]
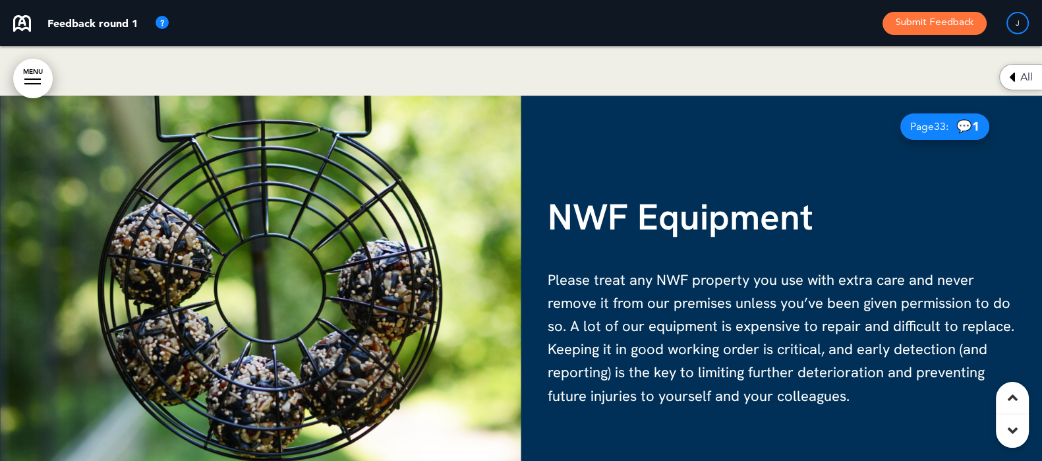
click at [924, 121] on span "Page 33 :" at bounding box center [929, 126] width 38 height 11
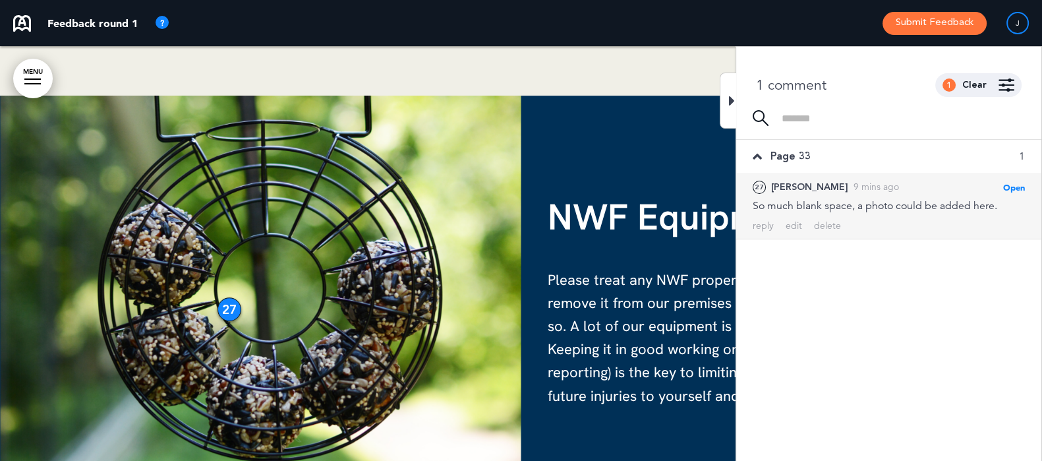
click at [834, 232] on div "27 [PERSON_NAME] 9 mins ago Open [PERSON_NAME] as Open Mark as Completed Mark a…" at bounding box center [888, 206] width 305 height 66
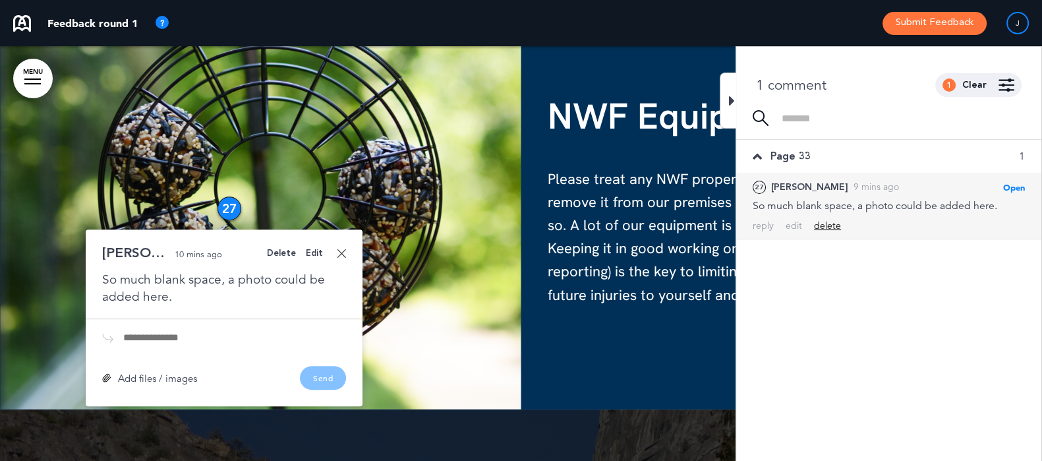
scroll to position [19500, 0]
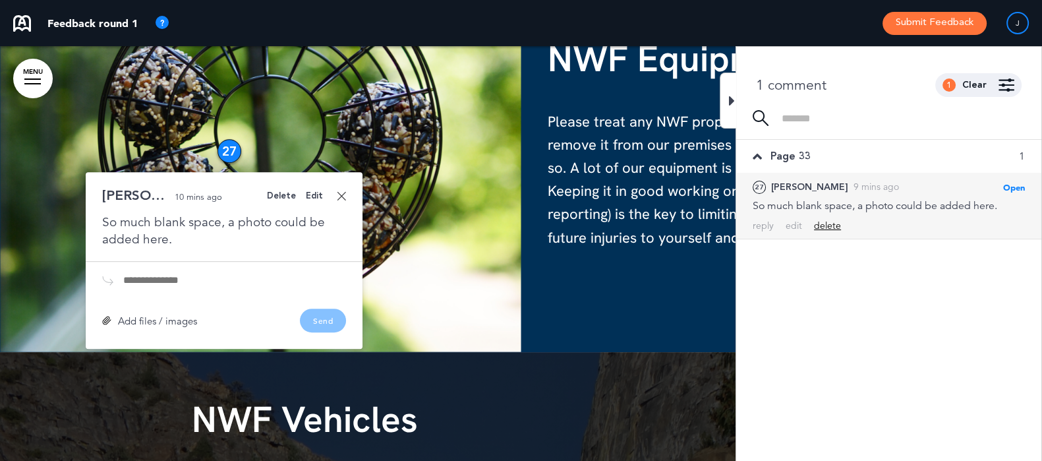
click at [827, 225] on div "delete" at bounding box center [827, 226] width 27 height 13
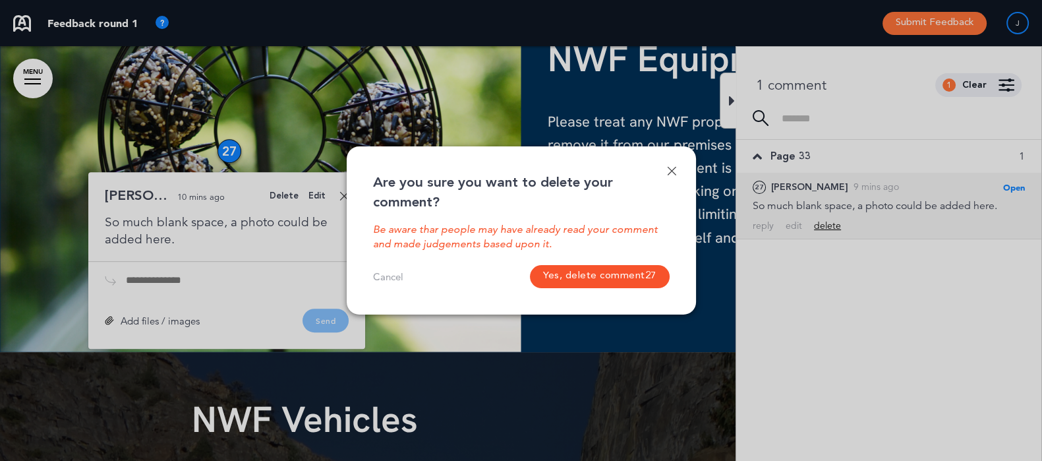
scroll to position [0, 1034]
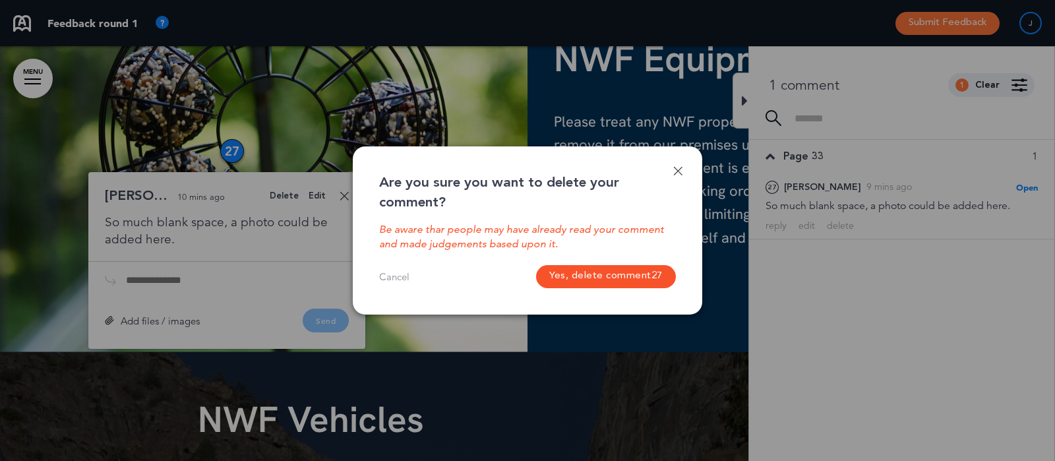
click at [625, 280] on button "Yes, delete comment 27" at bounding box center [607, 276] width 140 height 23
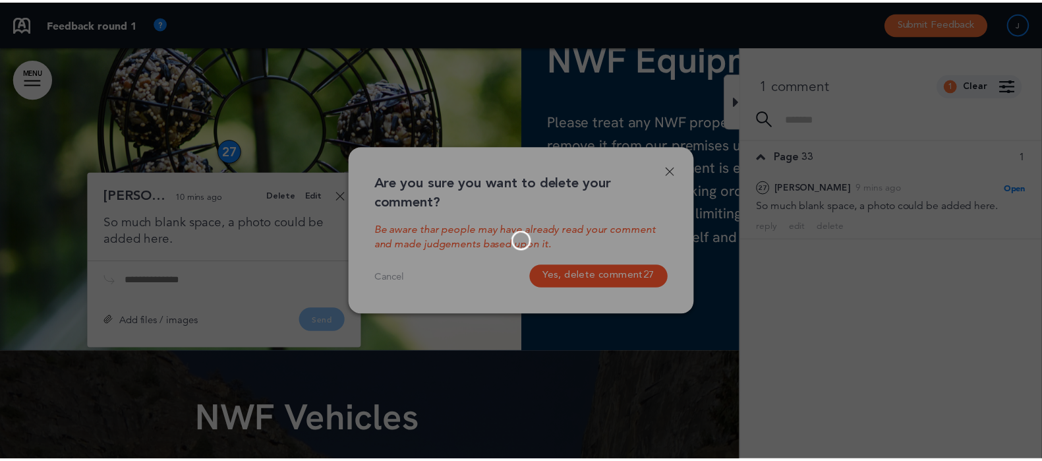
scroll to position [0, 1022]
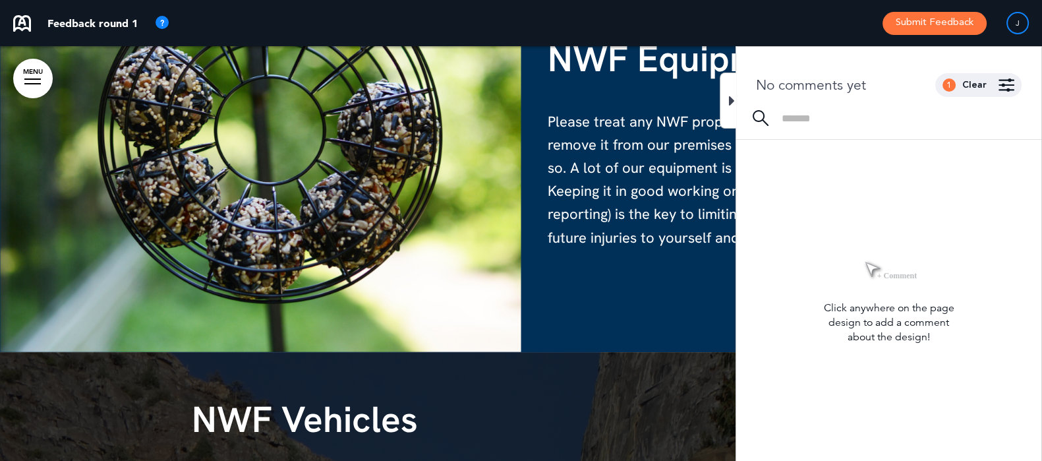
click at [724, 105] on div at bounding box center [728, 101] width 16 height 56
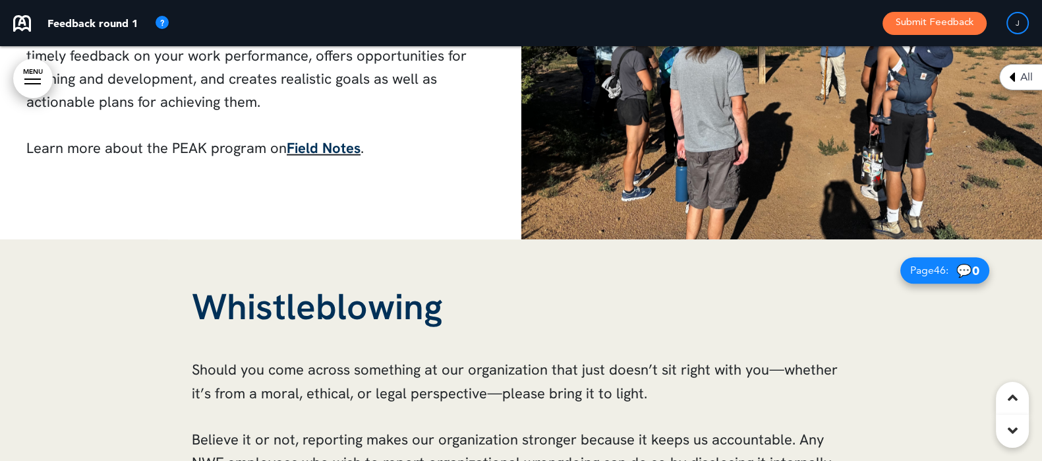
scroll to position [25599, 0]
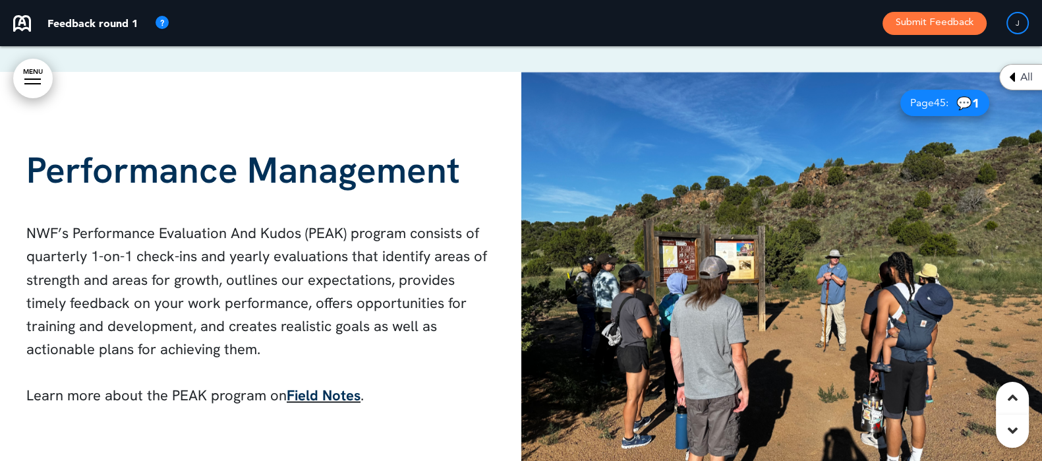
click at [943, 90] on div "Page 45 : 💬 1" at bounding box center [945, 103] width 89 height 26
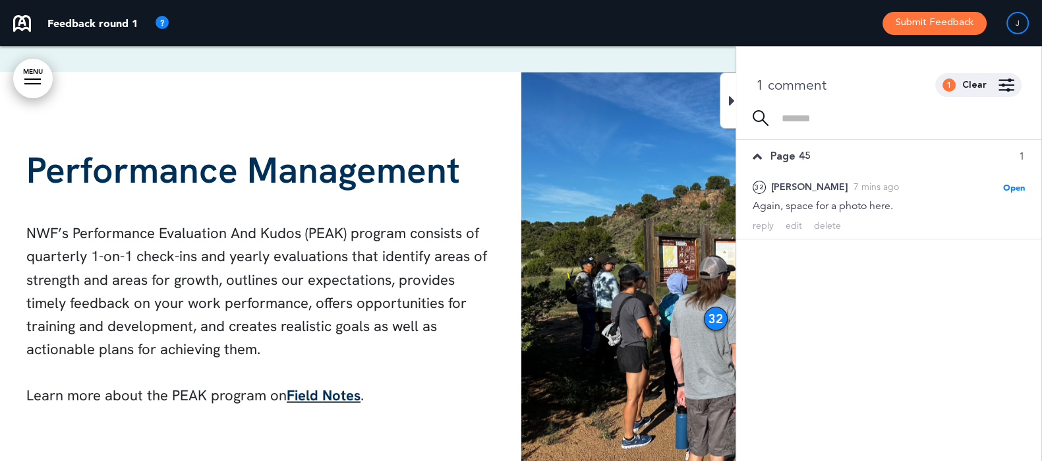
click at [734, 100] on icon at bounding box center [732, 101] width 6 height 16
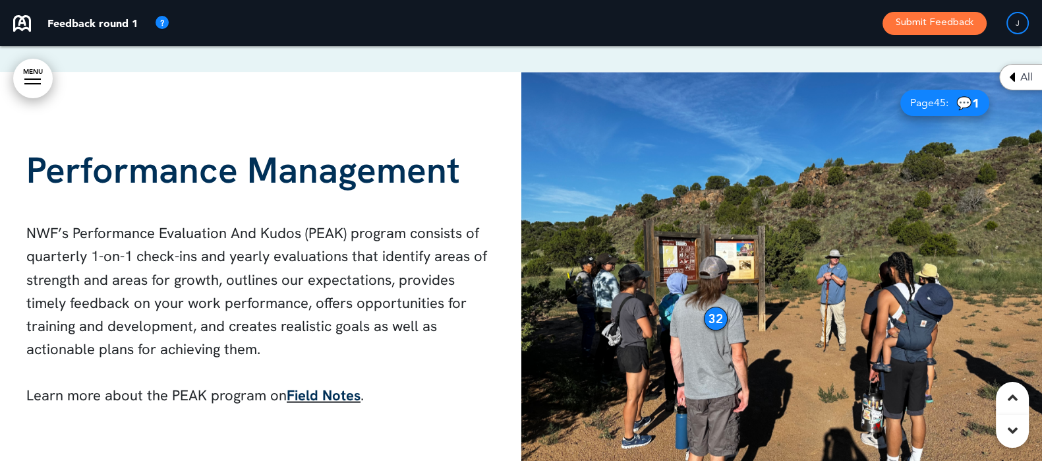
click at [709, 278] on img at bounding box center [781, 279] width 521 height 415
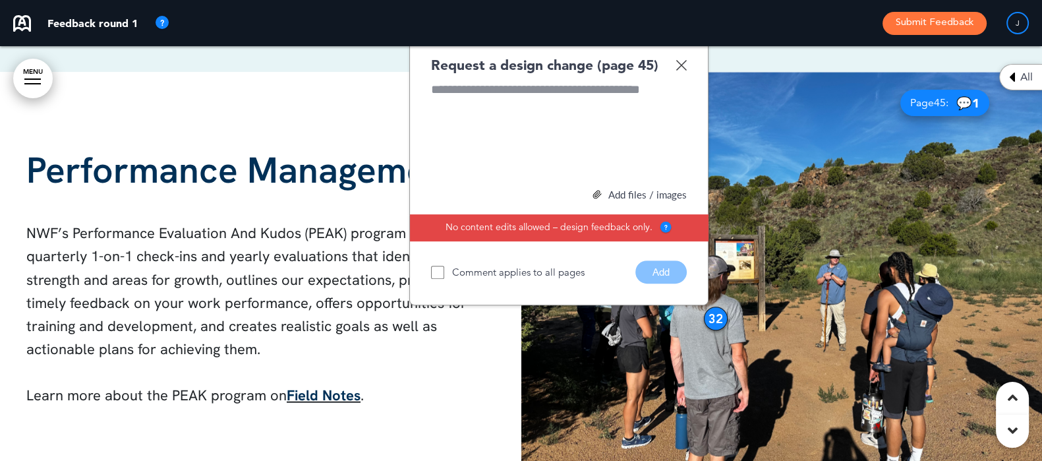
click at [703, 280] on img at bounding box center [781, 279] width 521 height 415
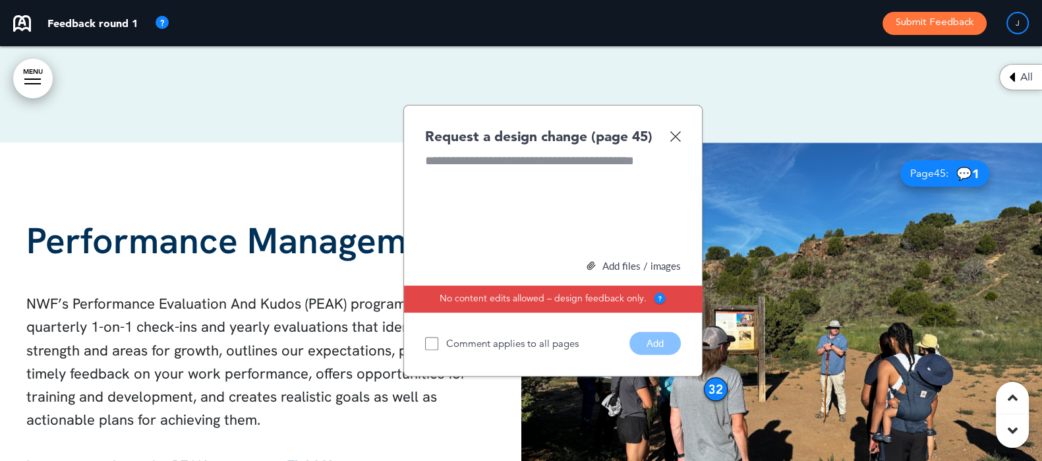
scroll to position [25434, 0]
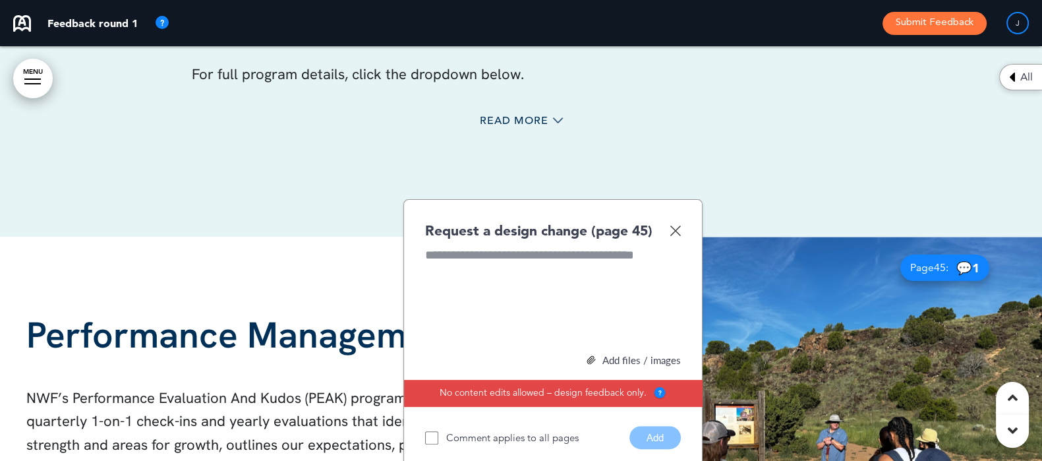
click at [682, 203] on div "Request a design change (page 45) Add files / images Select or drag & drop your…" at bounding box center [552, 335] width 299 height 272
click at [676, 225] on img at bounding box center [675, 230] width 11 height 11
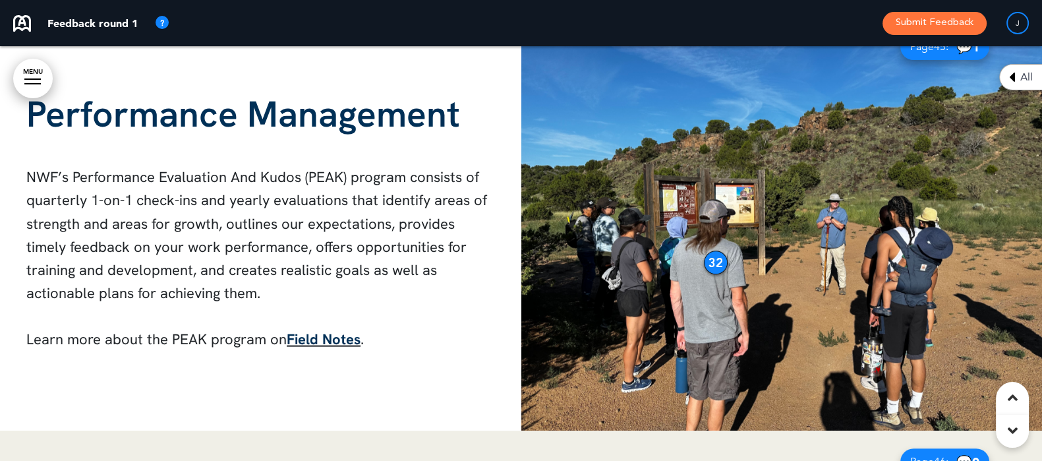
scroll to position [25681, 0]
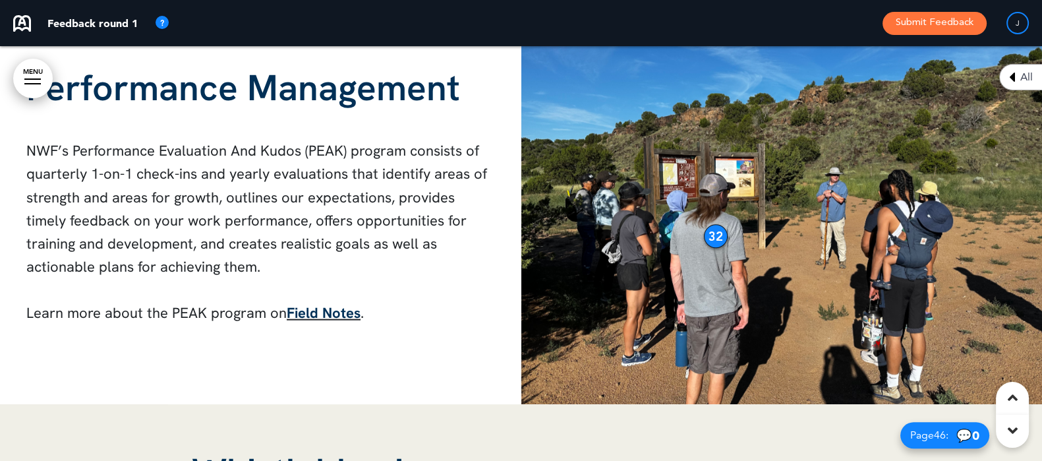
click at [703, 195] on img at bounding box center [781, 196] width 521 height 415
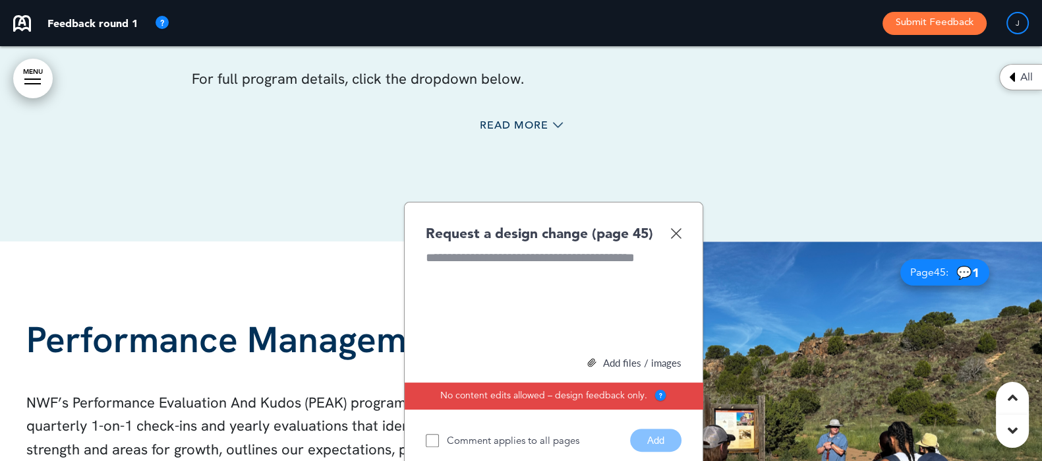
click at [893, 241] on img at bounding box center [781, 448] width 521 height 415
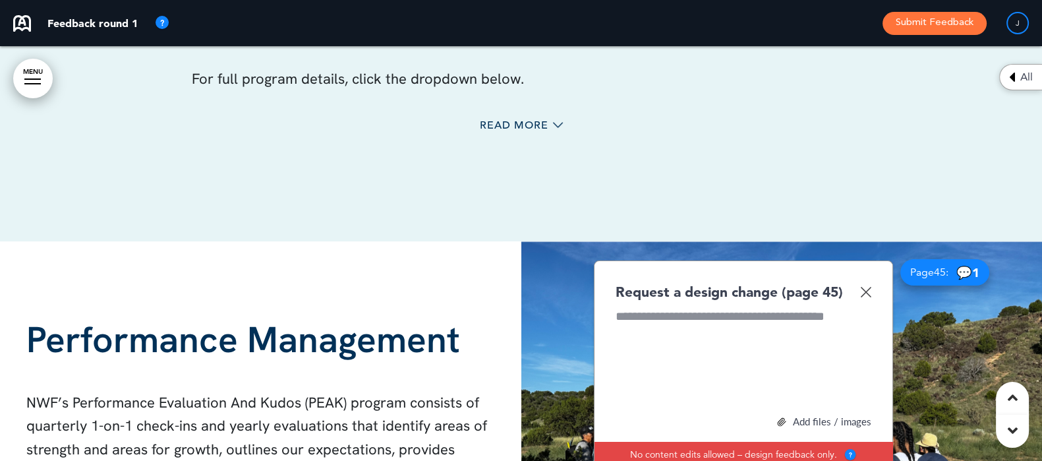
click at [972, 265] on span "1" at bounding box center [975, 272] width 7 height 15
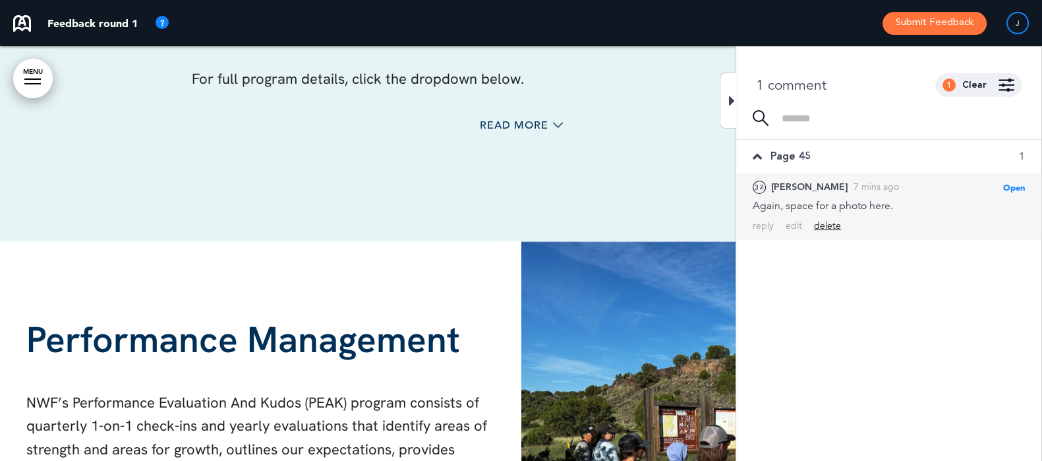
click at [822, 223] on div "delete" at bounding box center [827, 226] width 27 height 13
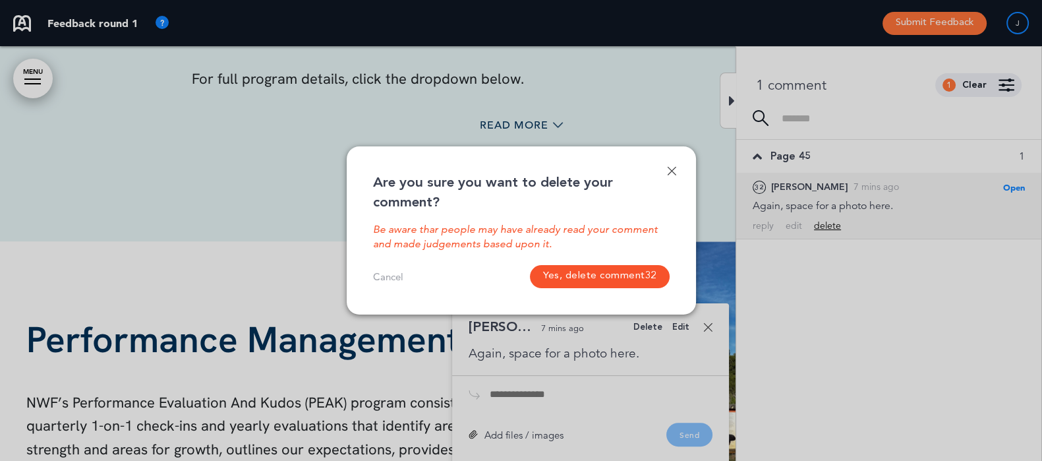
scroll to position [25767, 0]
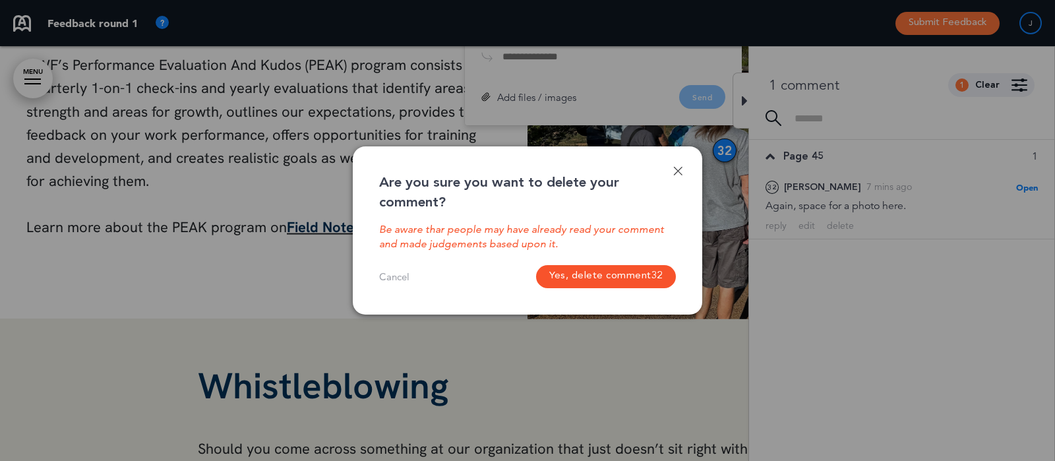
click at [651, 272] on span "32" at bounding box center [656, 276] width 11 height 12
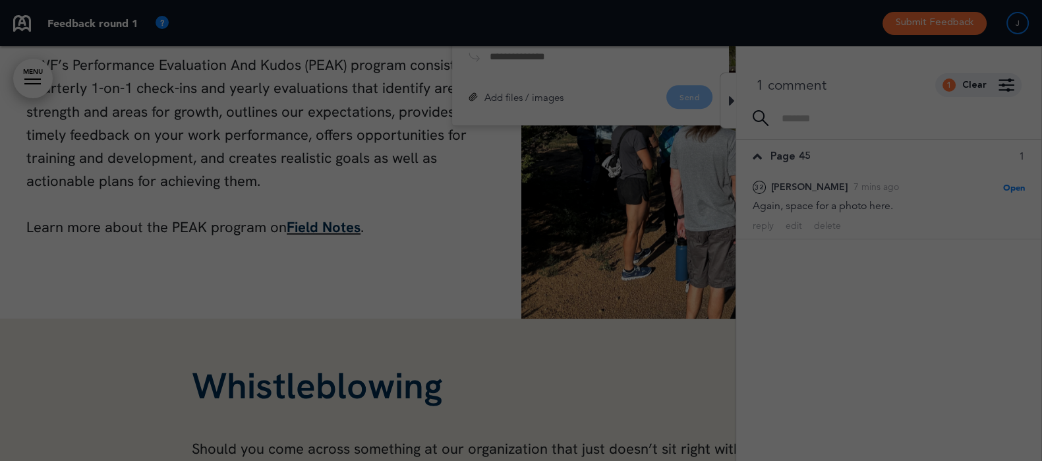
scroll to position [0, 1022]
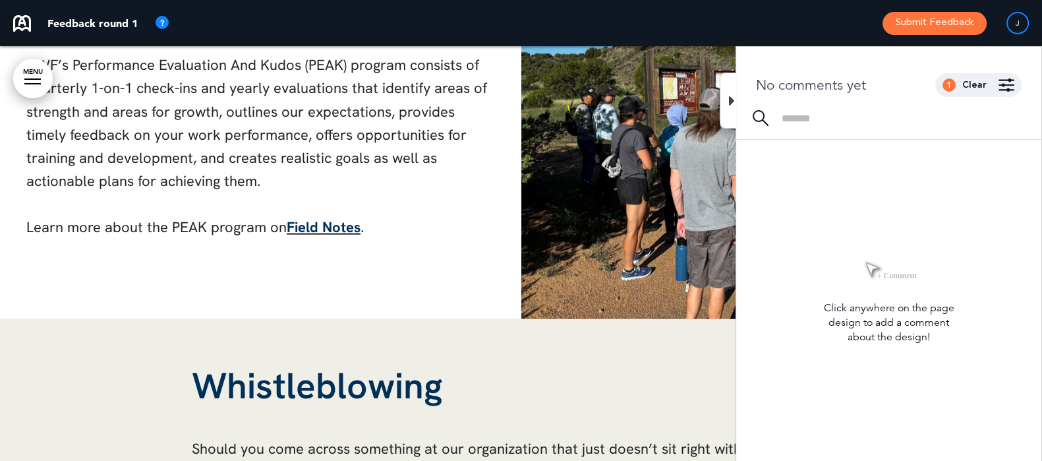
click at [725, 100] on div at bounding box center [728, 101] width 16 height 56
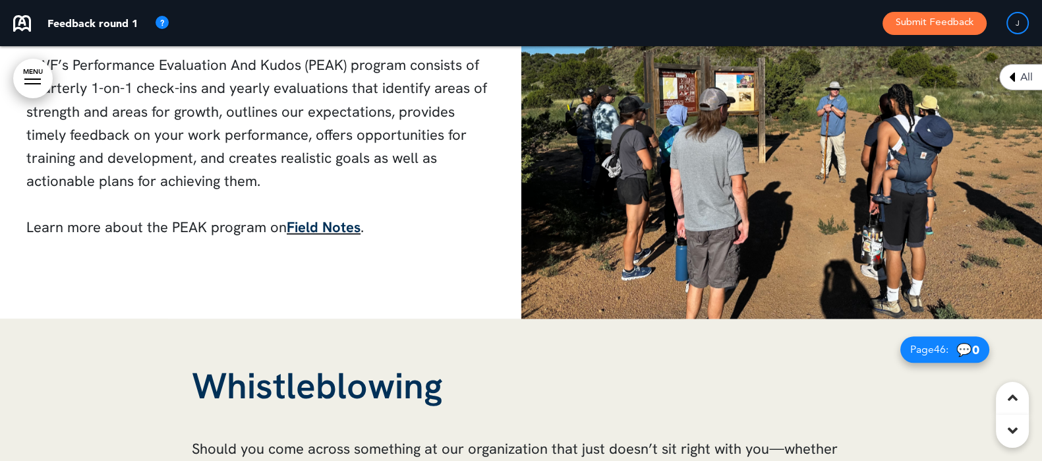
scroll to position [25684, 0]
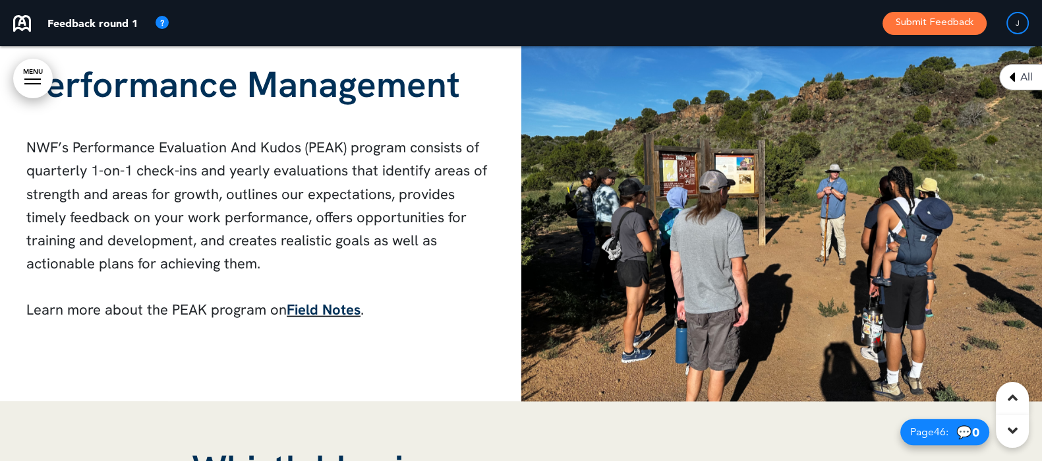
click at [757, 245] on img at bounding box center [781, 193] width 521 height 415
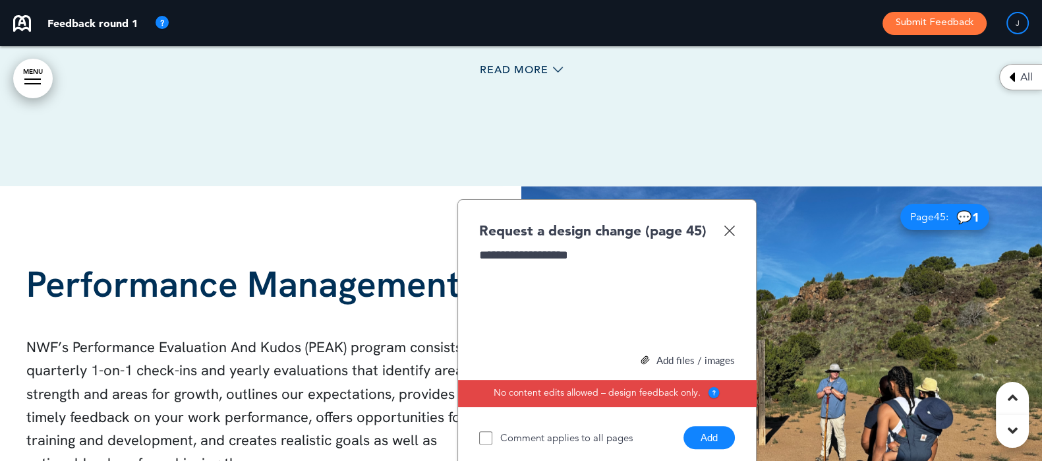
scroll to position [25520, 0]
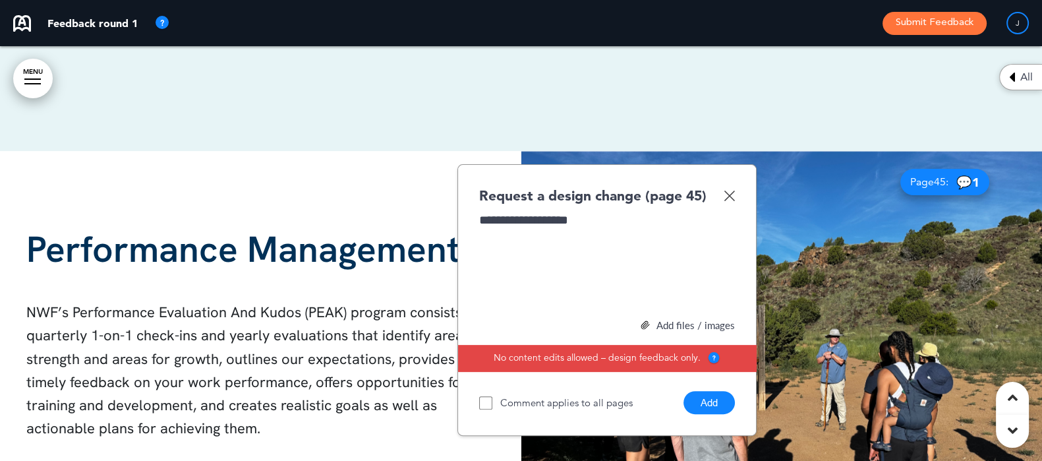
click at [715, 391] on button "Add" at bounding box center [709, 402] width 51 height 23
